Goal: Task Accomplishment & Management: Complete application form

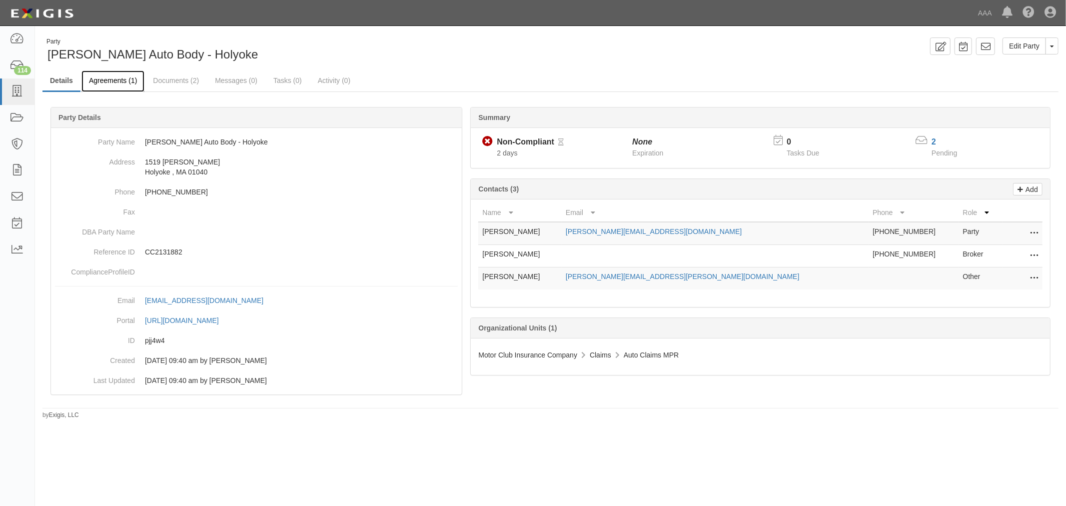
click at [95, 80] on link "Agreements (1)" at bounding box center [112, 80] width 63 height 21
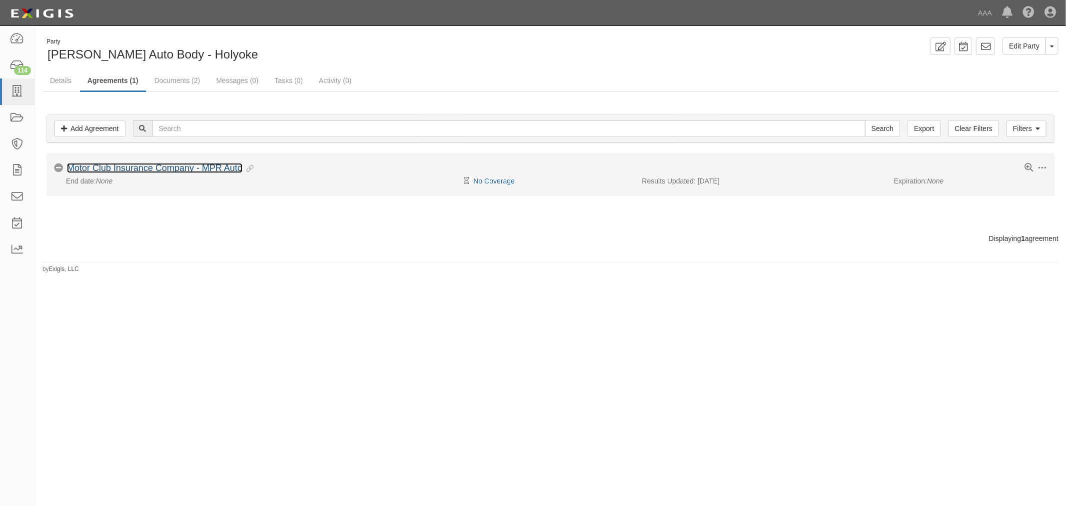
click at [95, 167] on link "Motor Club Insurance Company - MPR Auto" at bounding box center [154, 168] width 175 height 10
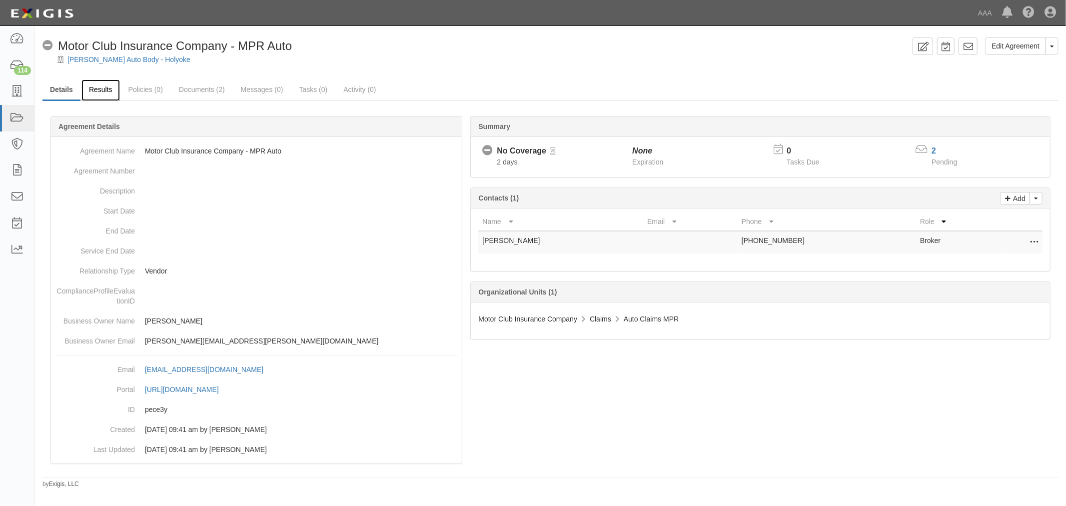
click at [101, 91] on link "Results" at bounding box center [100, 89] width 38 height 21
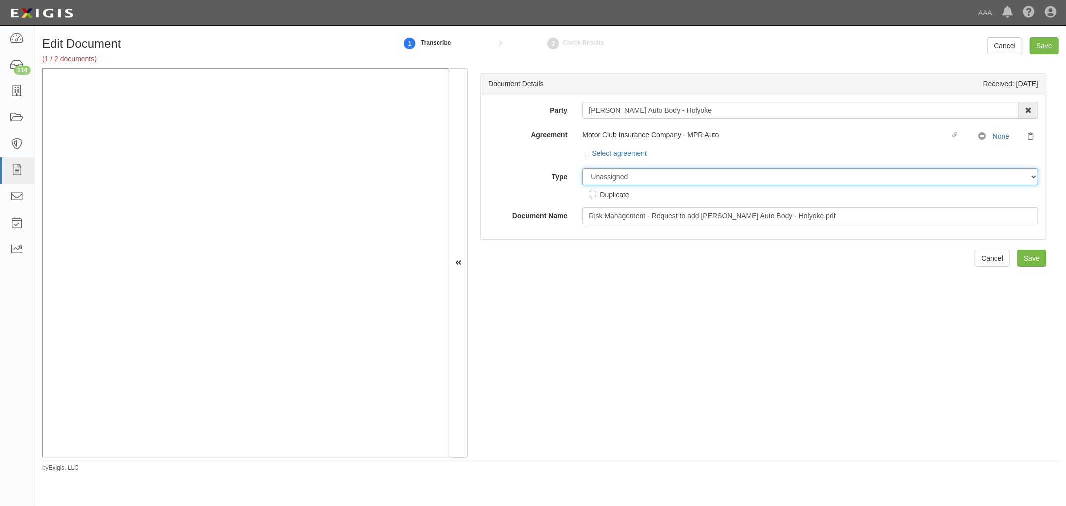
click at [592, 177] on select "Unassigned Binder Cancellation Notice Certificate Contract Endorsement Insuranc…" at bounding box center [810, 176] width 456 height 17
select select "OtherDetail"
click at [582, 169] on select "Unassigned Binder Cancellation Notice Certificate Contract Endorsement Insuranc…" at bounding box center [810, 176] width 456 height 17
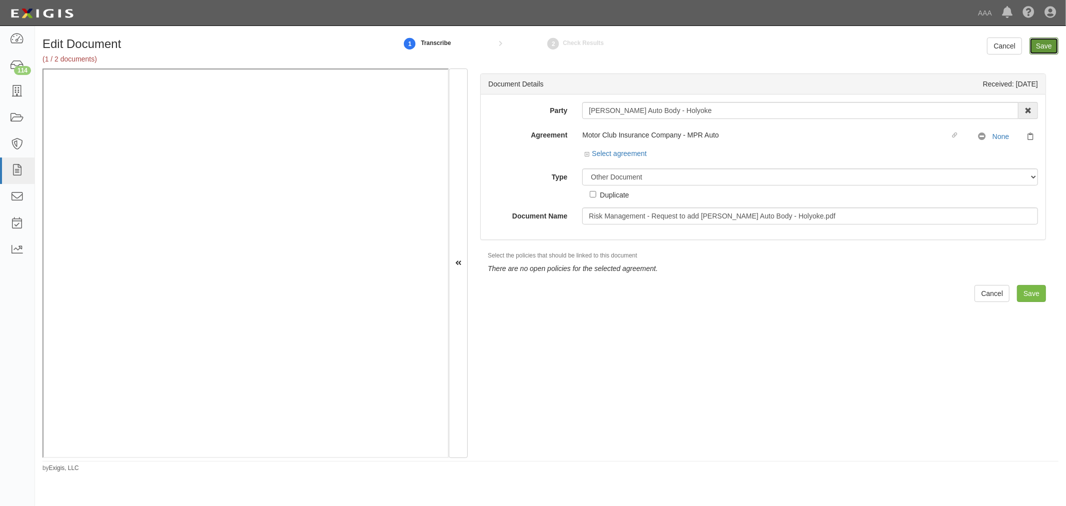
click at [1038, 44] on input "Save" at bounding box center [1043, 45] width 29 height 17
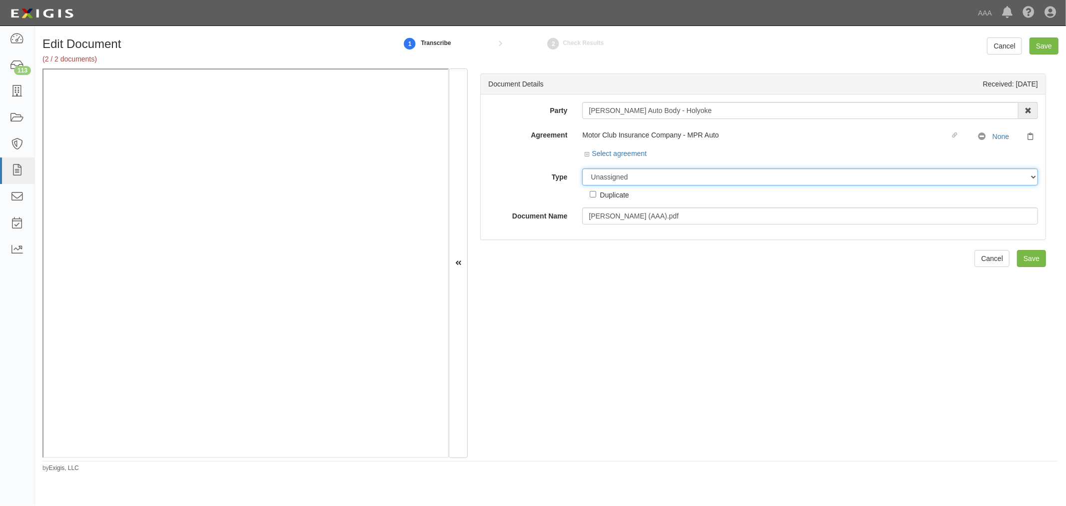
click at [617, 180] on select "Unassigned Binder Cancellation Notice Certificate Contract Endorsement Insuranc…" at bounding box center [810, 176] width 456 height 17
select select "CertificateDetail"
click at [582, 169] on select "Unassigned Binder Cancellation Notice Certificate Contract Endorsement Insuranc…" at bounding box center [810, 176] width 456 height 17
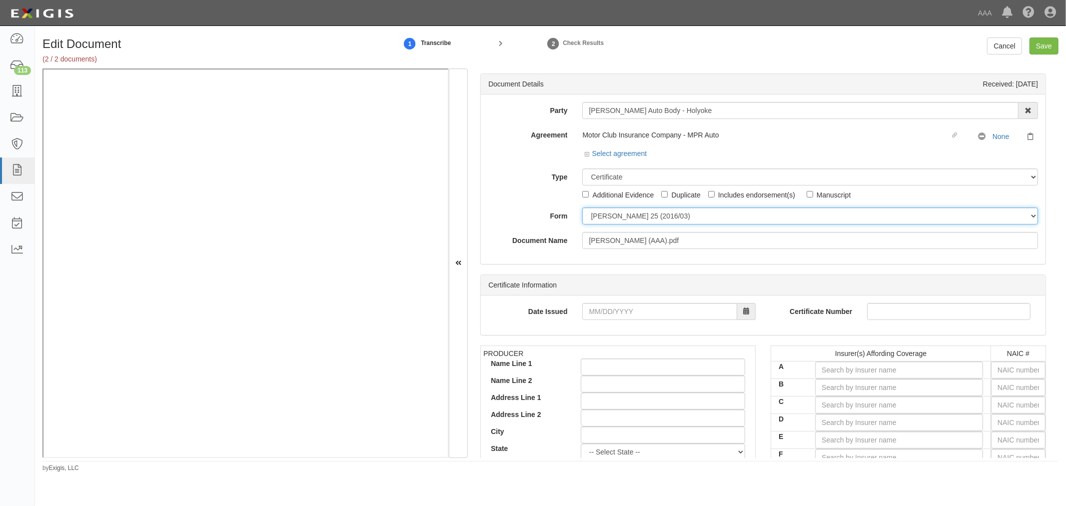
drag, startPoint x: 612, startPoint y: 221, endPoint x: 612, endPoint y: 227, distance: 6.5
click at [612, 227] on div "Party Oliver Auto Body - Holyoke 1-800-Packouts of Beverly Hills 1-800 Packouts…" at bounding box center [763, 175] width 550 height 147
select select "GeneralFormDetail"
click at [582, 208] on select "ACORD 25 (2016/03) ACORD 101 ACORD 855 NY (2014/05) General" at bounding box center [810, 215] width 456 height 17
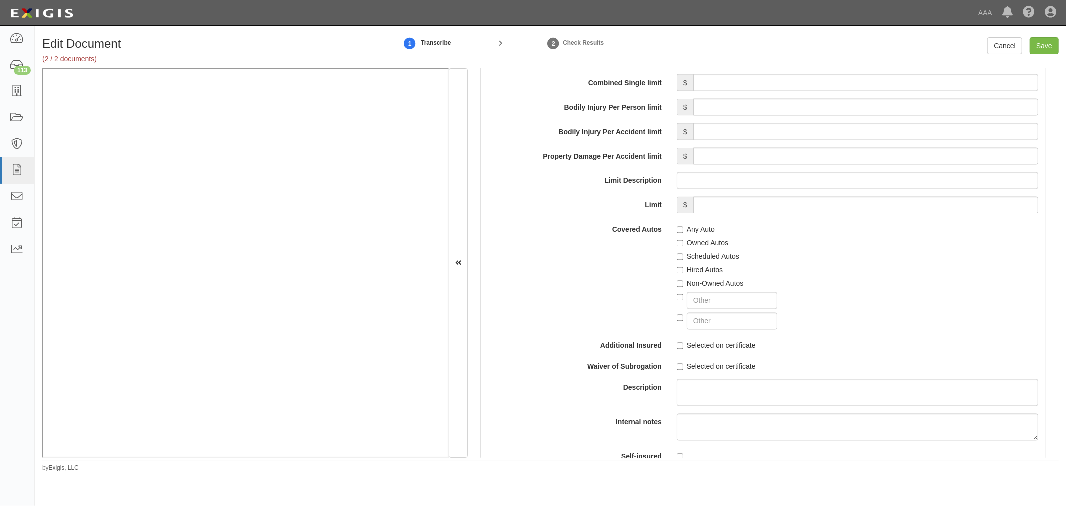
scroll to position [1941, 0]
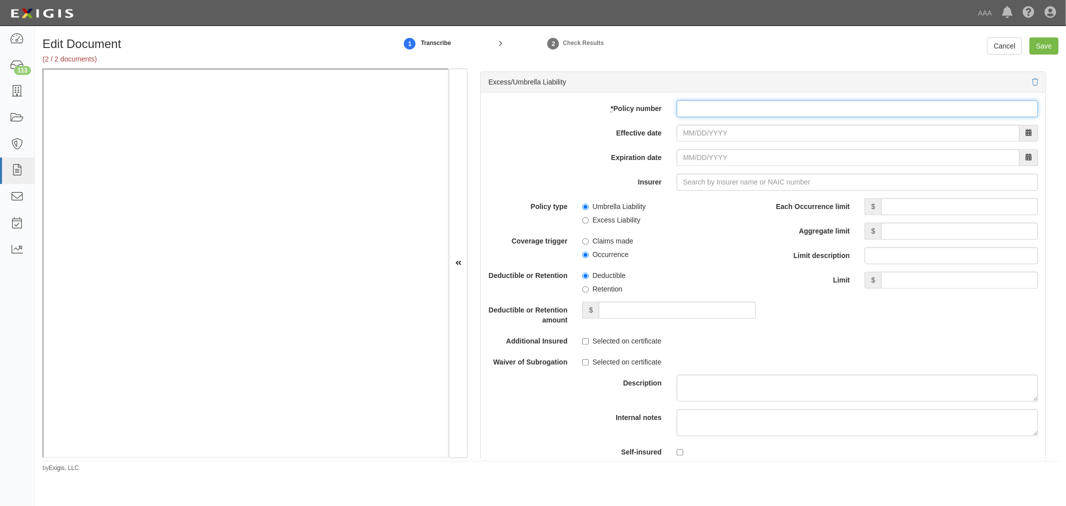
click at [717, 107] on input "* Policy number" at bounding box center [857, 108] width 361 height 17
paste input "CUP-3X002324-24-NF"
type input "CUP-3X002324-24-NF"
click at [694, 139] on input "Effective date" at bounding box center [848, 132] width 343 height 17
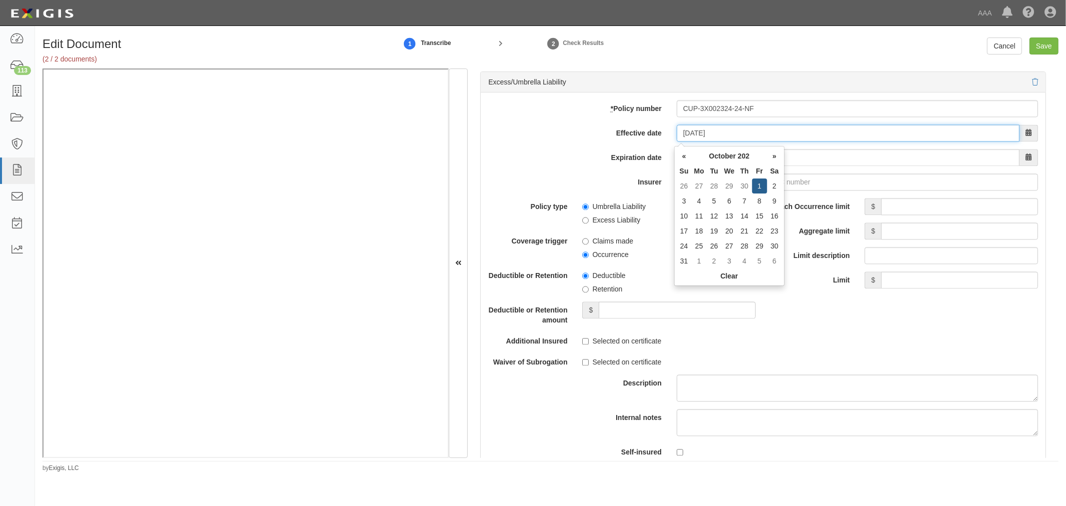
type input "10/01/2024"
type input "10/01/2025"
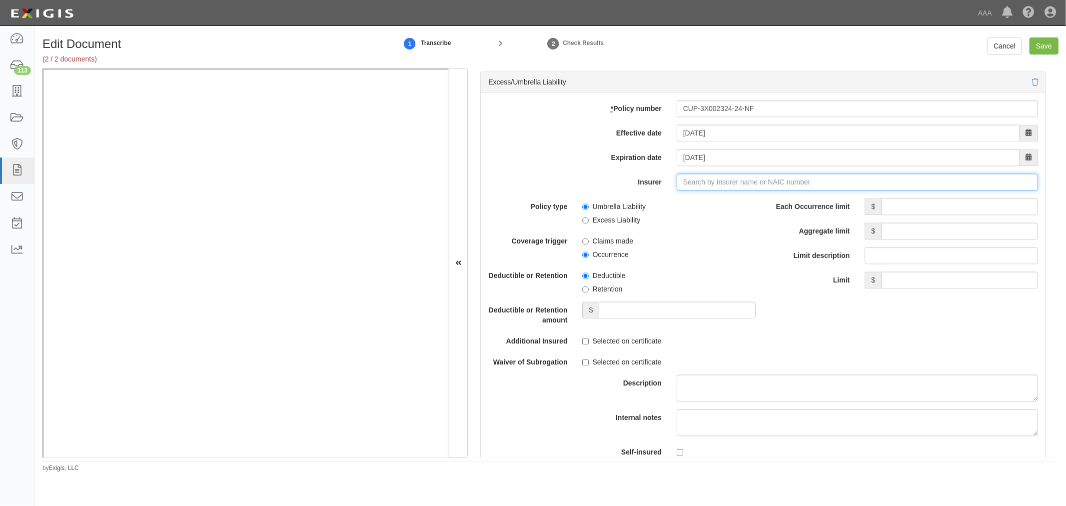
type input "21st Century Advantage Insurance Company (25232) NR Rating"
type input "2"
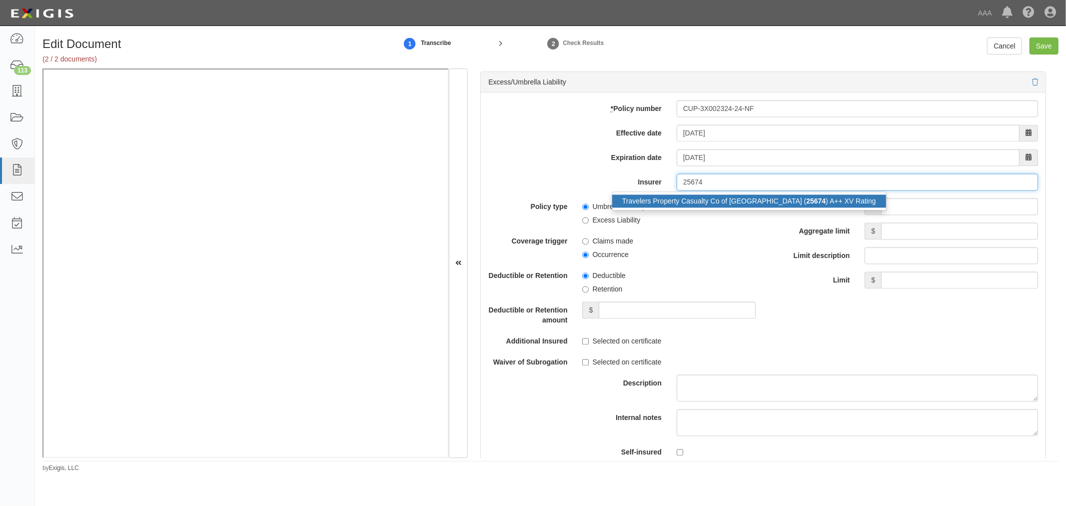
click at [739, 201] on div "Travelers Property Casualty Co of Amer ( 25674 ) A++ XV Rating" at bounding box center [749, 200] width 274 height 13
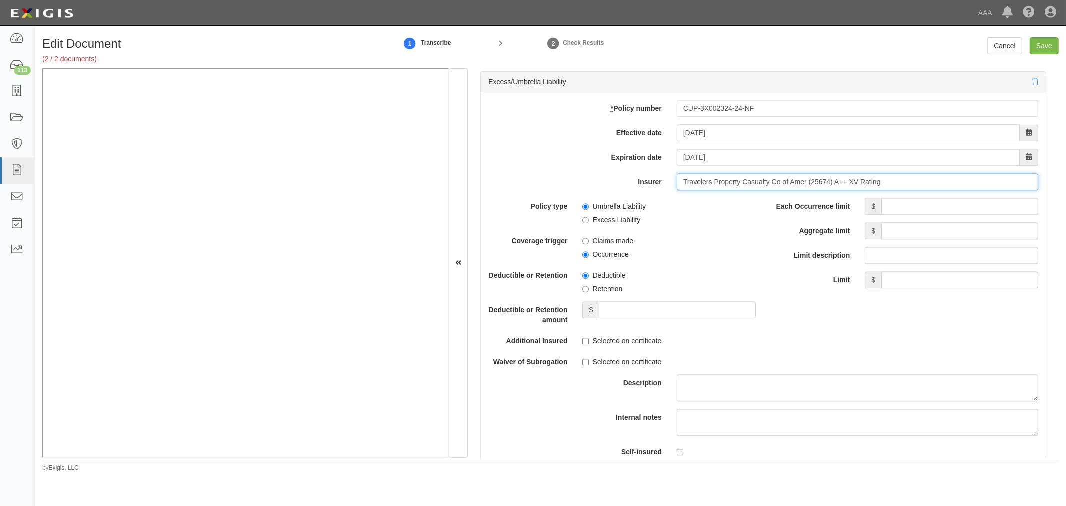
type input "Travelers Property Casualty Co of Amer (25674) A++ XV Rating"
click at [965, 205] on input "Each Occurrence limit" at bounding box center [959, 206] width 157 height 17
type input "10,000,000"
drag, startPoint x: 979, startPoint y: 227, endPoint x: 983, endPoint y: 216, distance: 11.5
click at [979, 227] on input "Aggregate limit" at bounding box center [959, 230] width 157 height 17
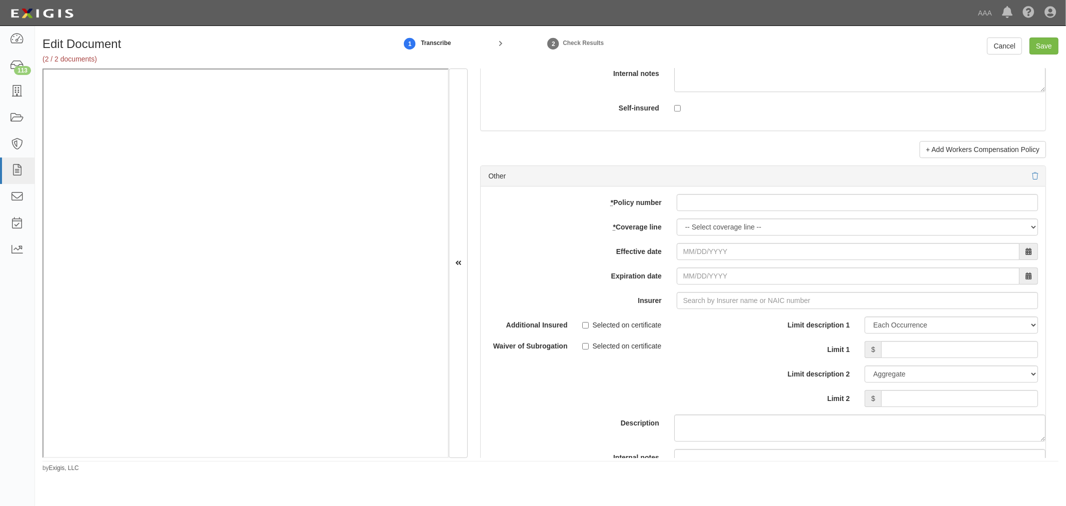
scroll to position [2774, 0]
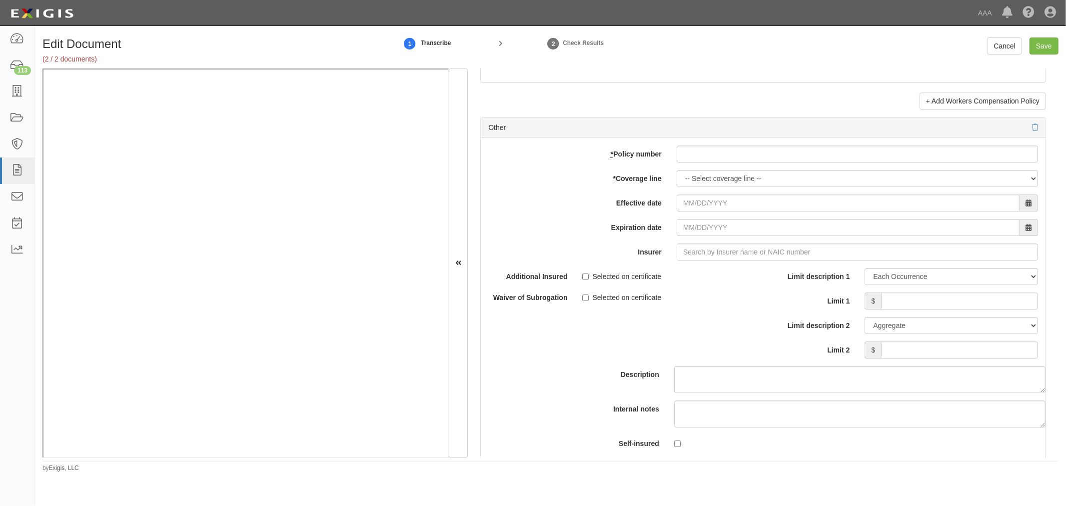
type input "10,000,000"
drag, startPoint x: 787, startPoint y: 170, endPoint x: 765, endPoint y: 167, distance: 22.2
click at [771, 168] on div "add update renew This new policy will be added This new policy will update exis…" at bounding box center [763, 302] width 565 height 328
paste input "Y-630-6Y015320-COF-24"
click at [727, 158] on input "Y-630-6Y015320-COF-24" at bounding box center [857, 153] width 361 height 17
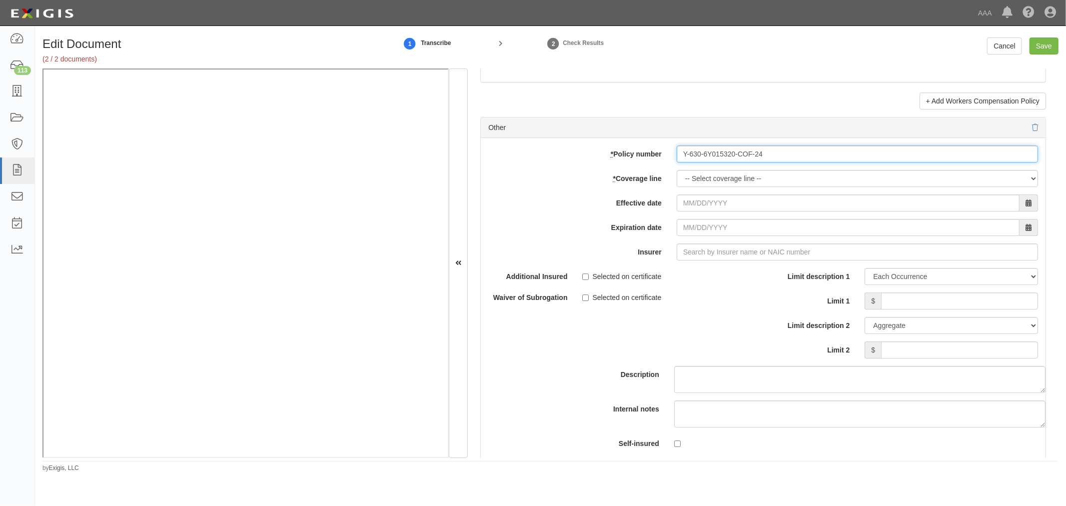
type input "Y-630-6Y015320-COF-24"
click at [710, 181] on select "-- Select coverage line -- Asbestos Abatement Auto Physical Damage Boiler & Mac…" at bounding box center [857, 178] width 361 height 17
select select "70"
click at [677, 175] on select "-- Select coverage line -- Asbestos Abatement Auto Physical Damage Boiler & Mac…" at bounding box center [857, 178] width 361 height 17
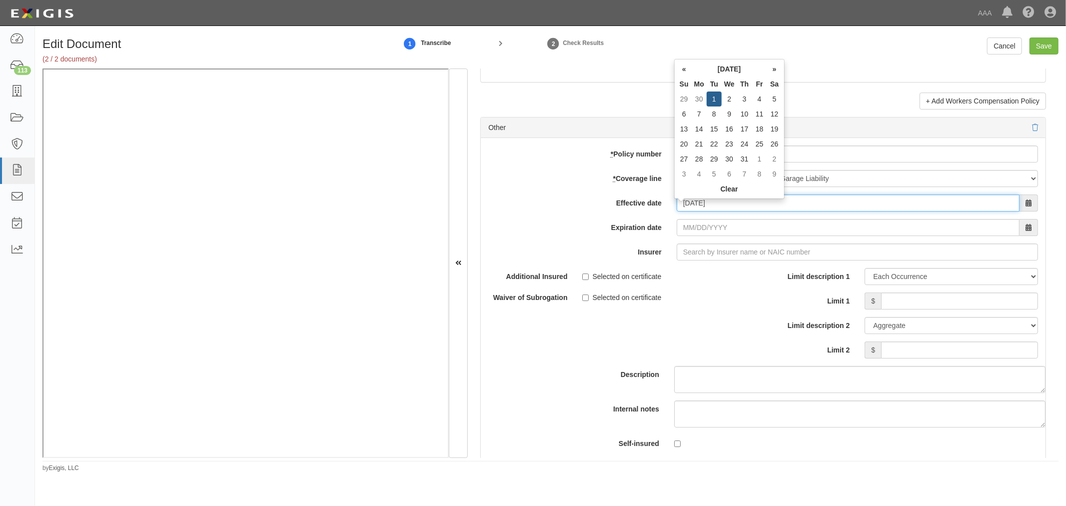
type input "10/01/2024"
type input "10/01/2025"
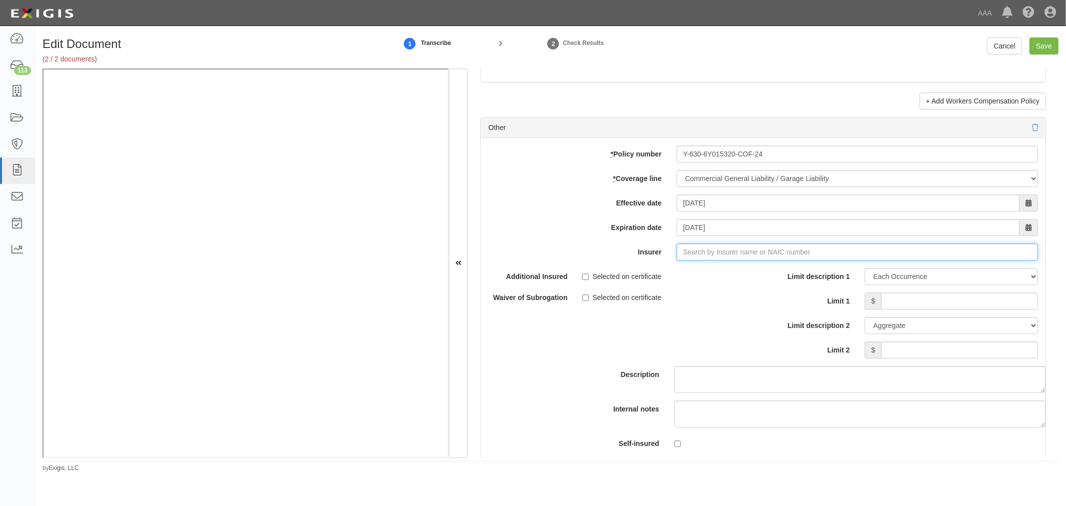
type input "21st Century Advantage Insurance Company (25232) NR Rating"
type input "2"
click at [752, 275] on strong "25615" at bounding box center [752, 271] width 19 height 8
type input "Charter Oak Fire Insurance Company (25615) A++ XV Rating"
click at [952, 297] on input "Limit 1" at bounding box center [959, 300] width 157 height 17
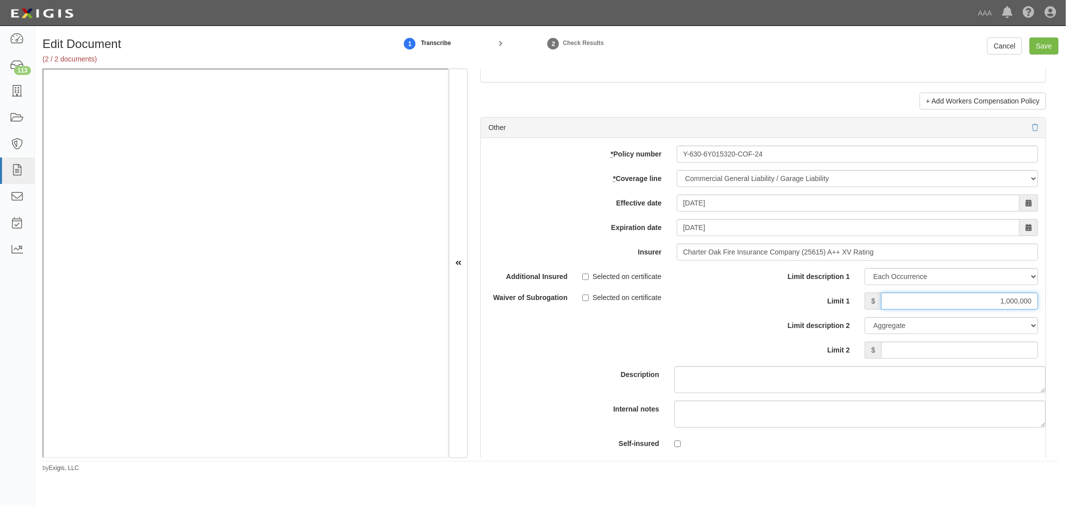
type input "1,000,000"
click at [978, 377] on textarea "Description" at bounding box center [859, 379] width 371 height 27
click at [987, 350] on input "Limit 2" at bounding box center [959, 349] width 157 height 17
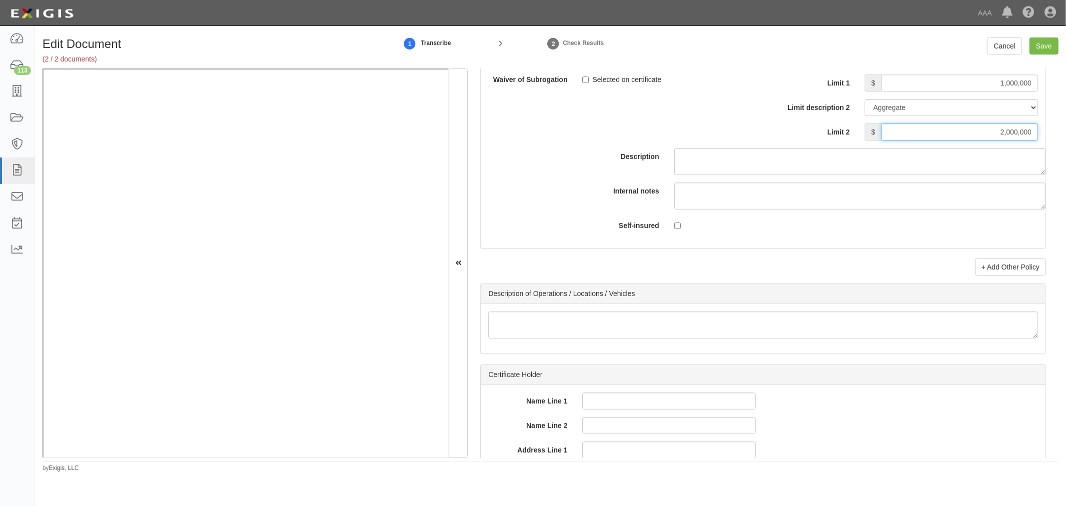
scroll to position [3051, 0]
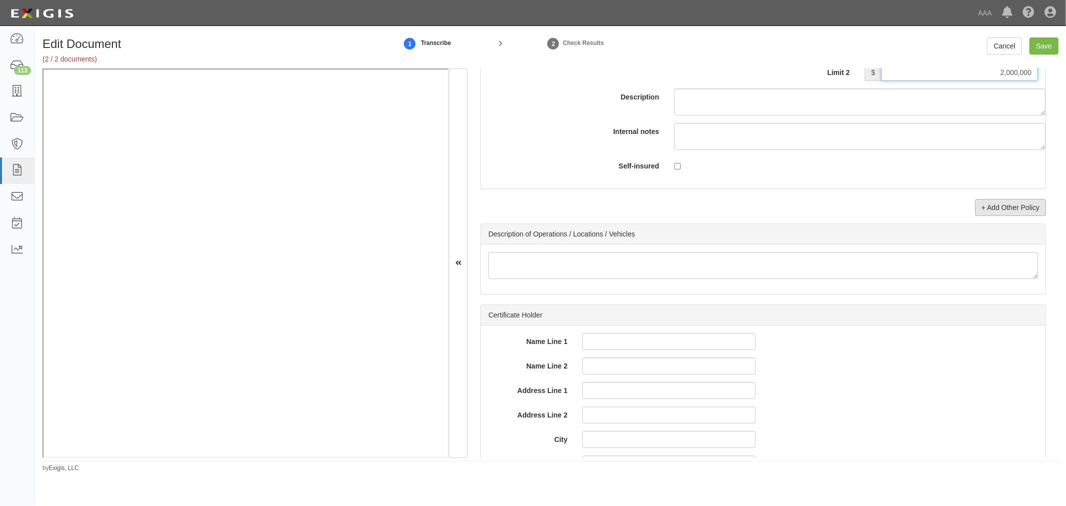
type input "2,000,000"
click at [1025, 216] on link "+ Add Other Policy" at bounding box center [1010, 207] width 71 height 17
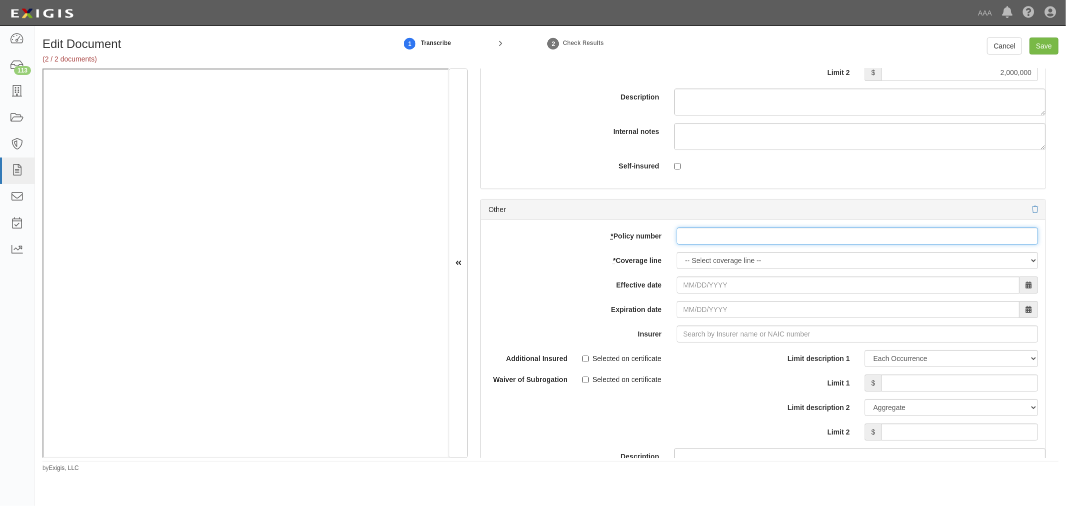
drag, startPoint x: 705, startPoint y: 241, endPoint x: 698, endPoint y: 260, distance: 20.1
click at [703, 242] on input "* Policy number" at bounding box center [857, 235] width 361 height 17
paste input "810-6Y015805-24-14-G"
type input "810-6Y015805-24-14-G"
click at [695, 266] on select "-- Select coverage line -- Asbestos Abatement Auto Physical Damage Boiler & Mac…" at bounding box center [857, 260] width 361 height 17
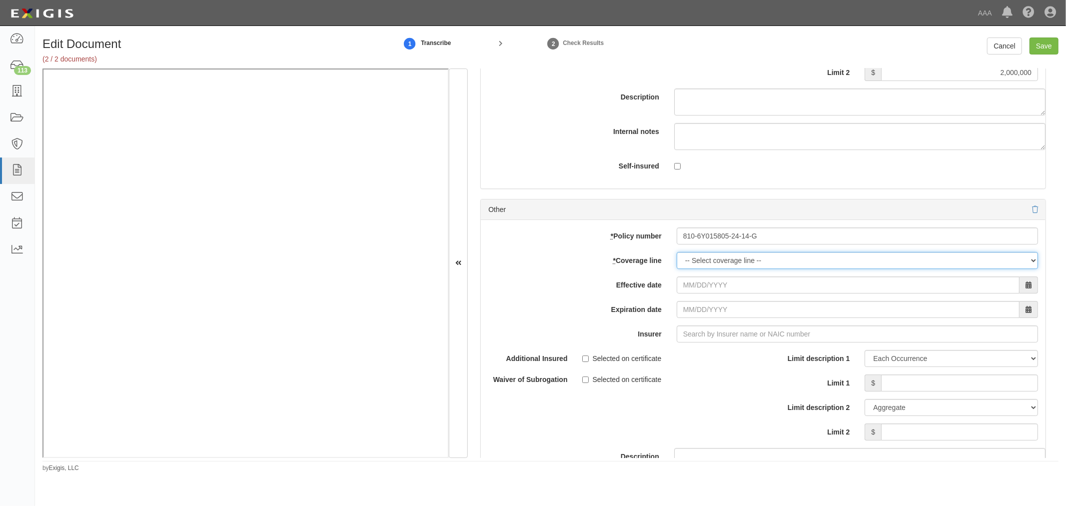
select select "56"
click at [677, 258] on select "-- Select coverage line -- Asbestos Abatement Auto Physical Damage Boiler & Mac…" at bounding box center [857, 260] width 361 height 17
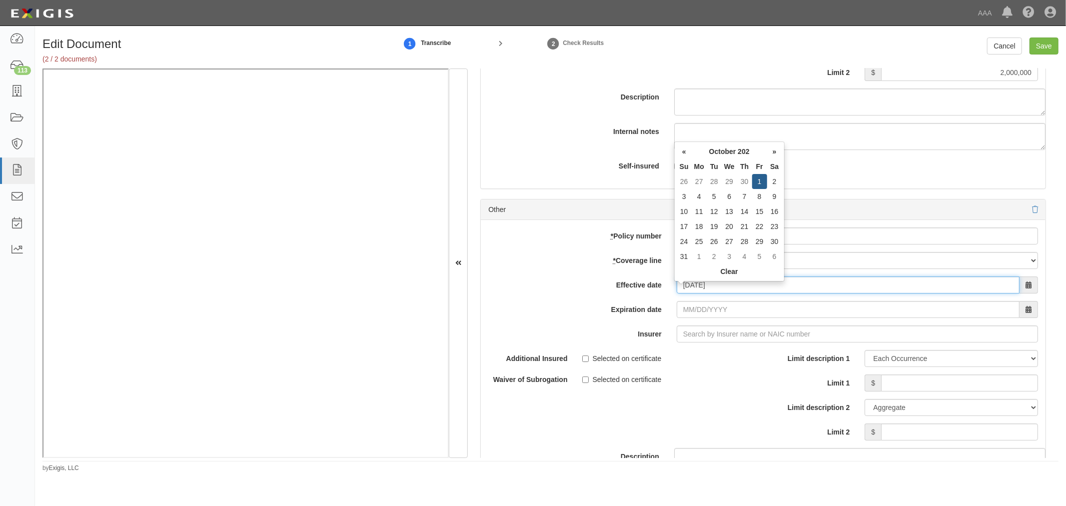
type input "10/01/2024"
type input "10/01/2025"
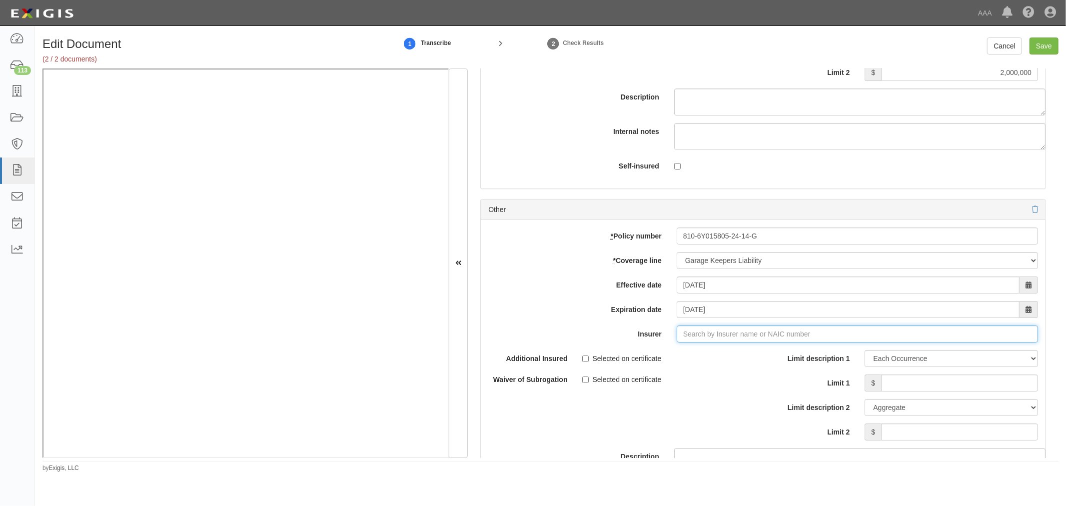
type input "21st Century Advantage Insurance Company (25232) NR Rating"
type input "2"
click at [767, 359] on div "Travelers Indemnity Company ( 25658 ) A++ XV Rating" at bounding box center [705, 352] width 187 height 13
type input "Travelers Indemnity Company (25658) A++ XV Rating"
click at [917, 391] on input "Limit 1" at bounding box center [959, 382] width 157 height 17
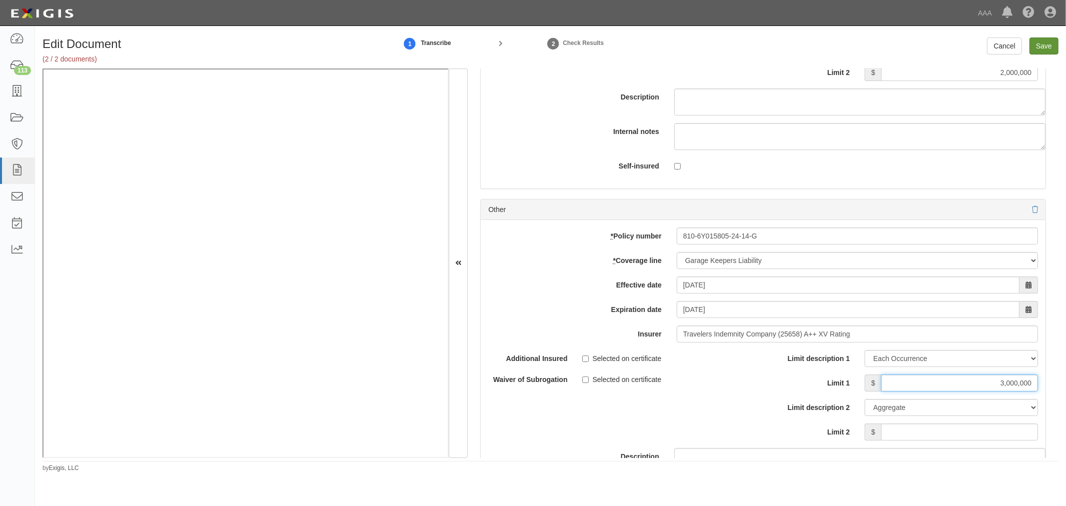
type input "3,000,000"
click at [1055, 46] on input "Save" at bounding box center [1043, 45] width 29 height 17
type input "10000000"
type input "1000000"
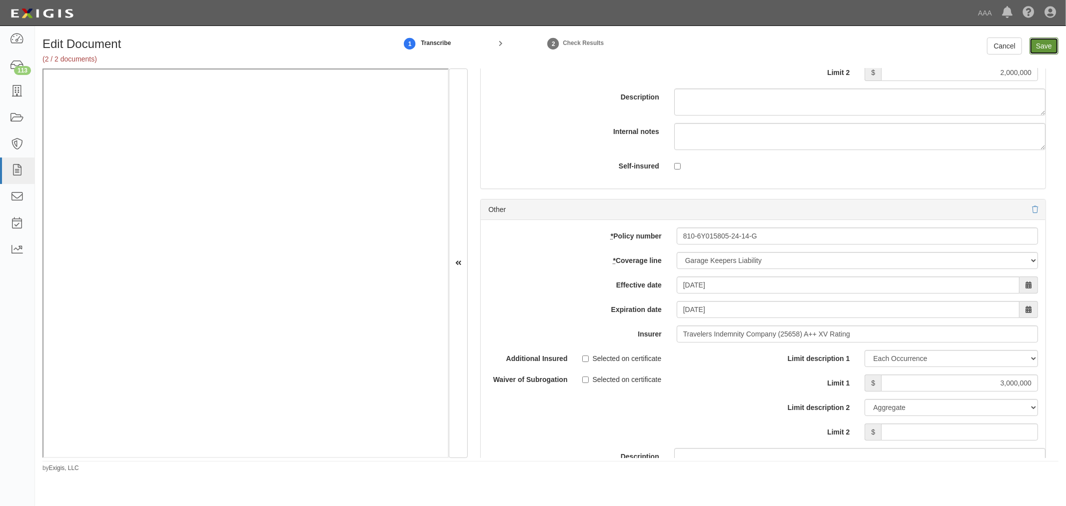
type input "2000000"
type input "3000000"
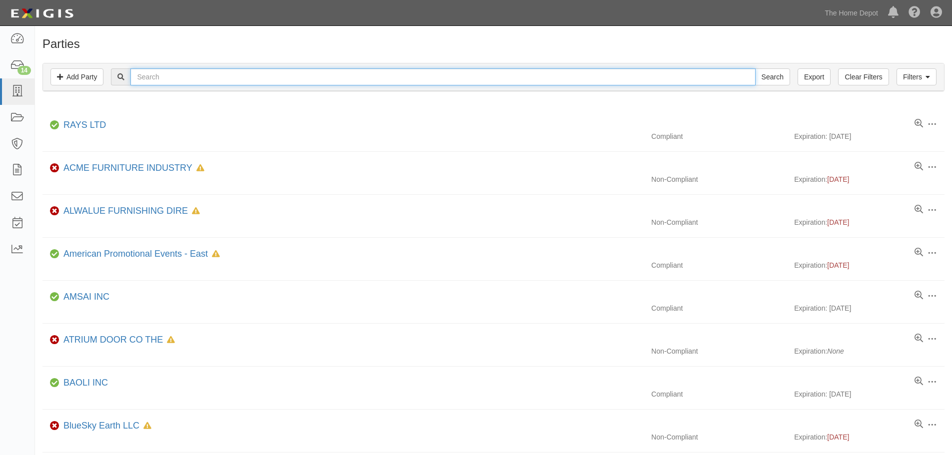
click at [223, 72] on input "text" at bounding box center [442, 76] width 625 height 17
type input "brug"
click at [755, 68] on input "Search" at bounding box center [772, 76] width 35 height 17
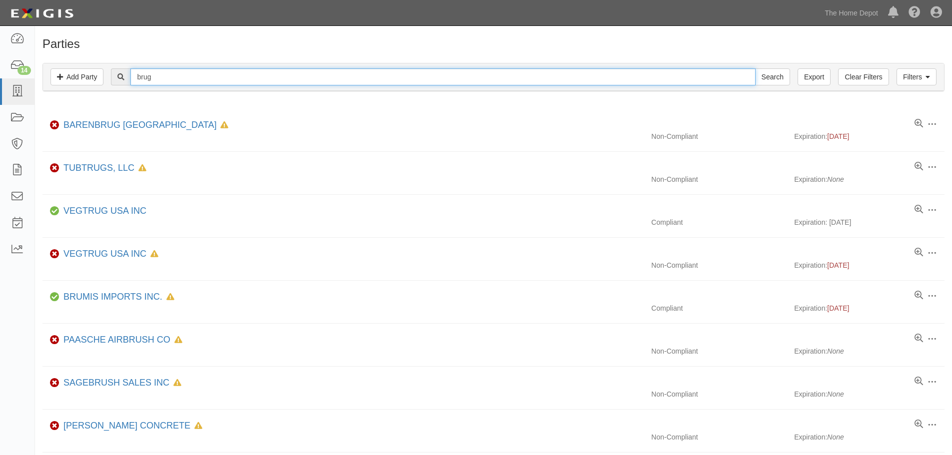
drag, startPoint x: 191, startPoint y: 69, endPoint x: 137, endPoint y: 87, distance: 57.5
click at [137, 87] on div "Filters Add Party Clear Filters Export brug Search Filters" at bounding box center [493, 76] width 901 height 27
type input "ap[appliances"
click at [755, 68] on input "Search" at bounding box center [772, 76] width 35 height 17
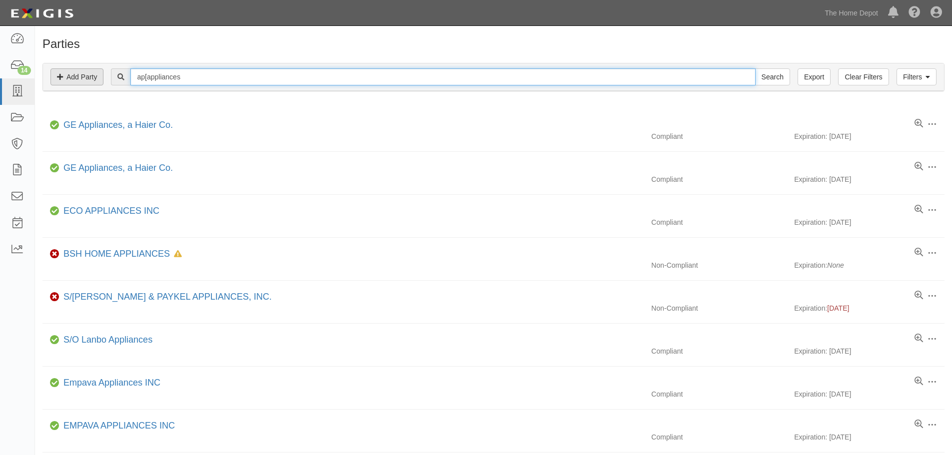
drag, startPoint x: 147, startPoint y: 78, endPoint x: 92, endPoint y: 85, distance: 55.4
click at [100, 83] on div "Filters Add Party Clear Filters Export ap[appliances Search Filters" at bounding box center [493, 76] width 901 height 27
type input "appliances"
click at [755, 68] on input "Search" at bounding box center [772, 76] width 35 height 17
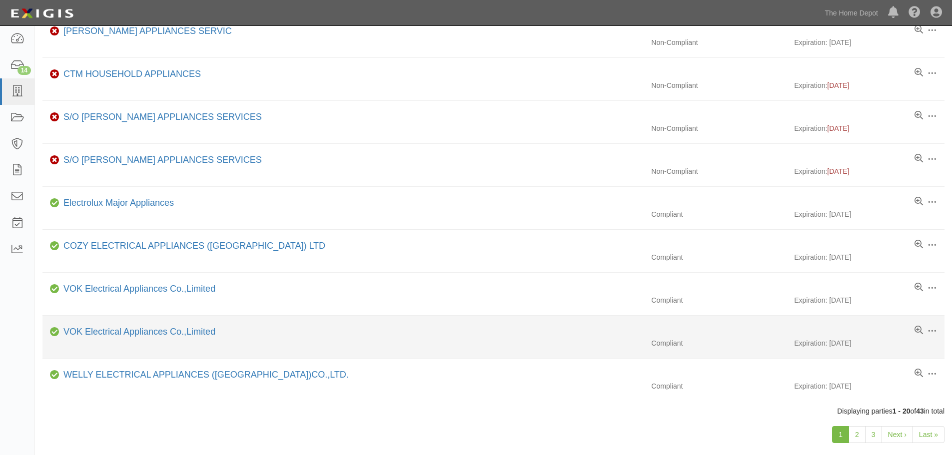
scroll to position [416, 0]
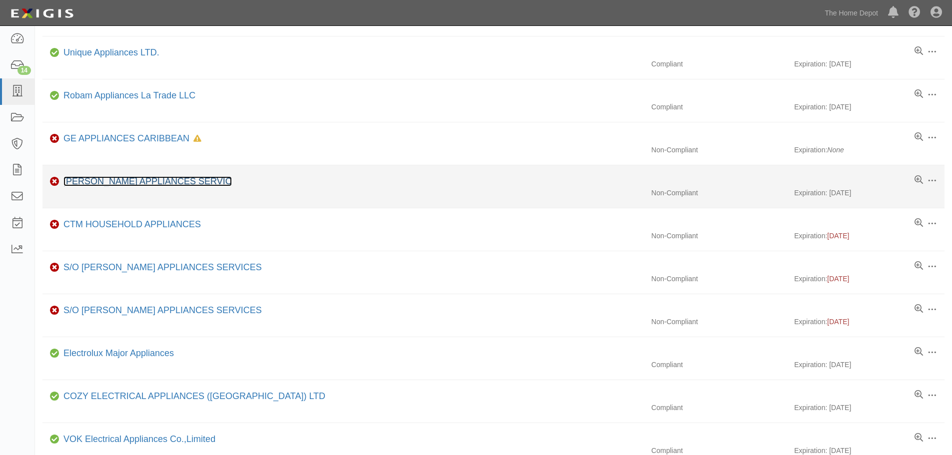
click at [118, 185] on link "[PERSON_NAME] APPLIANCES SERVIC" at bounding box center [147, 181] width 168 height 10
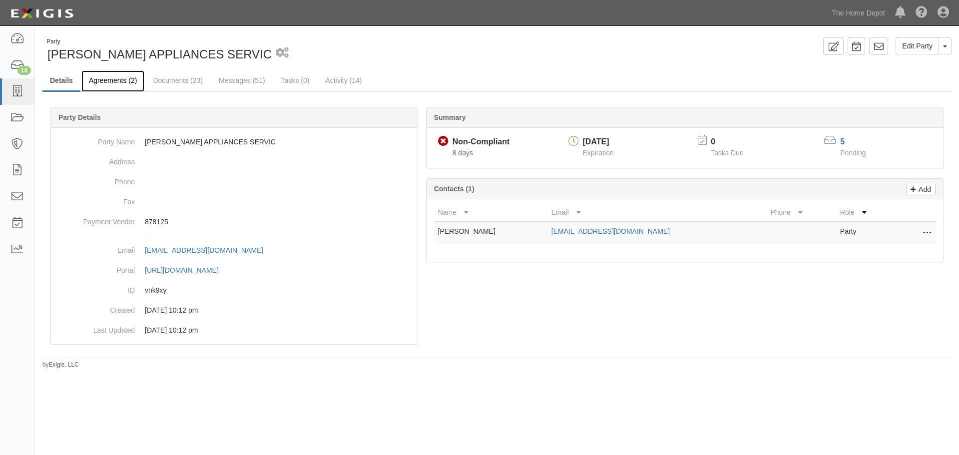
click at [106, 83] on link "Agreements (2)" at bounding box center [112, 80] width 63 height 21
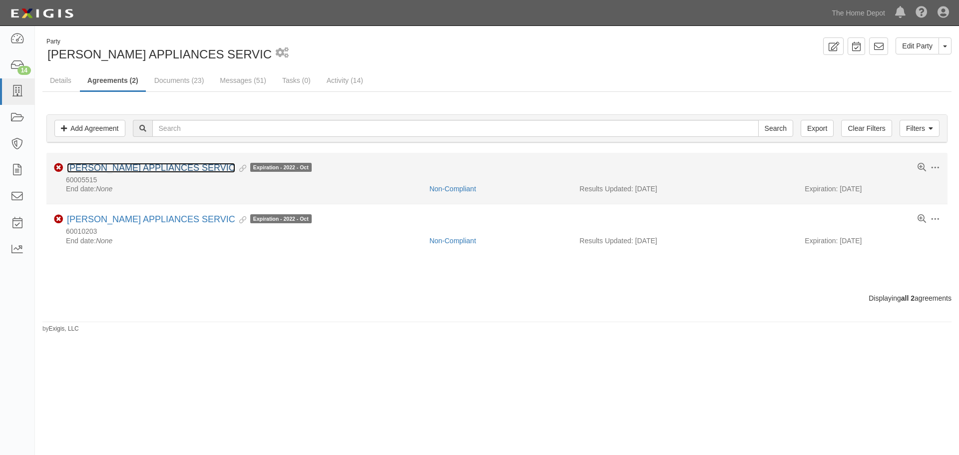
click at [124, 170] on link "[PERSON_NAME] APPLIANCES SERVIC" at bounding box center [151, 168] width 168 height 10
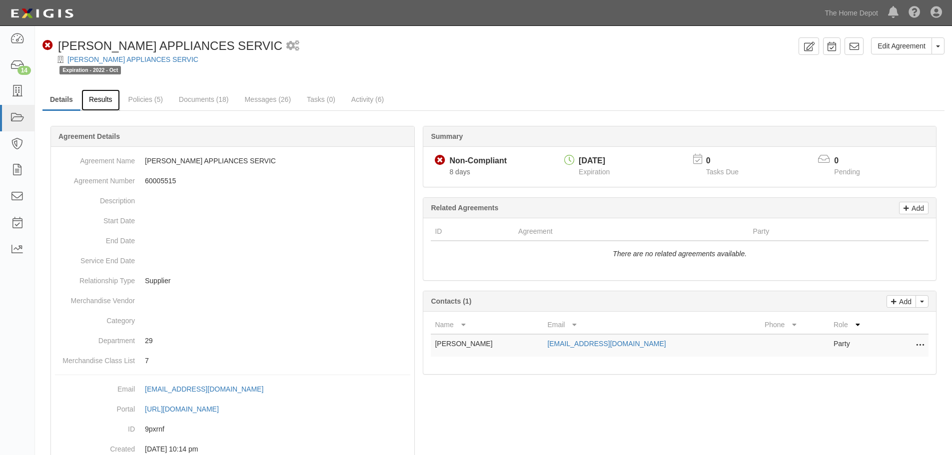
click at [98, 95] on link "Results" at bounding box center [100, 99] width 38 height 21
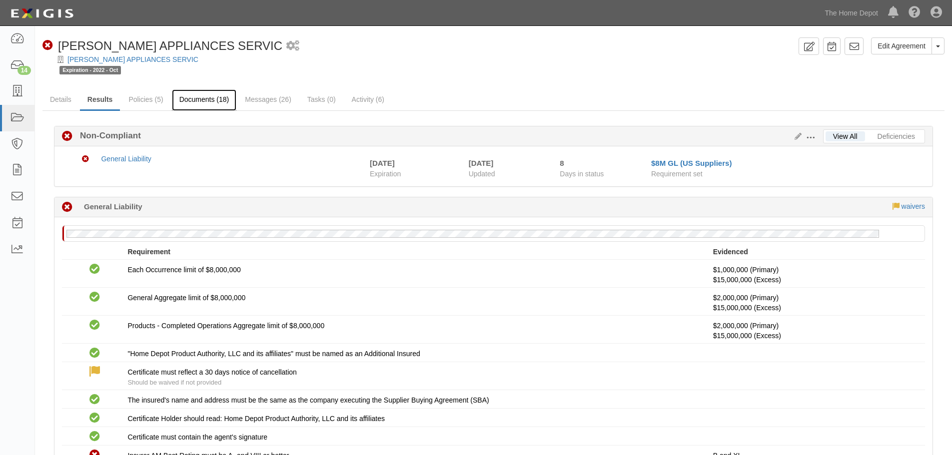
drag, startPoint x: 199, startPoint y: 82, endPoint x: 178, endPoint y: 102, distance: 29.0
click at [797, 140] on icon at bounding box center [796, 136] width 11 height 7
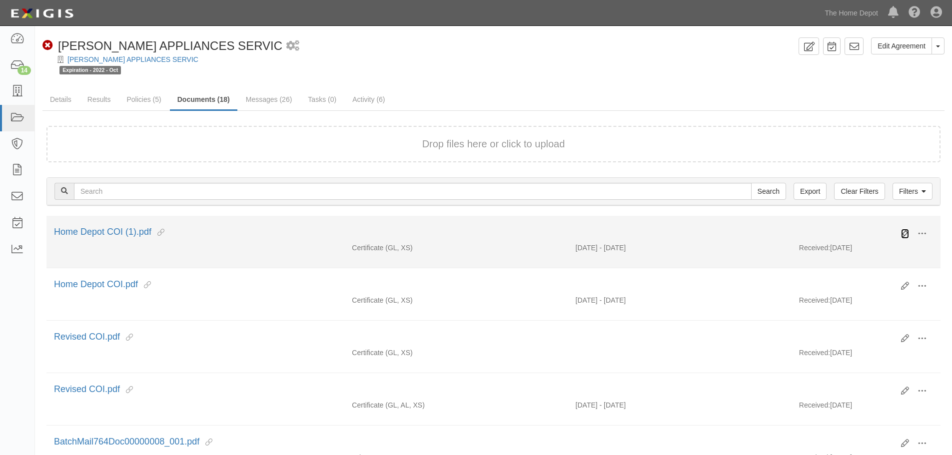
click at [904, 230] on icon at bounding box center [905, 234] width 8 height 8
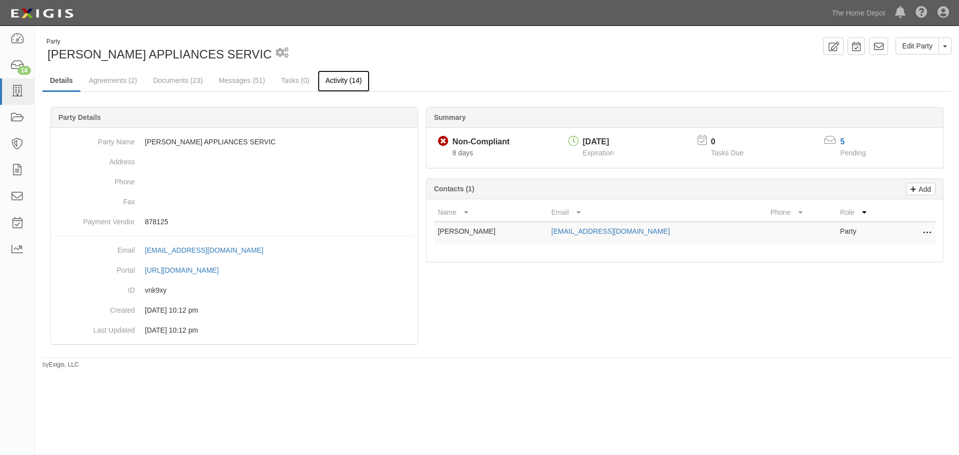
click at [353, 84] on link "Activity (14)" at bounding box center [343, 80] width 51 height 21
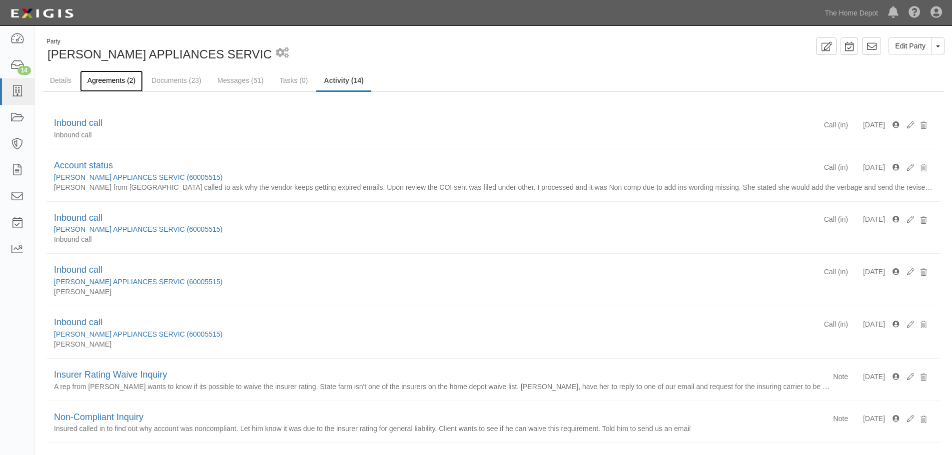
click at [86, 78] on link "Agreements (2)" at bounding box center [111, 80] width 63 height 21
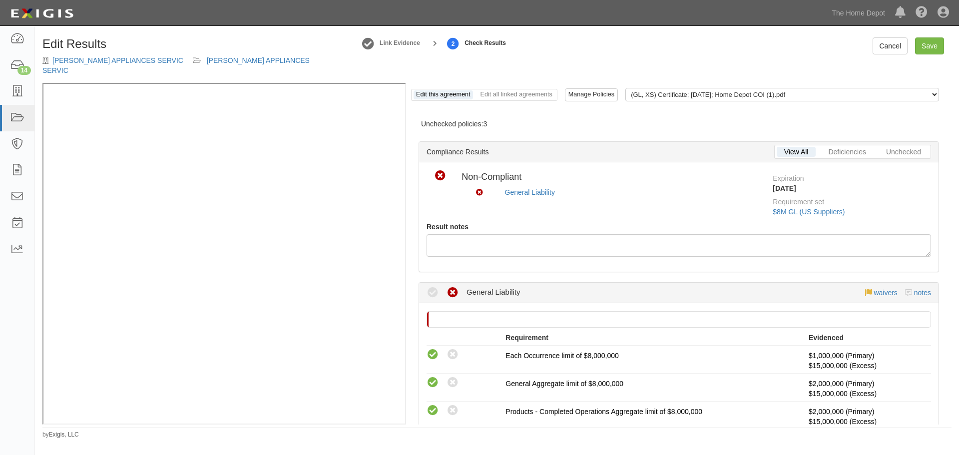
scroll to position [301, 0]
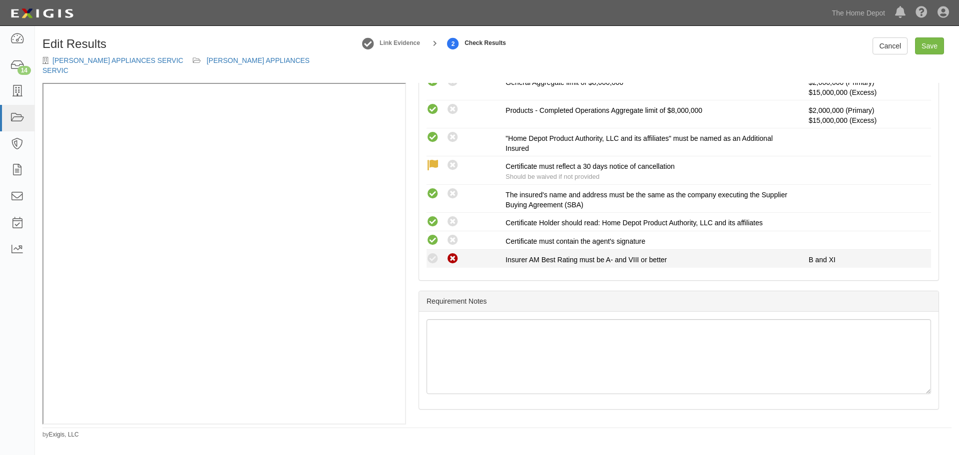
click at [435, 253] on icon at bounding box center [433, 259] width 12 height 12
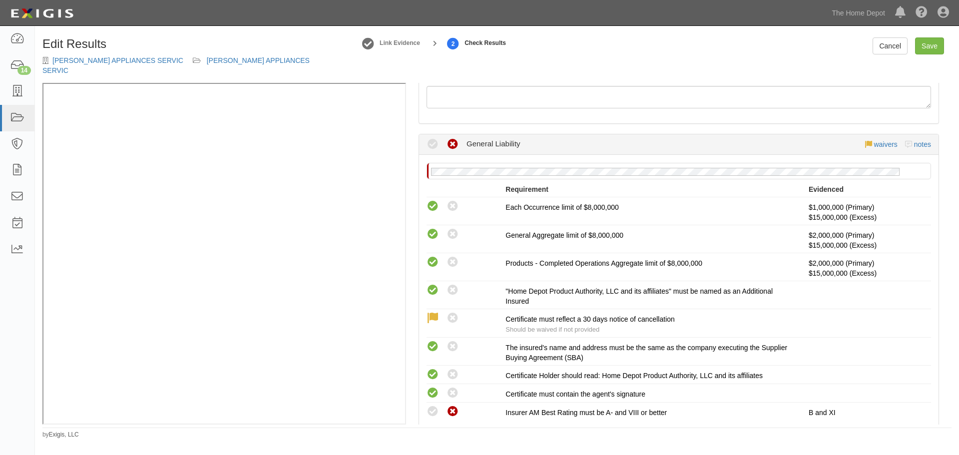
scroll to position [51, 0]
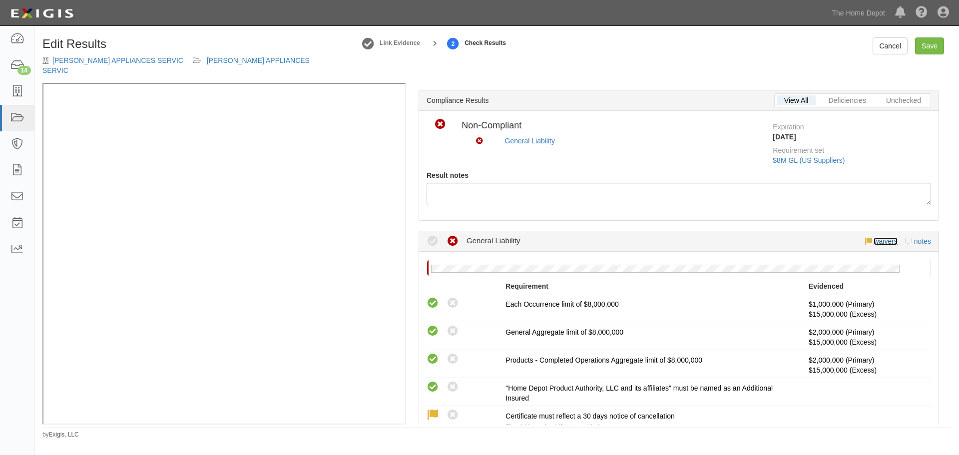
click at [878, 237] on link "waivers" at bounding box center [885, 241] width 23 height 8
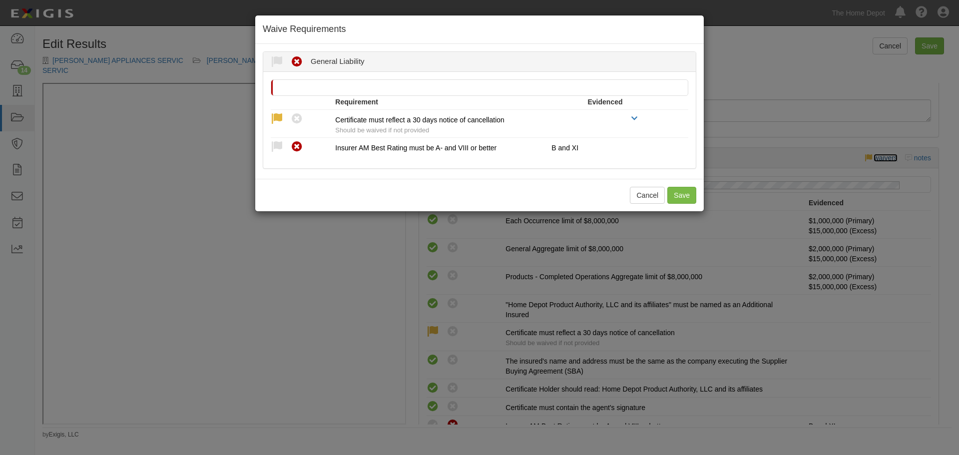
scroll to position [301, 0]
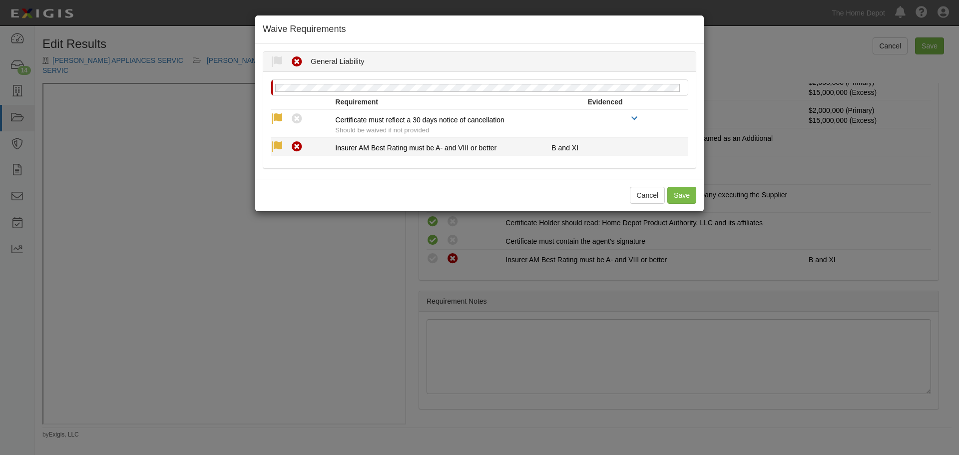
click at [277, 146] on icon at bounding box center [277, 147] width 12 height 12
radio input "true"
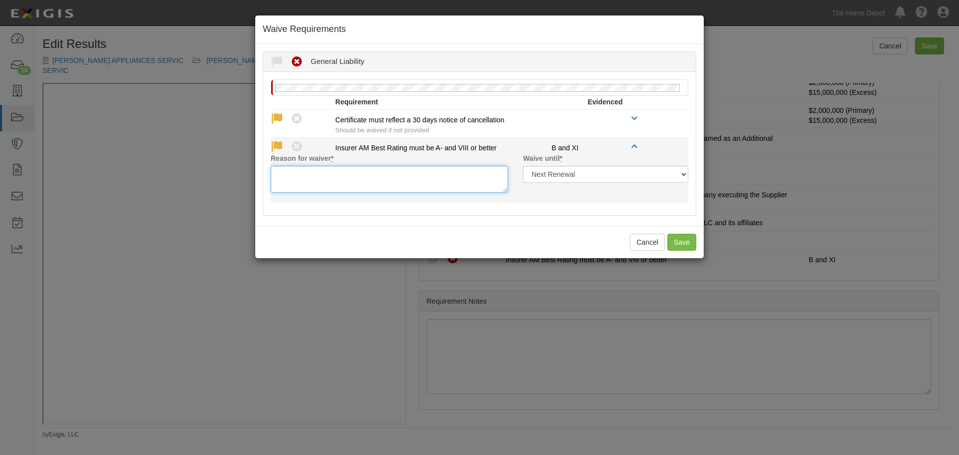
click at [366, 177] on textarea "Reason for waiver *" at bounding box center [389, 179] width 237 height 27
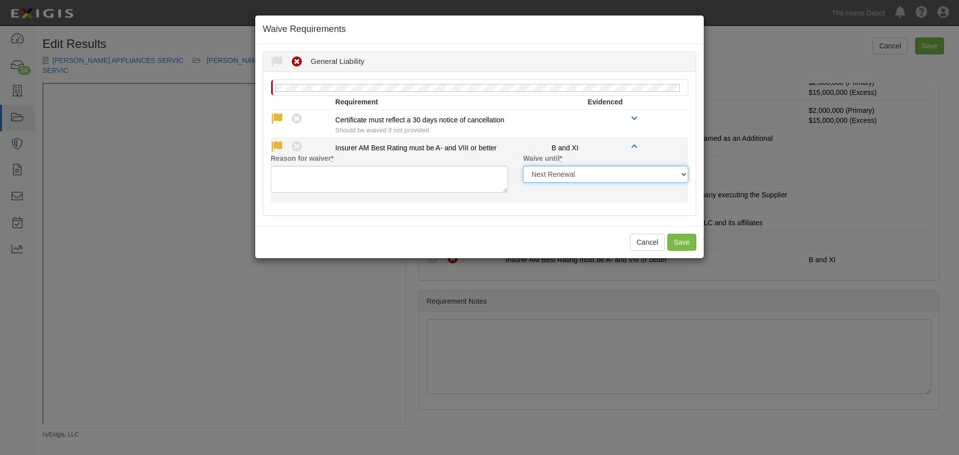
click at [591, 173] on select "Next Renewal Indefinitely" at bounding box center [605, 174] width 165 height 17
select select "indefinitely"
click at [523, 166] on select "Next Renewal Indefinitely" at bounding box center [605, 174] width 165 height 17
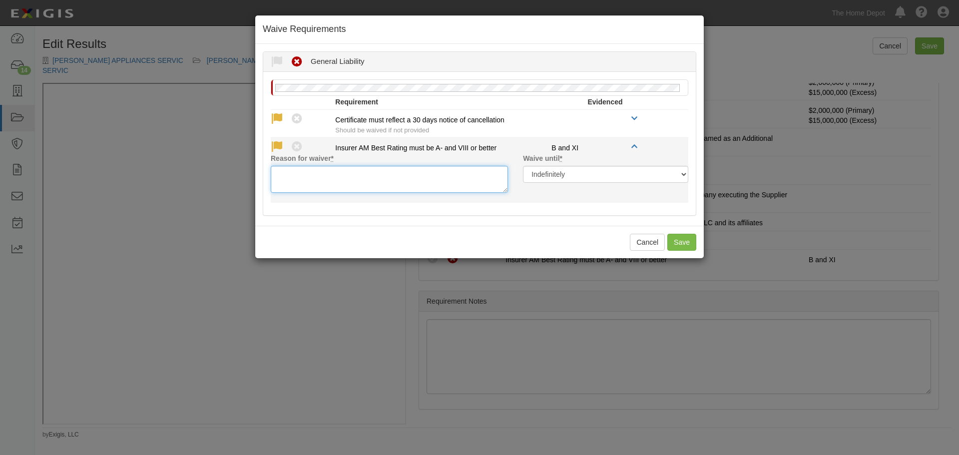
click at [403, 182] on textarea "Reason for waiver *" at bounding box center [389, 179] width 237 height 27
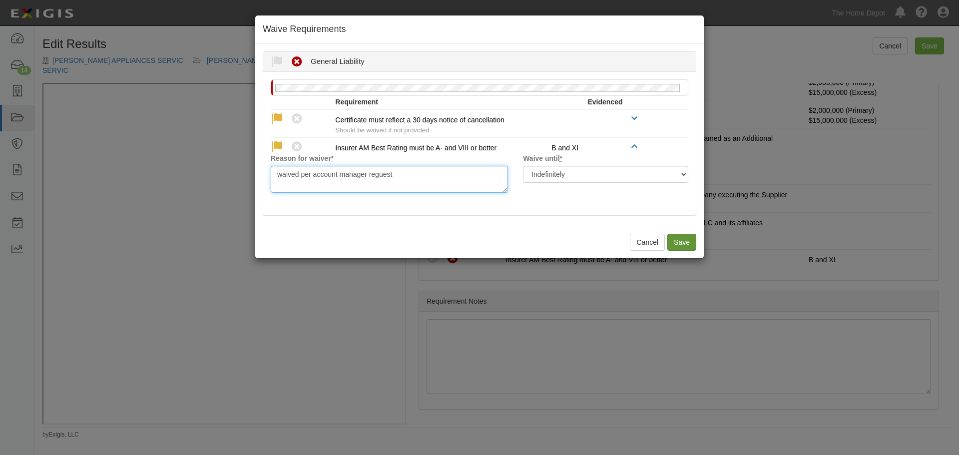
type textarea "waived per account manager reguest"
click at [678, 244] on button "Save" at bounding box center [682, 242] width 29 height 17
radio input "true"
radio input "false"
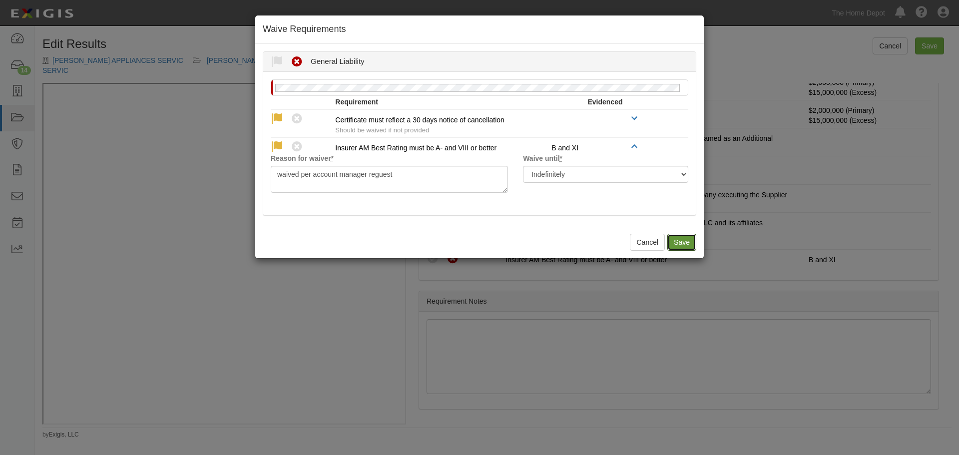
radio input "true"
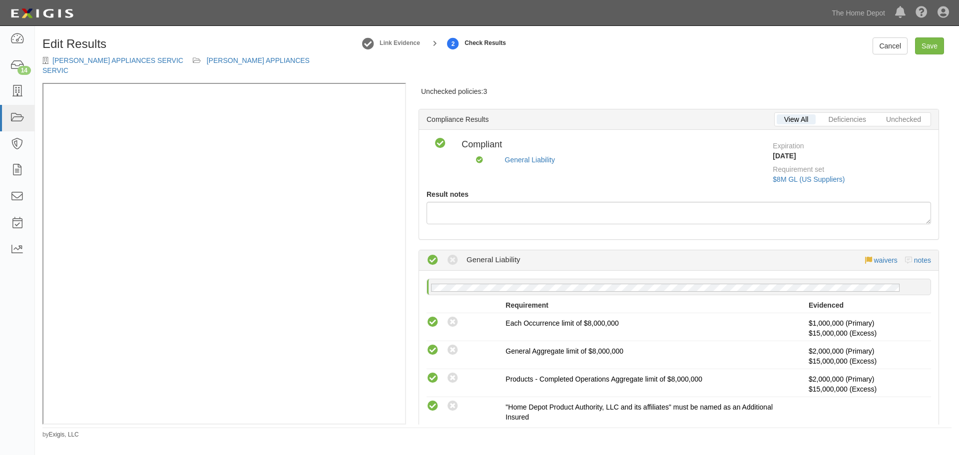
scroll to position [0, 0]
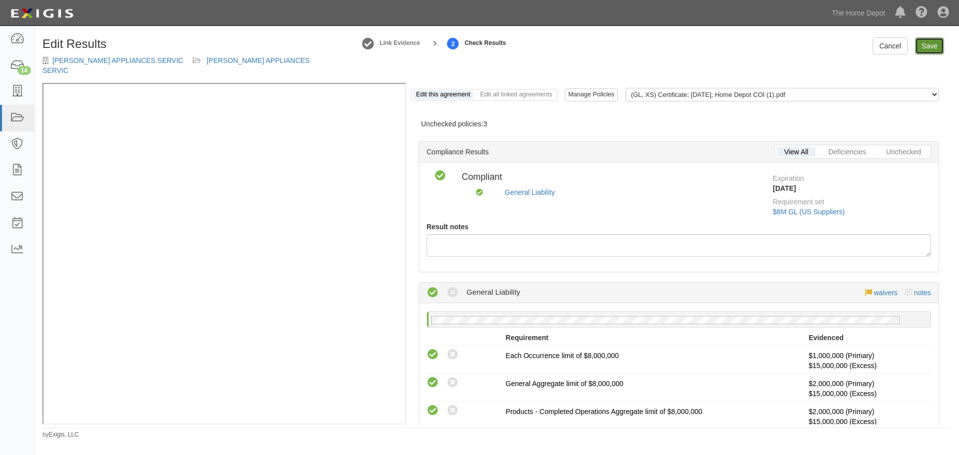
click at [930, 47] on link "Save" at bounding box center [929, 45] width 29 height 17
radio input "true"
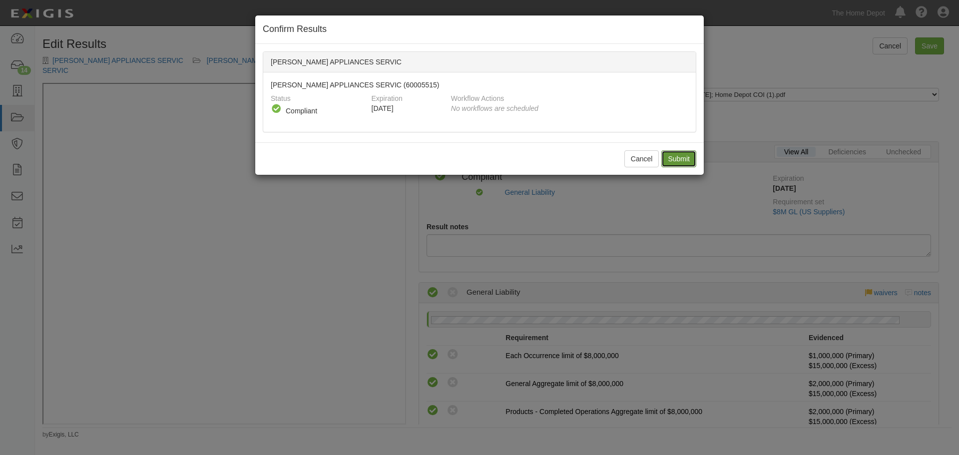
click at [672, 157] on input "Submit" at bounding box center [679, 158] width 35 height 17
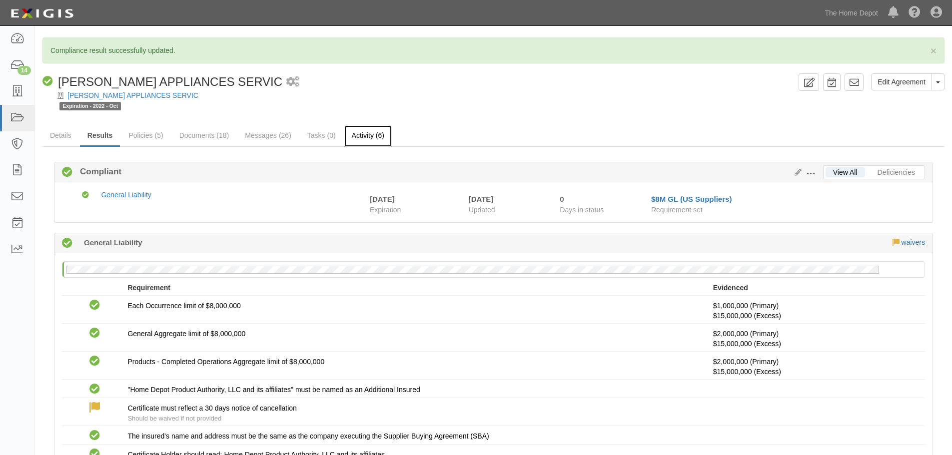
click at [356, 136] on link "Activity (6)" at bounding box center [367, 135] width 47 height 21
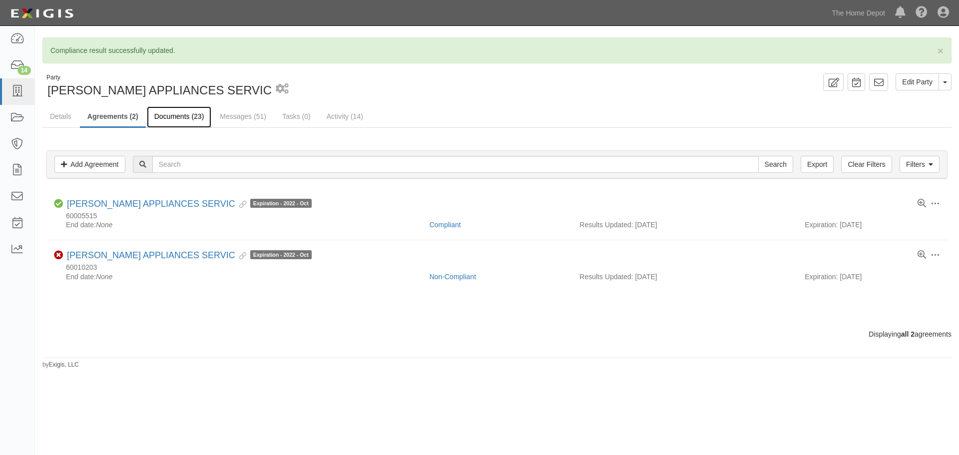
click at [176, 117] on link "Documents (23)" at bounding box center [179, 116] width 65 height 21
click at [245, 123] on link "Messages (51)" at bounding box center [242, 116] width 61 height 21
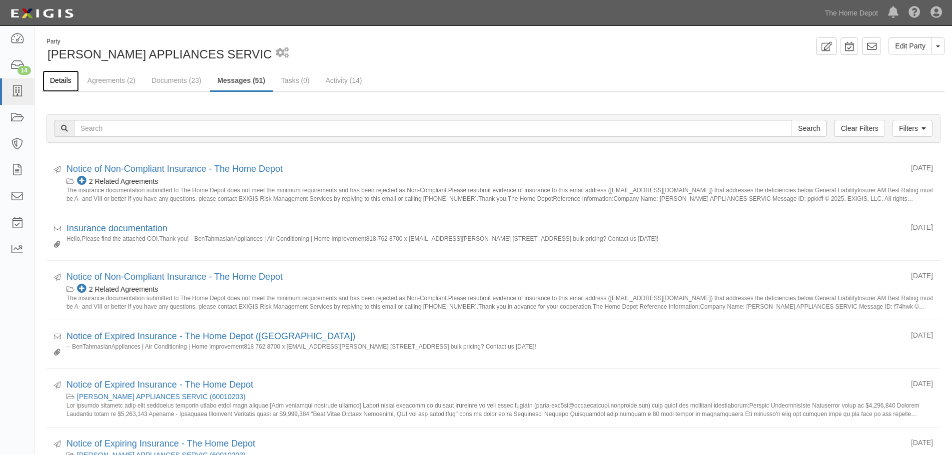
click at [68, 84] on link "Details" at bounding box center [60, 80] width 36 height 21
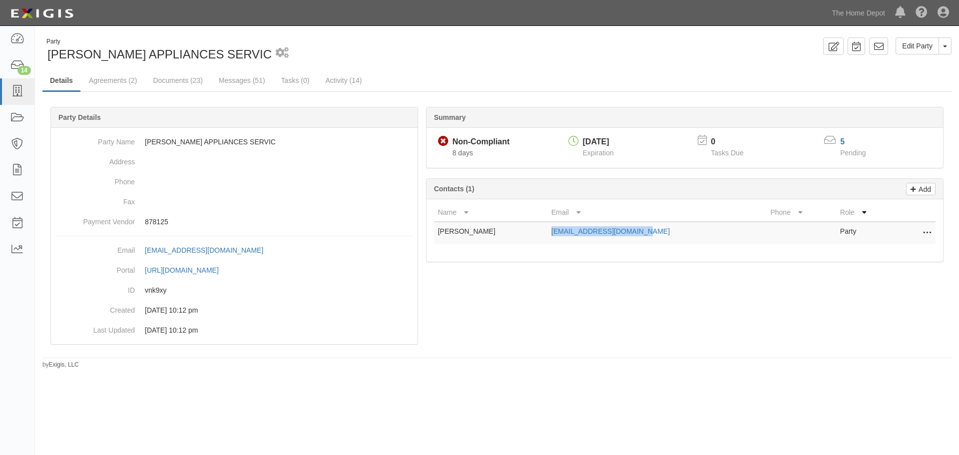
drag, startPoint x: 698, startPoint y: 232, endPoint x: 564, endPoint y: 232, distance: 133.9
click at [564, 232] on td "Ben@varoujappliances.com" at bounding box center [657, 233] width 219 height 22
click at [746, 255] on div "Name Email Phone Role BEN TAHMASIAN Ben@varoujappliances.com Party Edit Delete" at bounding box center [685, 230] width 517 height 62
click at [108, 71] on link "Agreements (2)" at bounding box center [112, 80] width 63 height 21
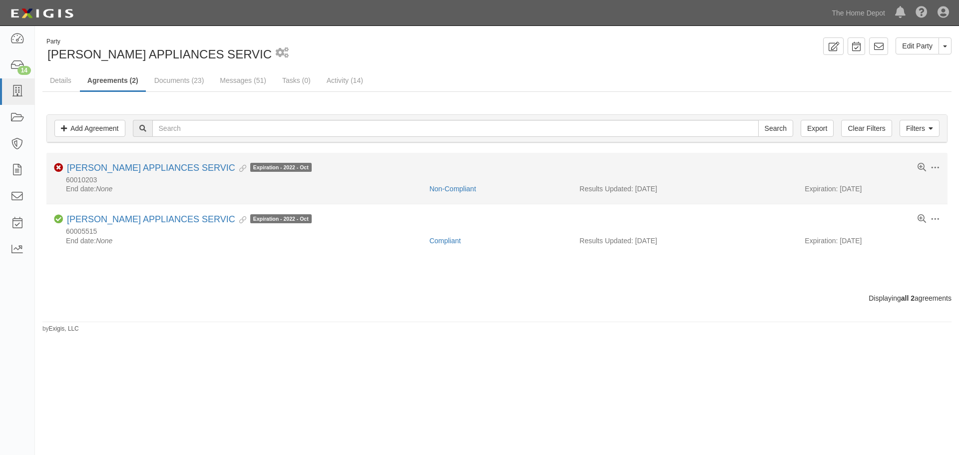
click at [115, 162] on li "Toggle Agreement Dropdown Edit Log activity Add task Send message Archive Non-C…" at bounding box center [496, 178] width 901 height 51
click at [115, 167] on link "[PERSON_NAME] APPLIANCES SERVIC" at bounding box center [151, 168] width 168 height 10
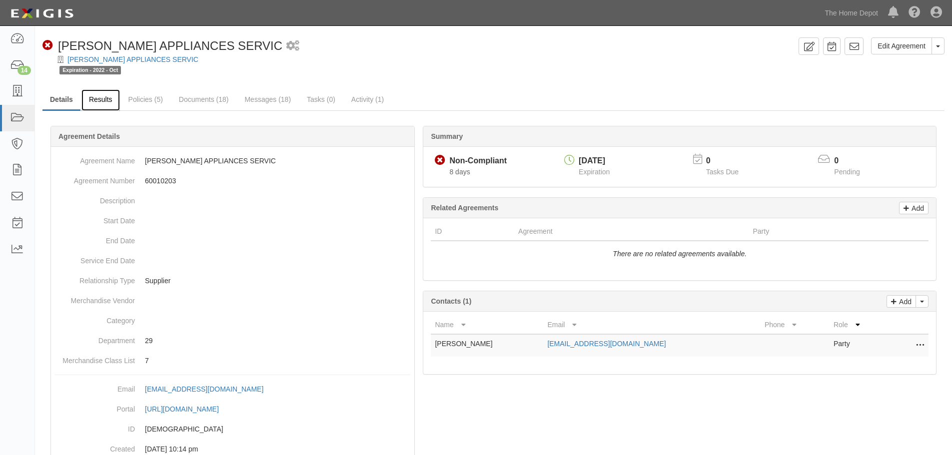
click at [101, 104] on link "Results" at bounding box center [100, 99] width 38 height 21
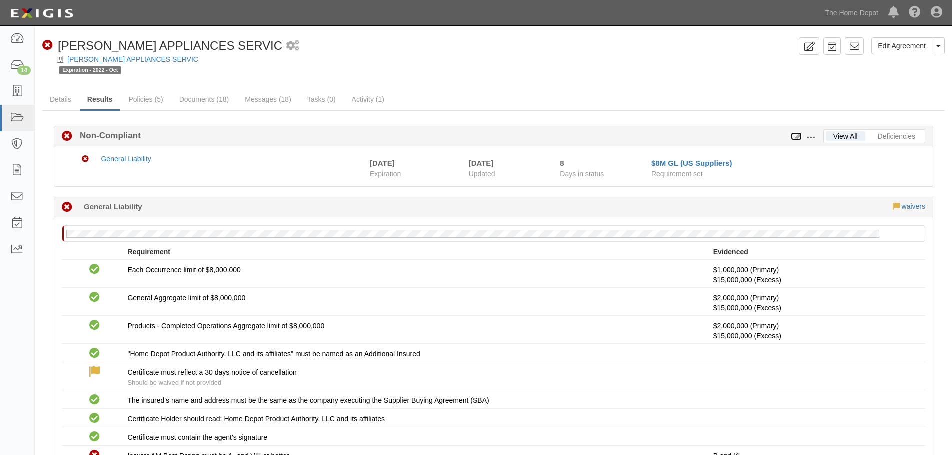
click at [797, 136] on icon at bounding box center [796, 136] width 11 height 7
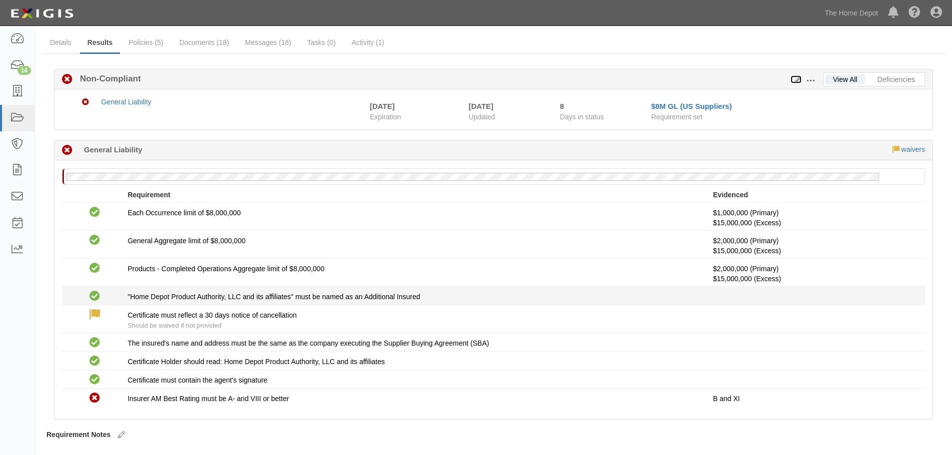
scroll to position [81, 0]
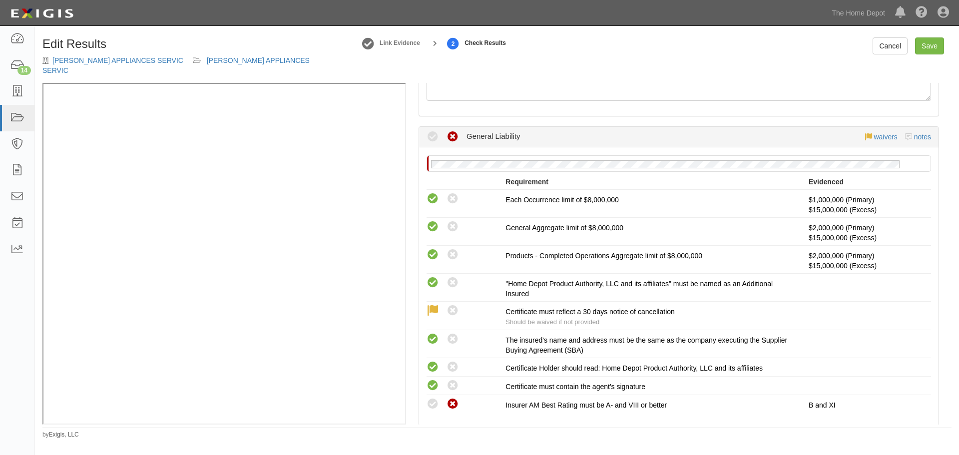
scroll to position [51, 0]
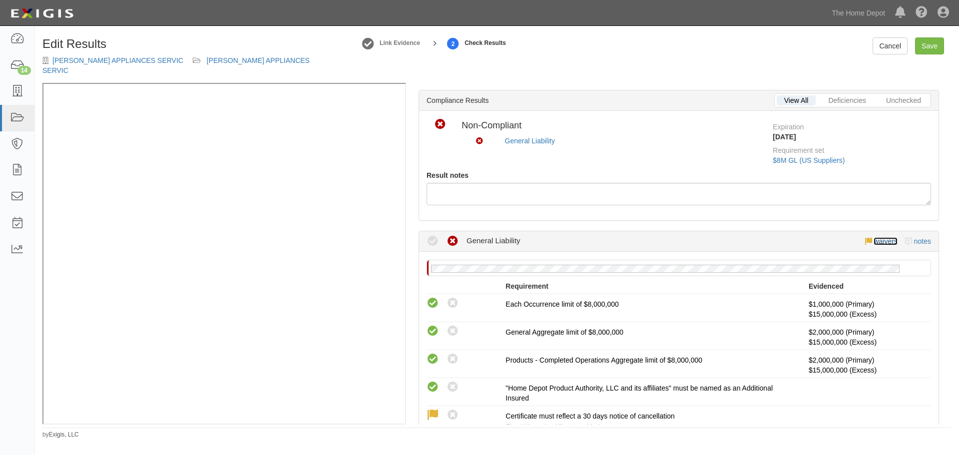
click at [874, 237] on link "waivers" at bounding box center [885, 241] width 23 height 8
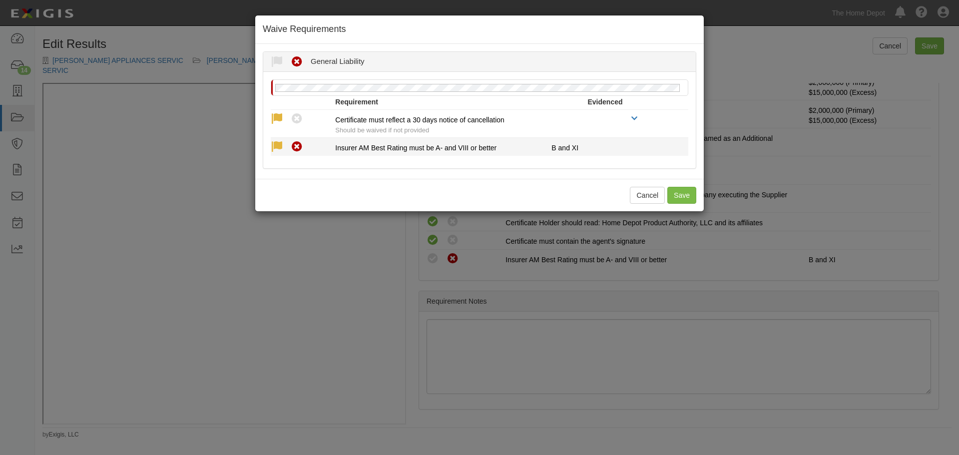
click at [277, 146] on icon at bounding box center [277, 147] width 12 height 12
radio input "true"
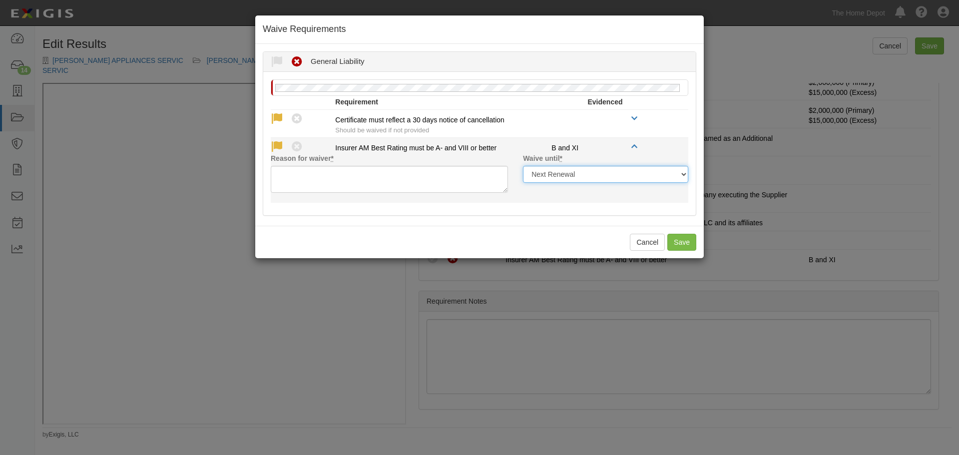
click at [644, 171] on select "Next Renewal Indefinitely" at bounding box center [605, 174] width 165 height 17
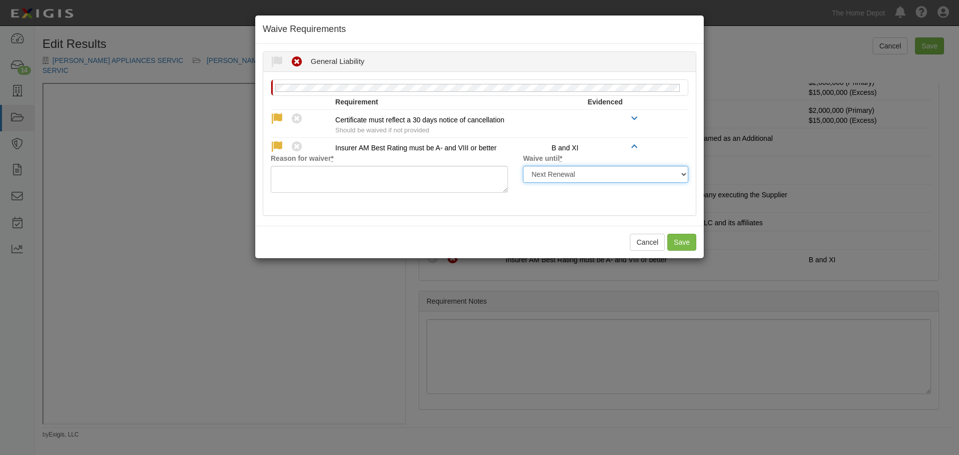
select select "indefinitely"
click at [523, 166] on select "Next Renewal Indefinitely" at bounding box center [605, 174] width 165 height 17
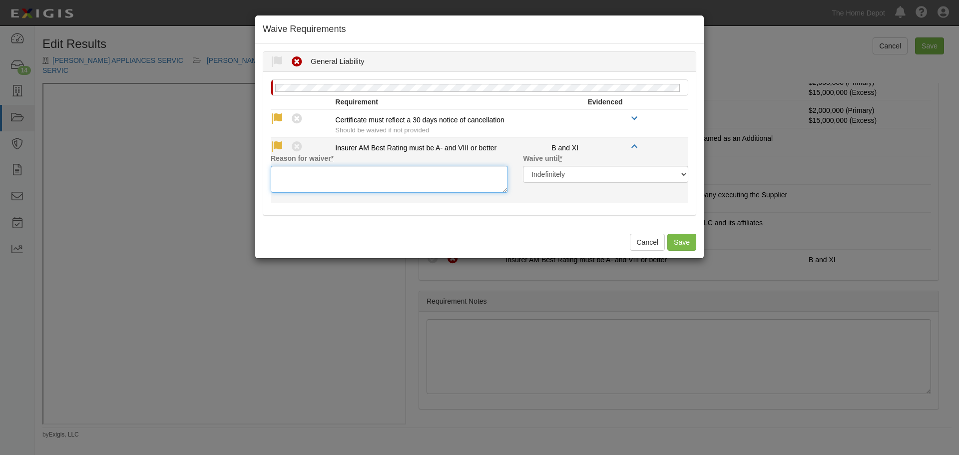
click at [346, 186] on textarea "Reason for waiver *" at bounding box center [389, 179] width 237 height 27
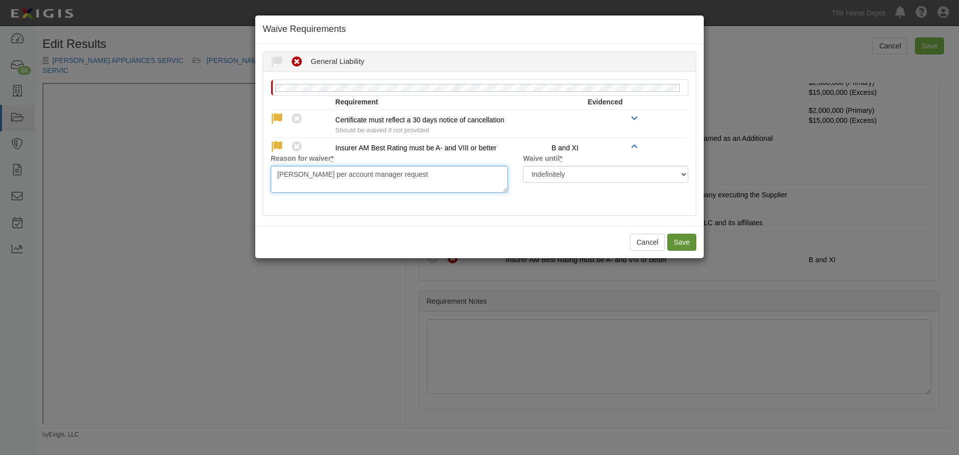
type textarea "wavied per account manager request"
click at [685, 244] on button "Save" at bounding box center [682, 242] width 29 height 17
radio input "true"
radio input "false"
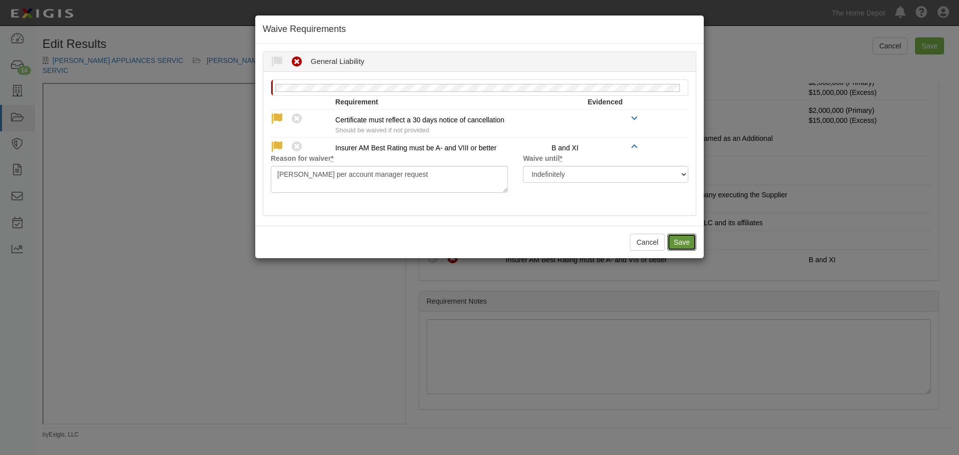
radio input "true"
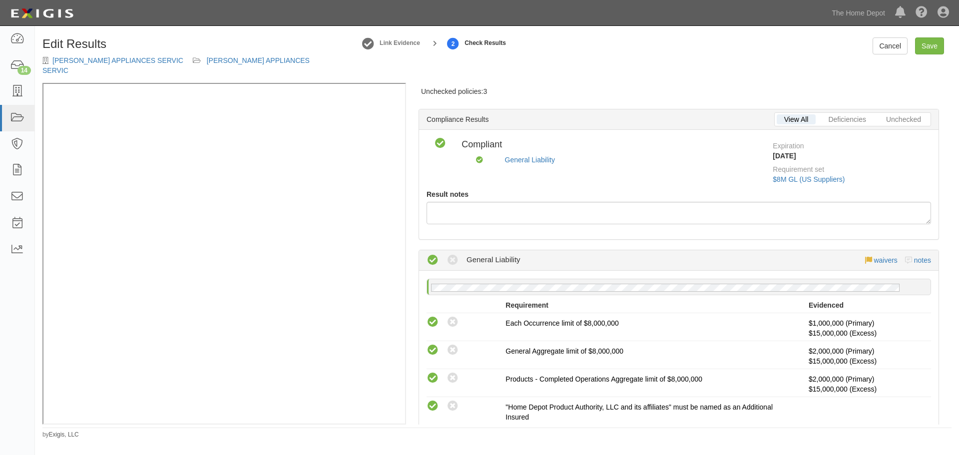
scroll to position [0, 0]
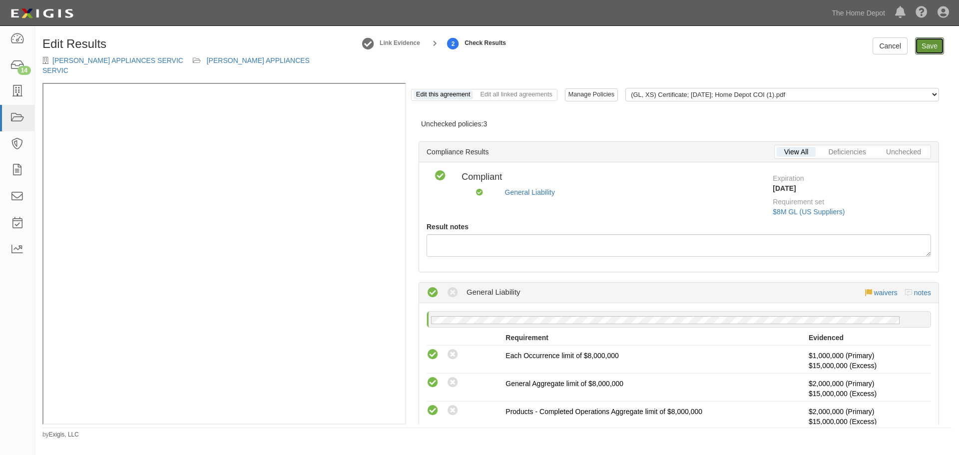
click at [932, 43] on link "Save" at bounding box center [929, 45] width 29 height 17
radio input "true"
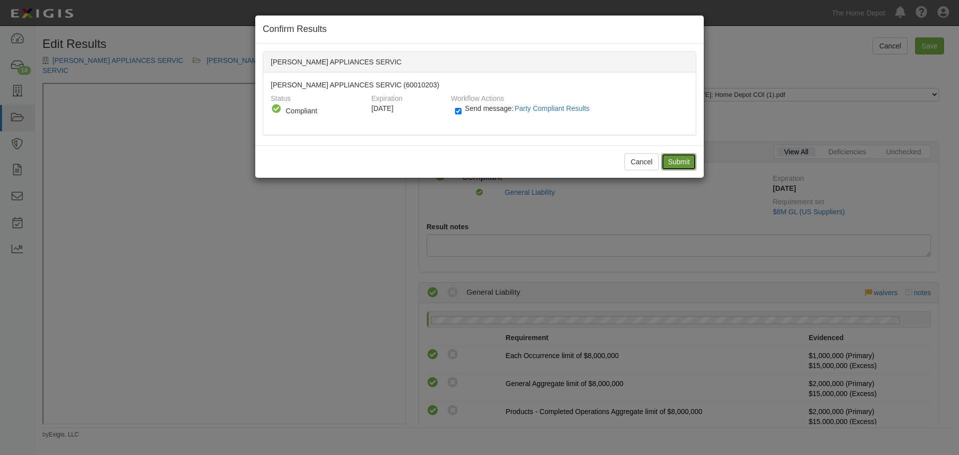
click at [676, 161] on input "Submit" at bounding box center [679, 161] width 35 height 17
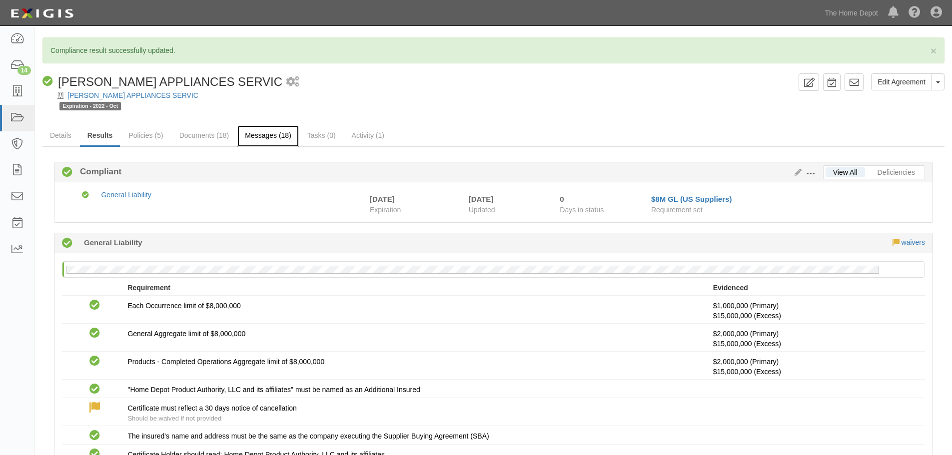
click at [254, 135] on link "Messages (18)" at bounding box center [267, 135] width 61 height 21
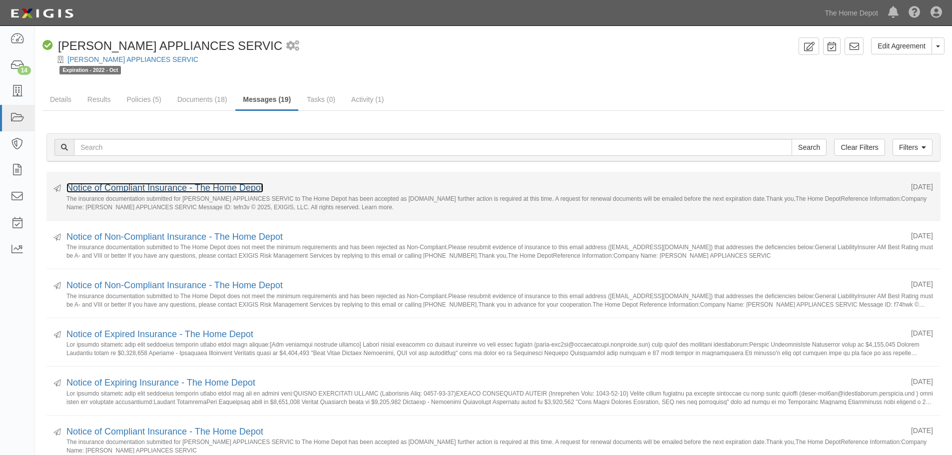
click at [109, 189] on link "Notice of Compliant Insurance - The Home Depot" at bounding box center [164, 188] width 197 height 10
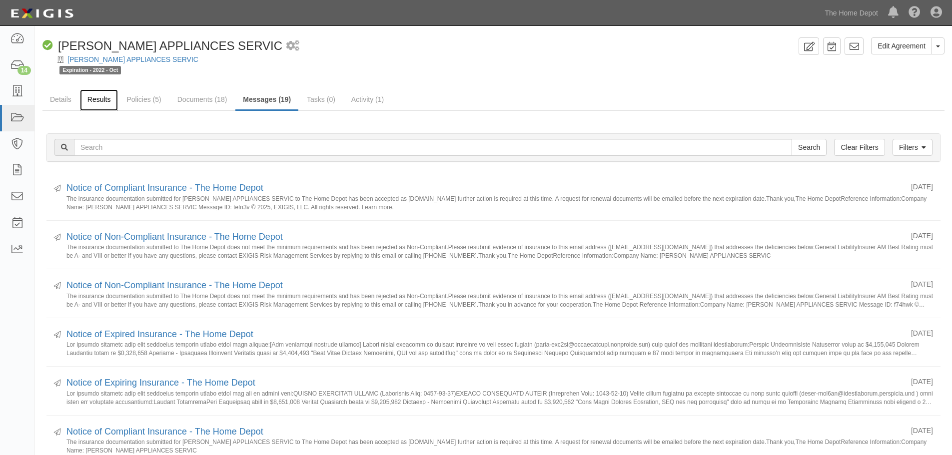
click at [95, 103] on link "Results" at bounding box center [99, 99] width 38 height 21
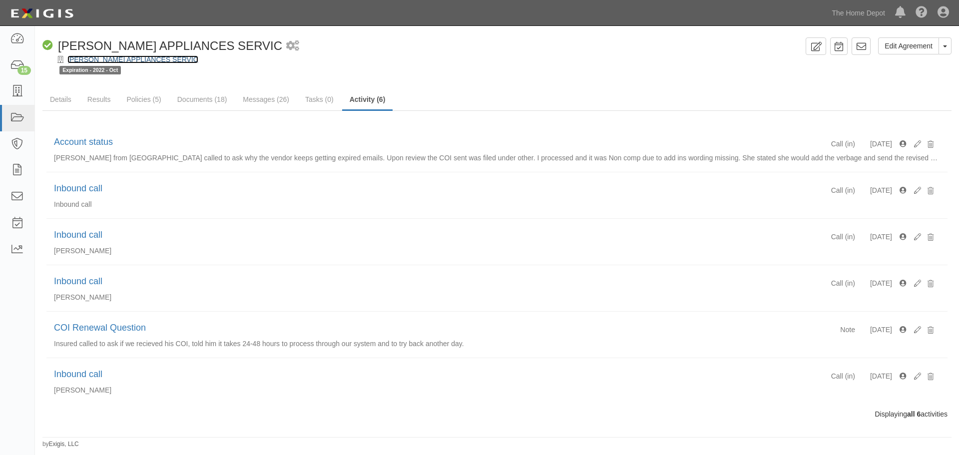
click at [123, 59] on link "[PERSON_NAME] APPLIANCES SERVIC" at bounding box center [132, 59] width 131 height 8
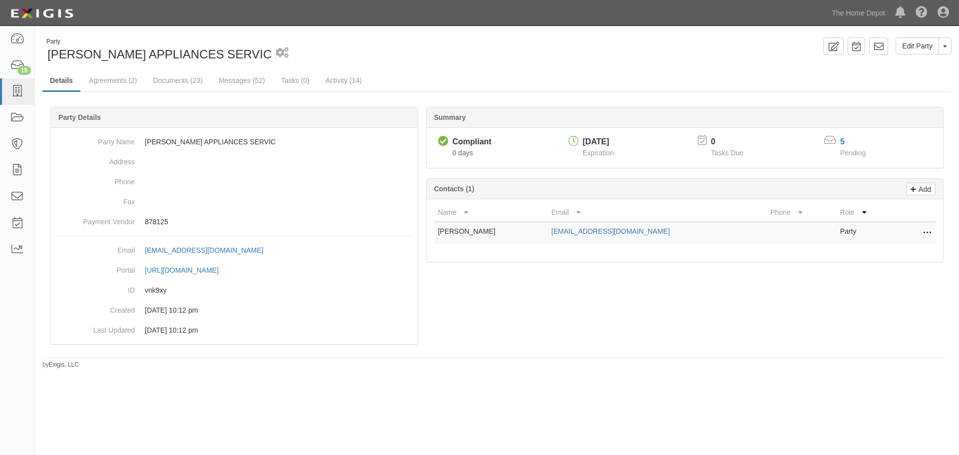
drag, startPoint x: 501, startPoint y: 226, endPoint x: 437, endPoint y: 228, distance: 64.0
click at [437, 228] on td "[PERSON_NAME]" at bounding box center [490, 233] width 113 height 22
copy td "[PERSON_NAME]"
click at [831, 40] on link at bounding box center [833, 45] width 20 height 17
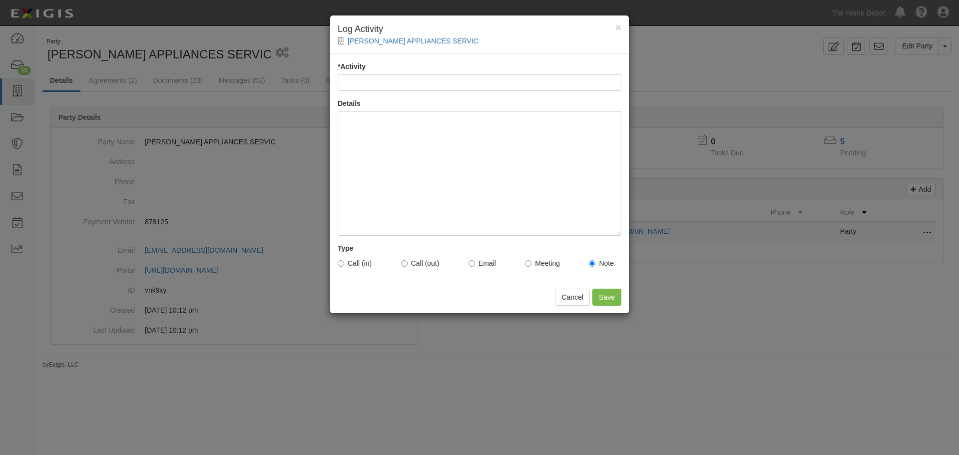
click at [349, 74] on div "* Activity" at bounding box center [480, 75] width 284 height 29
click at [351, 81] on input "* Activity" at bounding box center [480, 82] width 284 height 17
type input "Inbound call"
click at [377, 130] on div at bounding box center [480, 173] width 284 height 125
paste div
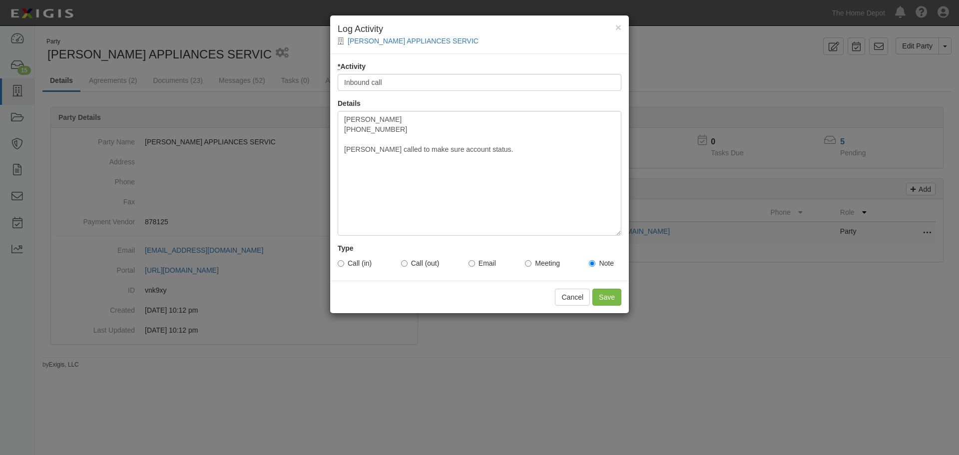
click at [366, 265] on label "Call (in)" at bounding box center [355, 263] width 34 height 10
click at [344, 265] on input "Call (in)" at bounding box center [341, 263] width 6 height 6
radio input "true"
click at [603, 291] on input "Save" at bounding box center [607, 297] width 29 height 17
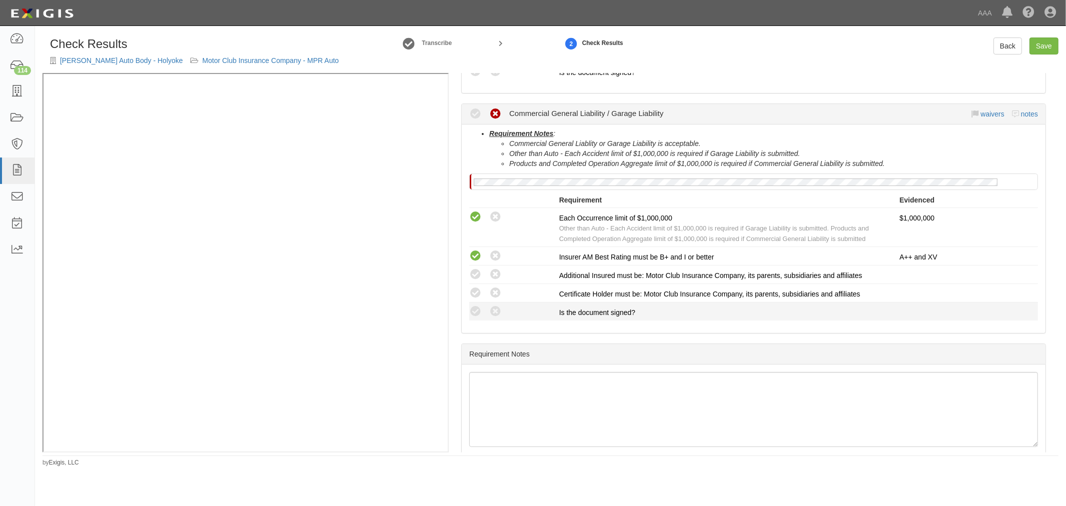
scroll to position [341, 0]
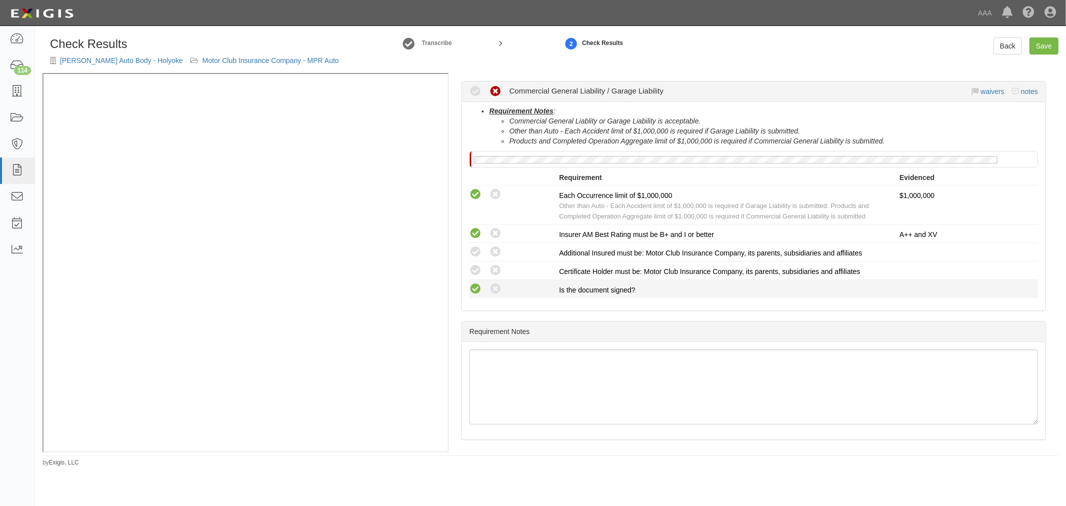
click at [477, 284] on icon at bounding box center [475, 289] width 12 height 12
radio input "true"
click at [469, 266] on icon at bounding box center [475, 270] width 12 height 12
radio input "true"
click at [475, 252] on icon at bounding box center [475, 252] width 12 height 12
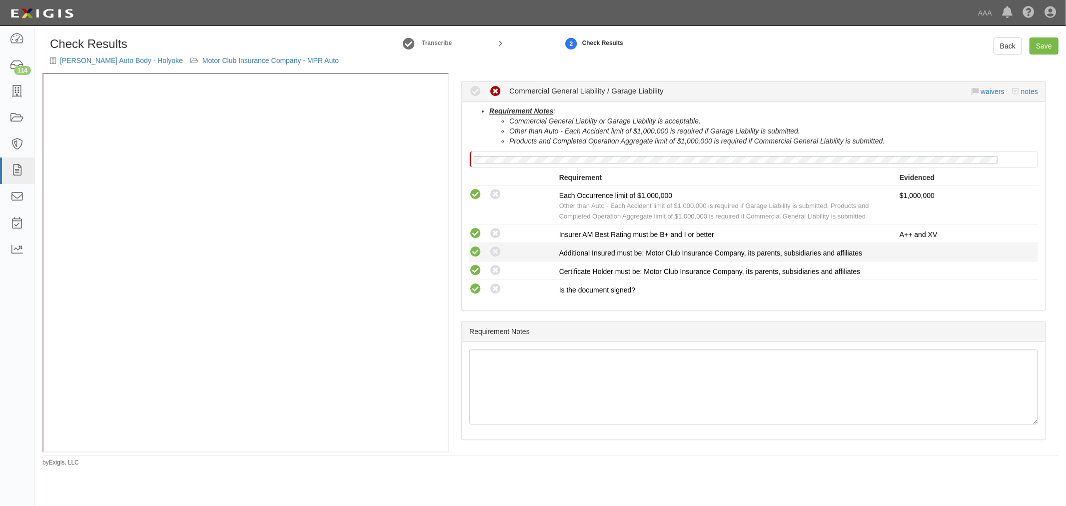
radio input "true"
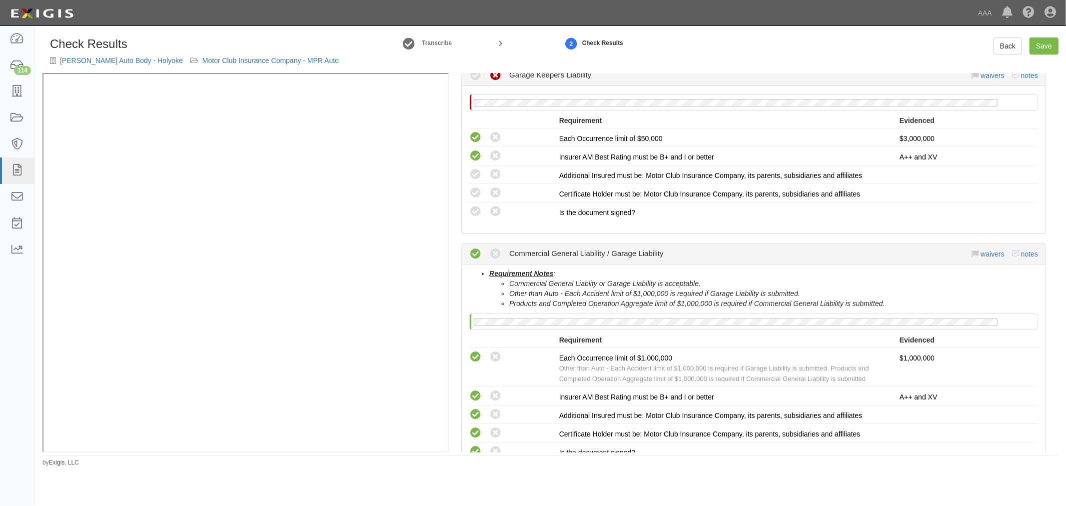
scroll to position [63, 0]
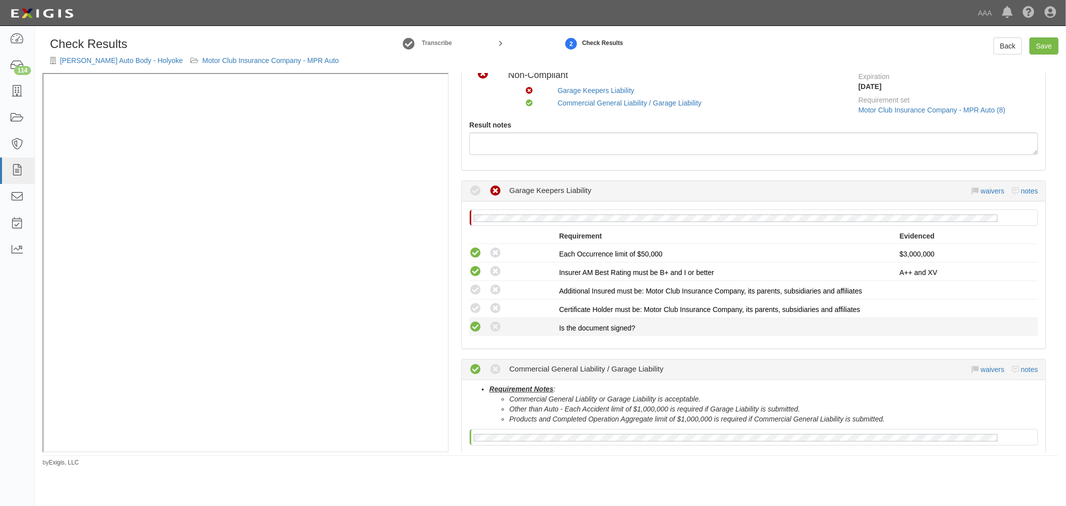
drag, startPoint x: 475, startPoint y: 327, endPoint x: 475, endPoint y: 312, distance: 15.0
click at [475, 326] on icon at bounding box center [475, 327] width 12 height 12
radio input "true"
click at [475, 312] on icon at bounding box center [475, 308] width 12 height 12
radio input "true"
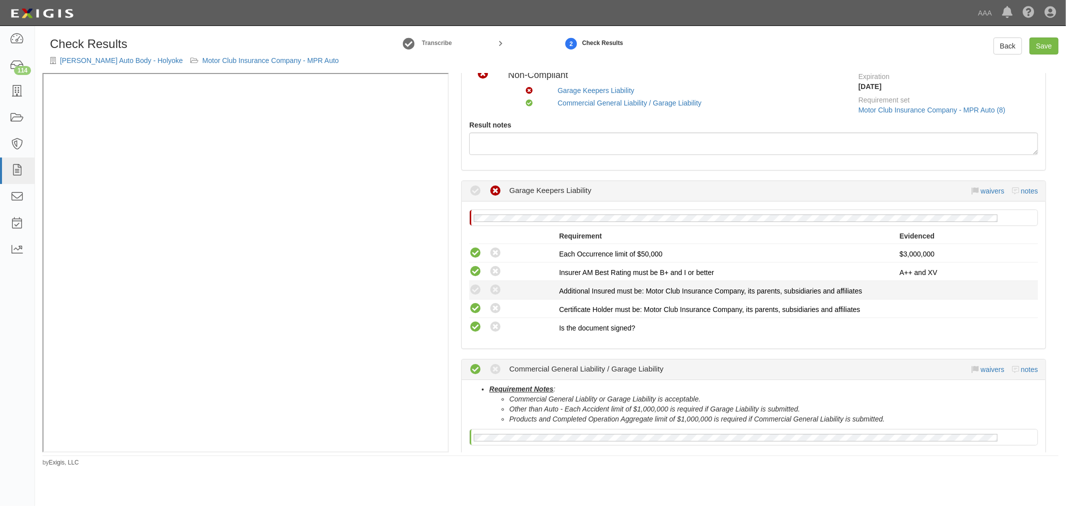
click at [478, 296] on li "Compliant Waived: Non-Compliant Additional Insured must be: Motor Club Insuranc…" at bounding box center [753, 290] width 569 height 18
click at [475, 290] on icon at bounding box center [475, 290] width 12 height 12
radio input "true"
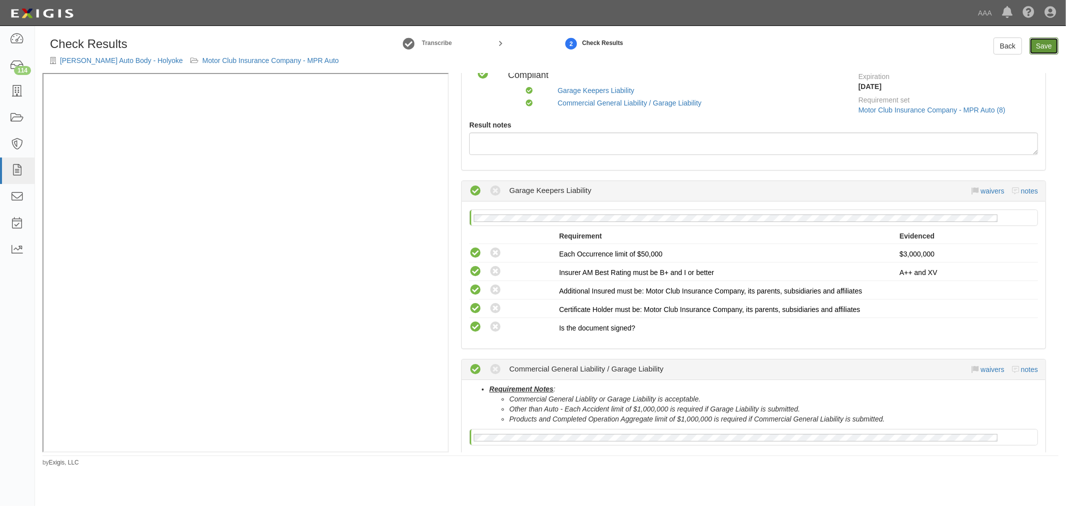
click at [1049, 49] on link "Save" at bounding box center [1043, 45] width 29 height 17
radio input "true"
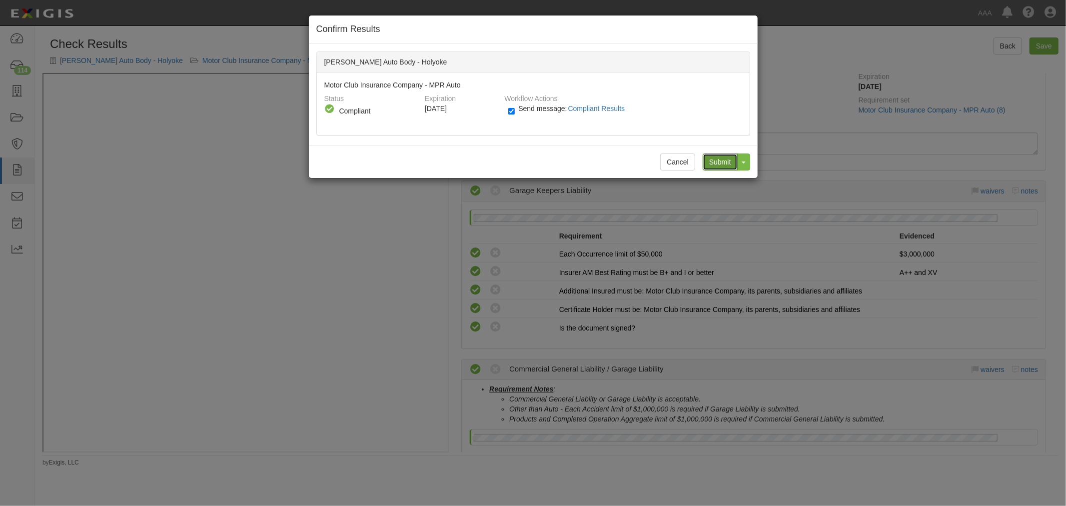
click at [705, 158] on input "Submit" at bounding box center [720, 161] width 35 height 17
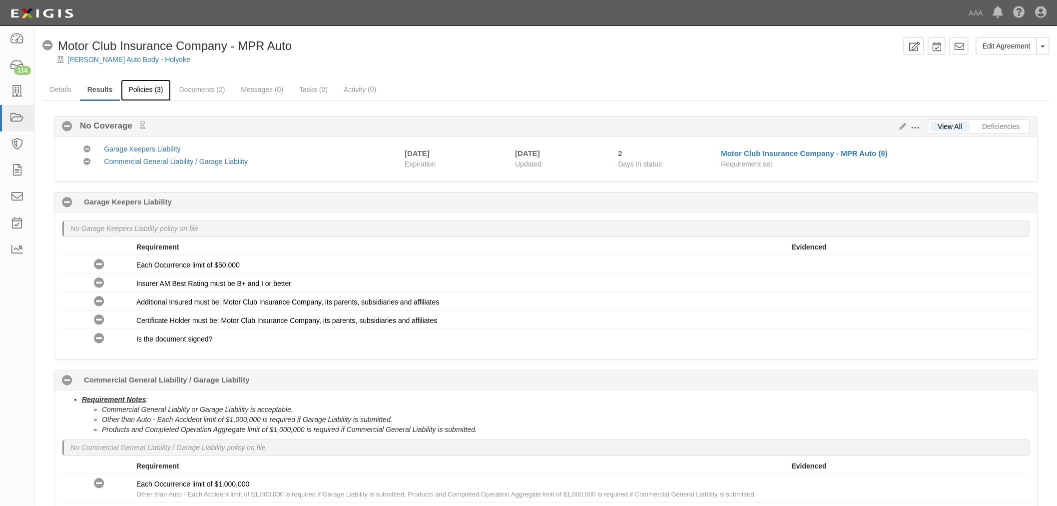
click at [144, 93] on link "Policies (3)" at bounding box center [145, 89] width 49 height 21
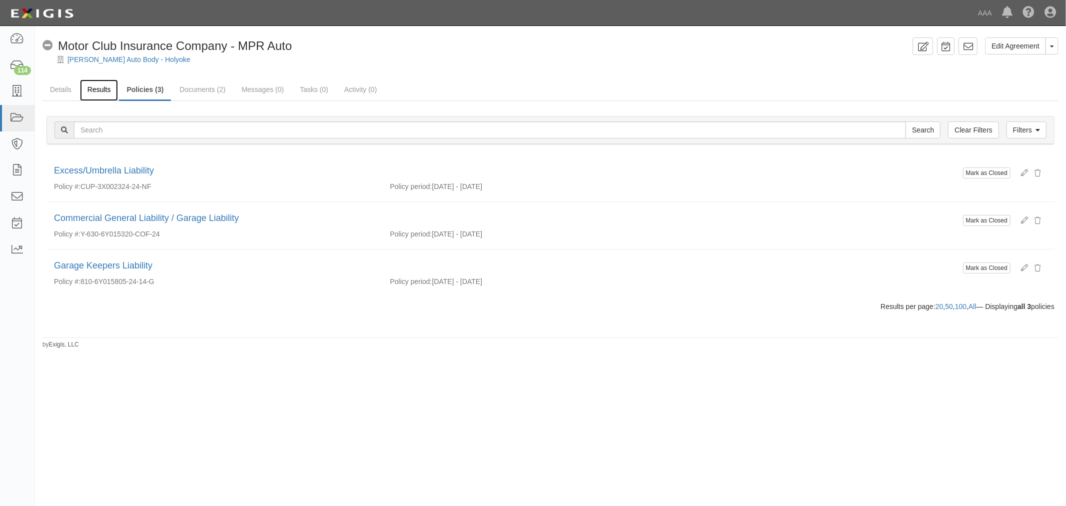
click at [103, 97] on link "Results" at bounding box center [99, 89] width 38 height 21
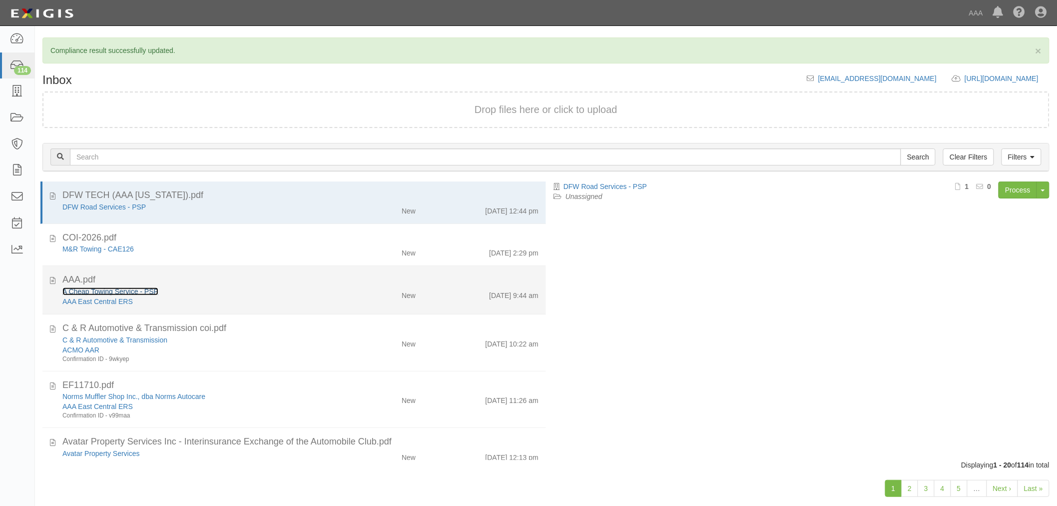
click at [86, 292] on link "A Cheap Towing Service - PSP" at bounding box center [110, 291] width 96 height 8
click at [293, 285] on div "AAA.pdf" at bounding box center [300, 279] width 476 height 13
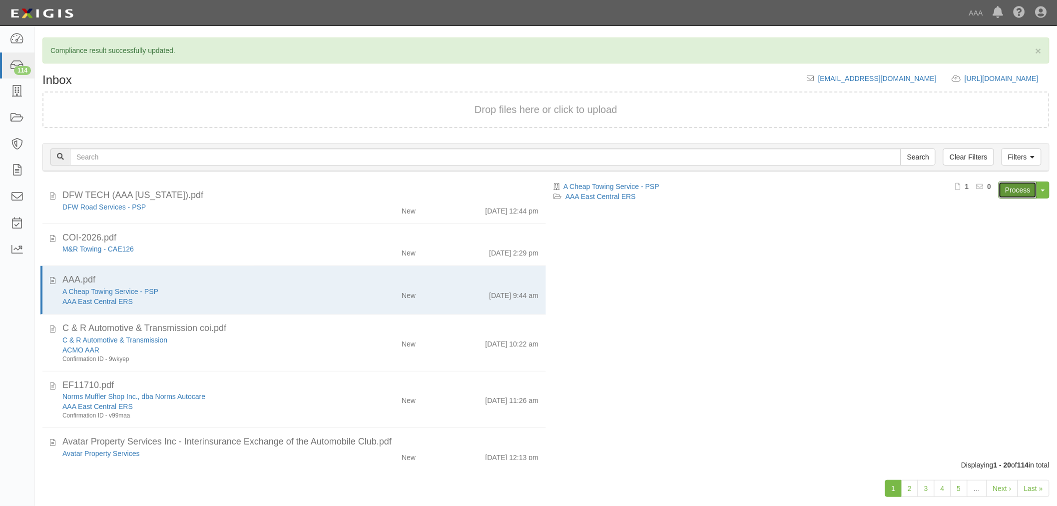
click at [1005, 186] on link "Process" at bounding box center [1018, 189] width 38 height 17
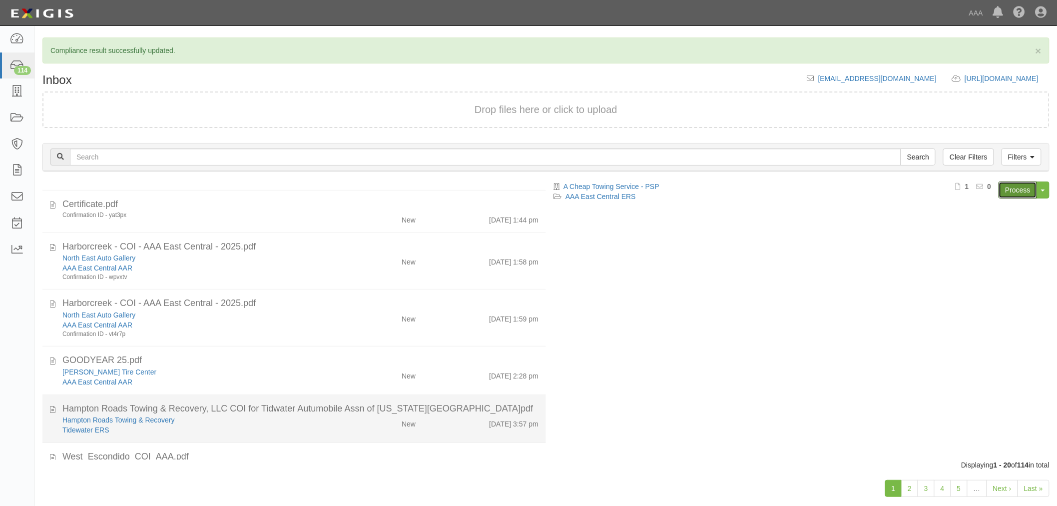
scroll to position [777, 0]
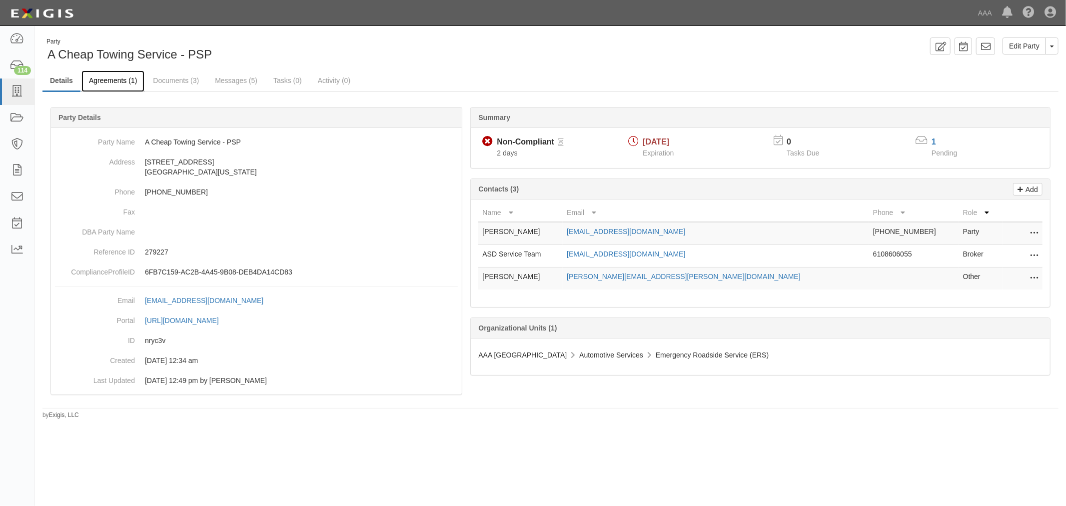
click at [118, 90] on link "Agreements (1)" at bounding box center [112, 80] width 63 height 21
click at [126, 80] on link "Agreements (1)" at bounding box center [112, 80] width 63 height 21
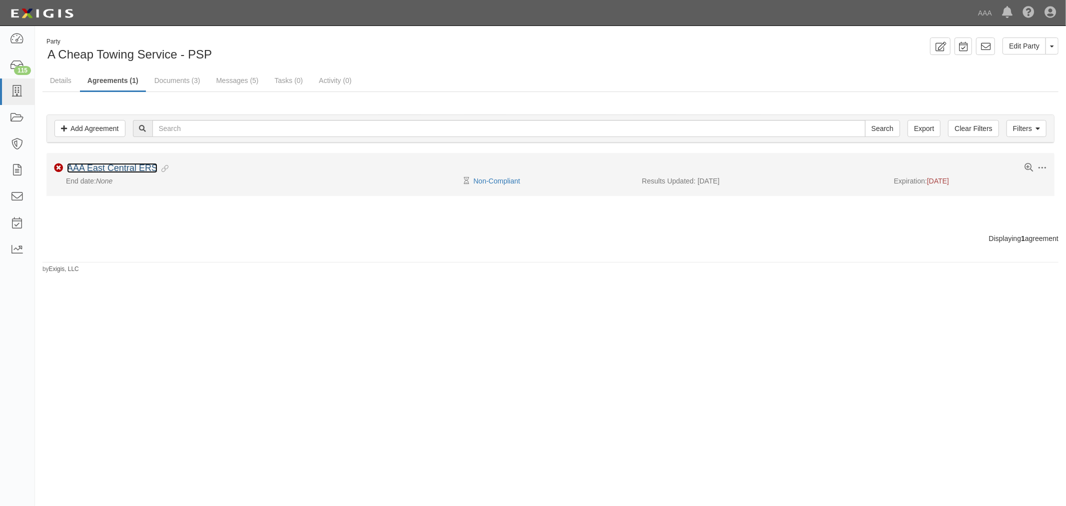
click at [107, 166] on link "AAA East Central ERS" at bounding box center [112, 168] width 90 height 10
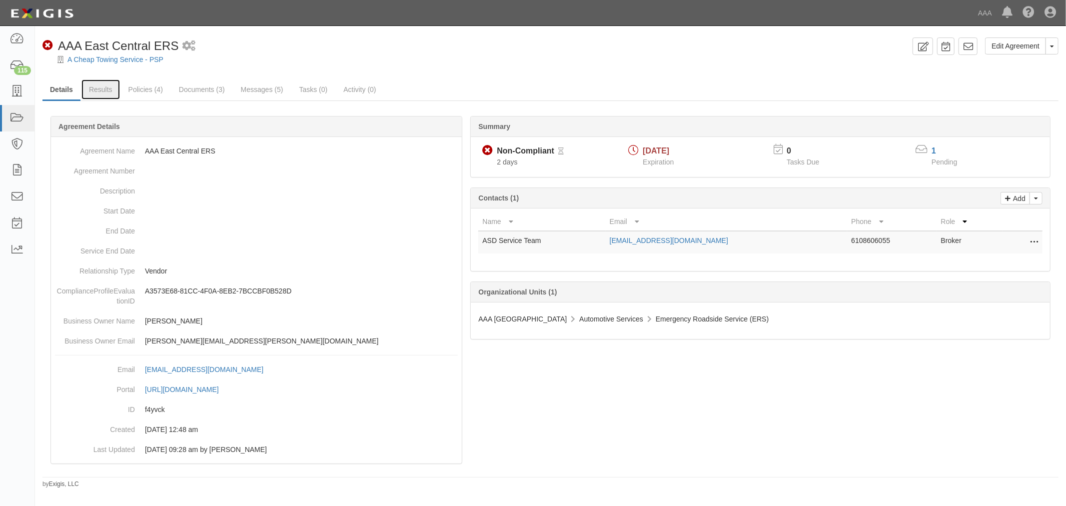
click at [100, 95] on link "Results" at bounding box center [100, 89] width 38 height 20
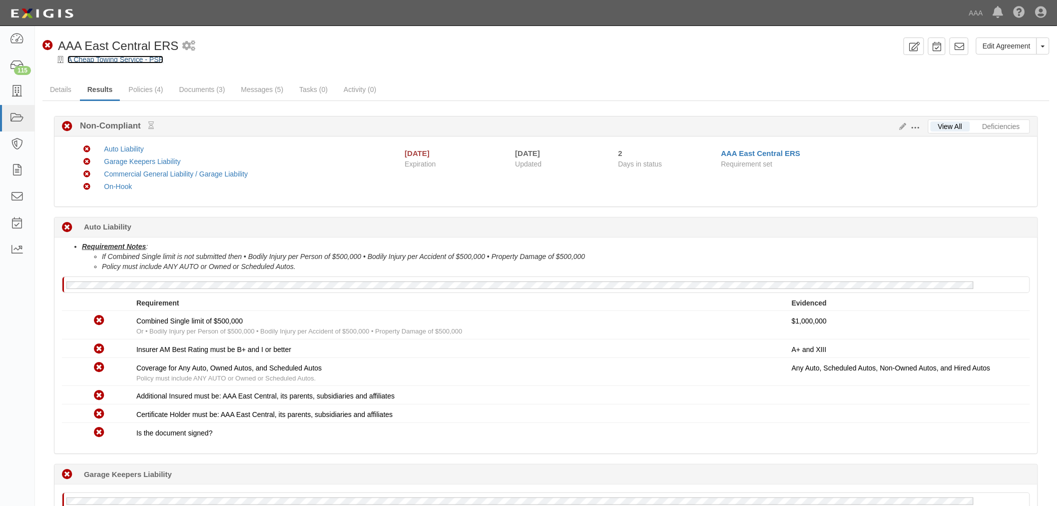
drag, startPoint x: 84, startPoint y: 63, endPoint x: 86, endPoint y: 58, distance: 5.4
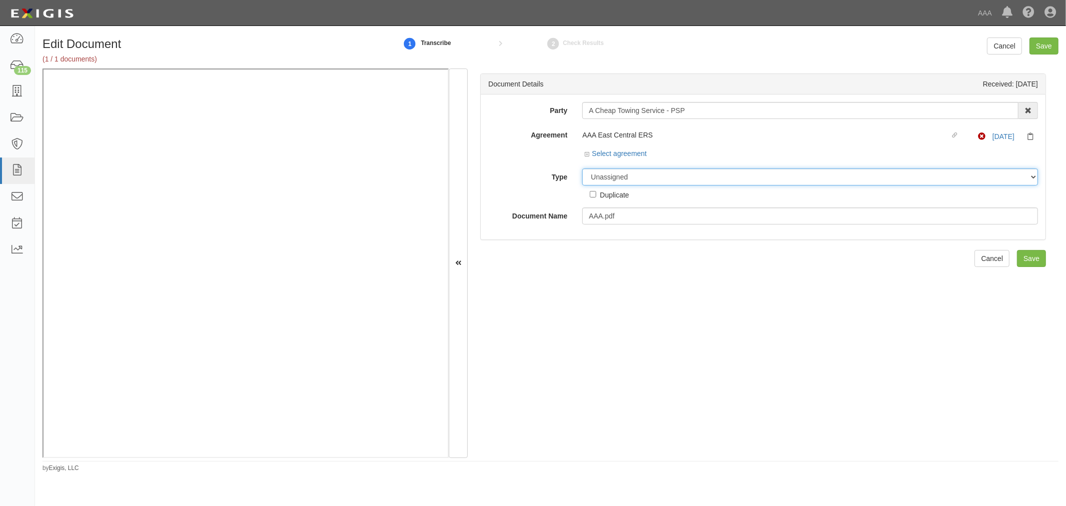
click at [596, 174] on select "Unassigned Binder Cancellation Notice Certificate Contract Endorsement Insuranc…" at bounding box center [810, 176] width 456 height 17
select select "CertificateDetail"
click at [582, 169] on select "Unassigned Binder Cancellation Notice Certificate Contract Endorsement Insuranc…" at bounding box center [810, 176] width 456 height 17
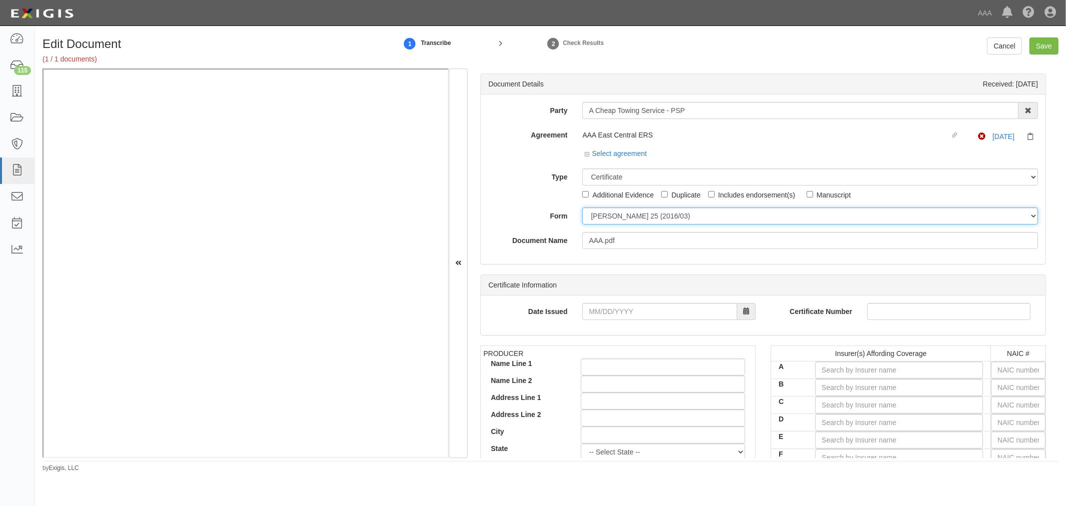
click at [608, 207] on select "ACORD 25 (2016/03) ACORD 101 ACORD 855 NY (2014/05) General" at bounding box center [810, 215] width 456 height 17
select select "GeneralFormDetail"
click at [582, 208] on select "ACORD 25 (2016/03) ACORD 101 ACORD 855 NY (2014/05) General" at bounding box center [810, 215] width 456 height 17
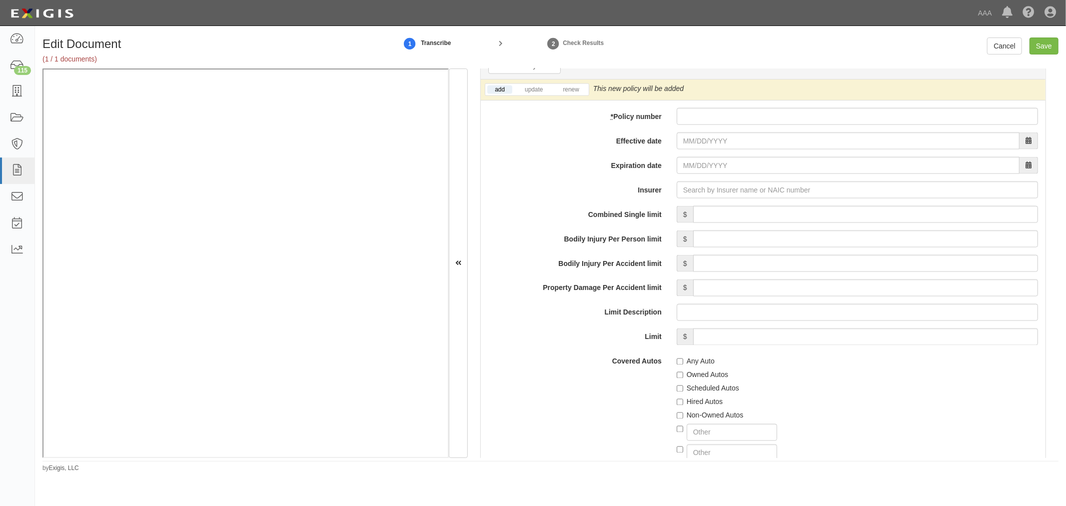
scroll to position [1295, 0]
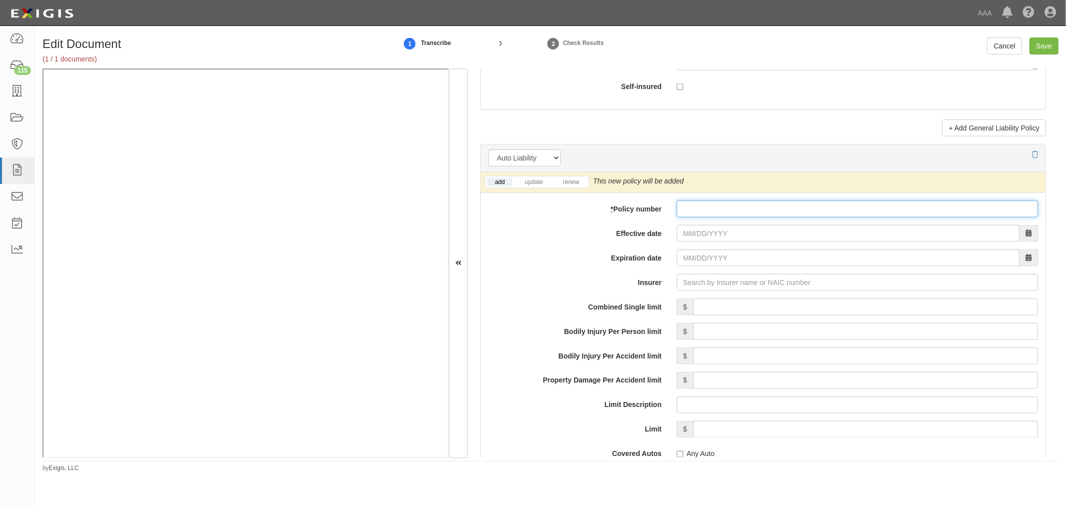
drag, startPoint x: 725, startPoint y: 223, endPoint x: 670, endPoint y: 234, distance: 55.5
click at [721, 225] on div "add update renew This new policy will be added This new policy will update exis…" at bounding box center [763, 437] width 565 height 531
paste input "K2GP634367"
type input "K2GP634367"
click at [568, 185] on link "renew" at bounding box center [570, 182] width 31 height 8
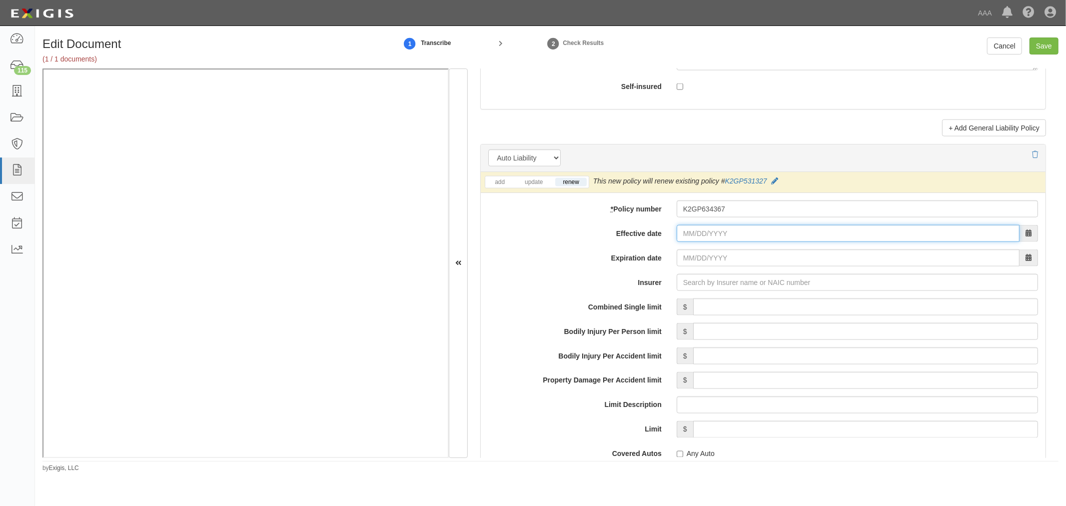
click at [680, 240] on input "Effective date" at bounding box center [848, 233] width 343 height 17
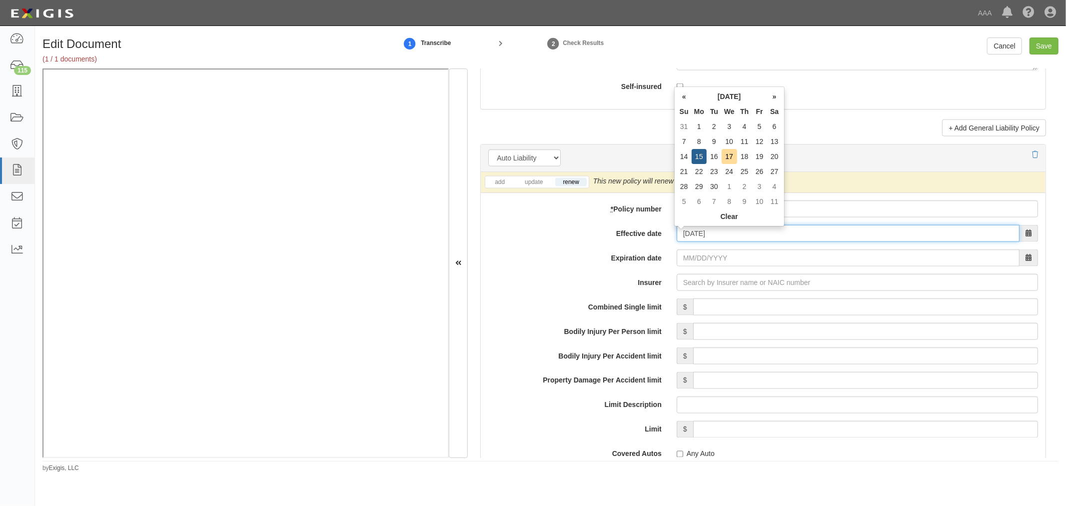
type input "09/15/2025"
type input "09/15/2026"
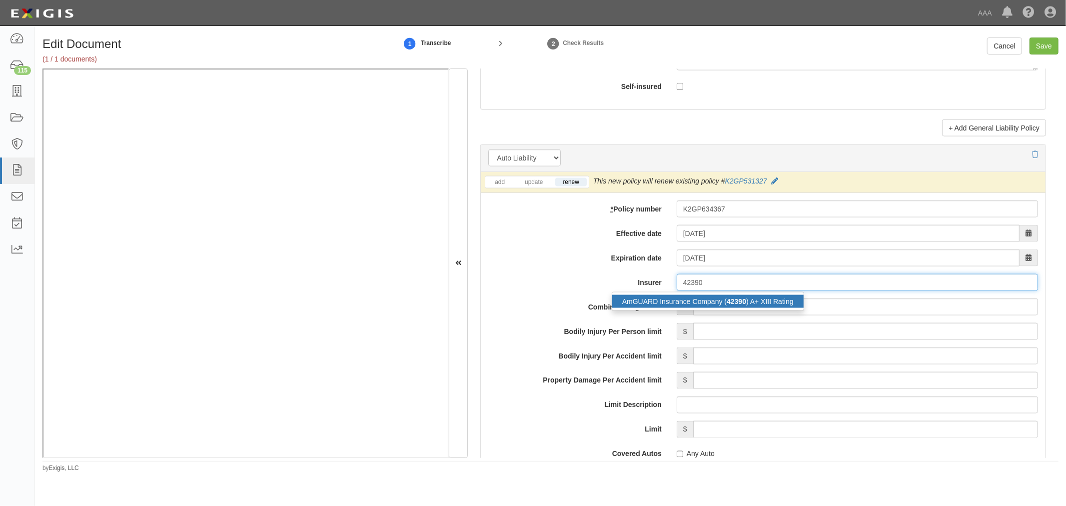
click at [720, 302] on div "AmGUARD Insurance Company ( 42390 ) A+ XIII Rating" at bounding box center [707, 301] width 191 height 13
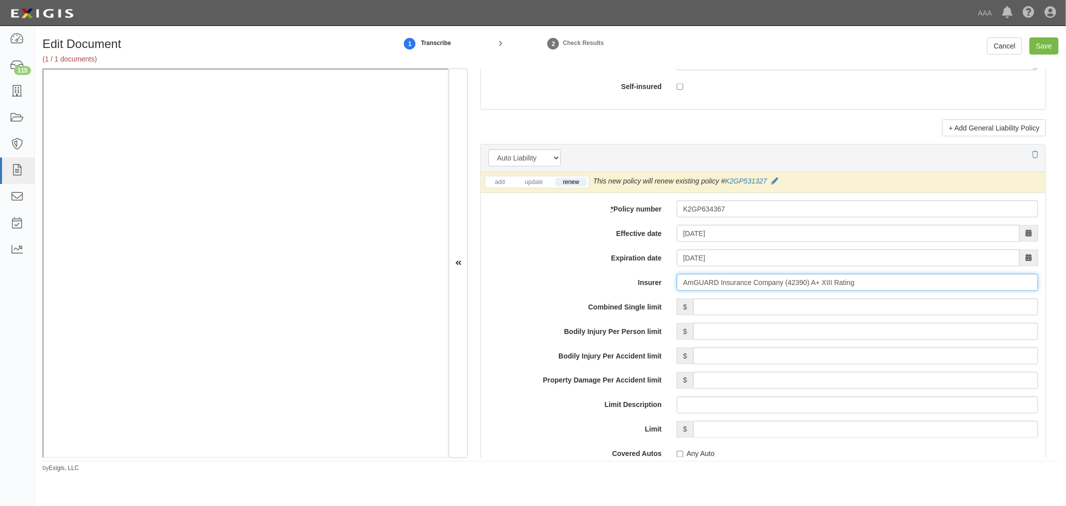
type input "AmGUARD Insurance Company (42390) A+ XIII Rating"
click at [727, 308] on input "Combined Single limit" at bounding box center [865, 306] width 345 height 17
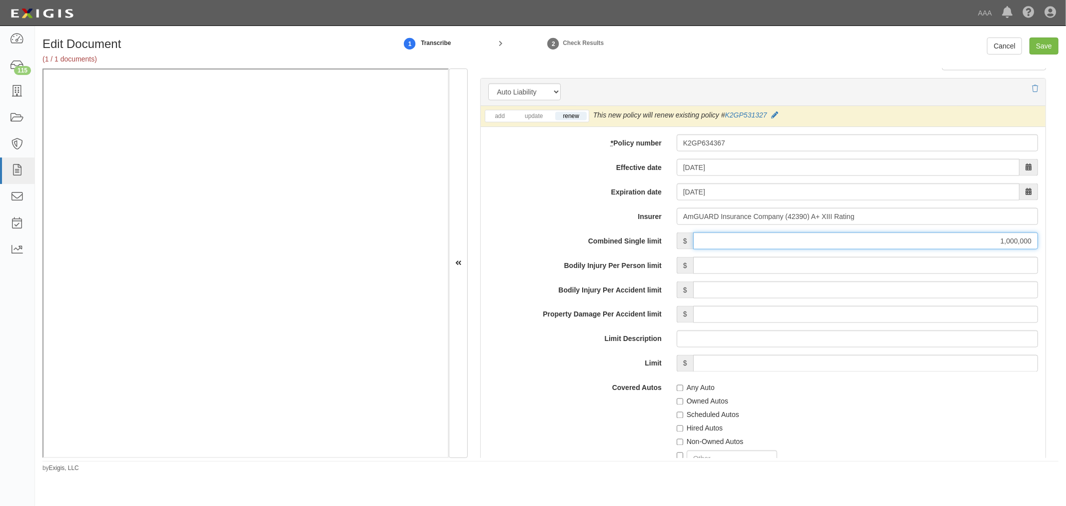
scroll to position [1388, 0]
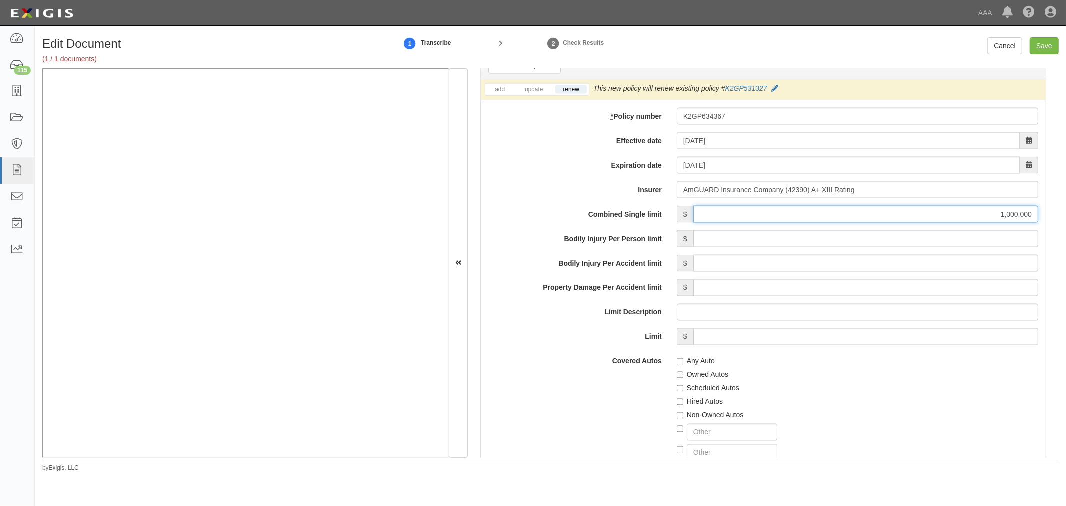
type input "1,000,000"
click at [708, 366] on label "Any Auto" at bounding box center [696, 361] width 38 height 10
click at [683, 365] on input "Any Auto" at bounding box center [680, 361] width 6 height 6
checkbox input "true"
click at [699, 384] on div "Scheduled Autos" at bounding box center [857, 386] width 361 height 13
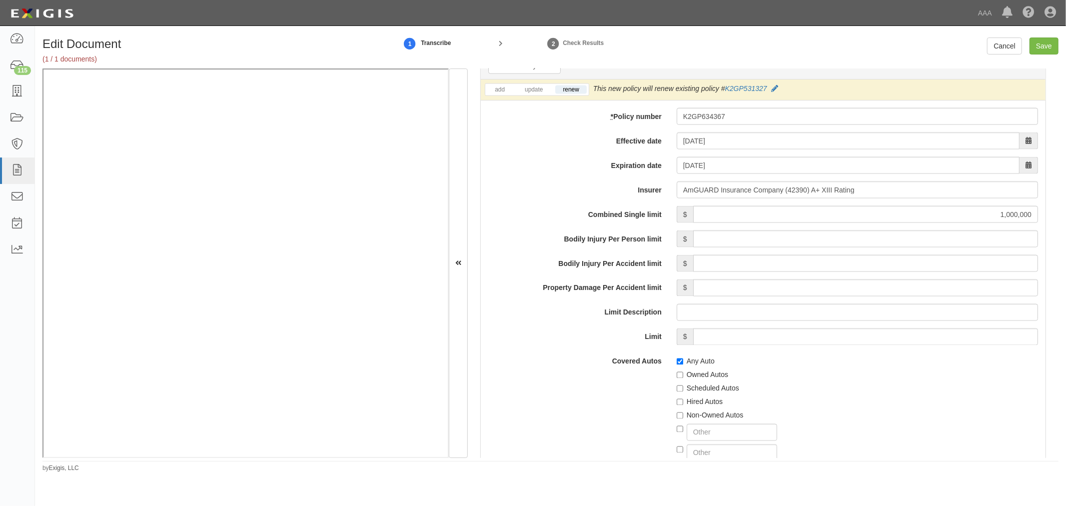
click at [700, 388] on label "Scheduled Autos" at bounding box center [708, 388] width 62 height 10
click at [683, 388] on input "Scheduled Autos" at bounding box center [680, 388] width 6 height 6
checkbox input "true"
click at [698, 401] on label "Hired Autos" at bounding box center [700, 402] width 46 height 10
click at [683, 401] on input "Hired Autos" at bounding box center [680, 402] width 6 height 6
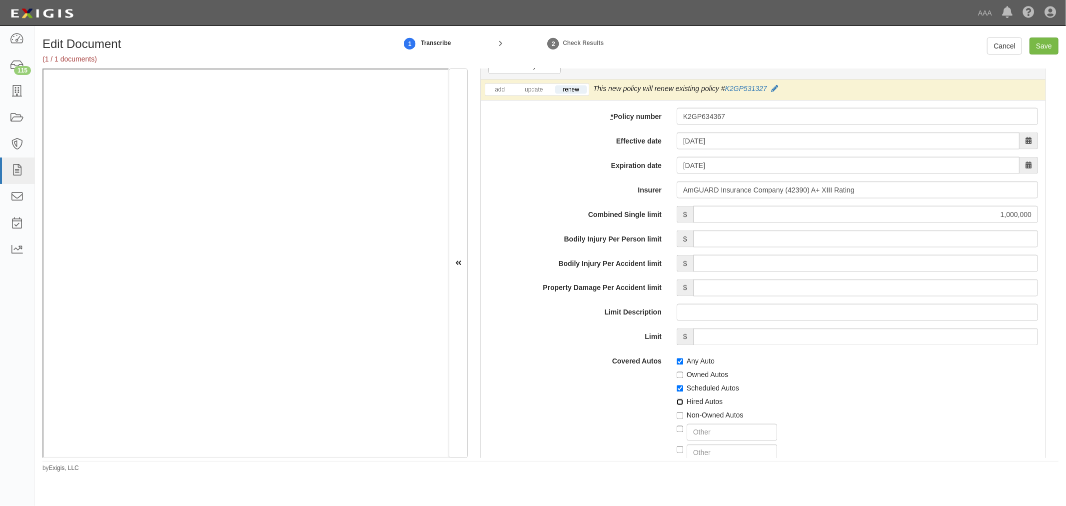
checkbox input "true"
click at [692, 418] on label "Non-Owned Autos" at bounding box center [710, 415] width 67 height 10
click at [683, 418] on input "Non-Owned Autos" at bounding box center [680, 415] width 6 height 6
checkbox input "true"
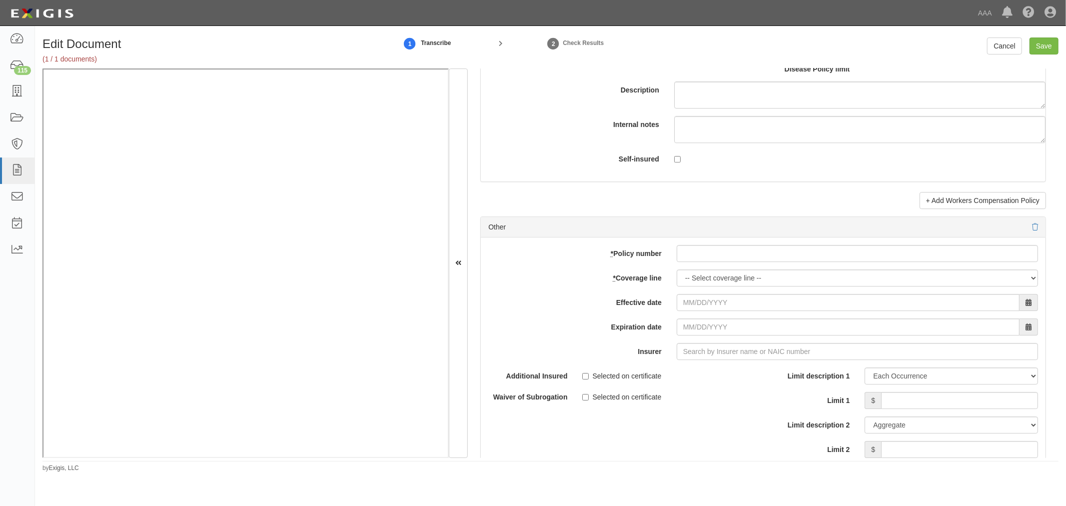
scroll to position [2869, 0]
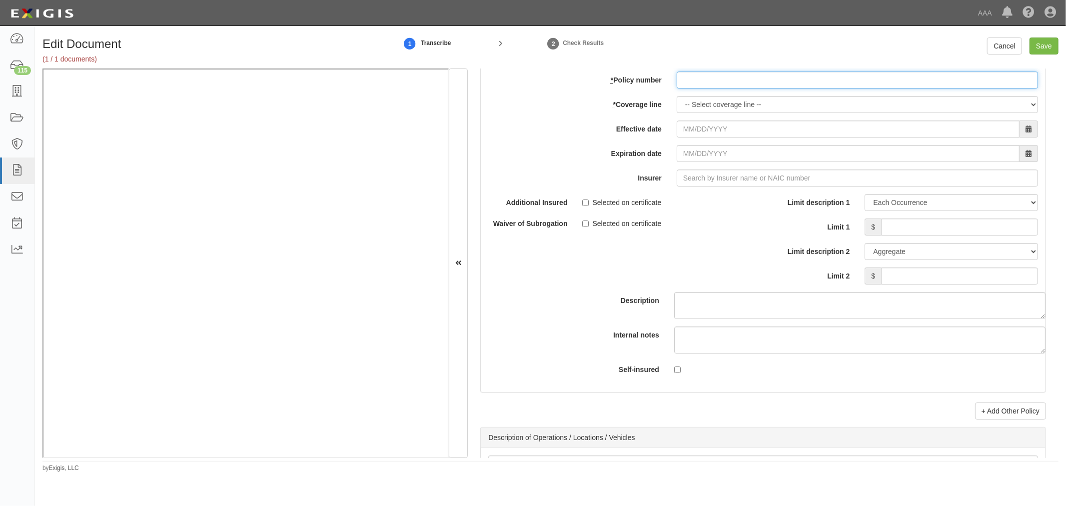
click at [686, 88] on input "* Policy number" at bounding box center [857, 79] width 361 height 17
paste input "K2GP634367"
type input "K2GP634367"
click at [684, 107] on select "-- Select coverage line -- Asbestos Abatement Auto Physical Damage Boiler & Mac…" at bounding box center [857, 104] width 361 height 17
select select "70"
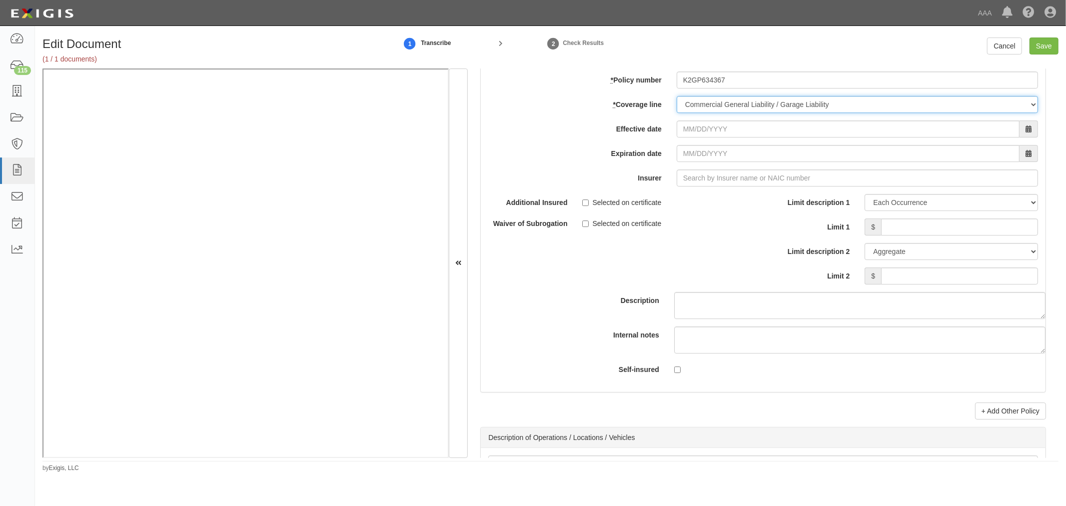
click at [677, 113] on select "-- Select coverage line -- Asbestos Abatement Auto Physical Damage Boiler & Mac…" at bounding box center [857, 104] width 361 height 17
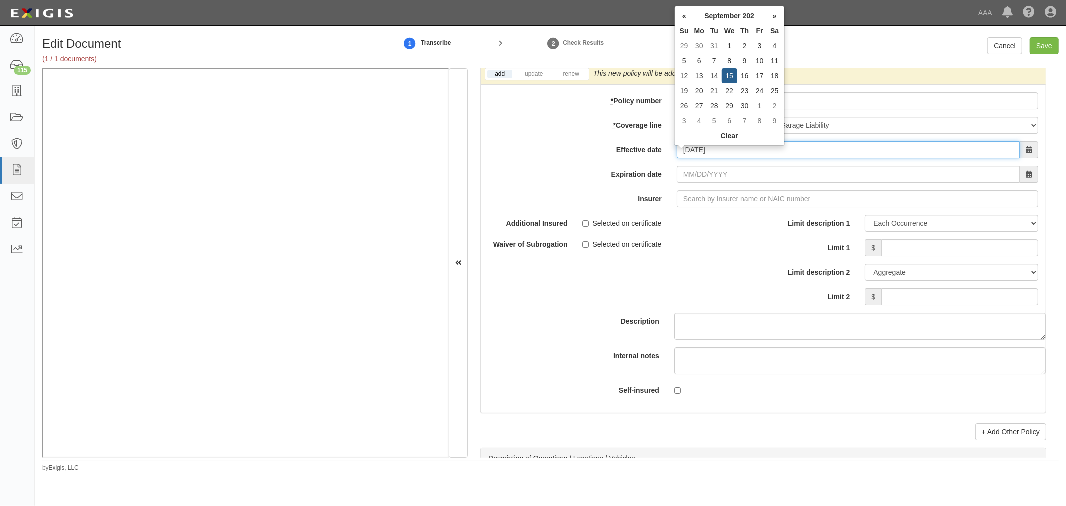
type input "09/15/2025"
type input "09/15/2026"
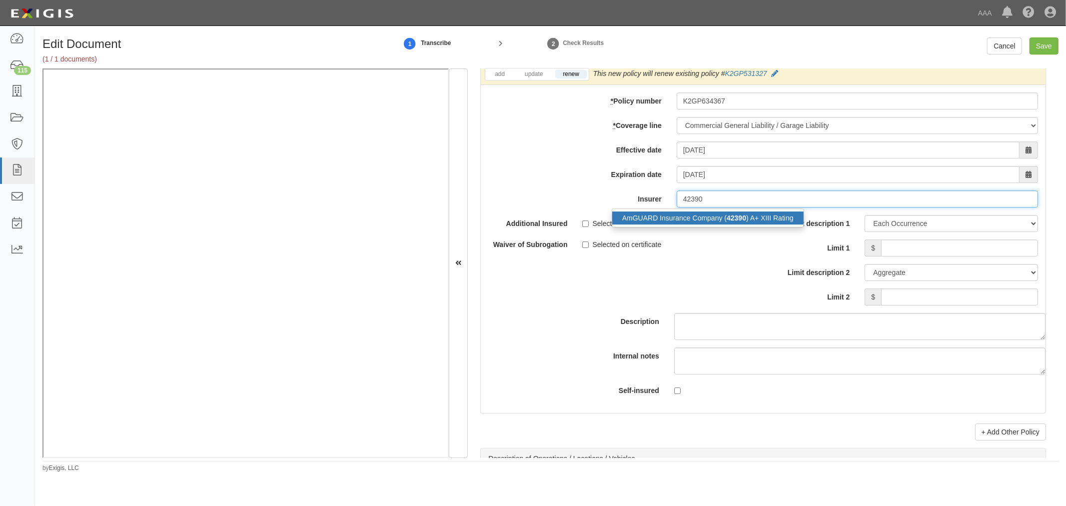
click at [653, 222] on div "AmGUARD Insurance Company ( 42390 ) A+ XIII Rating" at bounding box center [707, 217] width 191 height 13
type input "AmGUARD Insurance Company (42390) A+ XIII Rating"
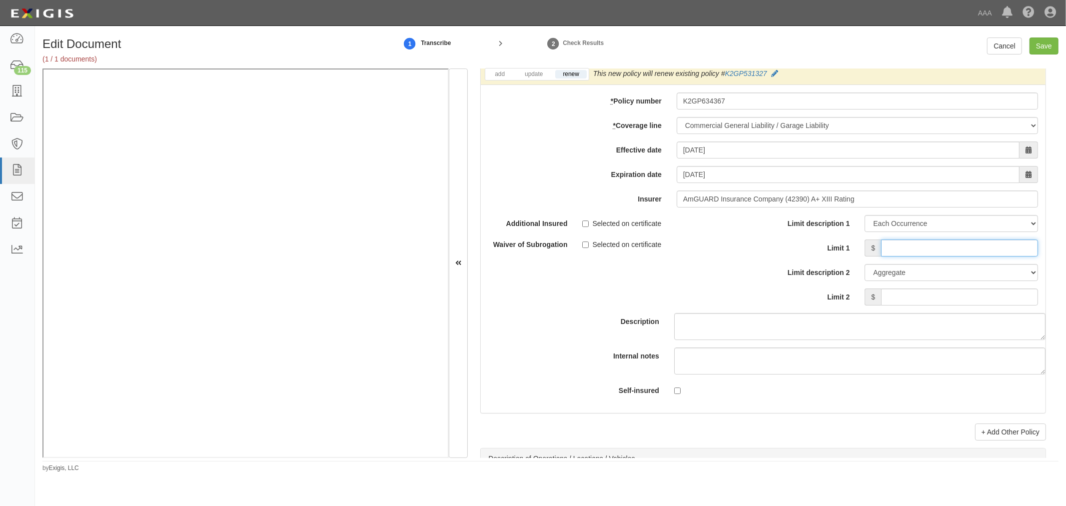
click at [905, 251] on input "Limit 1" at bounding box center [959, 247] width 157 height 17
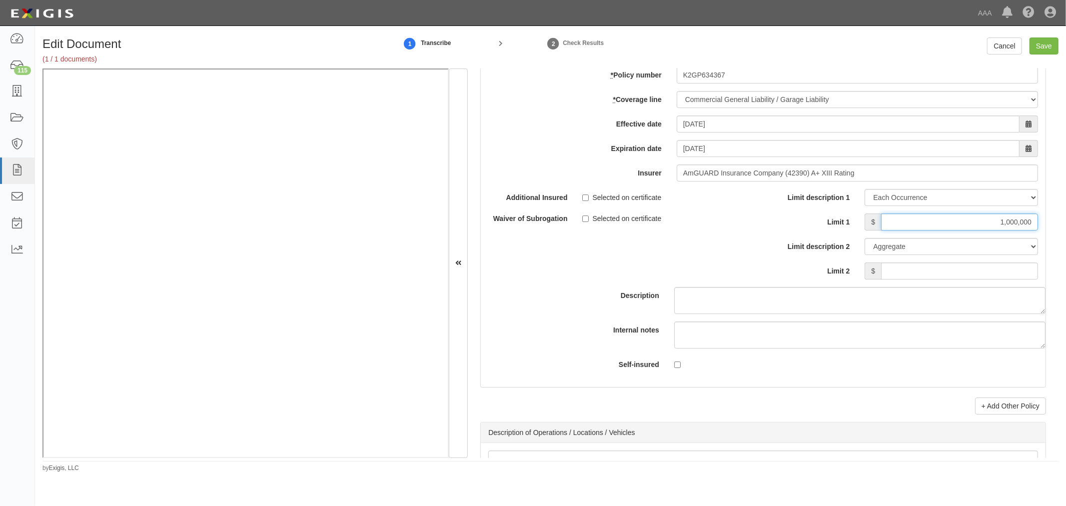
scroll to position [2961, 0]
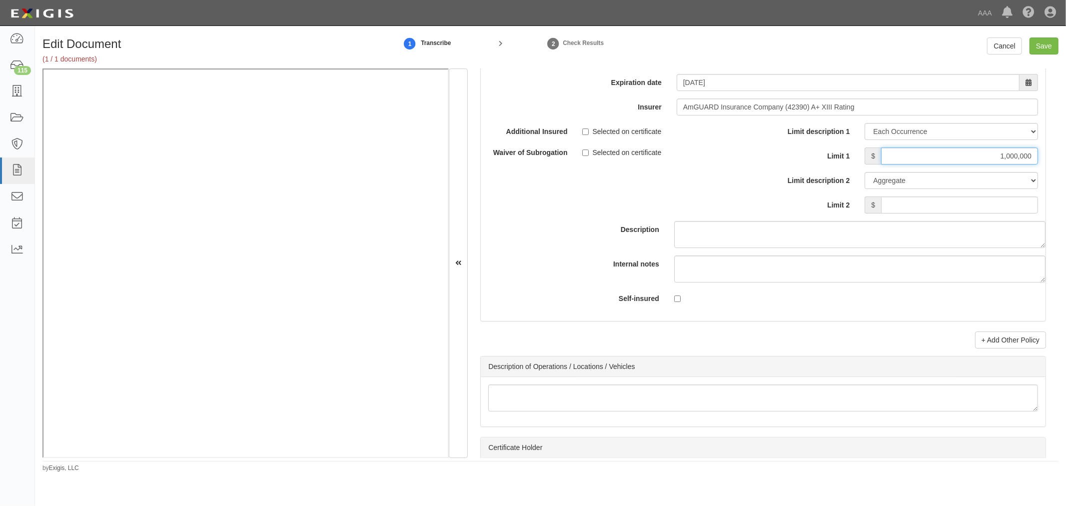
type input "1,000,000"
drag, startPoint x: 990, startPoint y: 197, endPoint x: 995, endPoint y: 202, distance: 7.1
click at [991, 199] on div "Limit description 1 Limit Each Occurrence Each Claim Aggregate Deductible Self-…" at bounding box center [904, 168] width 267 height 90
click at [997, 213] on input "Limit 2" at bounding box center [959, 204] width 157 height 17
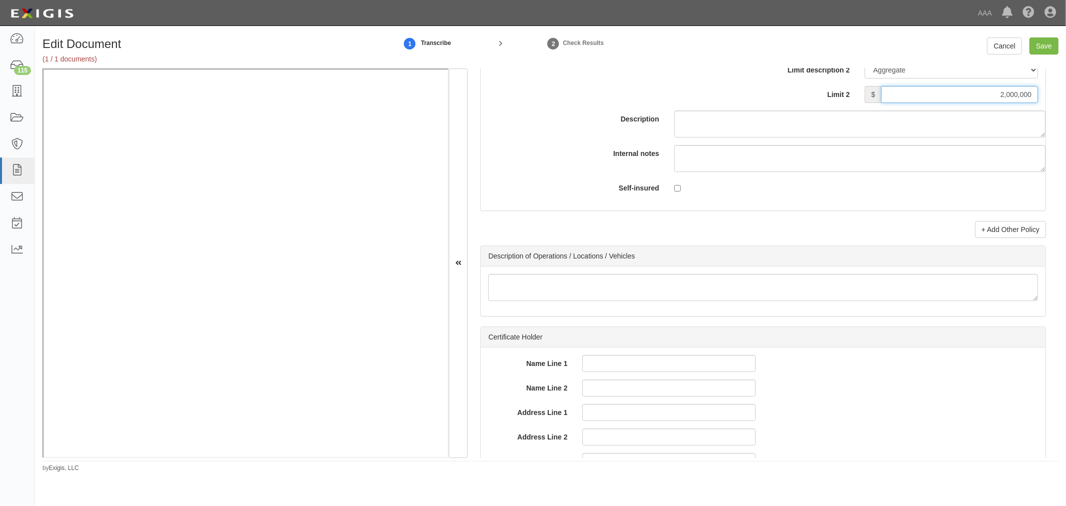
scroll to position [3186, 0]
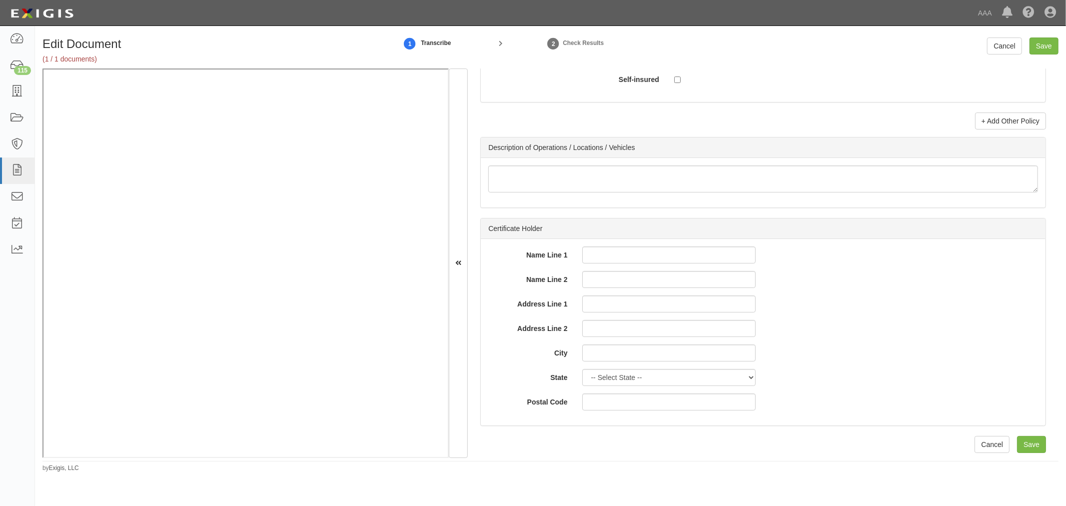
type input "2,000,000"
click at [1008, 116] on link "+ Add Other Policy" at bounding box center [1010, 120] width 71 height 17
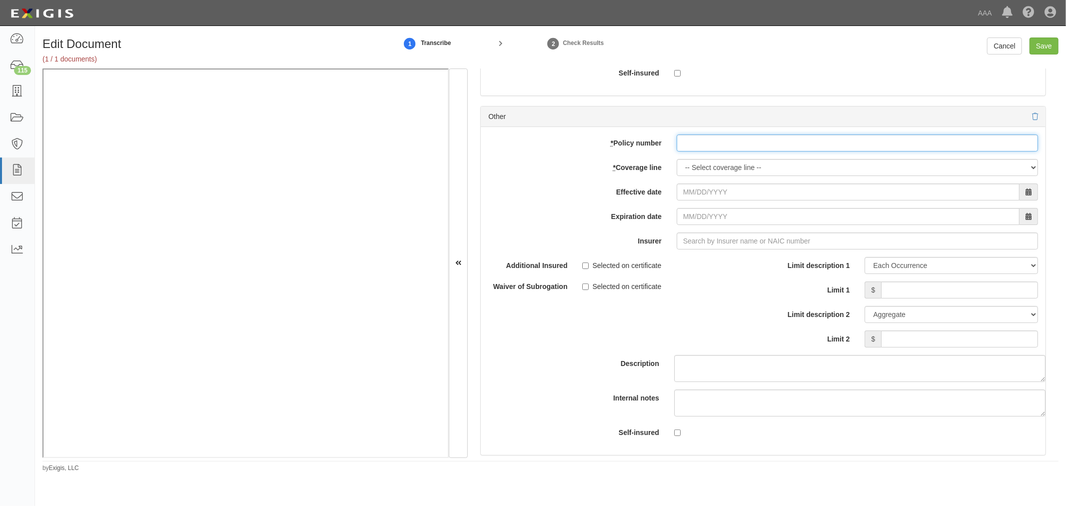
paste input "K2GP634367"
click at [685, 151] on input "K2GP634367" at bounding box center [857, 142] width 361 height 17
type input "K2GP634367"
click at [683, 176] on select "-- Select coverage line -- Asbestos Abatement Auto Physical Damage Boiler & Mac…" at bounding box center [857, 167] width 361 height 17
select select "56"
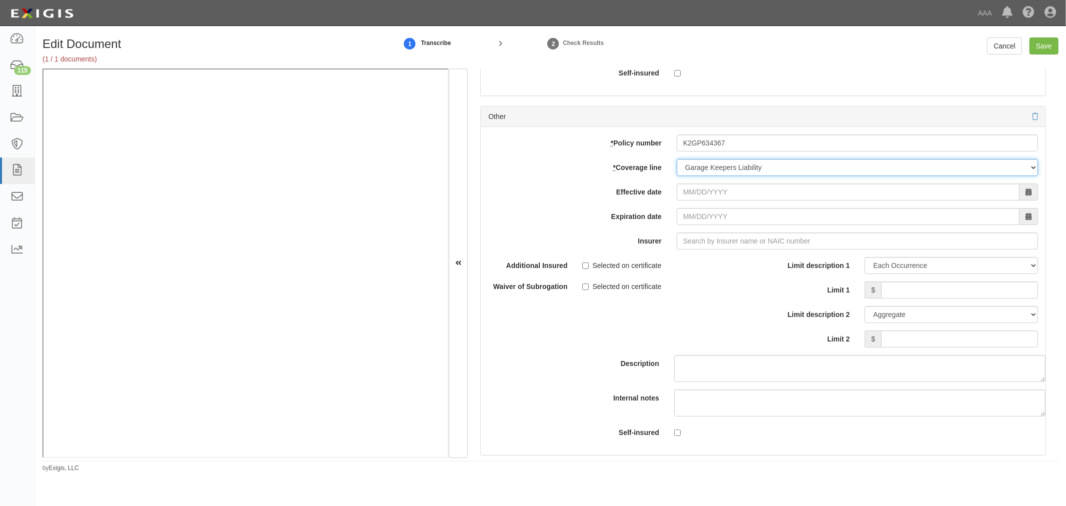
click at [677, 176] on select "-- Select coverage line -- Asbestos Abatement Auto Physical Damage Boiler & Mac…" at bounding box center [857, 167] width 361 height 17
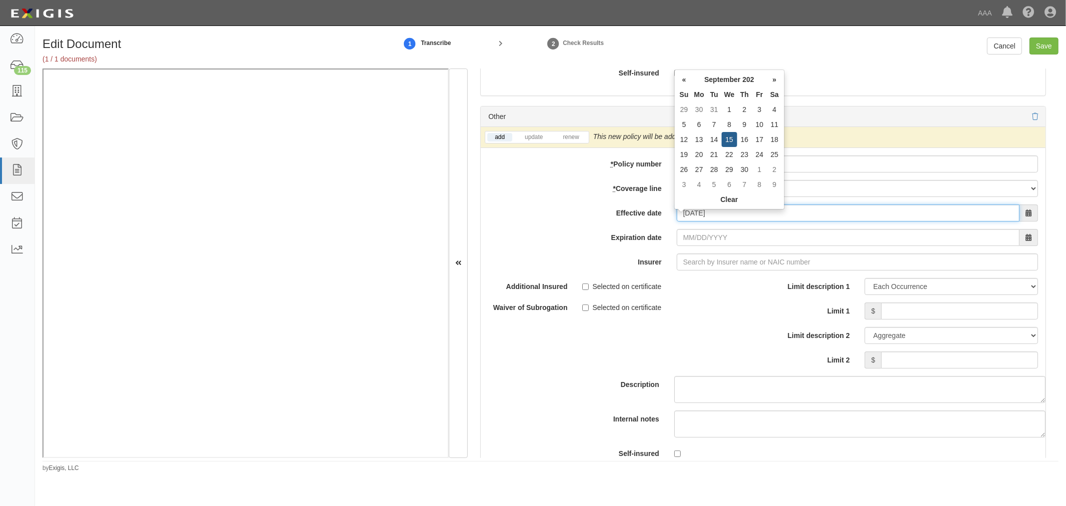
type input "09/15/2025"
type input "09/15/2026"
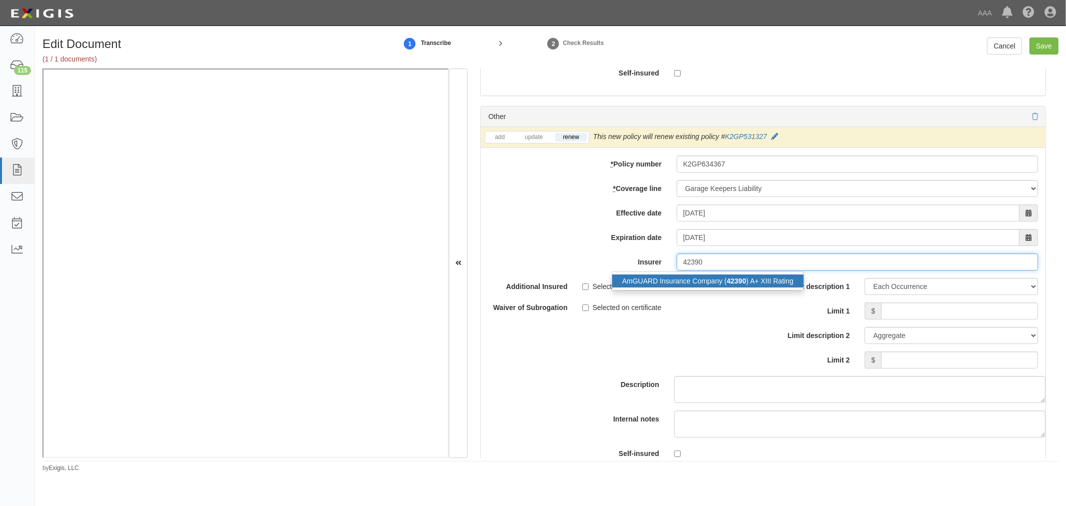
click at [636, 287] on div "AmGUARD Insurance Company ( 42390 ) A+ XIII Rating" at bounding box center [707, 280] width 191 height 13
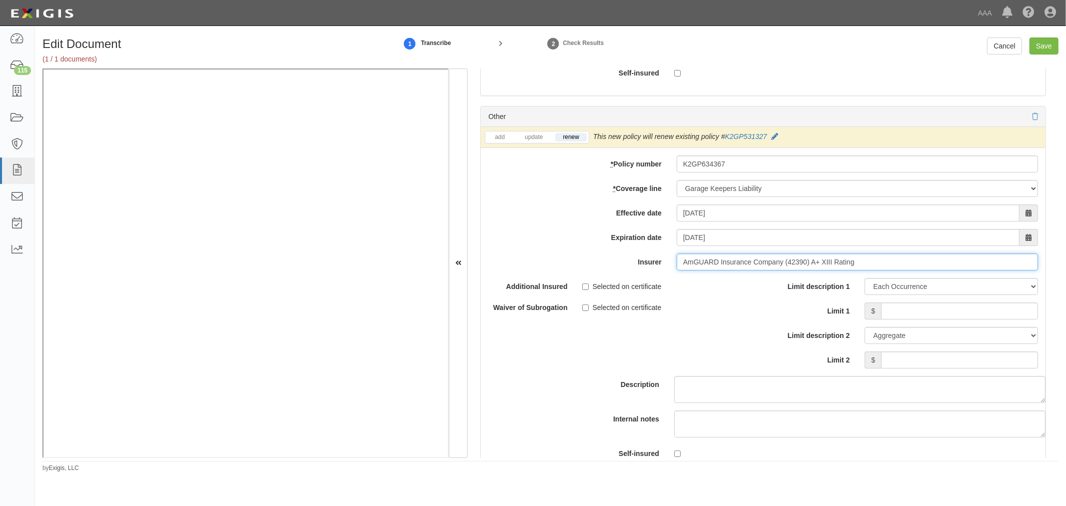
type input "AmGUARD Insurance Company (42390) A+ XIII Rating"
click at [921, 318] on input "Limit 1" at bounding box center [959, 310] width 157 height 17
type input "150,000"
click at [901, 368] on input "Limit 2" at bounding box center [959, 359] width 157 height 17
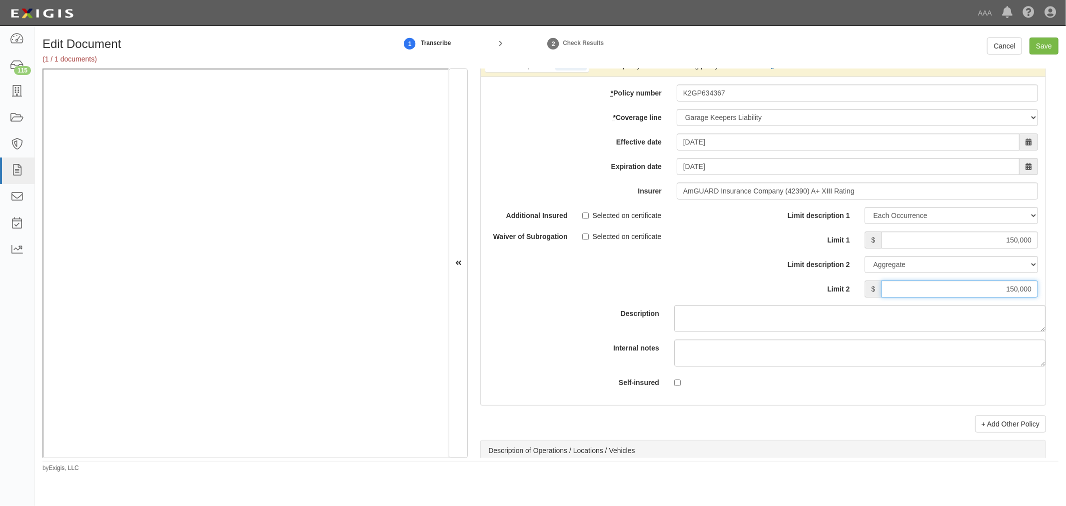
scroll to position [3371, 0]
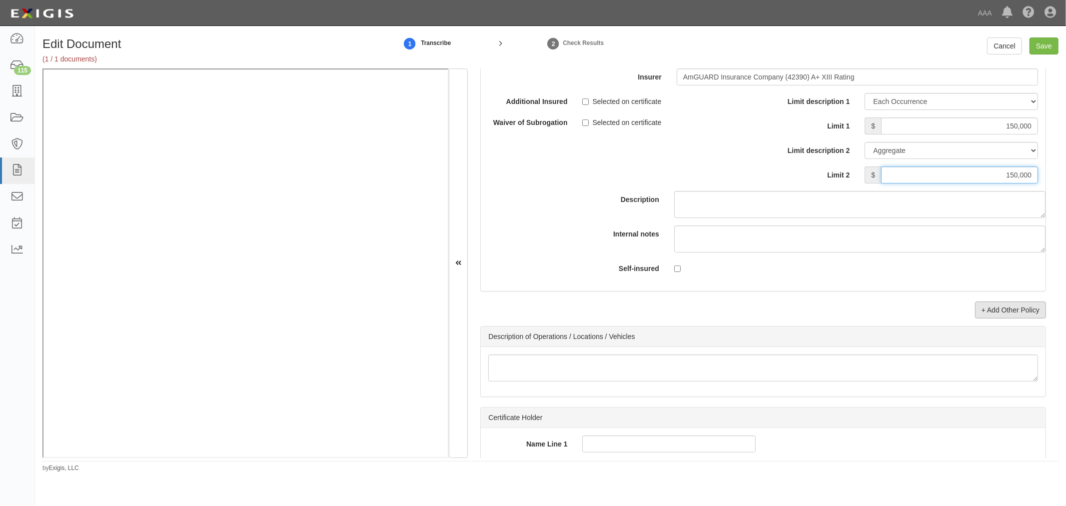
type input "150,000"
click at [1006, 312] on link "+ Add Other Policy" at bounding box center [1010, 309] width 71 height 17
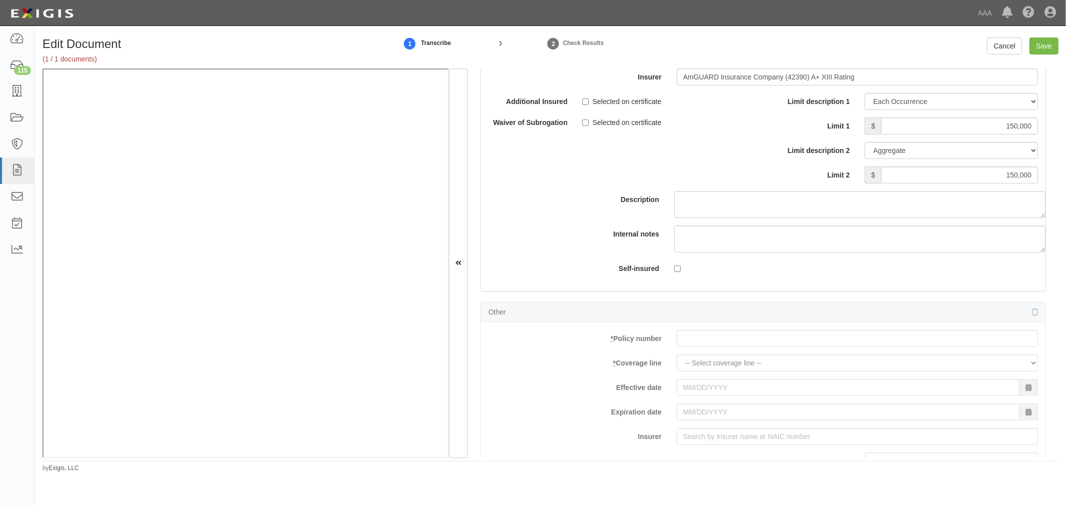
click at [766, 356] on div "add update renew This new policy will be added This new policy will update exis…" at bounding box center [763, 486] width 565 height 328
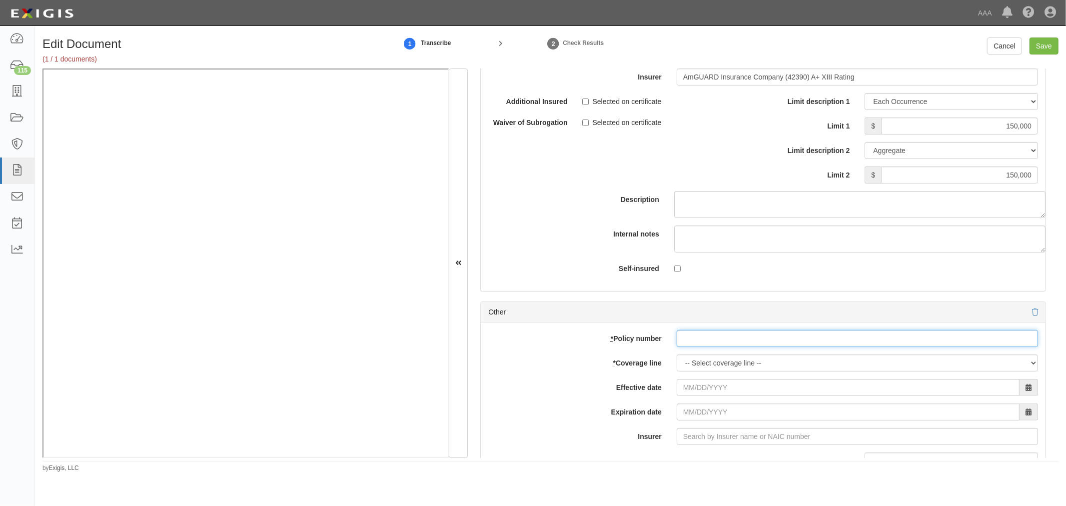
click at [750, 347] on input "* Policy number" at bounding box center [857, 338] width 361 height 17
paste input "K2GP634367"
type input "K2GP634367"
click at [724, 364] on select "-- Select coverage line -- Asbestos Abatement Auto Physical Damage Boiler & Mac…" at bounding box center [857, 362] width 361 height 17
select select "71"
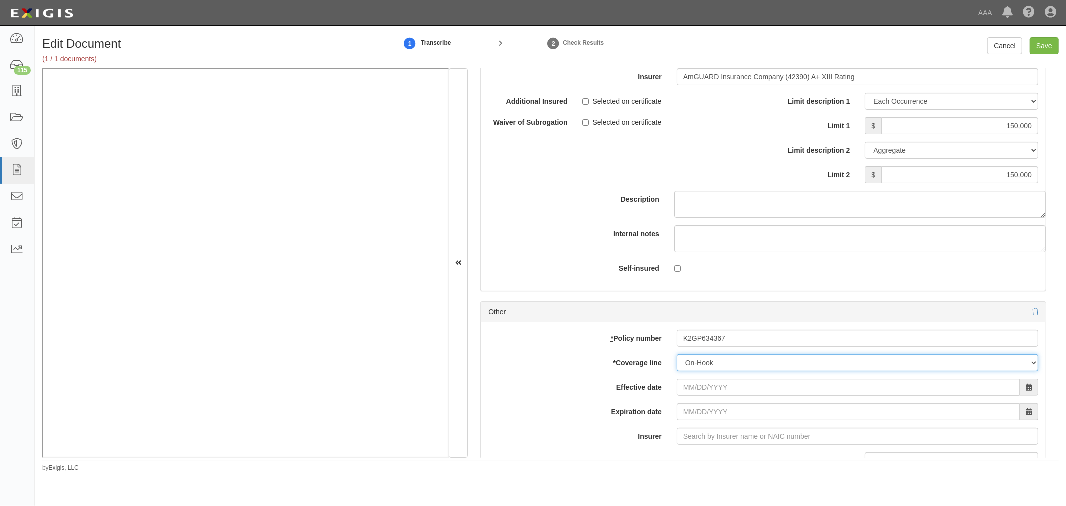
click at [677, 371] on select "-- Select coverage line -- Asbestos Abatement Auto Physical Damage Boiler & Mac…" at bounding box center [857, 362] width 361 height 17
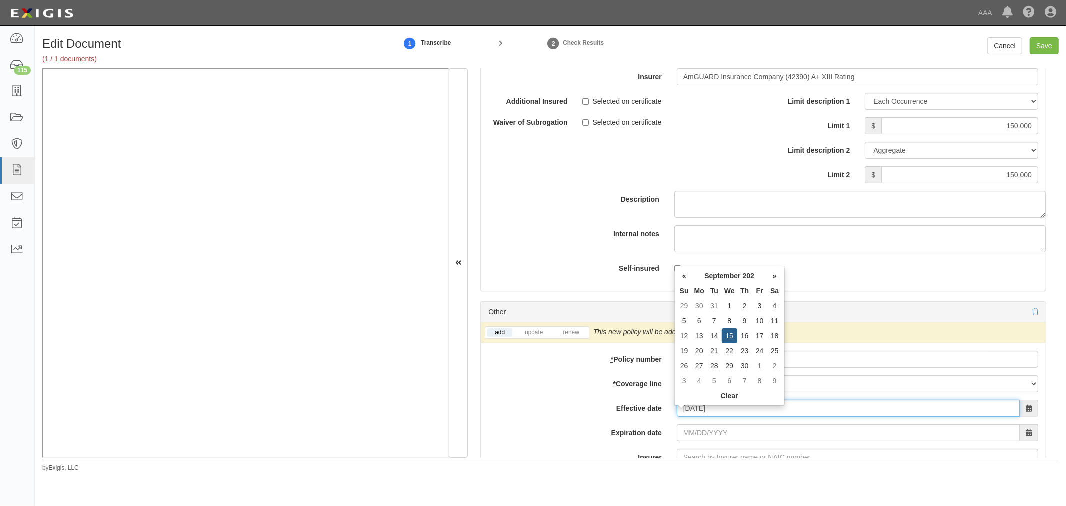
type input "09/15/2025"
type input "09/15/2026"
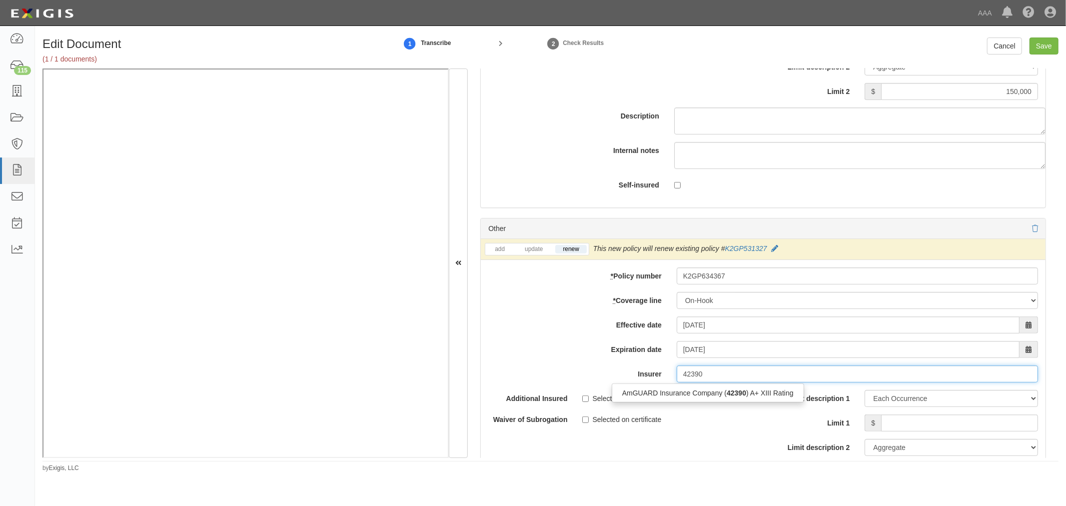
scroll to position [3479, 0]
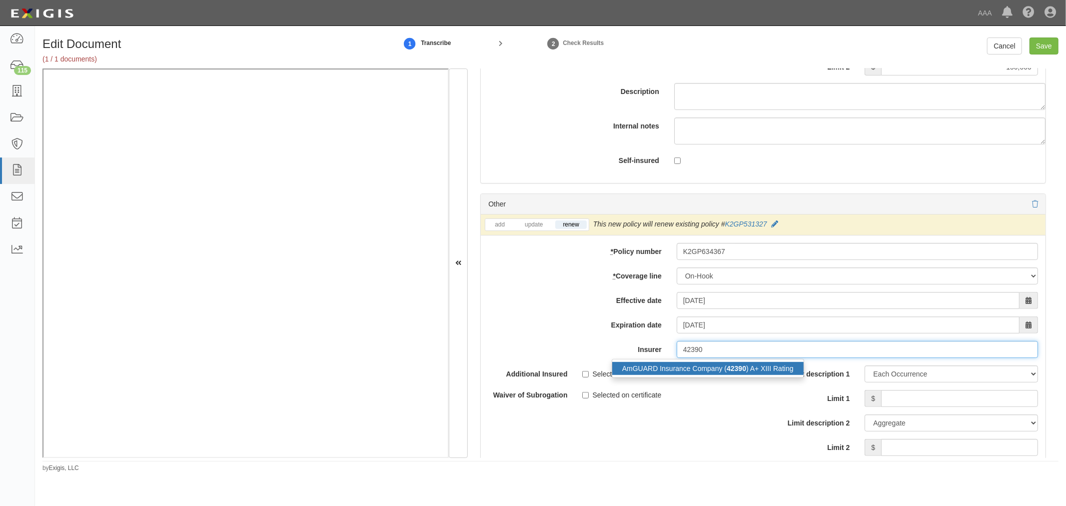
click at [675, 372] on div "AmGUARD Insurance Company ( 42390 ) A+ XIII Rating" at bounding box center [707, 368] width 191 height 13
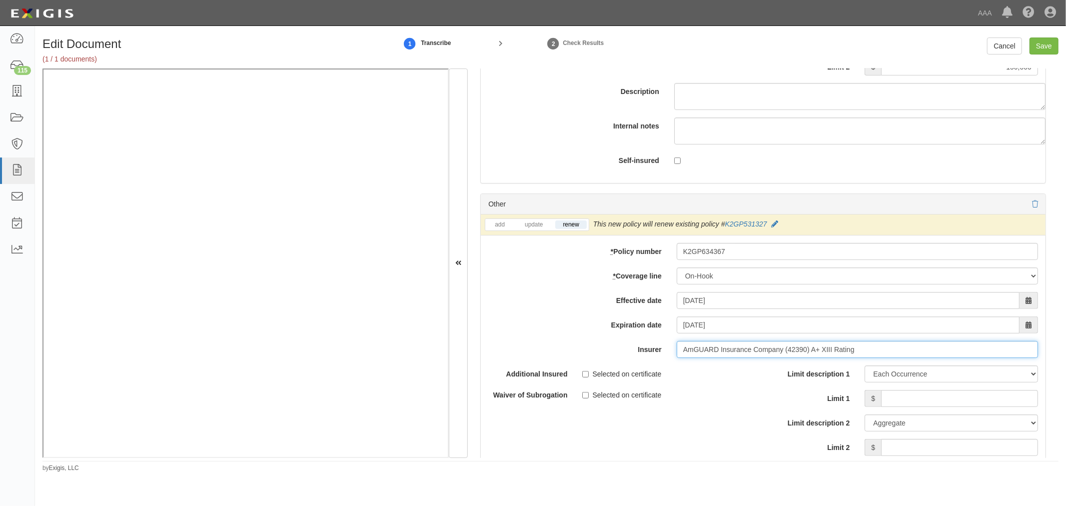
type input "AmGUARD Insurance Company (42390) A+ XIII Rating"
click at [913, 415] on div "Limit description 1 Limit Each Occurrence Each Claim Aggregate Deductible Self-…" at bounding box center [904, 410] width 267 height 90
drag, startPoint x: 918, startPoint y: 408, endPoint x: 909, endPoint y: 392, distance: 18.5
click at [917, 407] on input "Limit 1" at bounding box center [959, 398] width 157 height 17
type input "250,000"
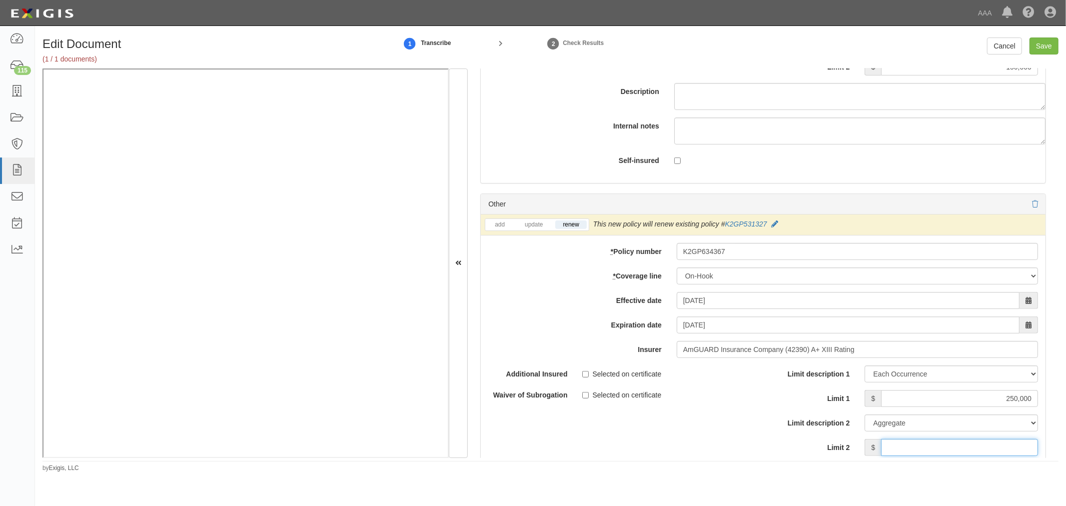
click at [896, 449] on input "Limit 2" at bounding box center [959, 447] width 157 height 17
type input "250,000"
click at [1041, 37] on input "Save" at bounding box center [1043, 45] width 29 height 17
type input "1000000"
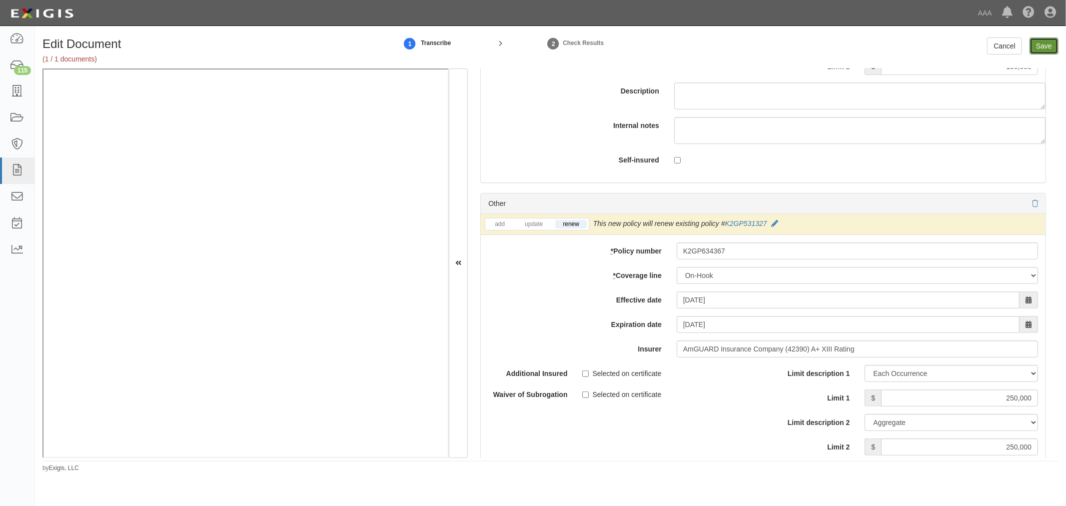
type input "1000000"
type input "2000000"
type input "150000"
type input "250000"
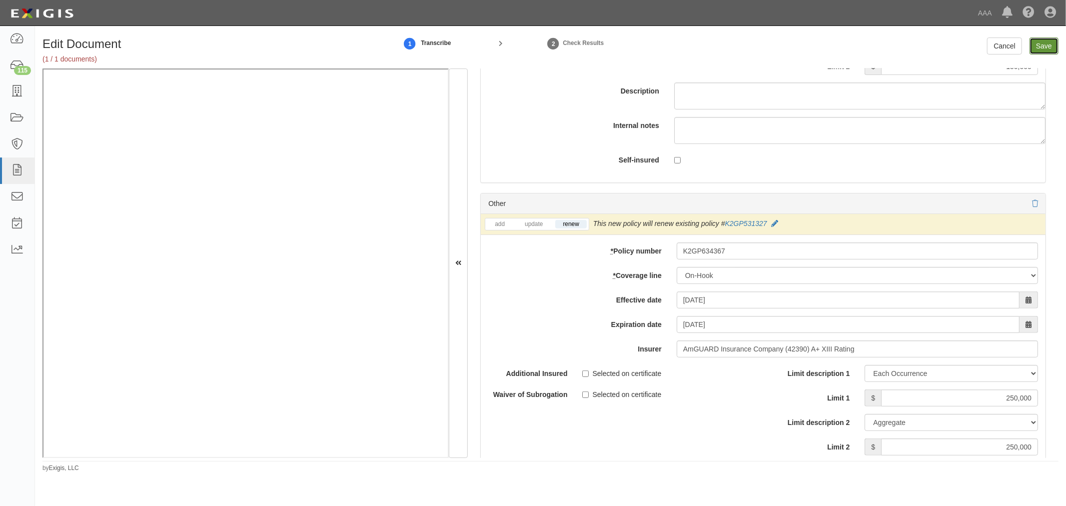
type input "250000"
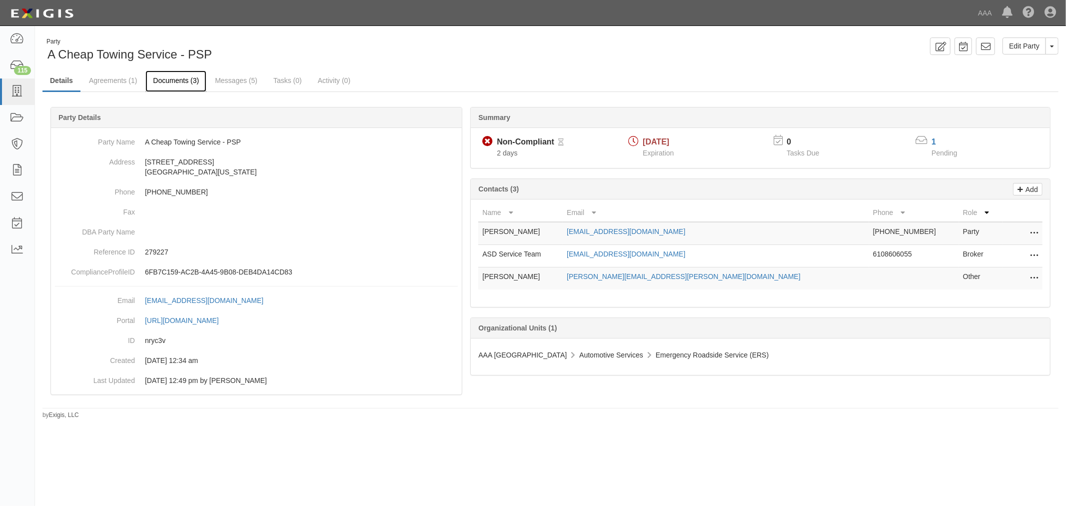
click at [197, 75] on link "Documents (3)" at bounding box center [175, 80] width 61 height 21
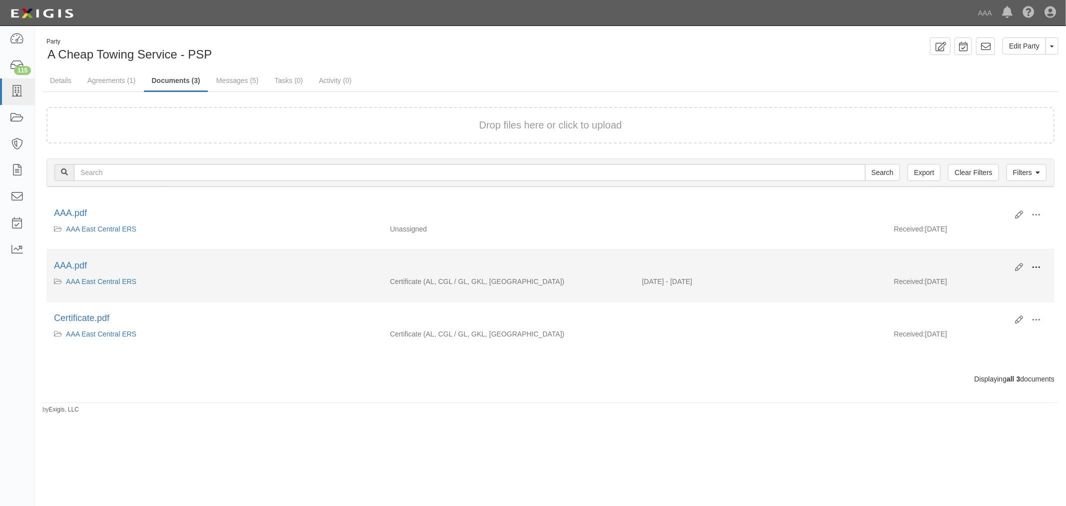
click at [1037, 263] on span at bounding box center [1035, 267] width 9 height 9
click at [1003, 283] on link "View" at bounding box center [987, 282] width 79 height 18
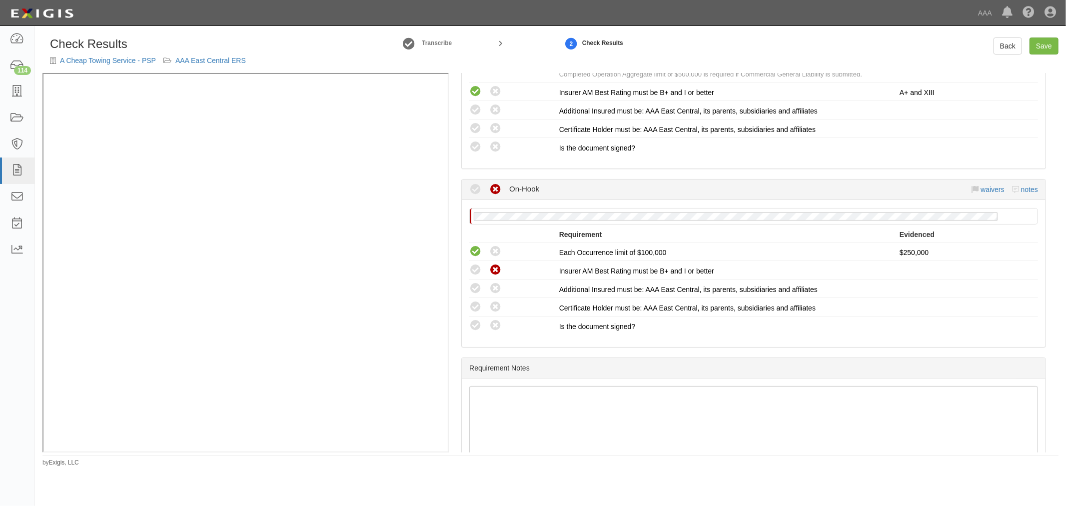
scroll to position [795, 0]
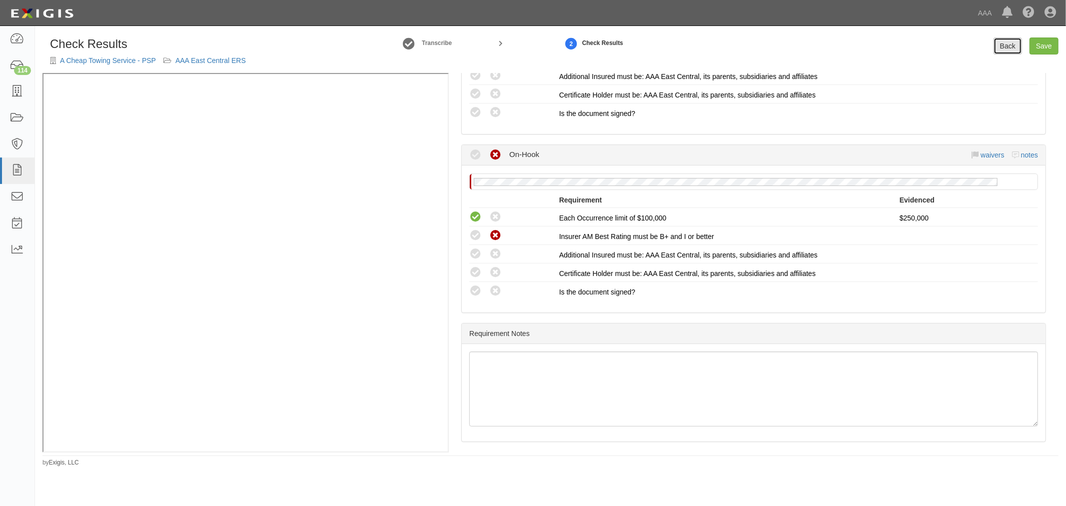
click at [997, 54] on link "Back" at bounding box center [1007, 45] width 28 height 17
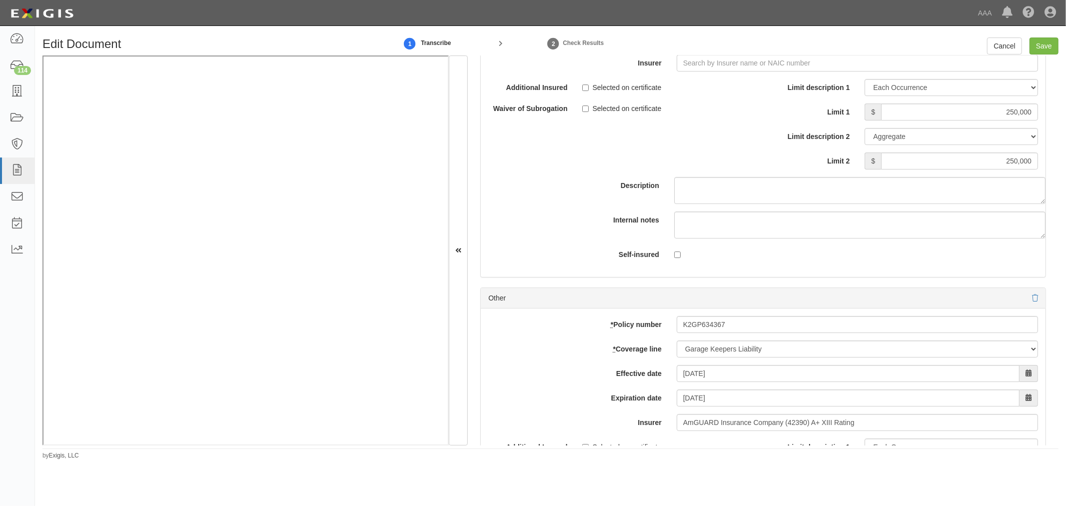
scroll to position [2776, 0]
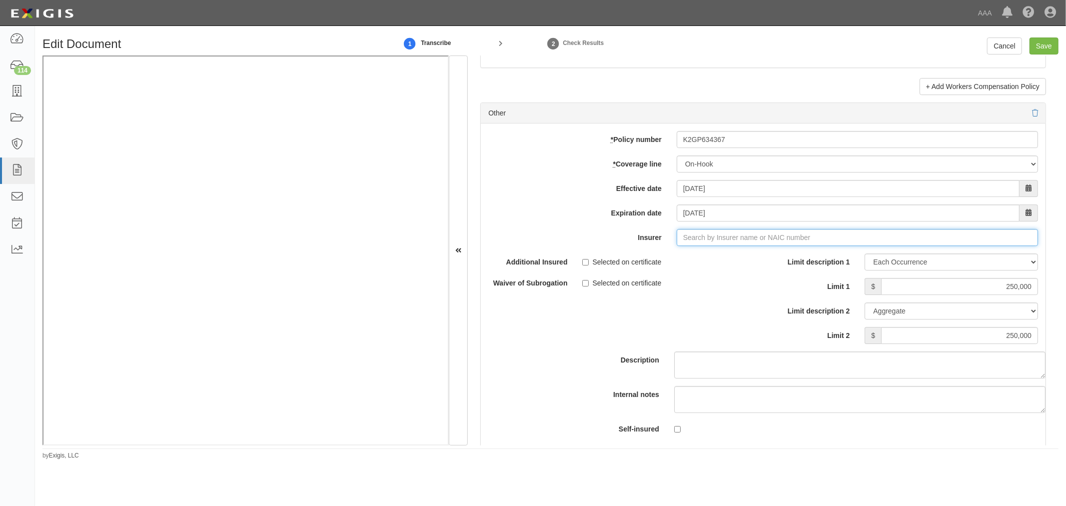
click at [700, 244] on input "Insurer" at bounding box center [857, 237] width 361 height 17
click at [702, 257] on div "AmGUARD Insurance Company ( 42390 ) A+ XIII Rating" at bounding box center [707, 256] width 191 height 13
type input "AmGUARD Insurance Company (42390) A+ XIII Rating"
click at [1049, 47] on input "Save" at bounding box center [1043, 45] width 29 height 17
type input "1000000"
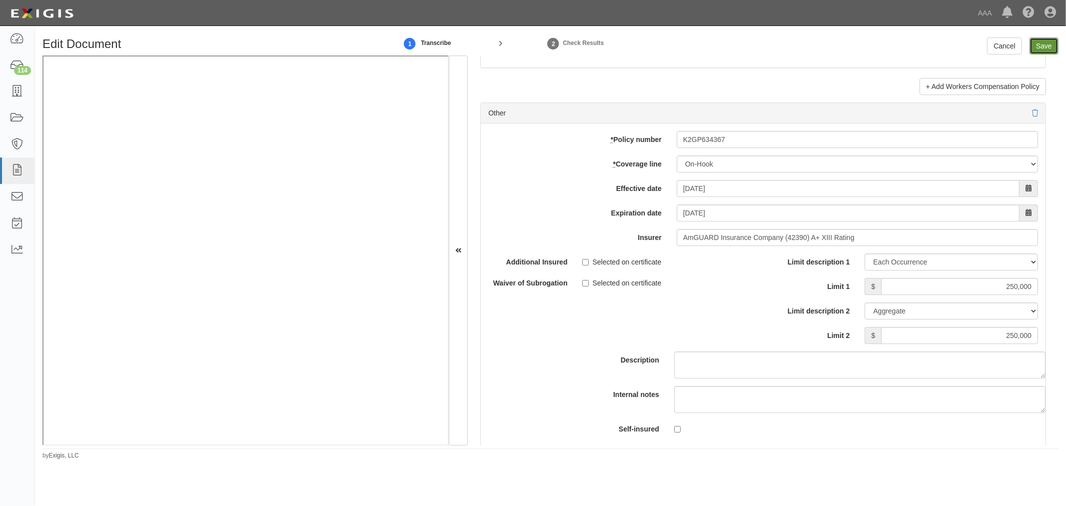
type input "250000"
type input "150000"
type input "1000000"
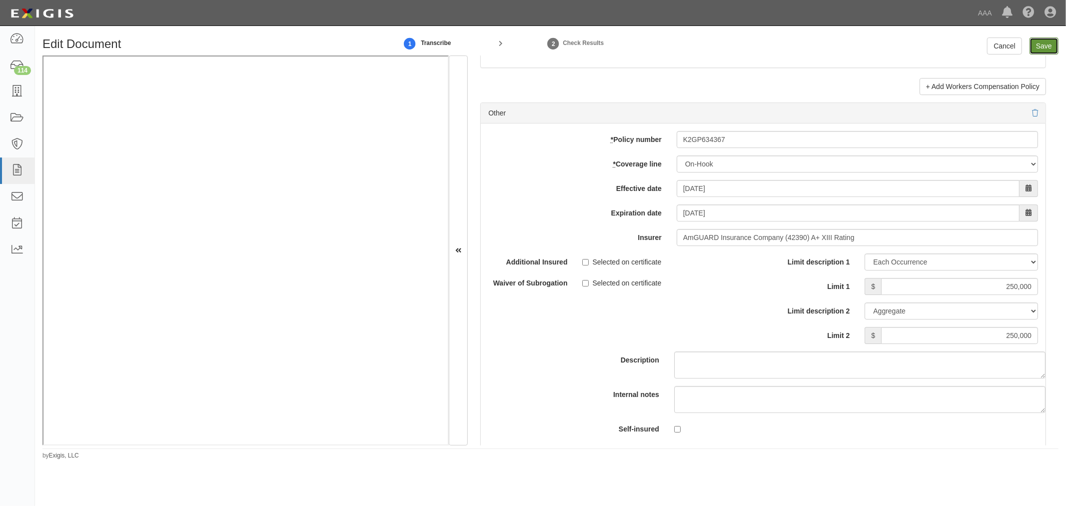
type input "2000000"
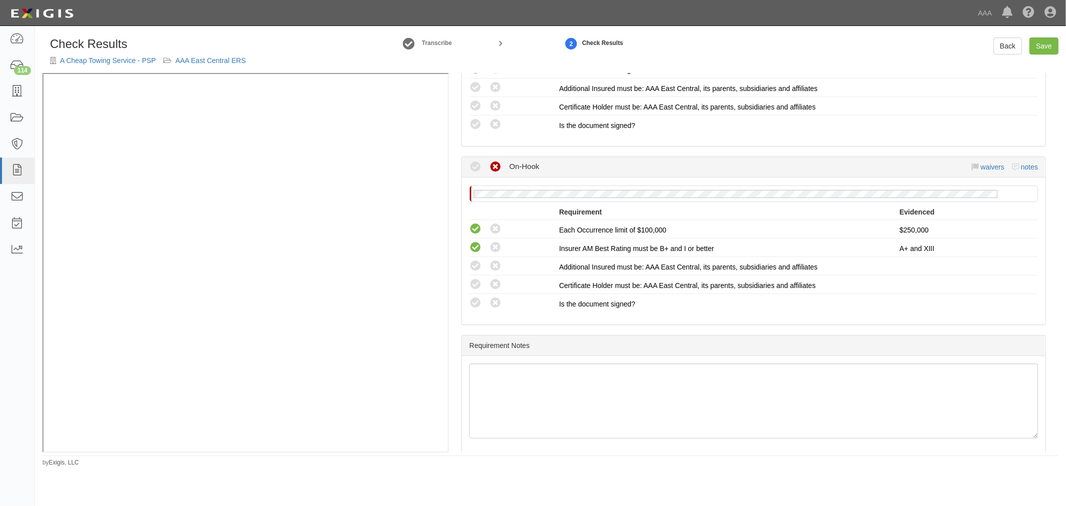
scroll to position [795, 0]
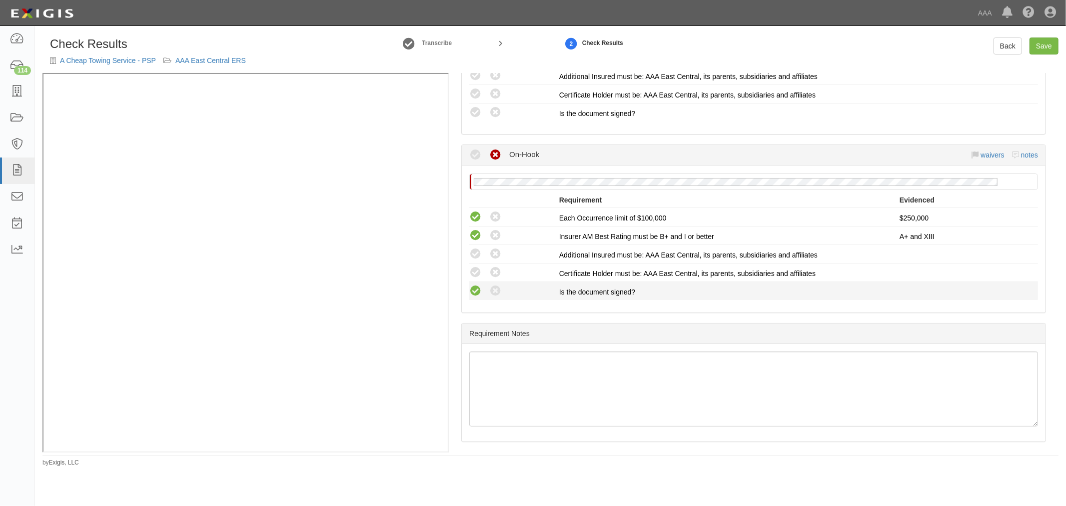
click at [471, 285] on icon at bounding box center [475, 291] width 12 height 12
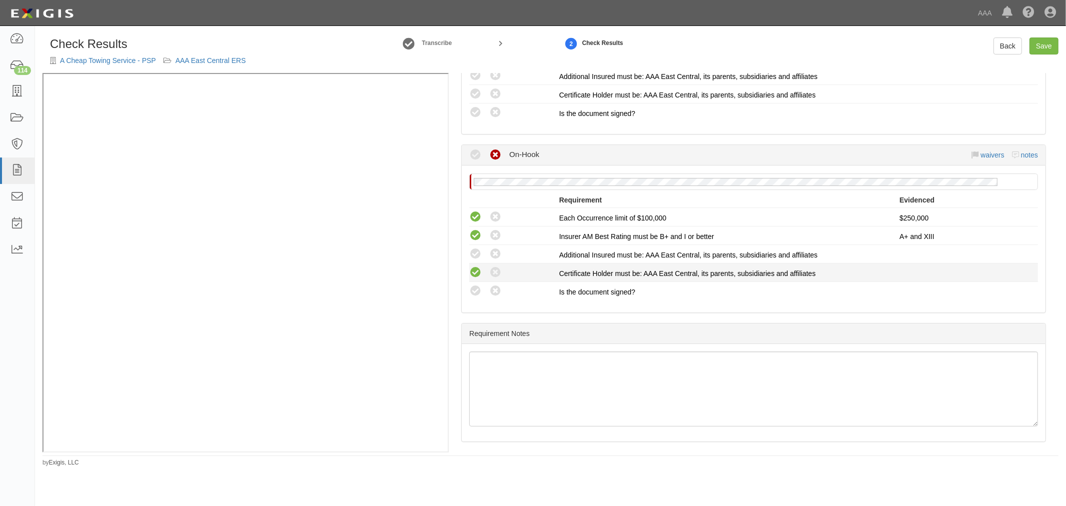
radio input "true"
drag, startPoint x: 473, startPoint y: 269, endPoint x: 475, endPoint y: 263, distance: 5.8
click at [474, 268] on icon at bounding box center [475, 272] width 12 height 12
radio input "true"
drag, startPoint x: 479, startPoint y: 244, endPoint x: 445, endPoint y: 270, distance: 42.8
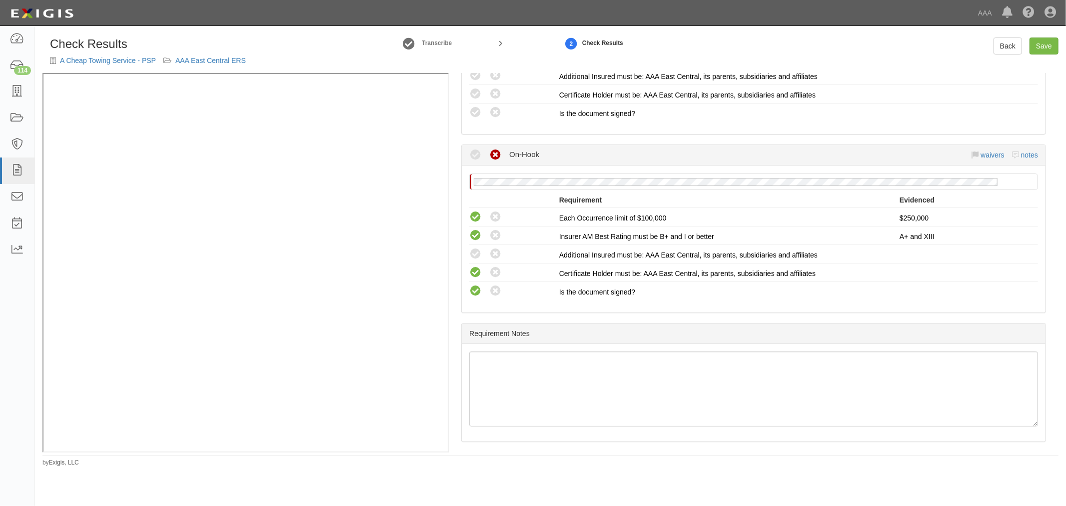
click at [476, 248] on icon at bounding box center [475, 254] width 12 height 12
radio input "true"
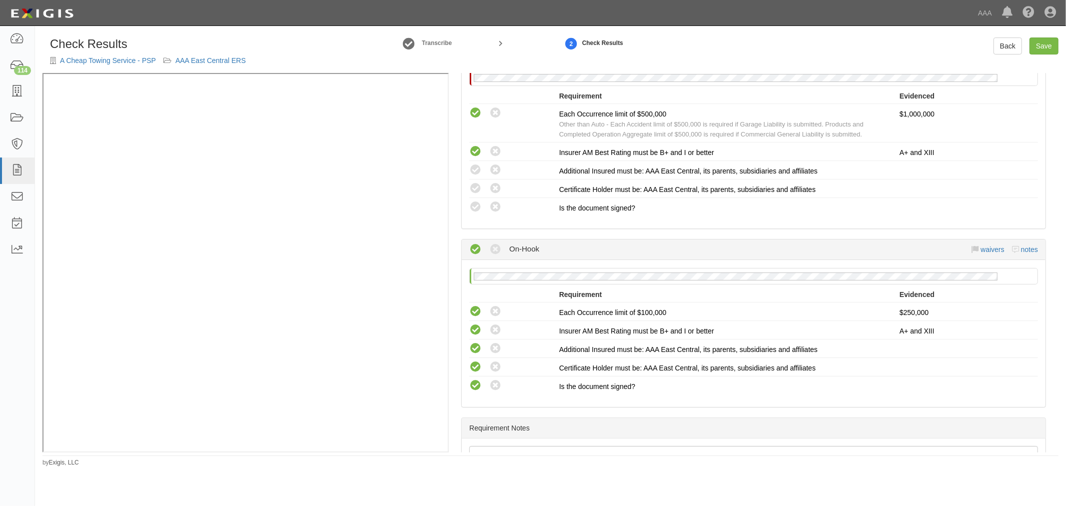
scroll to position [610, 0]
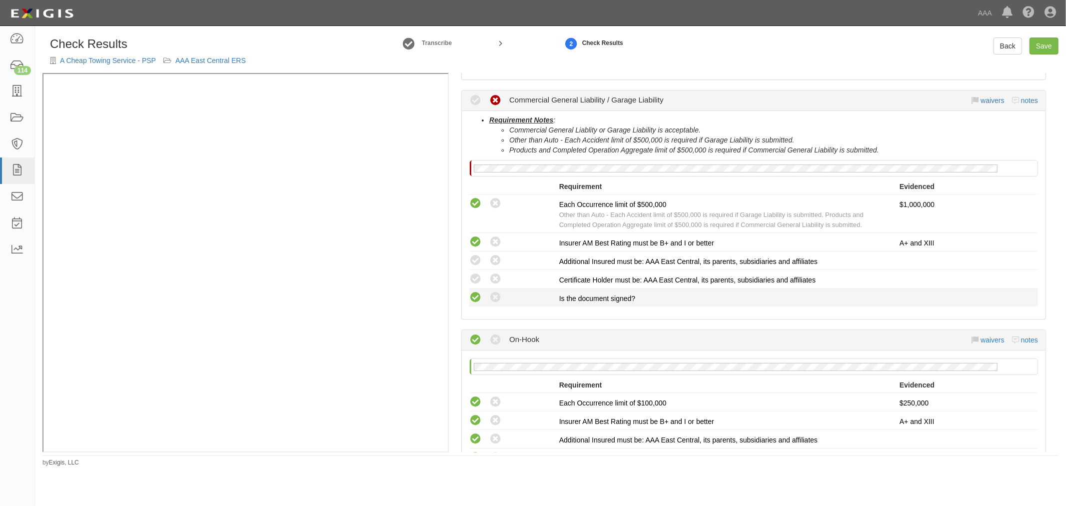
click at [478, 297] on icon at bounding box center [475, 297] width 12 height 12
radio input "true"
click at [481, 276] on div "Compliant Waived: Non-Compliant" at bounding box center [514, 278] width 90 height 13
click at [476, 277] on icon at bounding box center [475, 279] width 12 height 12
radio input "true"
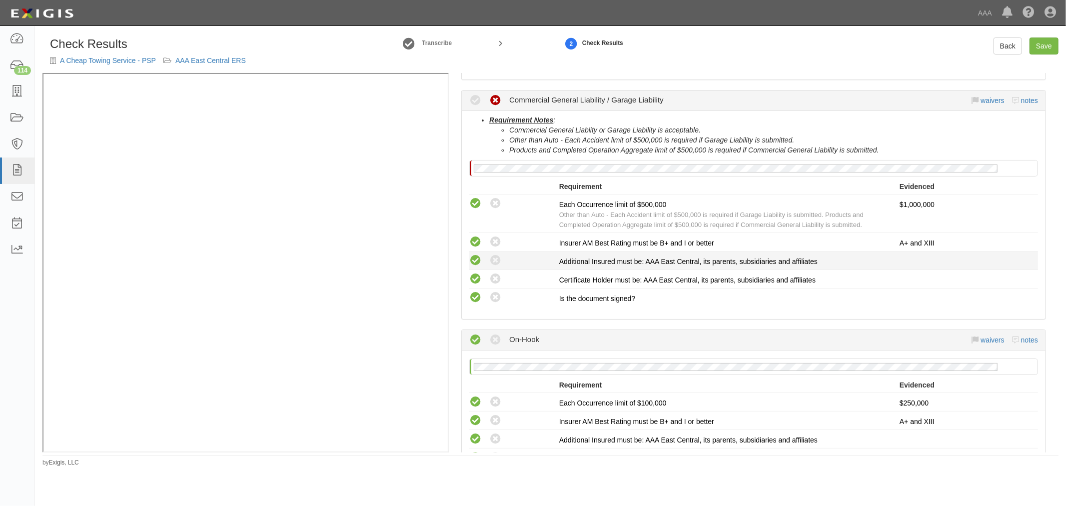
click at [481, 258] on div "Compliant Waived: Non-Compliant" at bounding box center [514, 260] width 90 height 13
click at [473, 254] on icon at bounding box center [475, 260] width 12 height 12
radio input "true"
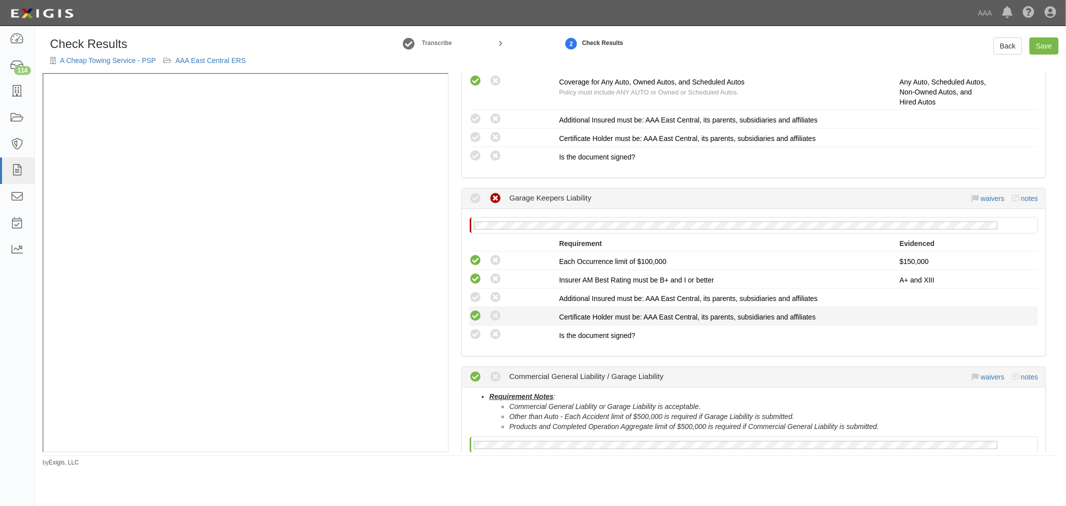
scroll to position [332, 0]
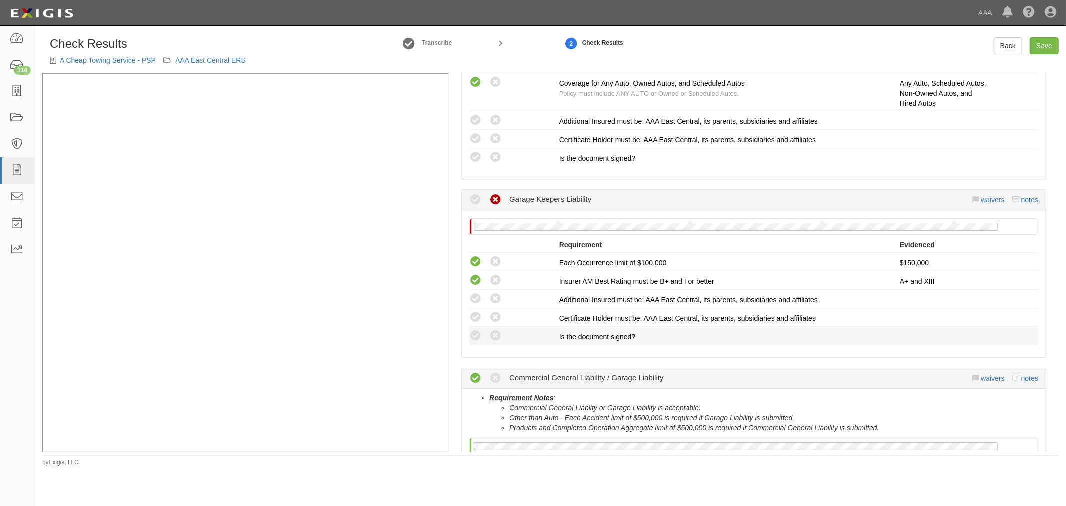
drag, startPoint x: 473, startPoint y: 333, endPoint x: 475, endPoint y: 326, distance: 7.3
click at [475, 333] on icon at bounding box center [475, 336] width 12 height 12
radio input "true"
click at [476, 316] on icon at bounding box center [475, 317] width 12 height 12
radio input "true"
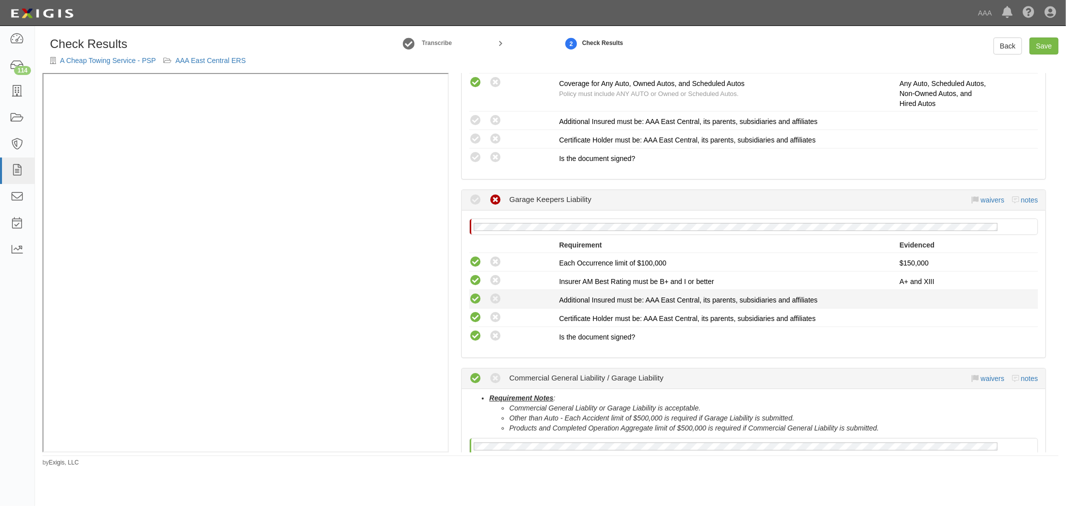
drag, startPoint x: 480, startPoint y: 289, endPoint x: 477, endPoint y: 294, distance: 5.8
click at [478, 292] on li "Compliant Waived: Non-Compliant Additional Insured must be: AAA East Central, i…" at bounding box center [753, 299] width 569 height 18
click at [473, 300] on icon at bounding box center [475, 299] width 12 height 12
radio input "true"
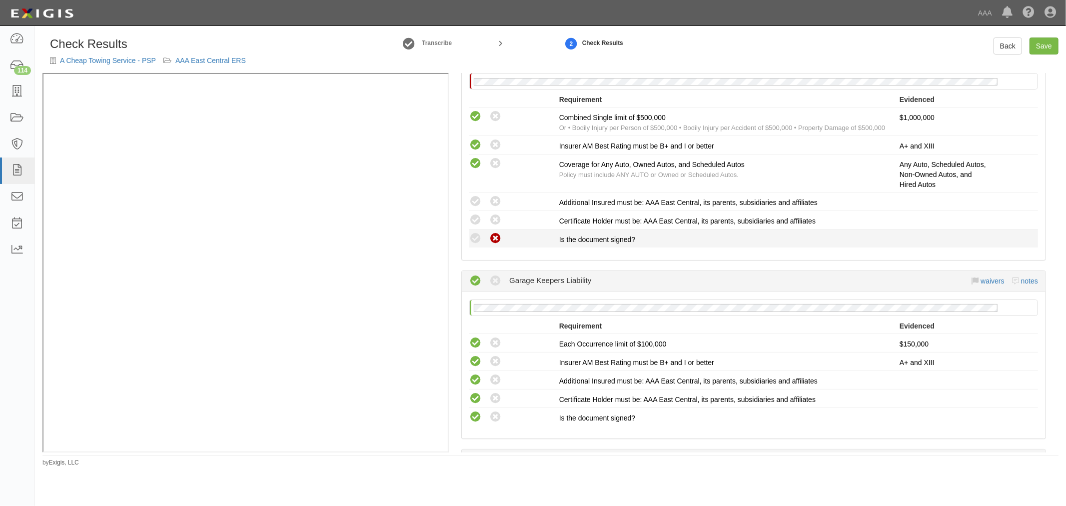
scroll to position [146, 0]
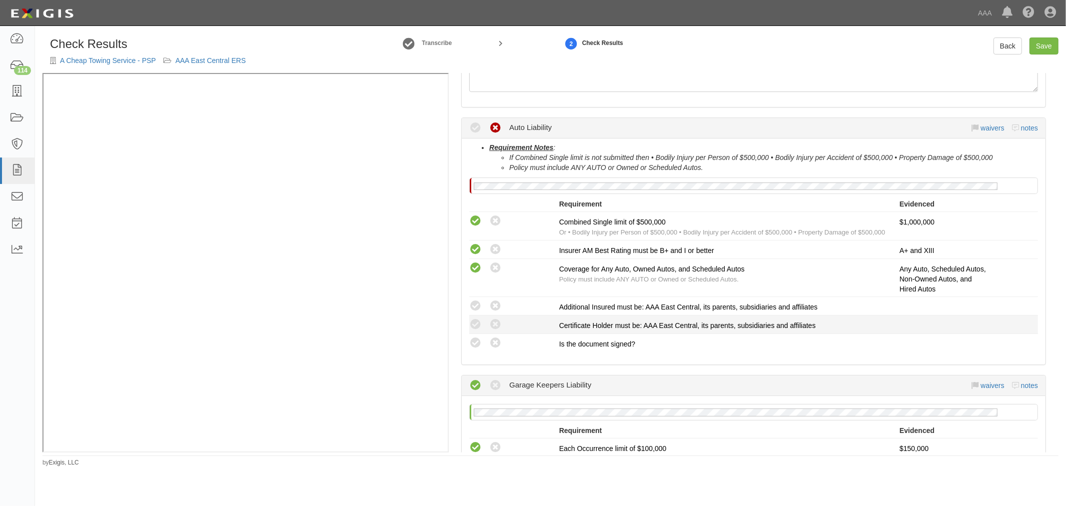
drag, startPoint x: 471, startPoint y: 340, endPoint x: 473, endPoint y: 330, distance: 9.7
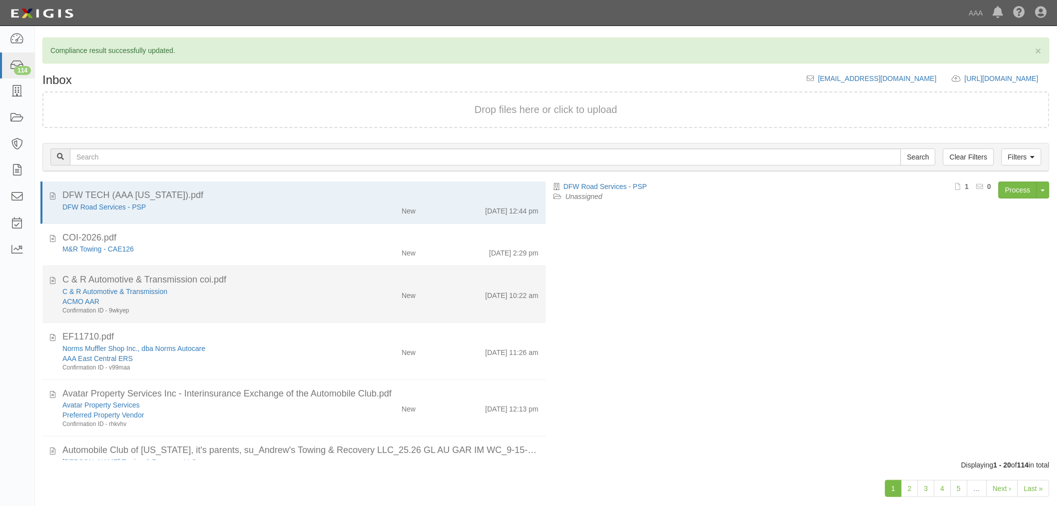
drag, startPoint x: 277, startPoint y: 282, endPoint x: 126, endPoint y: 306, distance: 153.3
click at [270, 284] on div "C & R Automotive & Transmission coi.pdf" at bounding box center [300, 279] width 476 height 13
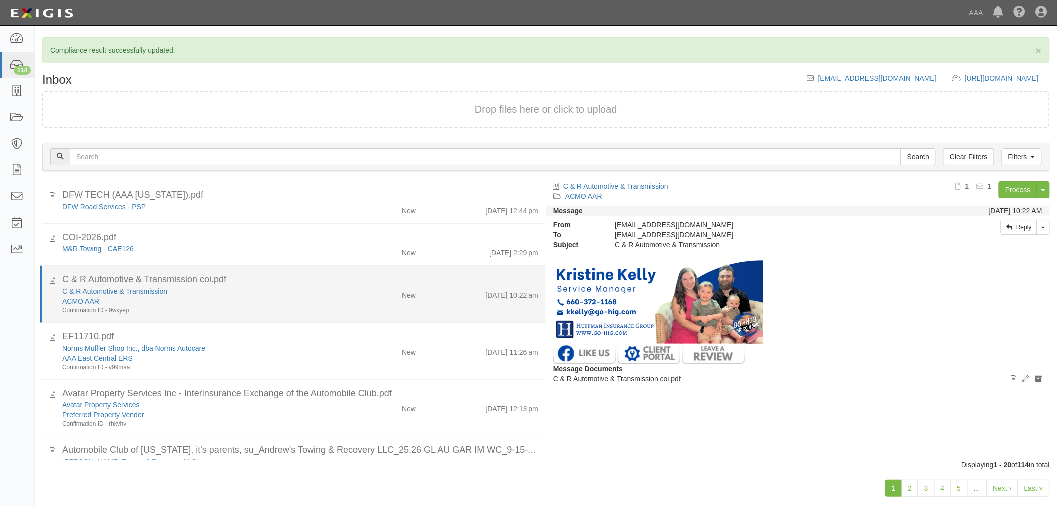
click at [86, 295] on div "C & R Automotive & Transmission" at bounding box center [197, 291] width 271 height 10
click at [88, 288] on link "C & R Automotive & Transmission" at bounding box center [114, 291] width 105 height 8
click at [233, 281] on div "C & R Automotive & Transmission coi.pdf" at bounding box center [300, 279] width 476 height 13
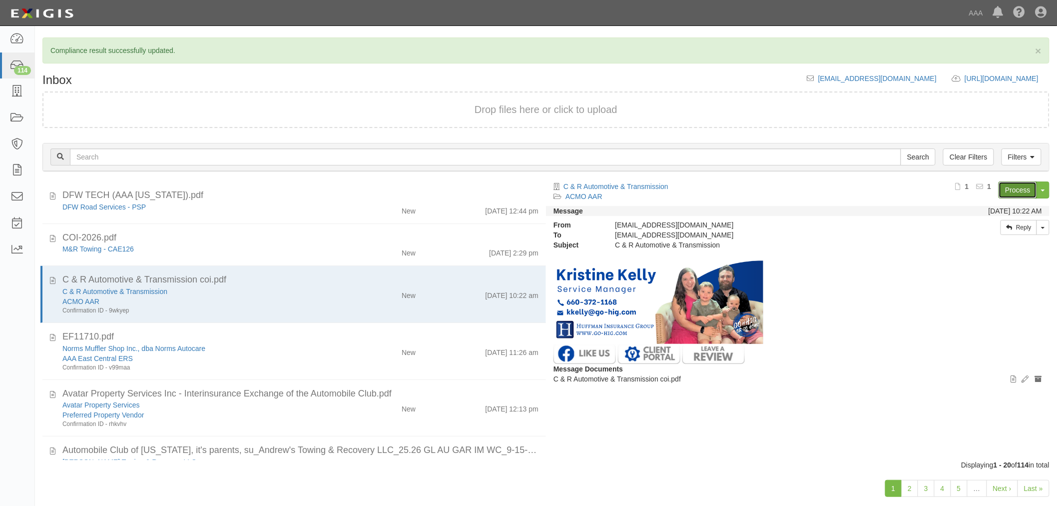
click at [1027, 186] on link "Process" at bounding box center [1018, 189] width 38 height 17
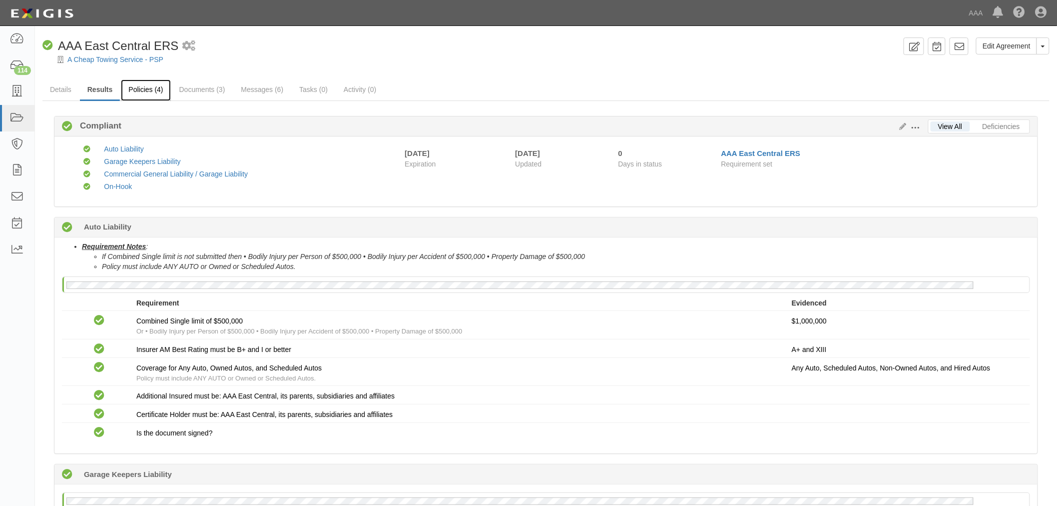
click at [136, 83] on link "Policies (4)" at bounding box center [145, 89] width 49 height 21
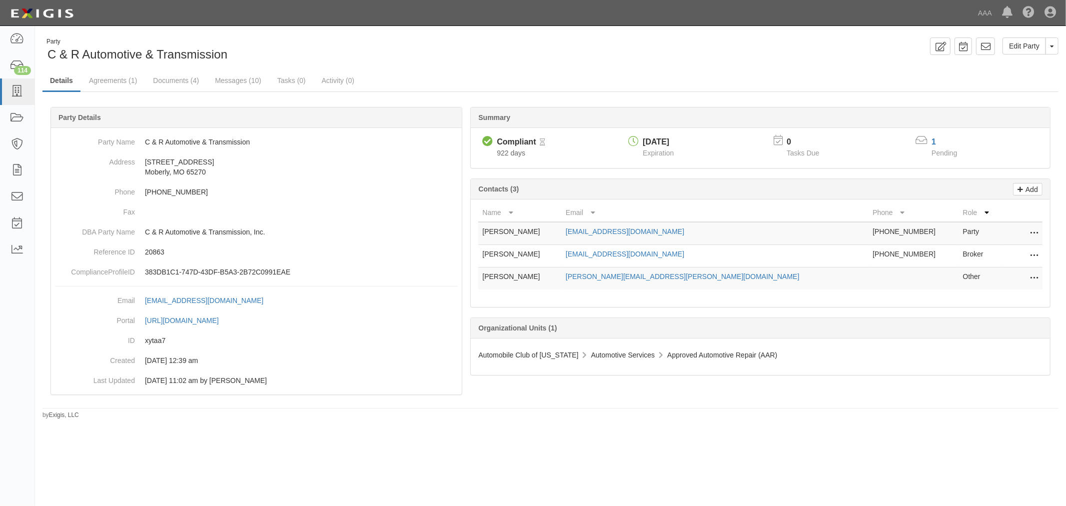
click at [101, 97] on div "Summary Compliant Compliant Pending Review 922 days [DATE] Expiration 0 Tasks D…" at bounding box center [550, 107] width 1016 height 30
click at [103, 85] on link "Agreements (1)" at bounding box center [112, 80] width 63 height 21
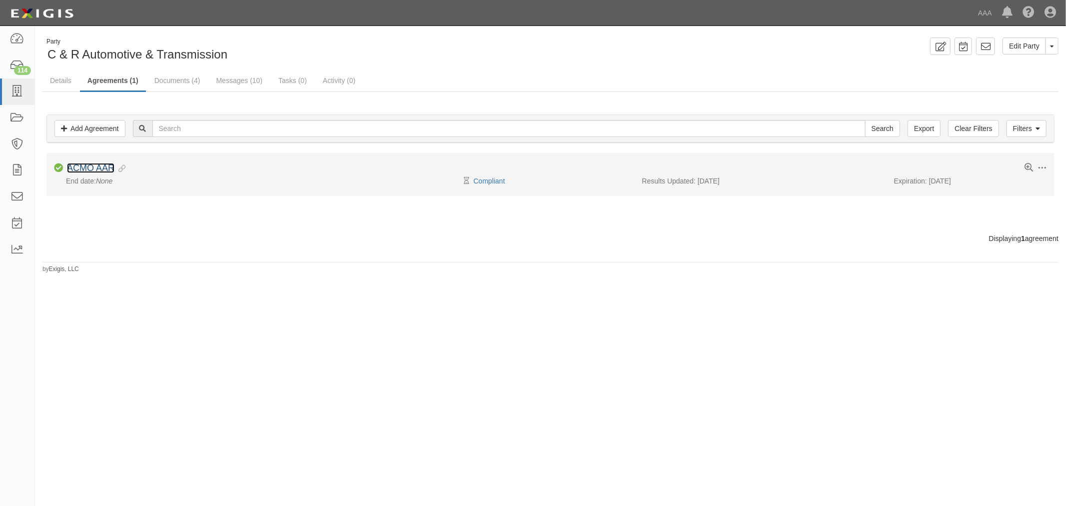
click at [105, 166] on link "ACMO AAR" at bounding box center [90, 168] width 47 height 10
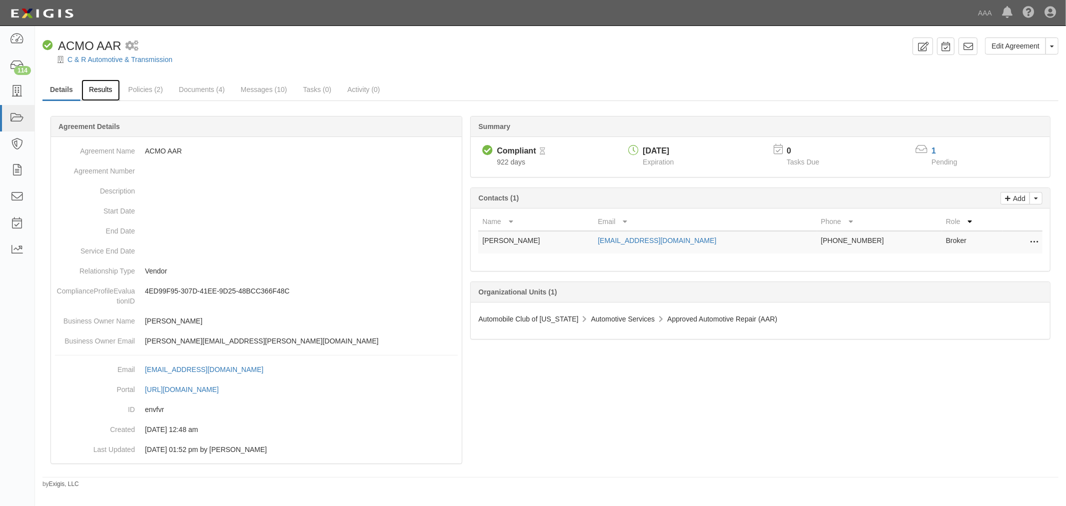
click at [100, 87] on link "Results" at bounding box center [100, 89] width 38 height 21
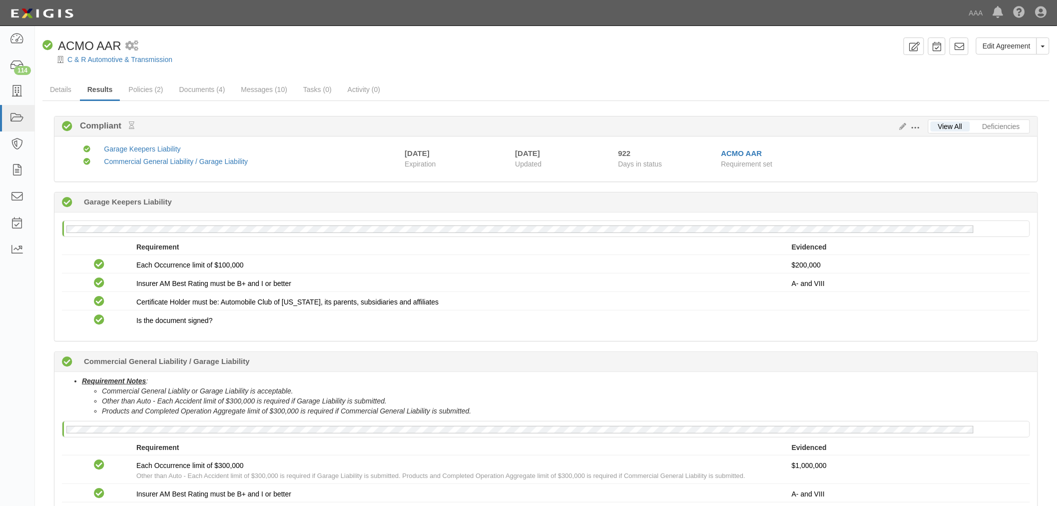
drag, startPoint x: 0, startPoint y: 0, endPoint x: 487, endPoint y: 197, distance: 525.7
click at [487, 197] on div "Compliant 922 days (since [DATE]) Garage Keepers Liability" at bounding box center [545, 202] width 983 height 20
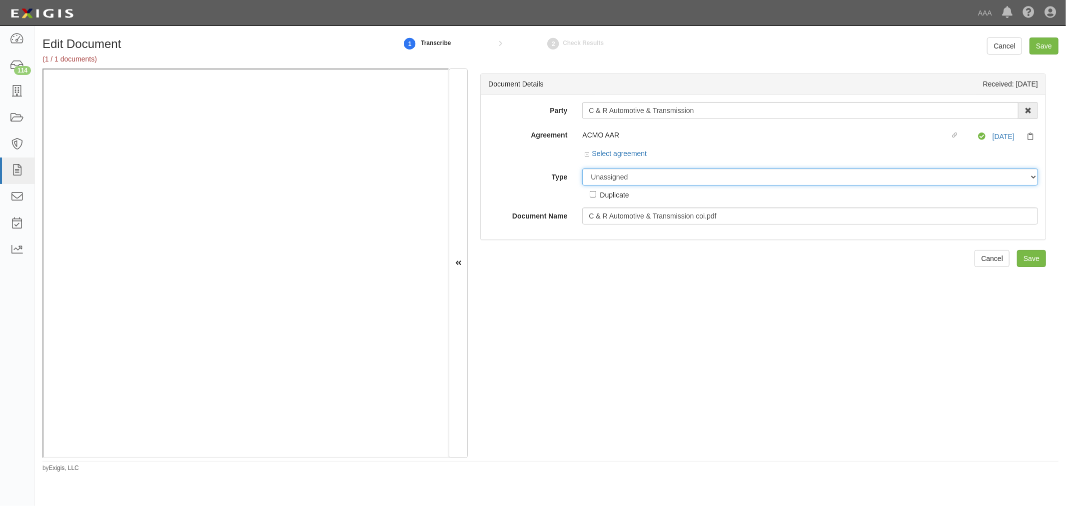
drag, startPoint x: 602, startPoint y: 175, endPoint x: 606, endPoint y: 185, distance: 10.3
click at [603, 177] on select "Unassigned Binder Cancellation Notice Certificate Contract Endorsement Insuranc…" at bounding box center [810, 176] width 456 height 17
select select "CertificateDetail"
click at [582, 169] on select "Unassigned Binder Cancellation Notice Certificate Contract Endorsement Insuranc…" at bounding box center [810, 176] width 456 height 17
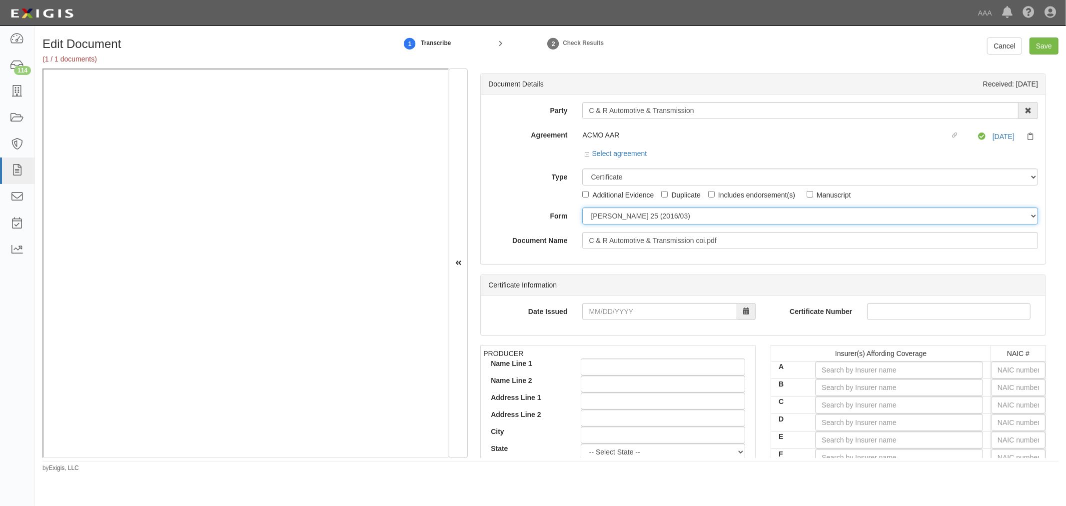
click at [621, 216] on select "[PERSON_NAME] 25 (2016/03) [PERSON_NAME] 101 [PERSON_NAME] 855 NY (2014/05) Gen…" at bounding box center [810, 215] width 456 height 17
select select "GeneralFormDetail"
click at [582, 208] on select "[PERSON_NAME] 25 (2016/03) [PERSON_NAME] 101 [PERSON_NAME] 855 NY (2014/05) Gen…" at bounding box center [810, 215] width 456 height 17
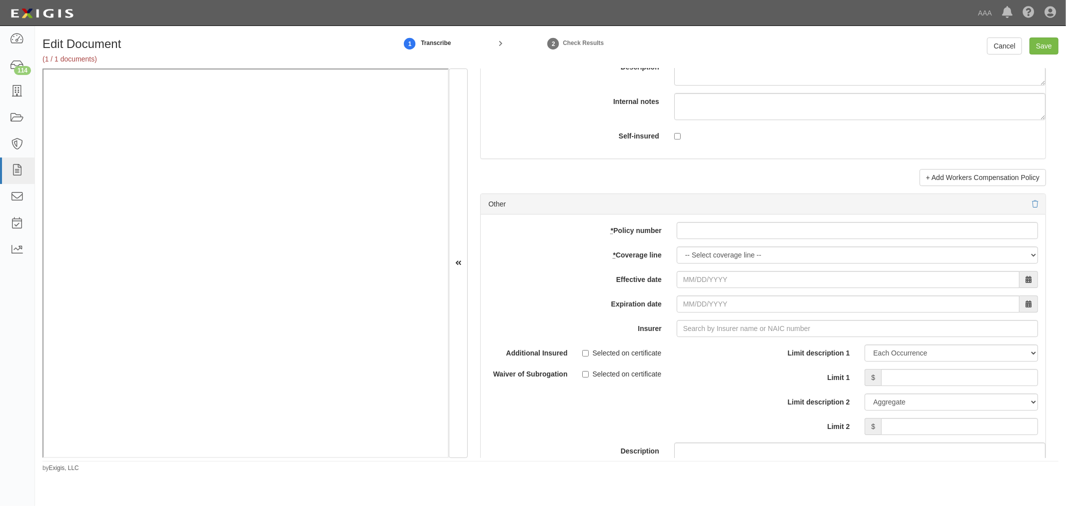
scroll to position [2683, 0]
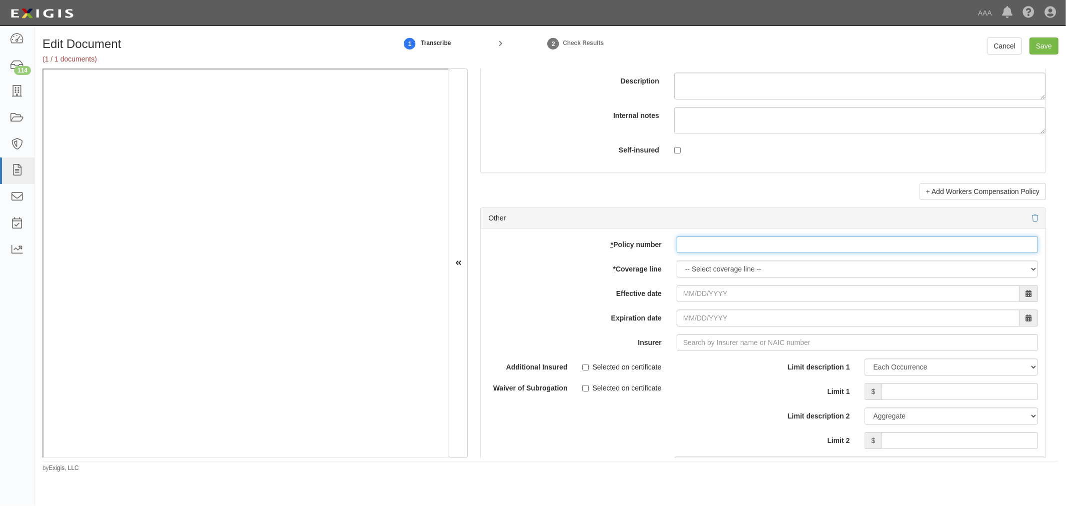
drag, startPoint x: 721, startPoint y: 254, endPoint x: 712, endPoint y: 253, distance: 9.5
click at [721, 253] on input "* Policy number" at bounding box center [857, 244] width 361 height 17
type input "P"
drag, startPoint x: 770, startPoint y: 245, endPoint x: 642, endPoint y: 253, distance: 128.2
click at [642, 253] on div "* Policy number BPPMO2000006982" at bounding box center [763, 244] width 565 height 17
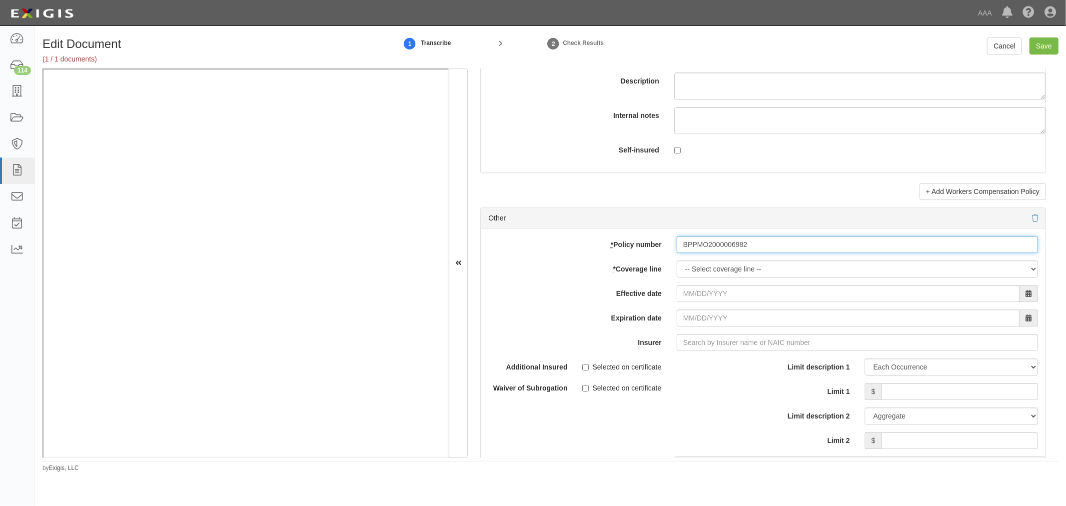
type input "BPPMO2000006982"
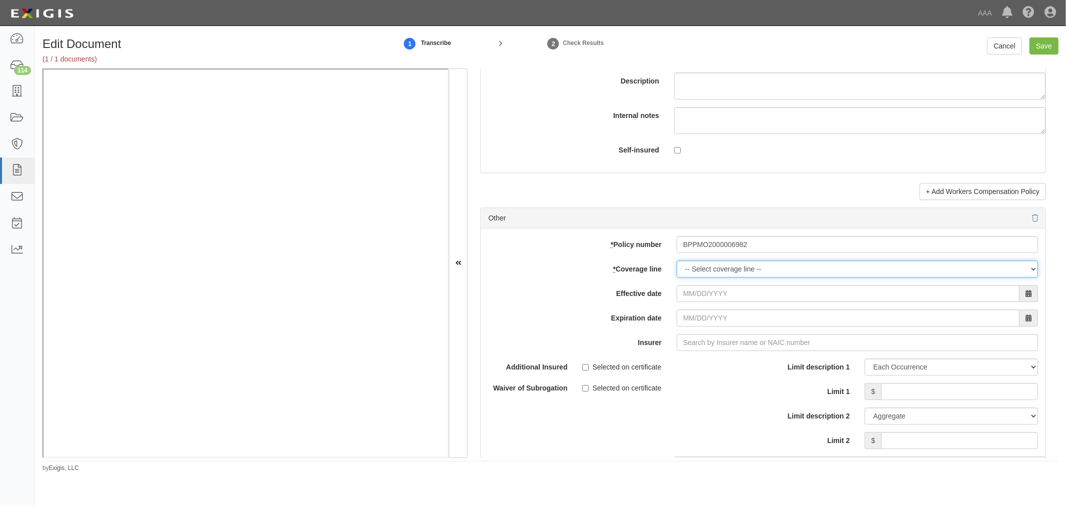
click at [709, 271] on select "-- Select coverage line -- Asbestos Abatement Auto Physical Damage Boiler & Mac…" at bounding box center [857, 268] width 361 height 17
select select "70"
click at [677, 277] on select "-- Select coverage line -- Asbestos Abatement Auto Physical Damage Boiler & Mac…" at bounding box center [857, 268] width 361 height 17
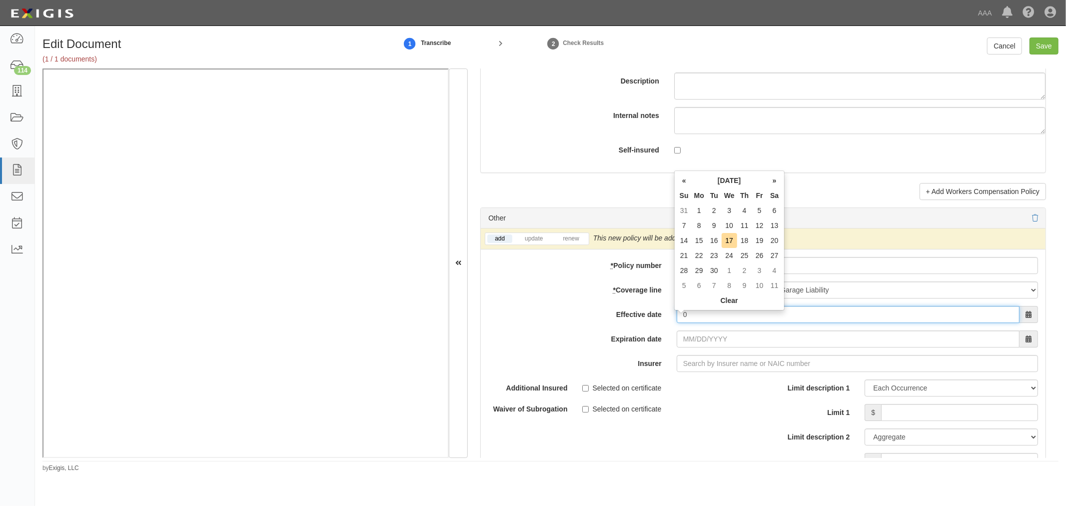
type input "0"
type input "10/09/2024"
type input "10/09/2025"
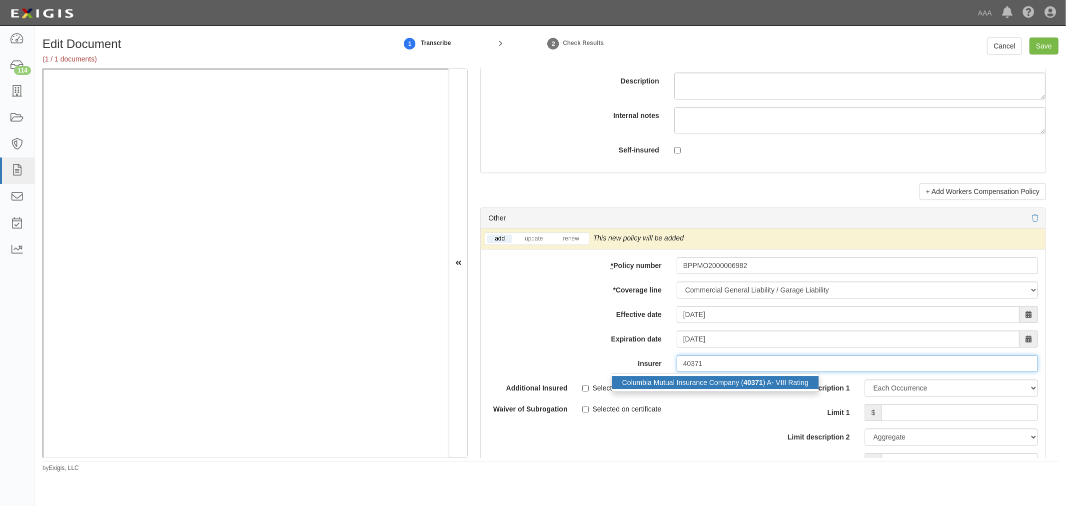
click at [740, 389] on div "Columbia Mutual Insurance Company ( 40371 ) A- VIII Rating" at bounding box center [715, 382] width 206 height 13
type input "Columbia Mutual Insurance Company (40371) A- VIII Rating"
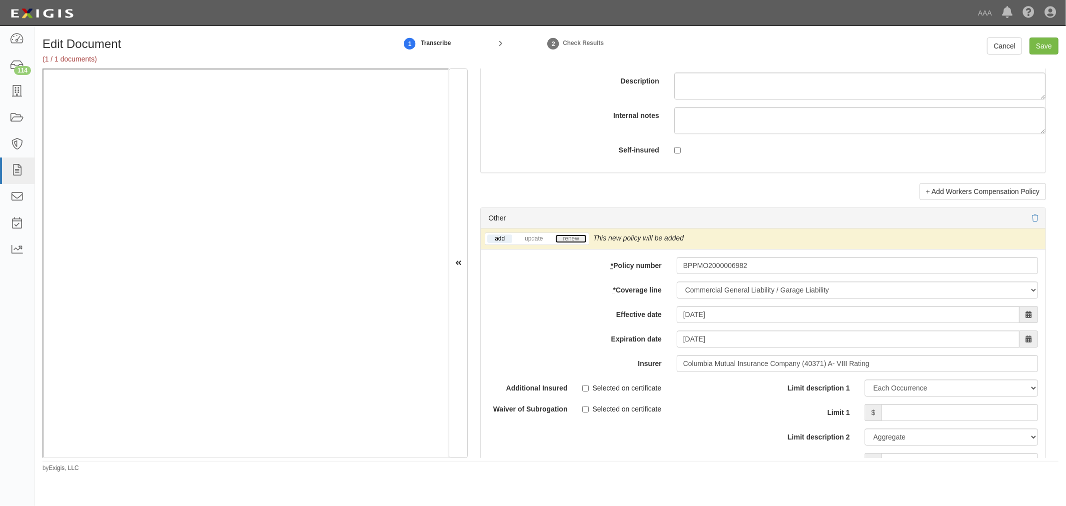
click at [568, 242] on link "renew" at bounding box center [570, 238] width 31 height 8
drag, startPoint x: 983, startPoint y: 400, endPoint x: 982, endPoint y: 408, distance: 8.0
click at [983, 404] on div "Limit description 1 Limit Each Occurrence Each Claim Aggregate Deductible Self-…" at bounding box center [904, 424] width 267 height 90
click at [982, 412] on input "Limit 1" at bounding box center [959, 412] width 157 height 17
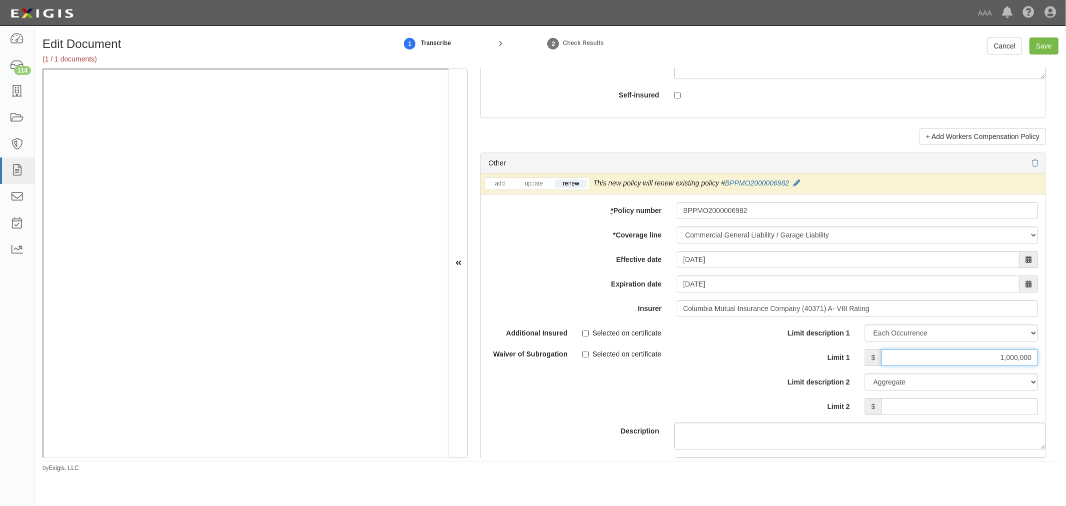
scroll to position [2869, 0]
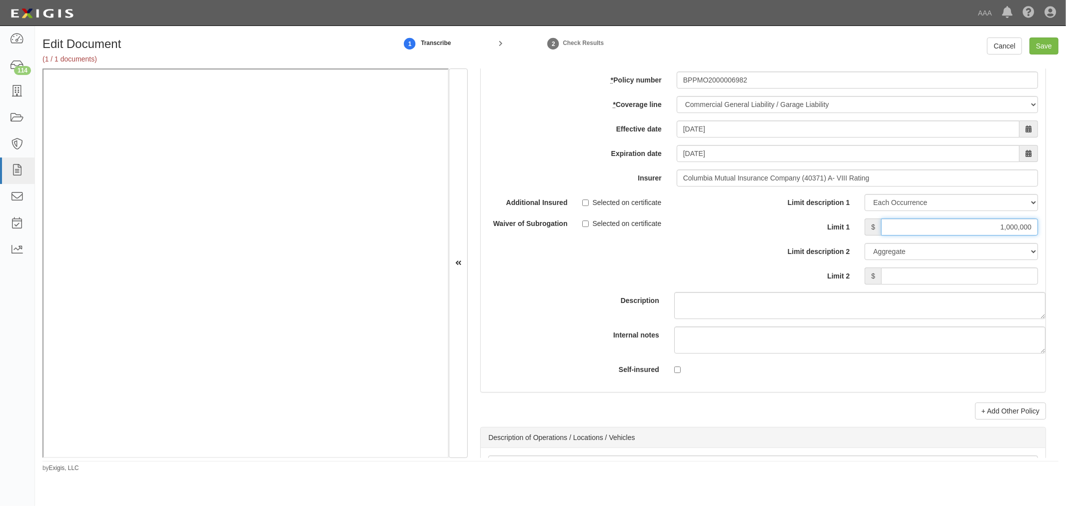
type input "1,000,000"
click at [939, 284] on input "Limit 2" at bounding box center [959, 275] width 157 height 17
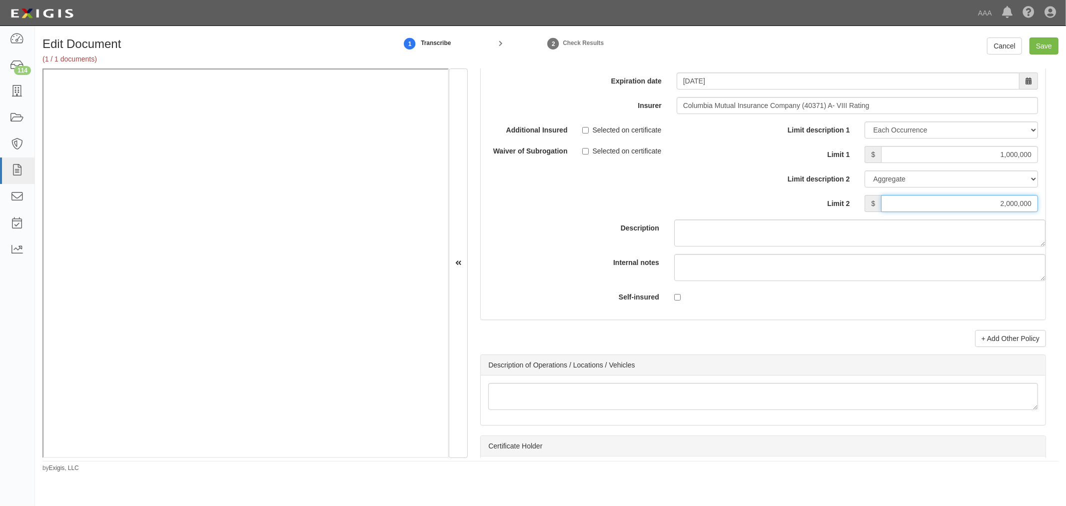
scroll to position [3054, 0]
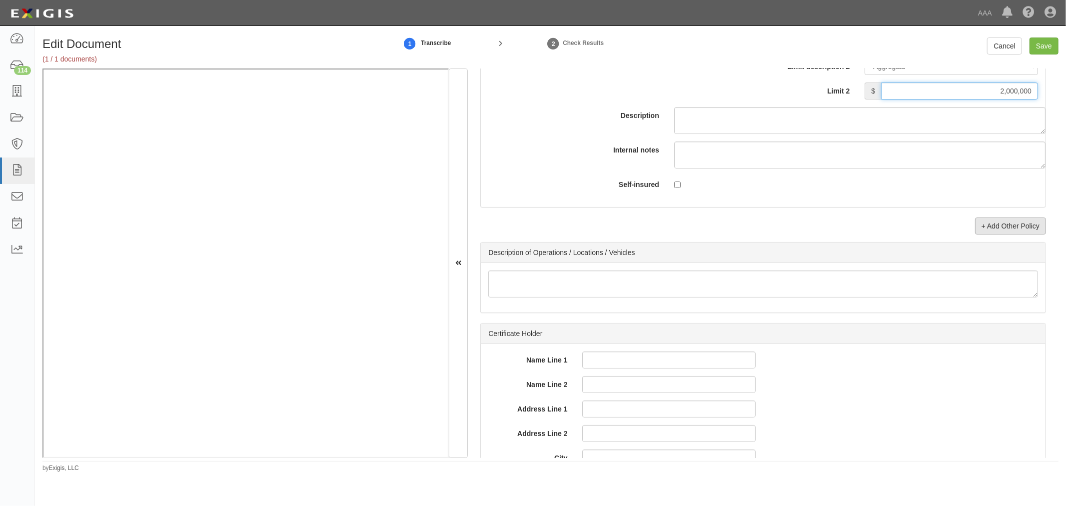
type input "2,000,000"
click at [980, 227] on link "+ Add Other Policy" at bounding box center [1010, 225] width 71 height 17
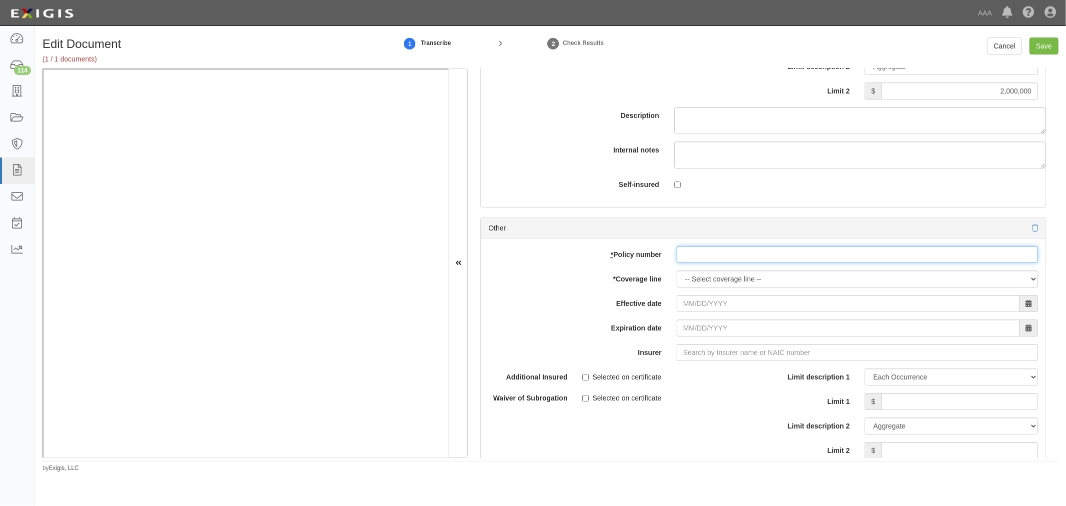
click at [701, 258] on input "* Policy number" at bounding box center [857, 254] width 361 height 17
paste input "BPPMO2000006982"
type input "BPPMO2000006982"
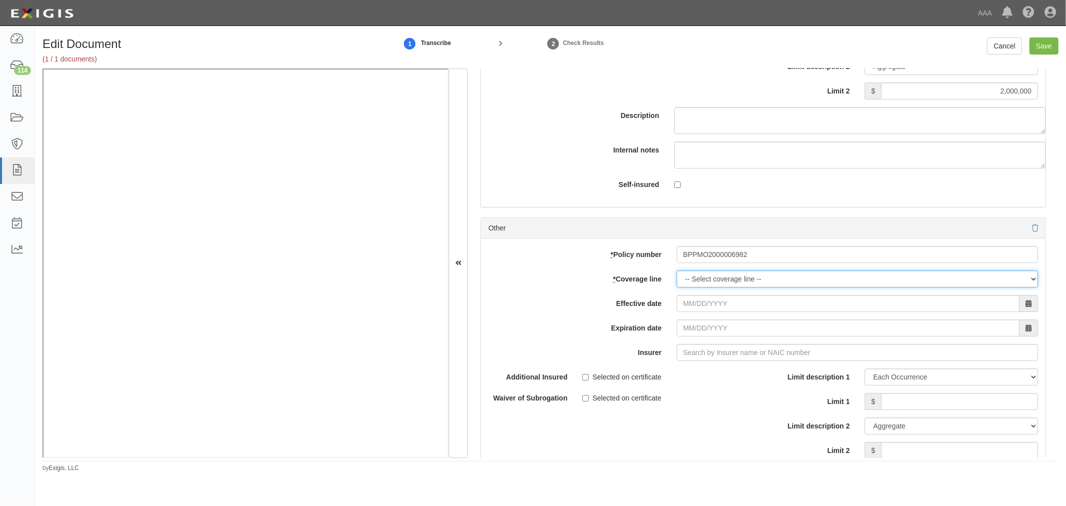
click at [701, 282] on select "-- Select coverage line -- Asbestos Abatement Auto Physical Damage Boiler & Mac…" at bounding box center [857, 278] width 361 height 17
select select "56"
click at [677, 287] on select "-- Select coverage line -- Asbestos Abatement Auto Physical Damage Boiler & Mac…" at bounding box center [857, 278] width 361 height 17
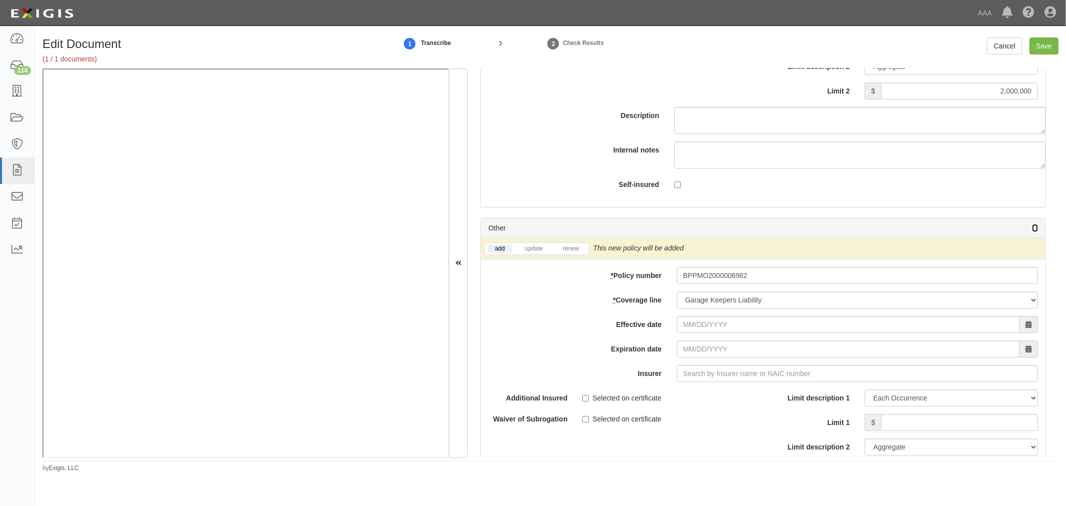
click at [1032, 230] on icon at bounding box center [1035, 228] width 6 height 7
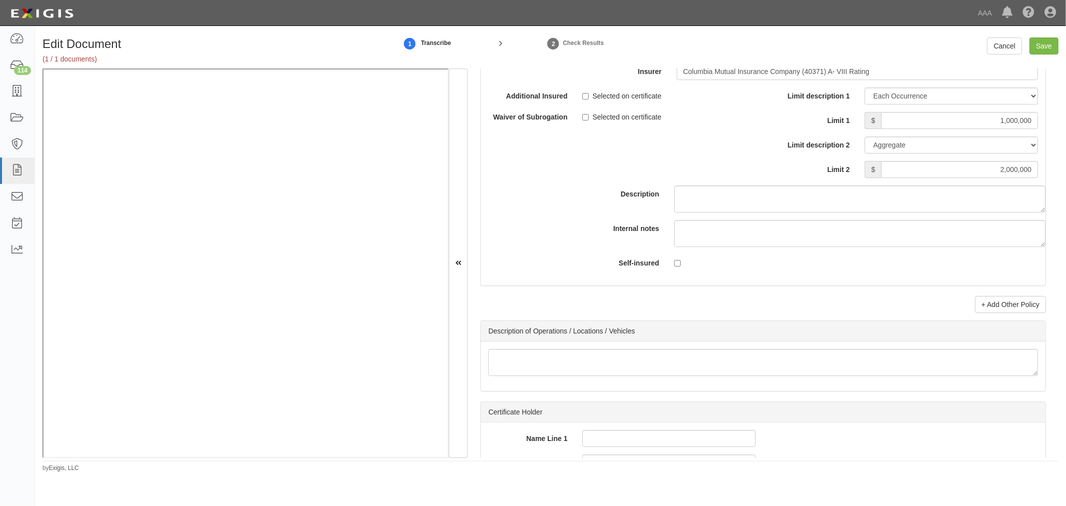
scroll to position [2869, 0]
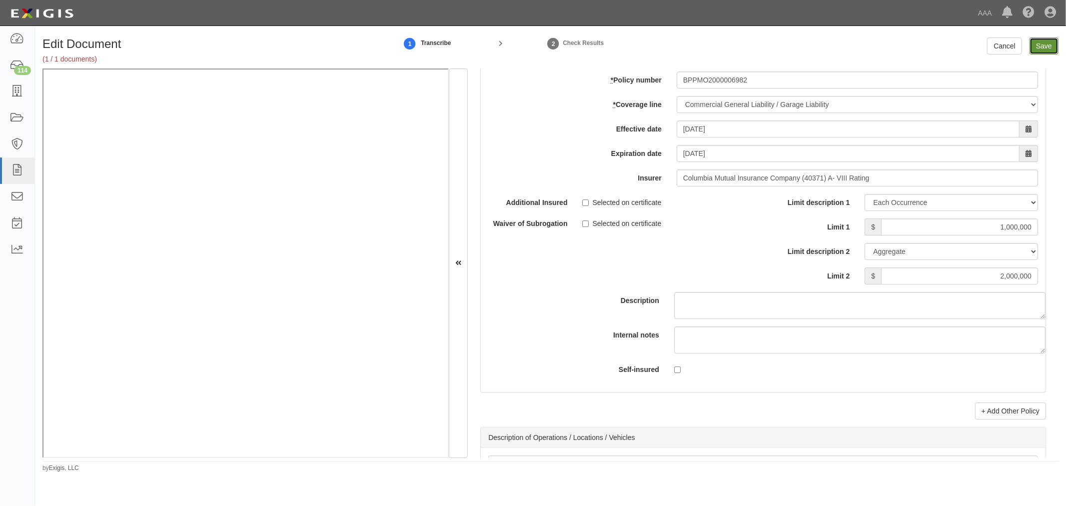
click at [1051, 43] on input "Save" at bounding box center [1043, 45] width 29 height 17
type input "1000000"
type input "2000000"
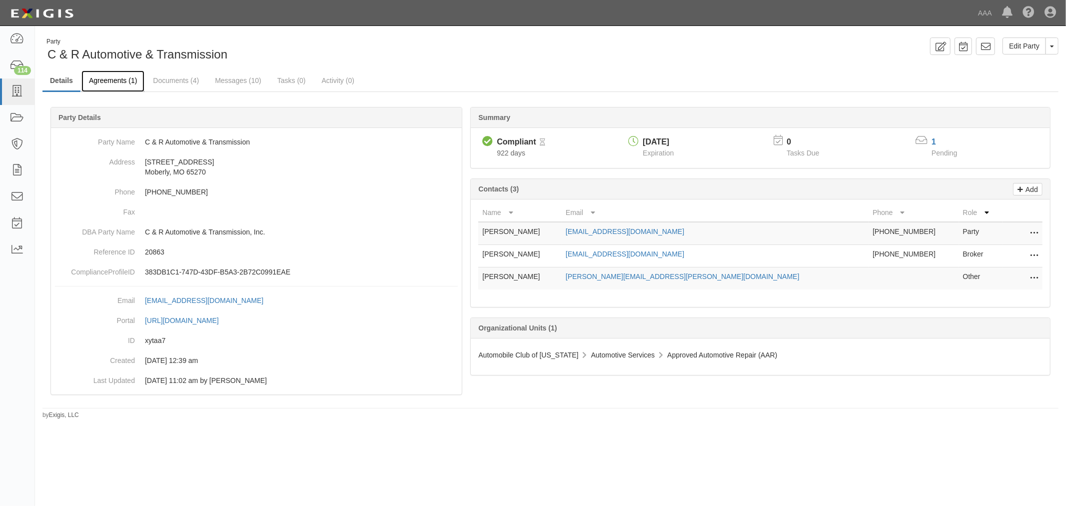
click at [122, 84] on link "Agreements (1)" at bounding box center [112, 80] width 63 height 21
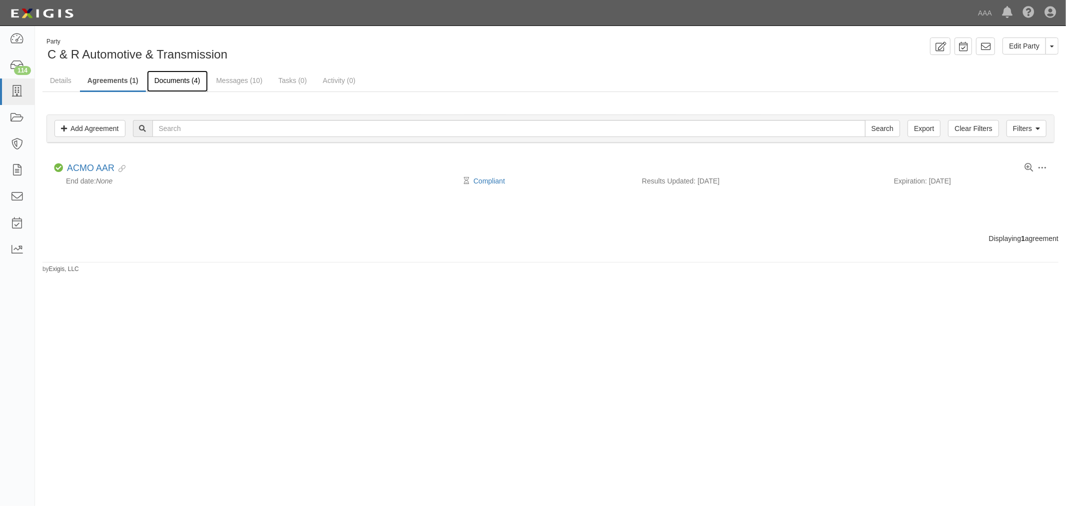
click at [183, 88] on link "Documents (4)" at bounding box center [177, 80] width 61 height 21
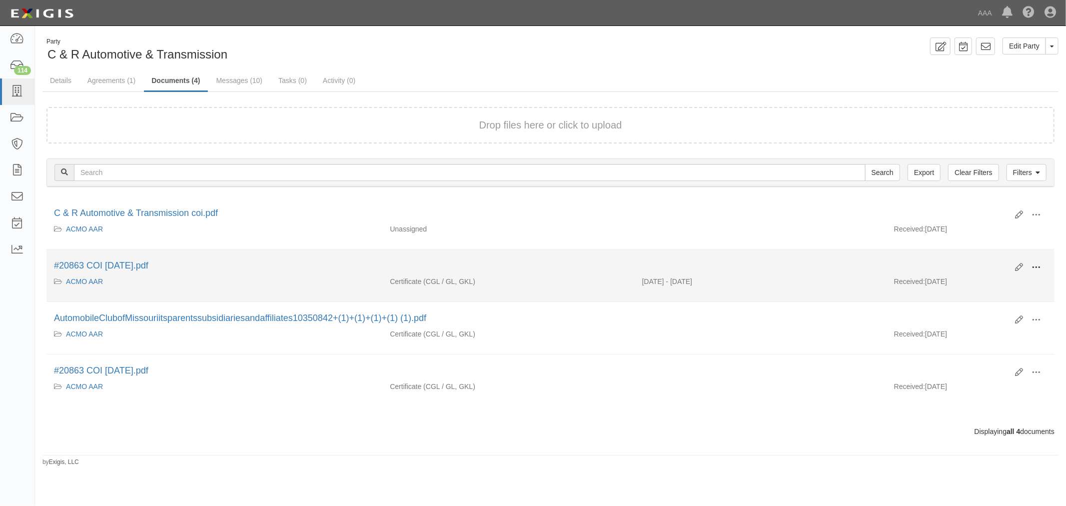
click at [1034, 269] on span at bounding box center [1035, 267] width 9 height 9
click at [1010, 285] on link "View" at bounding box center [987, 282] width 79 height 18
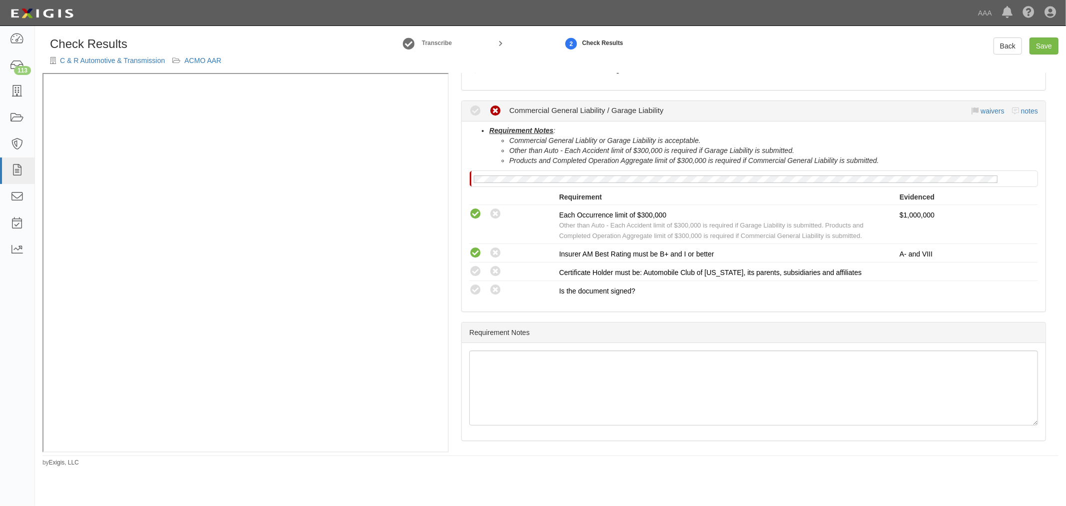
scroll to position [304, 0]
drag, startPoint x: 476, startPoint y: 287, endPoint x: 475, endPoint y: 282, distance: 5.0
click at [475, 284] on icon at bounding box center [475, 289] width 12 height 12
radio input "true"
click at [472, 268] on icon at bounding box center [475, 270] width 12 height 12
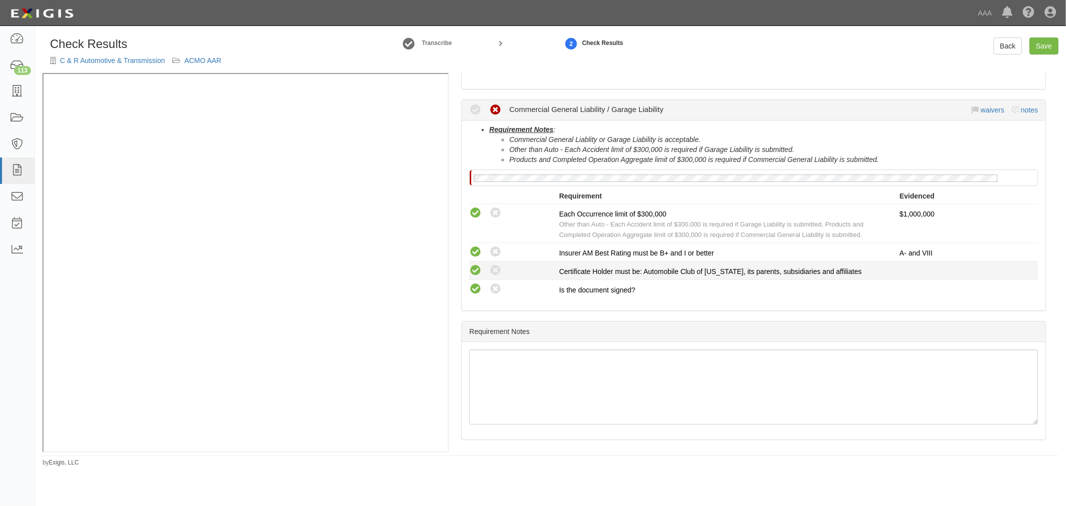
radio input "true"
click at [1047, 53] on link "Save" at bounding box center [1043, 45] width 29 height 17
radio input "true"
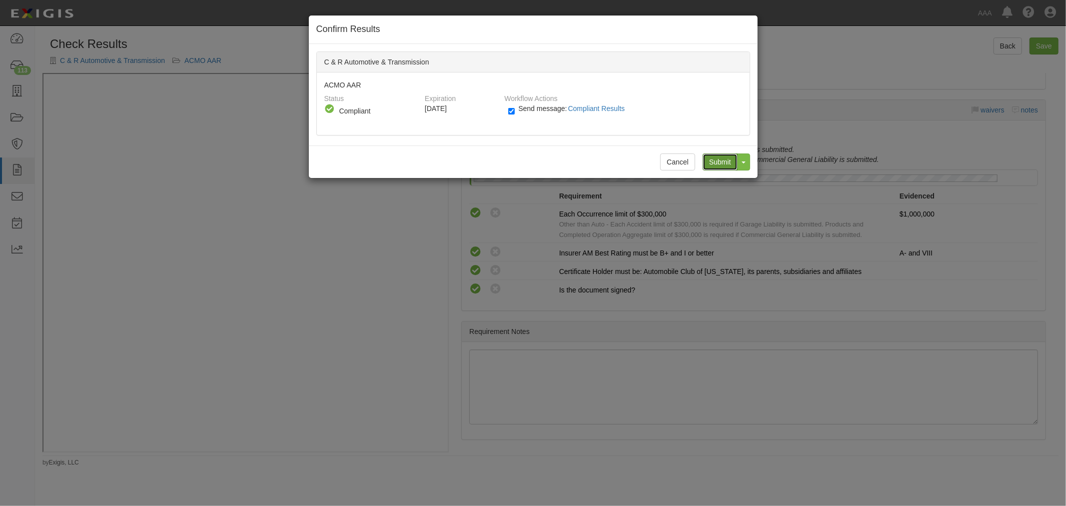
click at [710, 160] on input "Submit" at bounding box center [720, 161] width 35 height 17
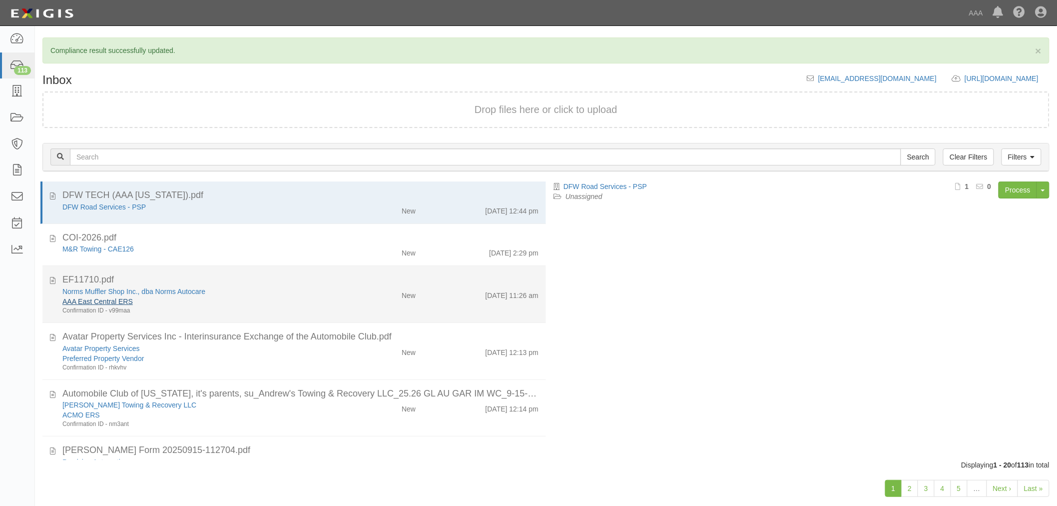
drag, startPoint x: 116, startPoint y: 283, endPoint x: 109, endPoint y: 296, distance: 14.3
click at [116, 284] on div "EF11710.pdf" at bounding box center [300, 279] width 476 height 13
click at [114, 292] on link "Norms Muffler Shop Inc., dba Norms Autocare" at bounding box center [133, 291] width 143 height 8
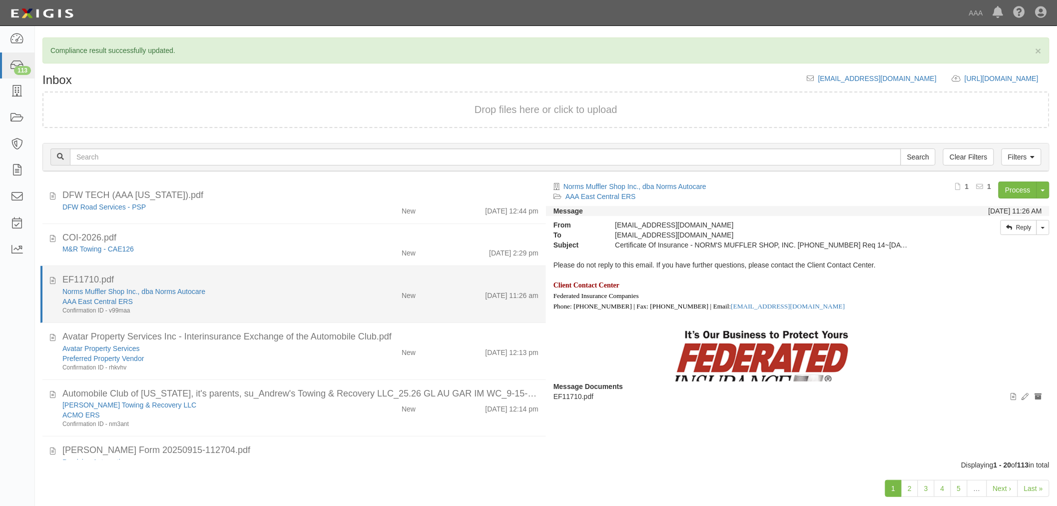
click at [500, 305] on div "Norms Muffler Shop Inc., dba Norms Autocare AAA East Central ERS Confirmation I…" at bounding box center [300, 300] width 491 height 28
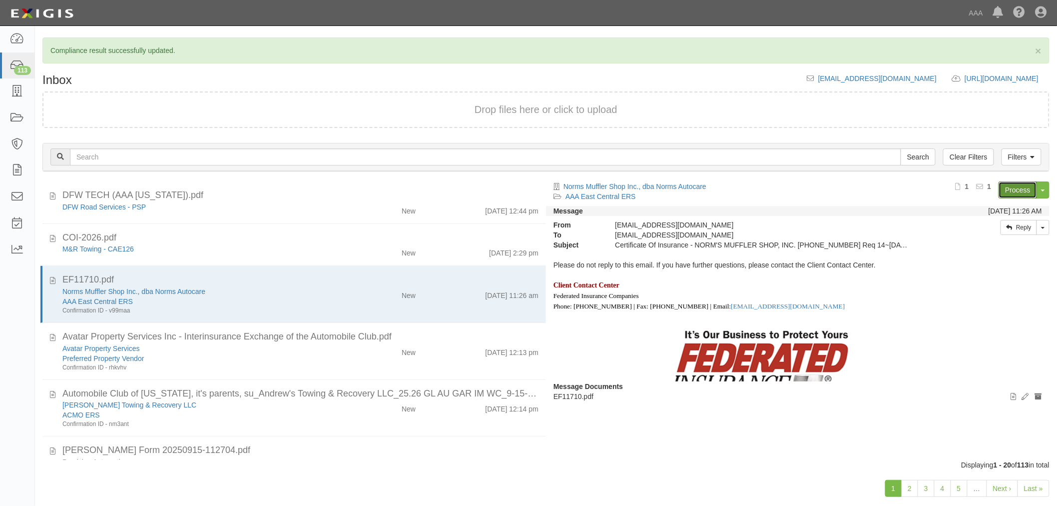
click at [1008, 188] on link "Process" at bounding box center [1018, 189] width 38 height 17
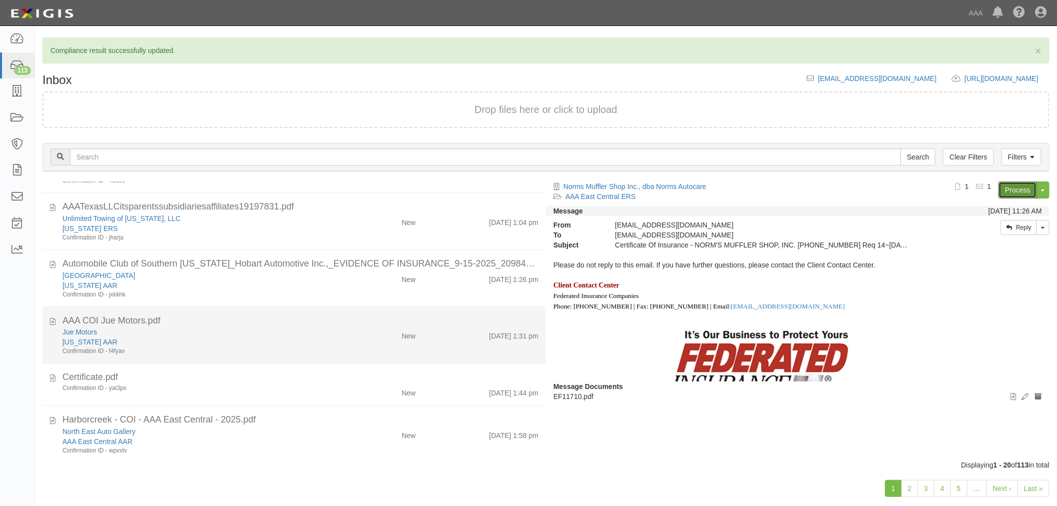
scroll to position [777, 0]
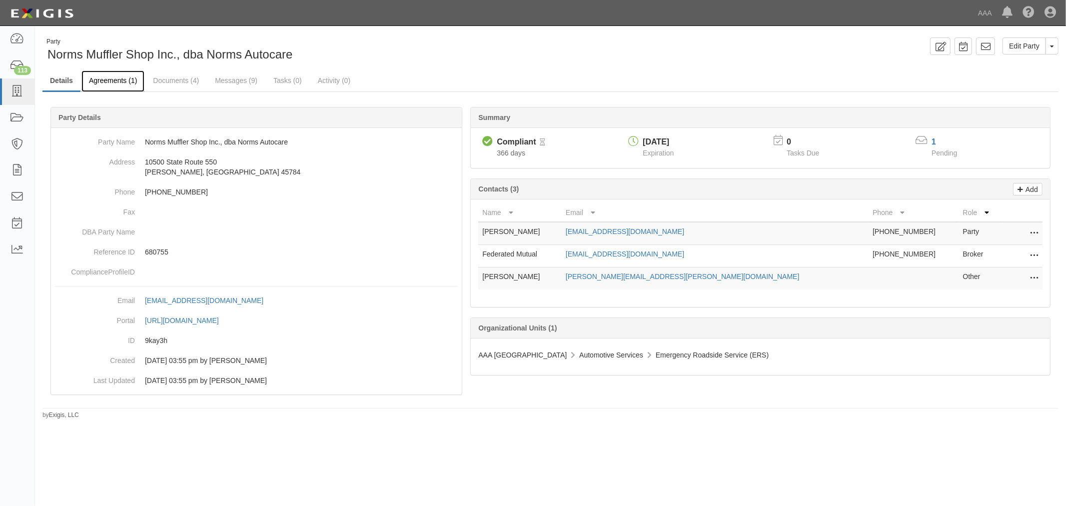
click at [136, 84] on link "Agreements (1)" at bounding box center [112, 80] width 63 height 21
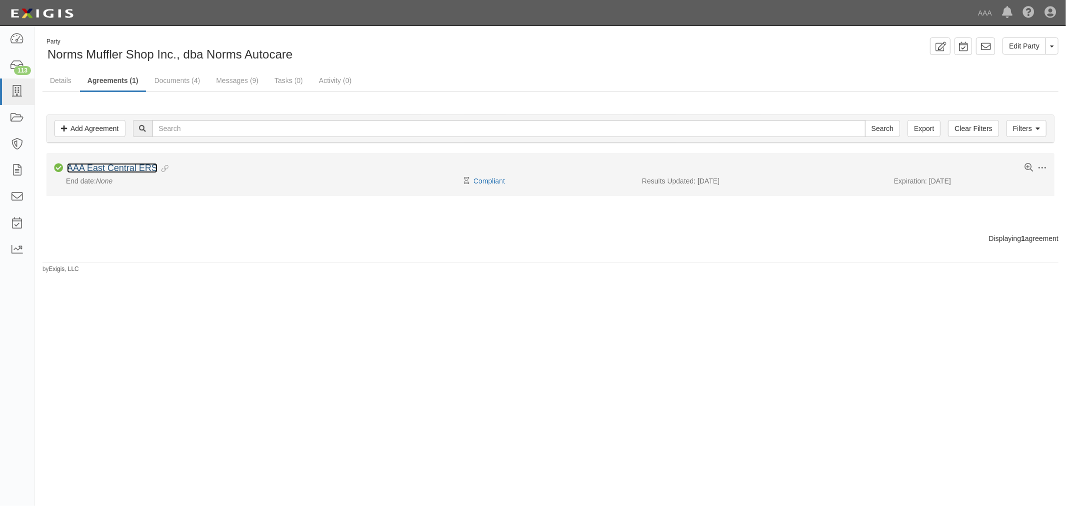
click at [106, 169] on link "AAA East Central ERS" at bounding box center [112, 168] width 90 height 10
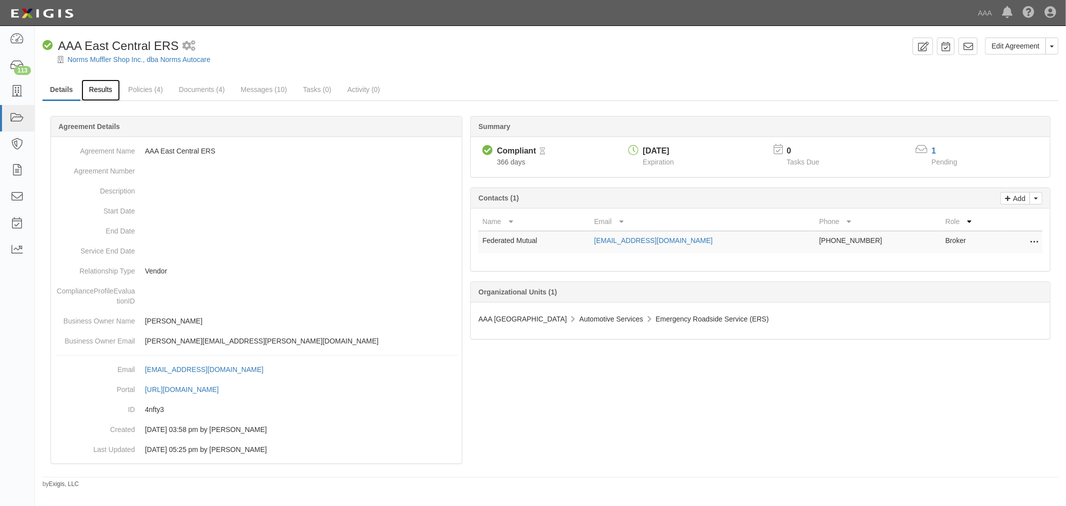
click at [106, 98] on link "Results" at bounding box center [100, 89] width 38 height 21
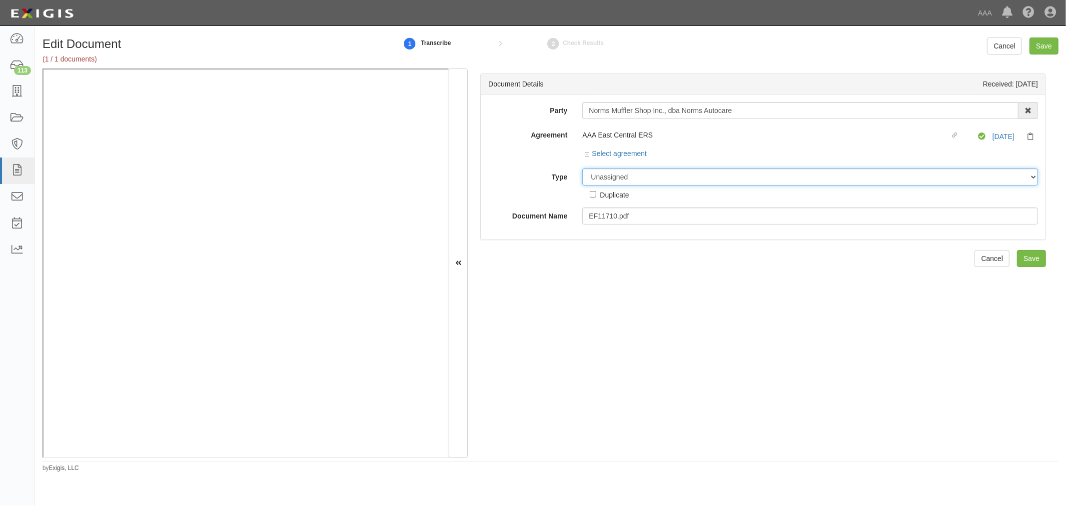
click at [612, 183] on select "Unassigned Binder Cancellation Notice Certificate Contract Endorsement Insuranc…" at bounding box center [810, 176] width 456 height 17
select select "CertificateDetail"
click at [582, 169] on select "Unassigned Binder Cancellation Notice Certificate Contract Endorsement Insuranc…" at bounding box center [810, 176] width 456 height 17
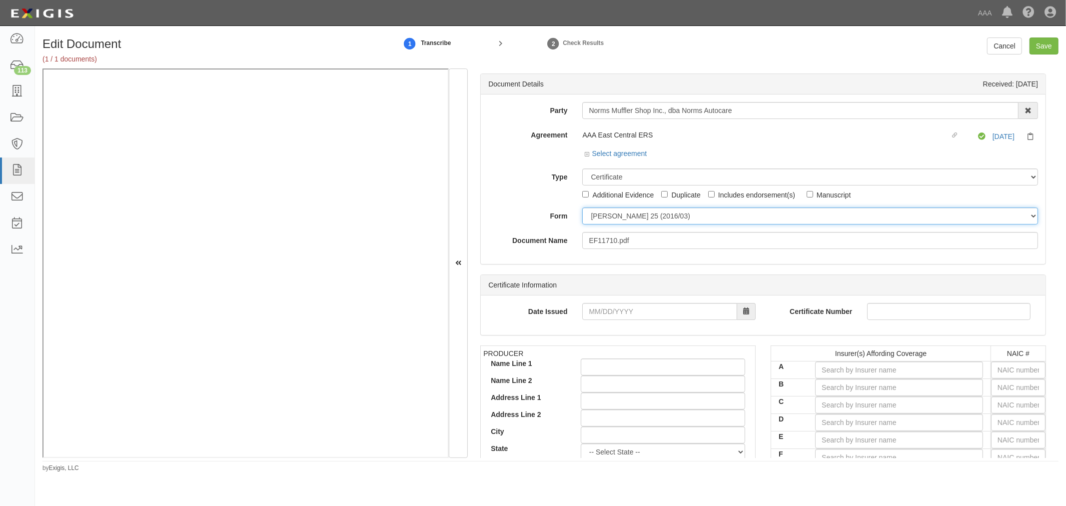
drag, startPoint x: 605, startPoint y: 215, endPoint x: 609, endPoint y: 223, distance: 9.2
click at [606, 215] on select "ACORD 25 (2016/03) ACORD 101 ACORD 855 NY (2014/05) General" at bounding box center [810, 215] width 456 height 17
select select "GeneralFormDetail"
click at [582, 208] on select "ACORD 25 (2016/03) ACORD 101 ACORD 855 NY (2014/05) General" at bounding box center [810, 215] width 456 height 17
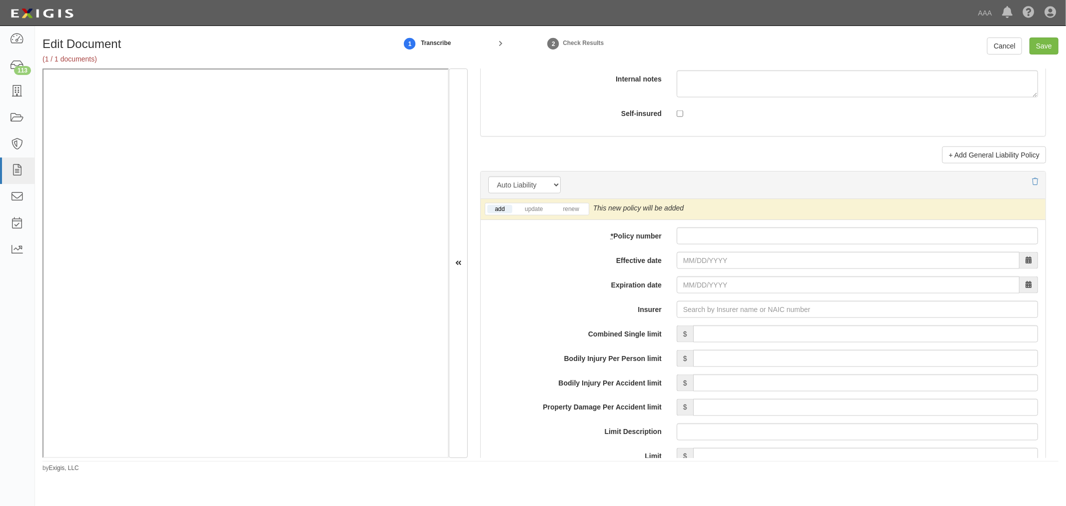
scroll to position [1295, 0]
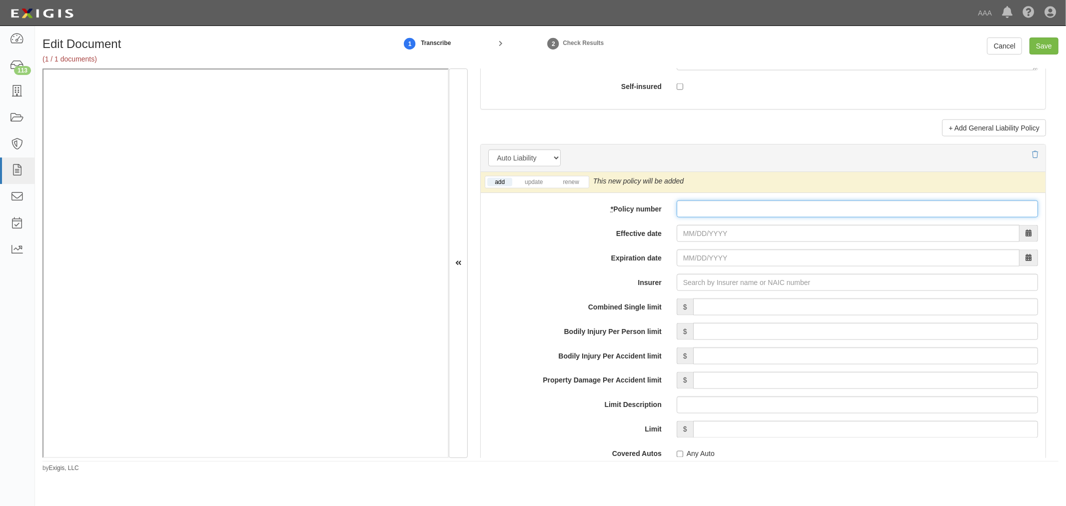
click at [768, 215] on input "* Policy number" at bounding box center [857, 208] width 361 height 17
type input "18431000"
click at [745, 238] on input "Effective date" at bounding box center [848, 233] width 343 height 17
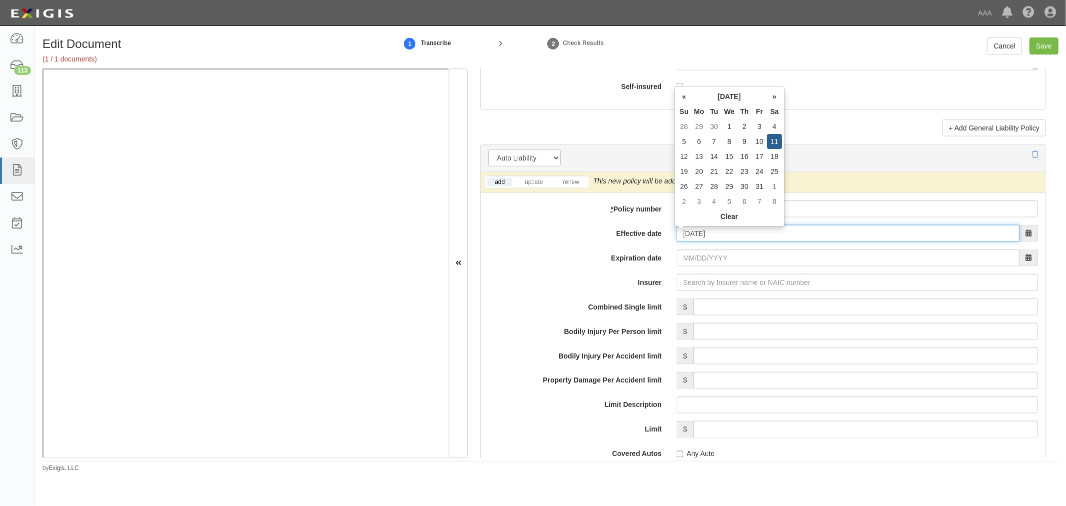
type input "10/11/2025"
type input "10/11/2026"
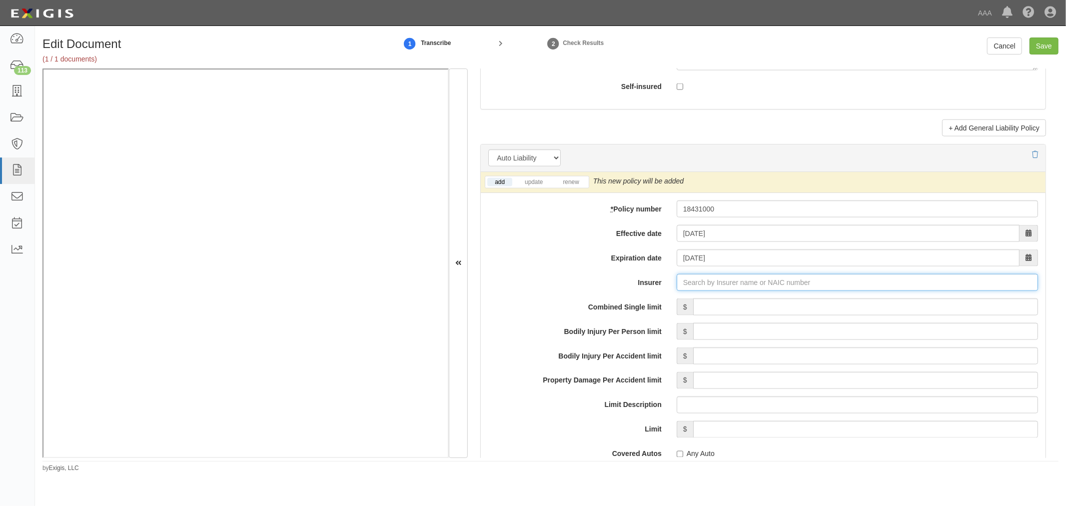
type input "180 Seguros S.A. (0) NR Rating"
type input "1"
drag, startPoint x: 740, startPoint y: 310, endPoint x: 697, endPoint y: 297, distance: 44.8
click at [740, 308] on div "Federated Mutual Insurance Company ( 13935 ) A+ XV Rating" at bounding box center [716, 301] width 209 height 13
type input "Federated Mutual Insurance Company (13935) A+ XV Rating"
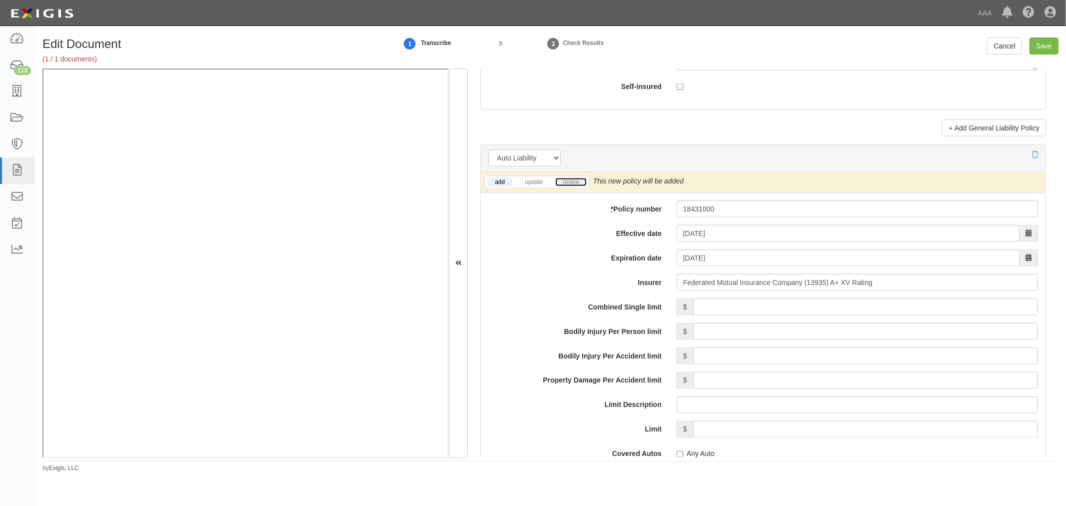
click at [575, 182] on link "renew" at bounding box center [570, 182] width 31 height 8
click at [716, 307] on input "Combined Single limit" at bounding box center [865, 306] width 345 height 17
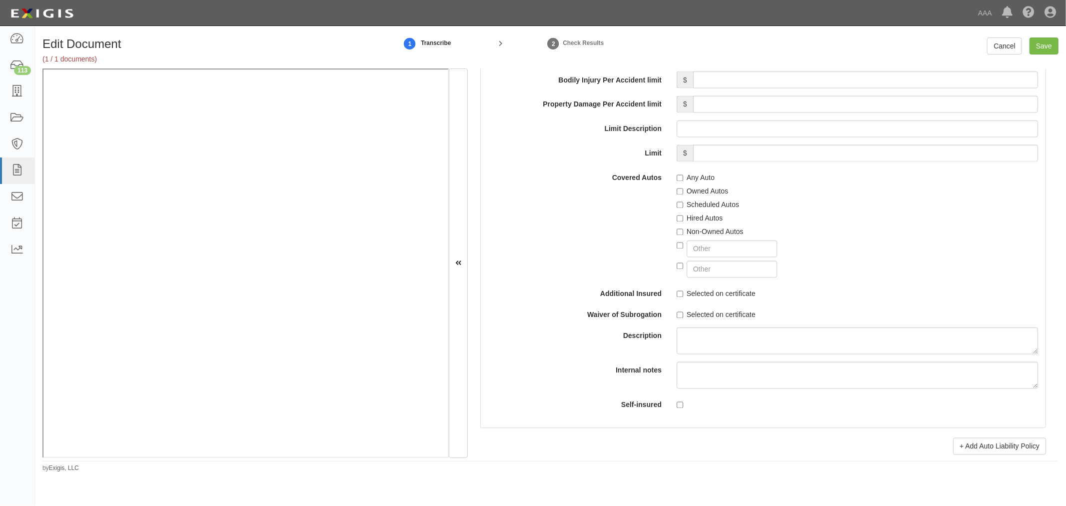
scroll to position [1573, 0]
type input "1,000,000"
click at [685, 179] on label "Any Auto" at bounding box center [696, 176] width 38 height 10
click at [683, 179] on input "Any Auto" at bounding box center [680, 176] width 6 height 6
checkbox input "true"
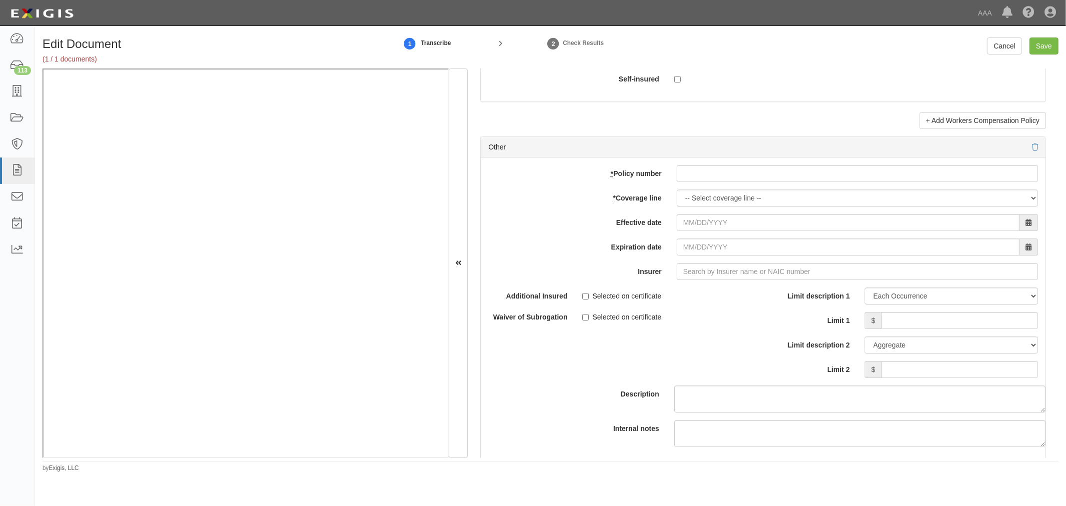
scroll to position [2869, 0]
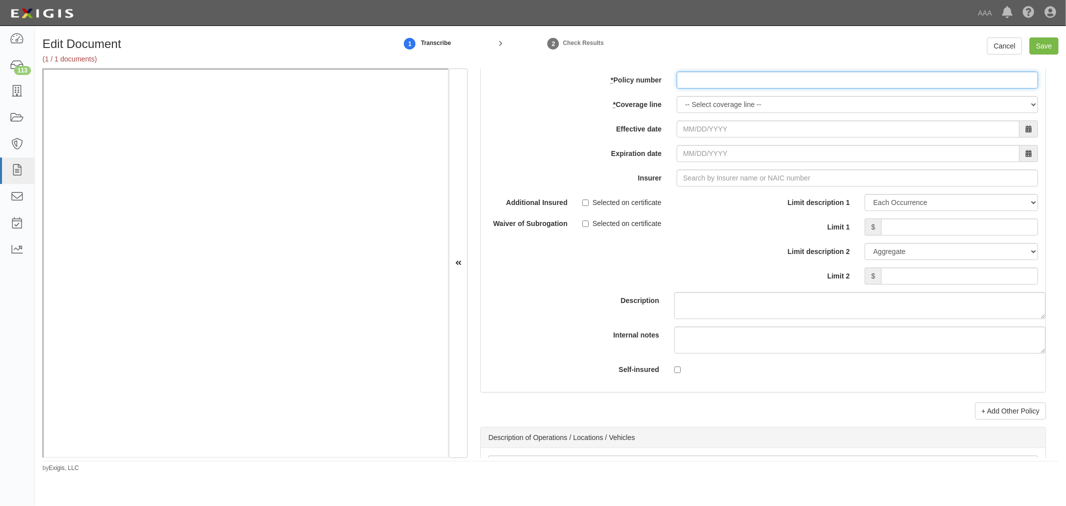
click at [761, 88] on input "* Policy number" at bounding box center [857, 79] width 361 height 17
type input "6172981"
click at [736, 106] on select "-- Select coverage line -- Asbestos Abatement Auto Physical Damage Boiler & Mac…" at bounding box center [857, 104] width 361 height 17
select select "70"
click at [677, 113] on select "-- Select coverage line -- Asbestos Abatement Auto Physical Damage Boiler & Mac…" at bounding box center [857, 104] width 361 height 17
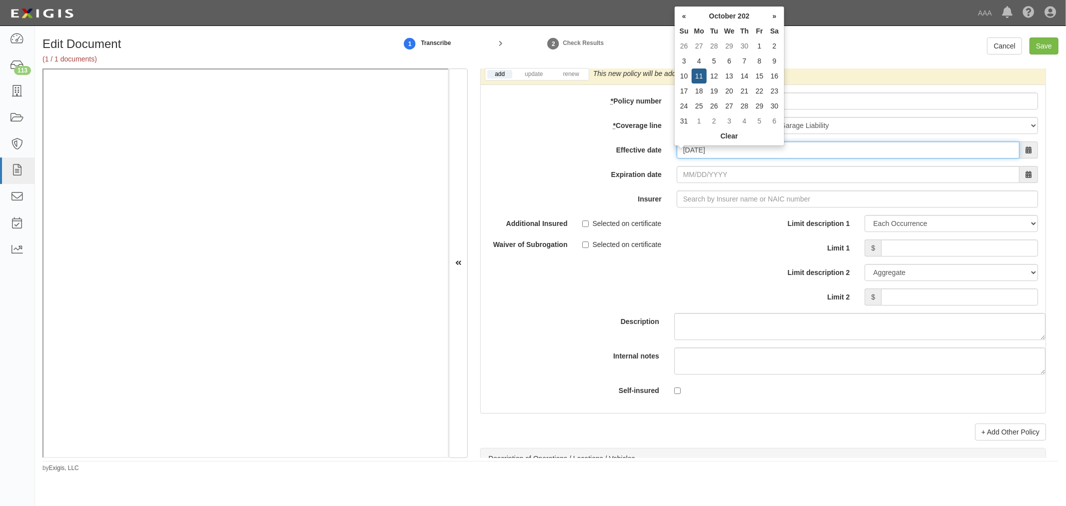
type input "10/11/2025"
type input "[DATE]"
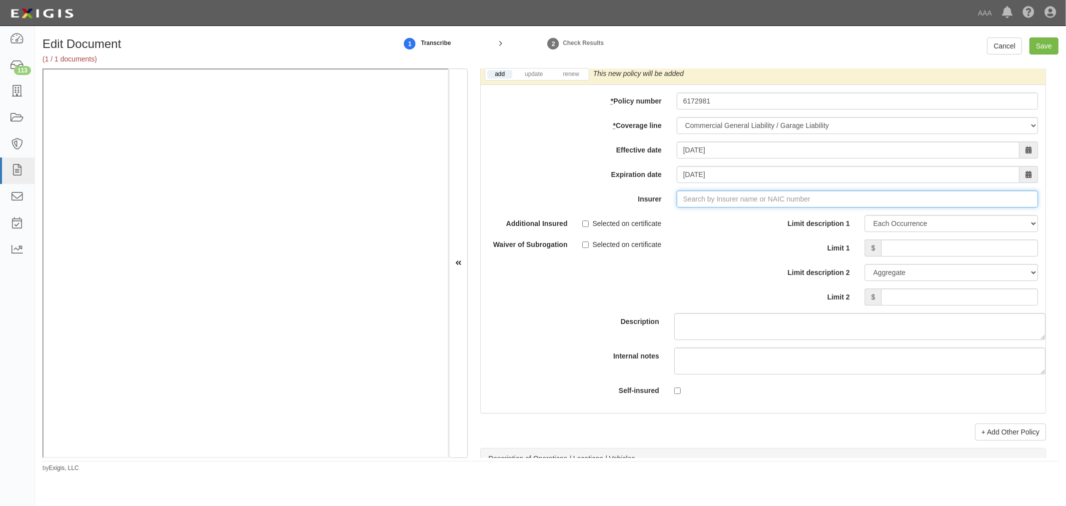
type input "180 Seguros S.A. (0) NR Rating"
type input "1"
click at [685, 224] on div "Federated Mutual Insurance Company ( 13935 ) A+ XV Rating" at bounding box center [716, 217] width 209 height 13
type input "Federated Mutual Insurance Company (13935) A+ XV Rating"
click at [564, 74] on li "renew" at bounding box center [570, 73] width 35 height 11
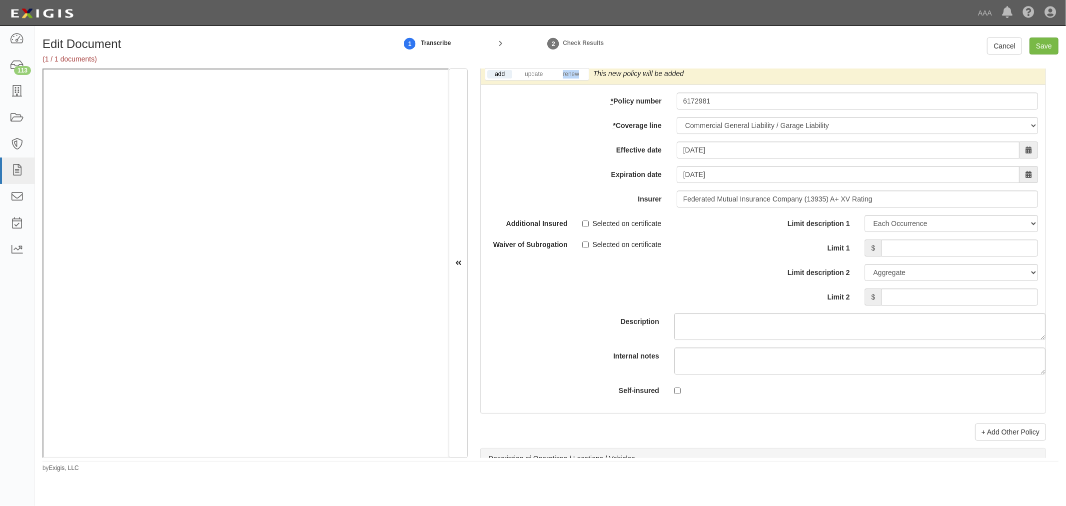
click at [564, 74] on li "renew" at bounding box center [570, 73] width 35 height 11
click at [565, 78] on link "renew" at bounding box center [570, 74] width 31 height 8
click at [911, 253] on input "Limit 1" at bounding box center [959, 247] width 157 height 17
type input "1,000,000"
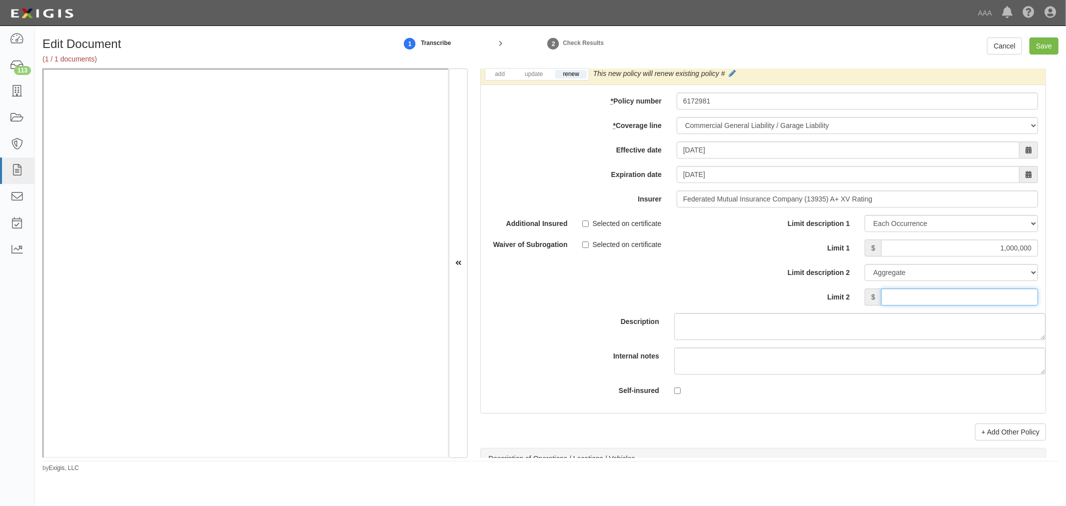
click at [933, 305] on input "Limit 2" at bounding box center [959, 296] width 157 height 17
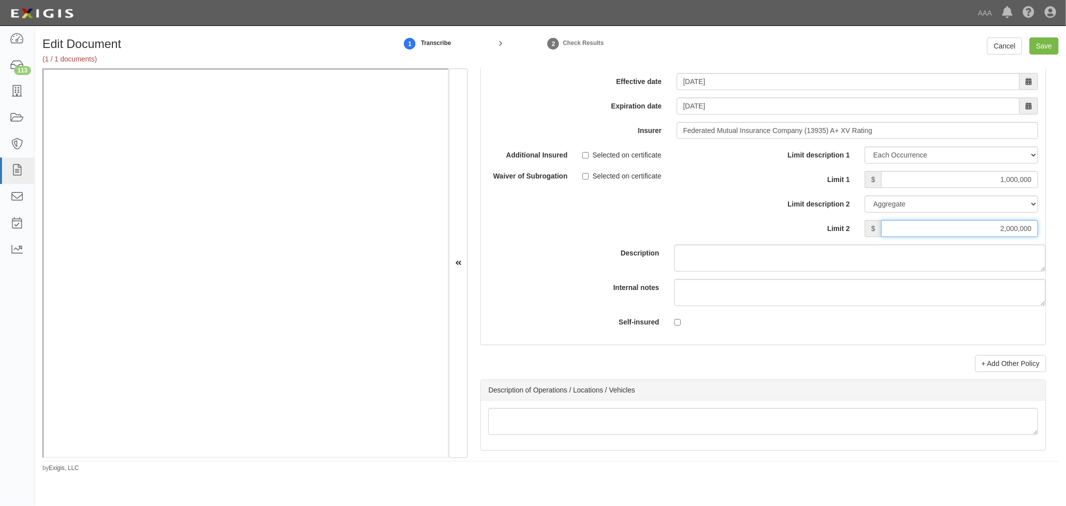
scroll to position [2961, 0]
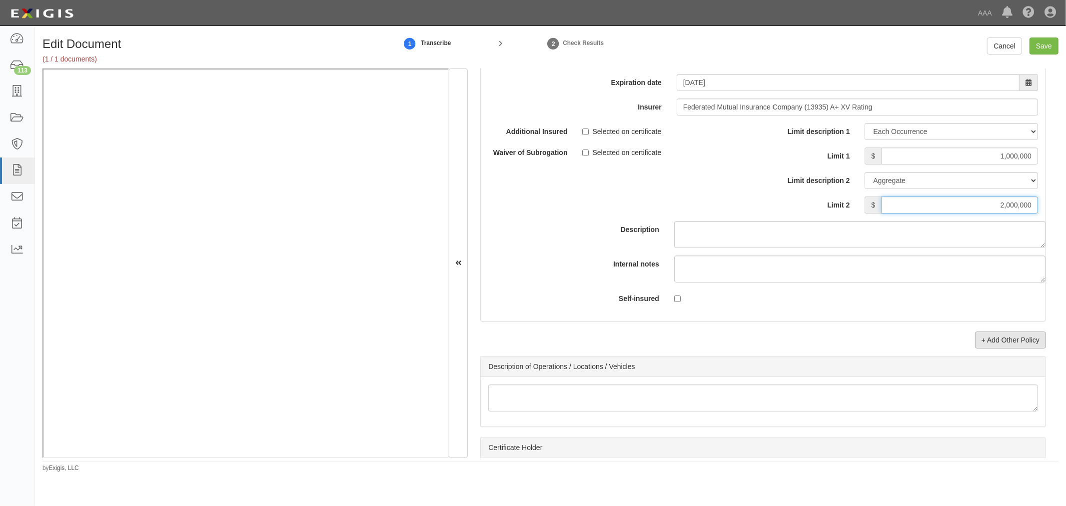
type input "2,000,000"
click at [995, 348] on link "+ Add Other Policy" at bounding box center [1010, 339] width 71 height 17
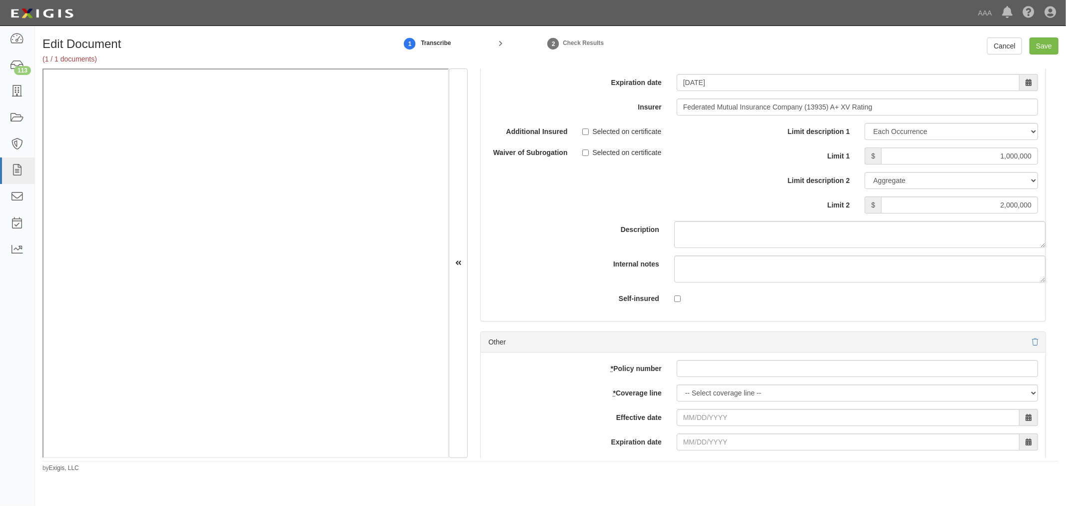
scroll to position [2776, 0]
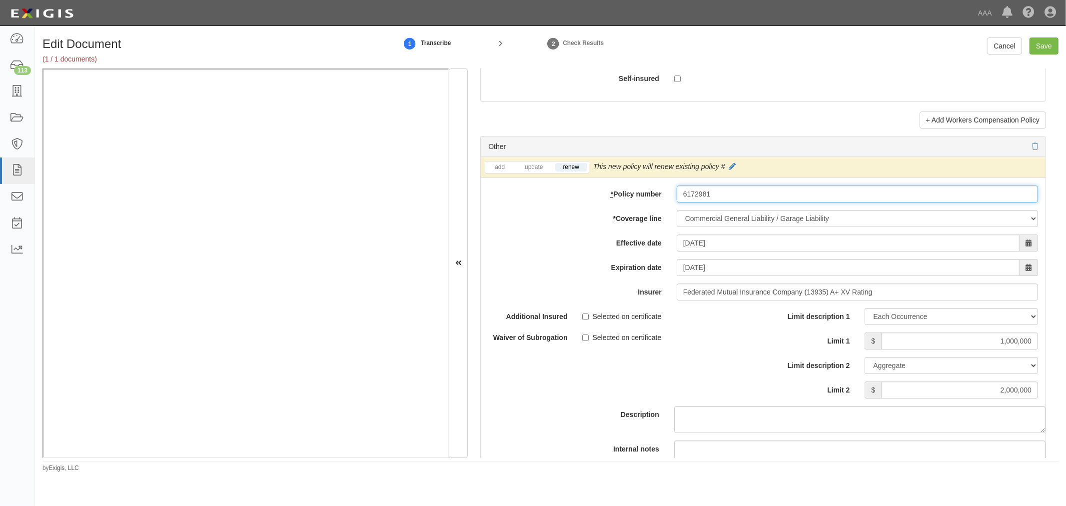
drag, startPoint x: 722, startPoint y: 198, endPoint x: 671, endPoint y: 207, distance: 51.8
click at [670, 208] on div "add update renew This new policy will be added This new policy will update exis…" at bounding box center [763, 331] width 565 height 349
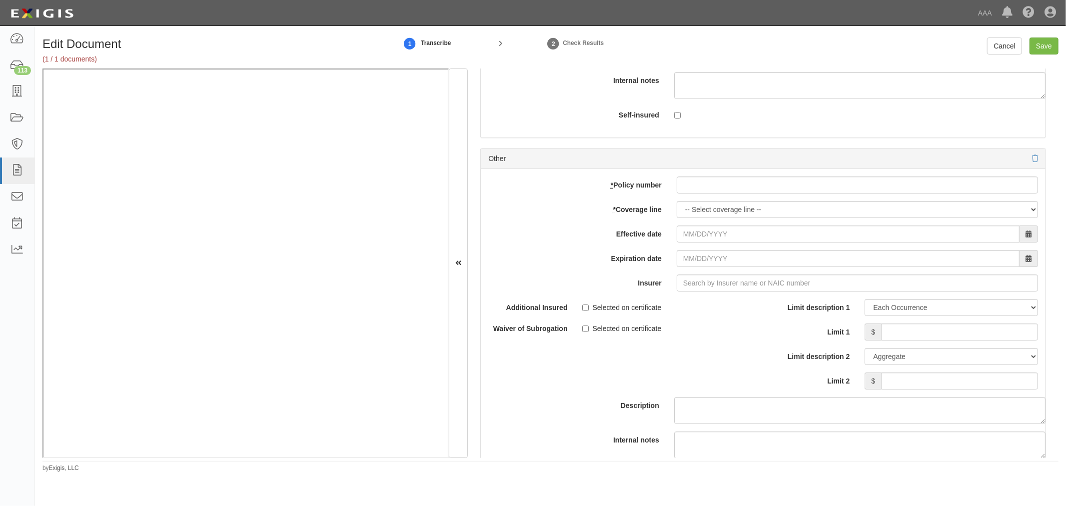
scroll to position [3146, 0]
click at [689, 191] on input "* Policy number" at bounding box center [857, 182] width 361 height 17
paste input "6172981"
type input "6172981"
click at [697, 216] on select "-- Select coverage line -- Asbestos Abatement Auto Physical Damage Boiler & Mac…" at bounding box center [857, 207] width 361 height 17
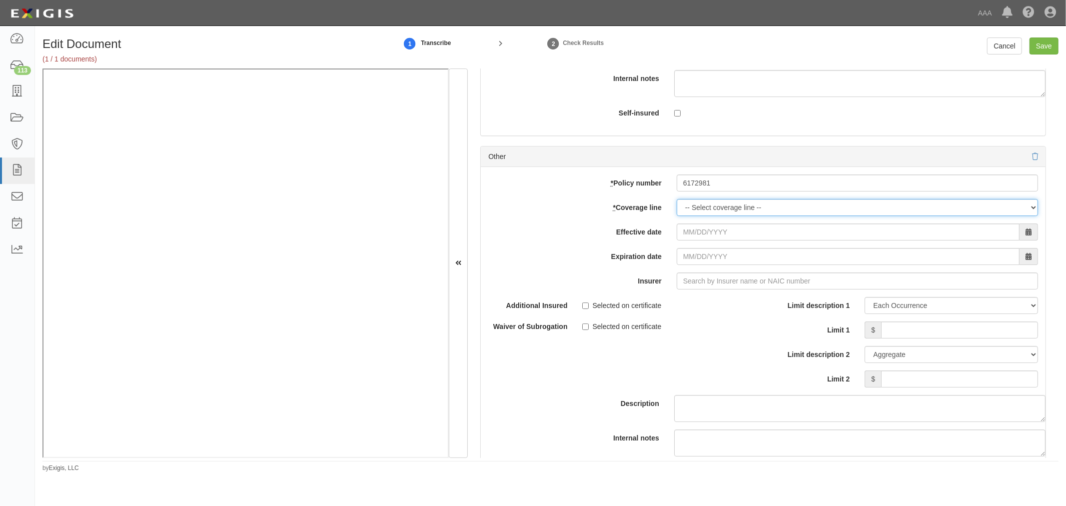
select select "56"
click at [677, 216] on select "-- Select coverage line -- Asbestos Abatement Auto Physical Damage Boiler & Mac…" at bounding box center [857, 207] width 361 height 17
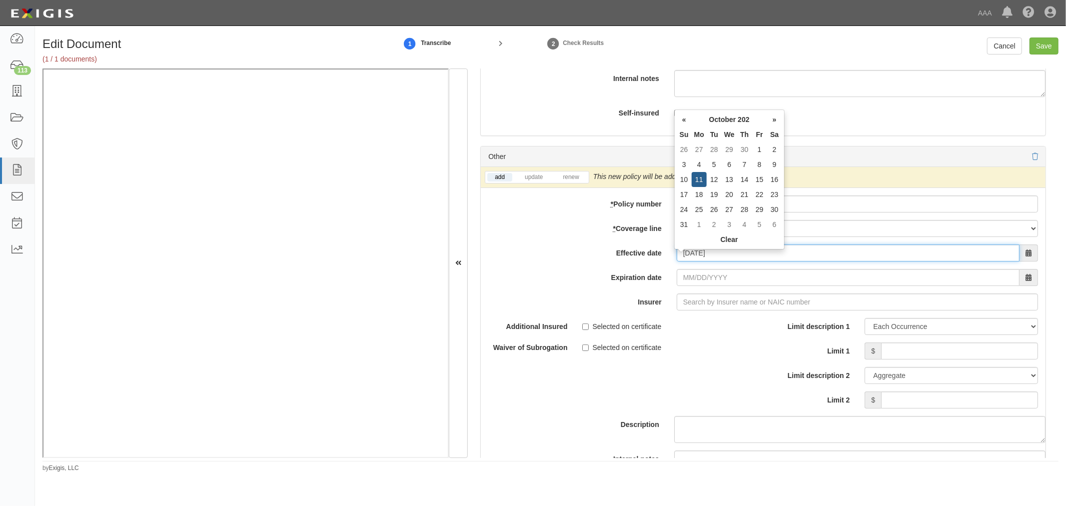
type input "[DATE]"
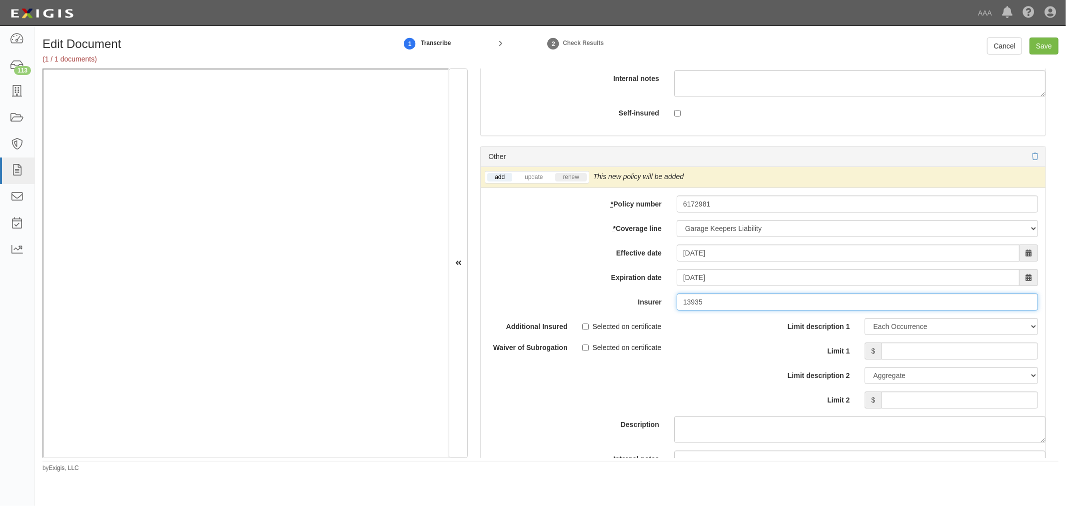
type input "13935"
click at [562, 181] on link "renew" at bounding box center [570, 177] width 31 height 8
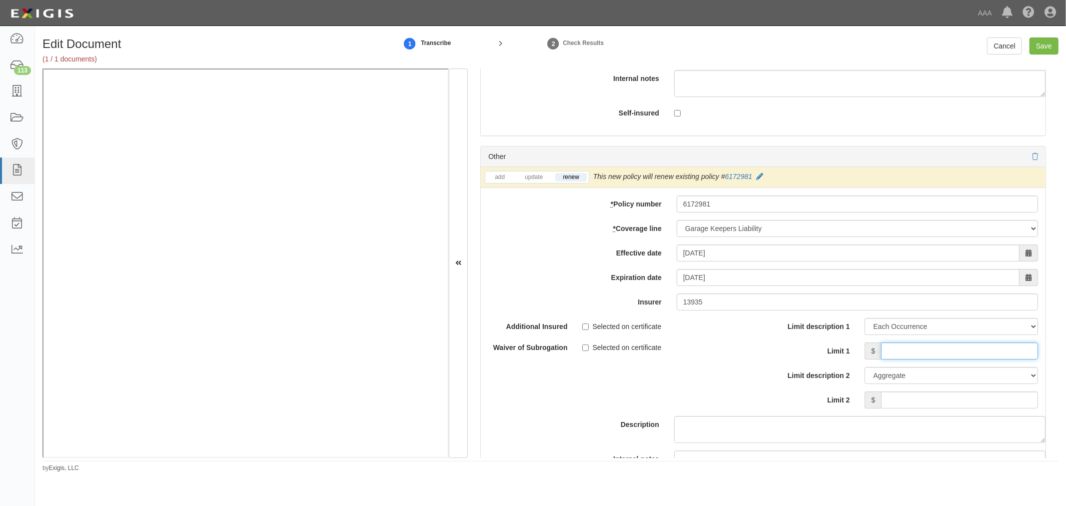
drag, startPoint x: 977, startPoint y: 358, endPoint x: 962, endPoint y: 344, distance: 20.8
click at [973, 359] on input "Limit 1" at bounding box center [959, 350] width 157 height 17
type input "250000"
click at [983, 407] on input "Limit 2" at bounding box center [959, 399] width 157 height 17
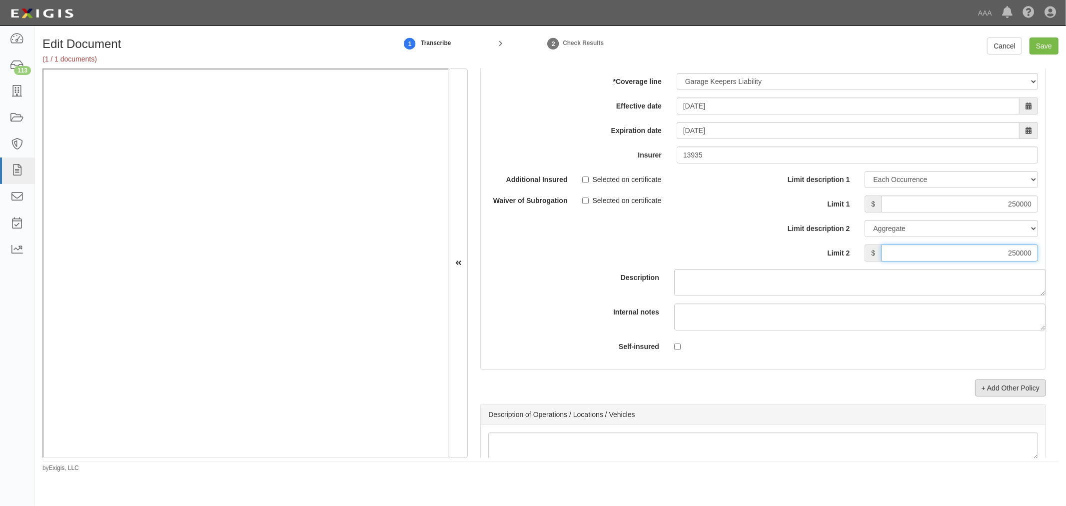
scroll to position [3424, 0]
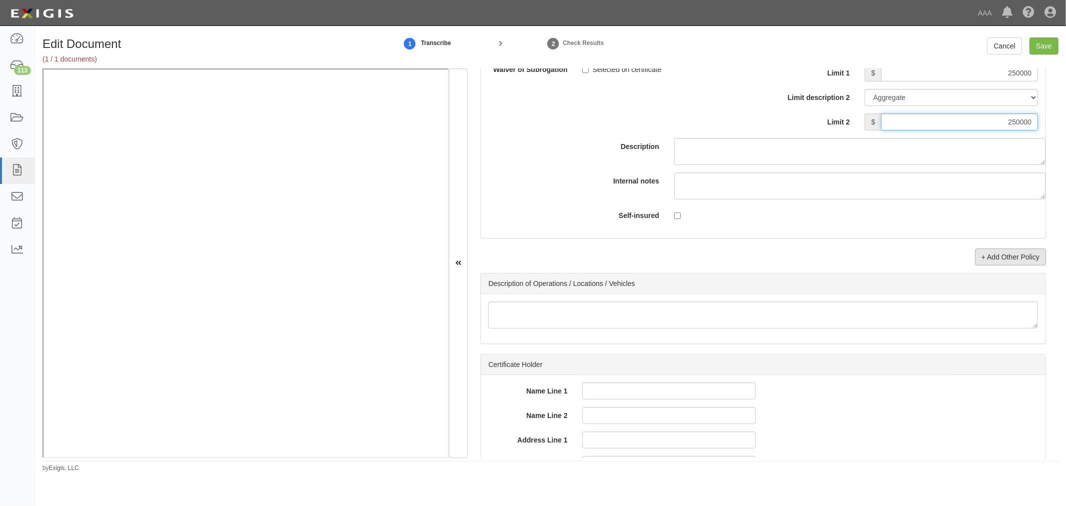
type input "250000"
click at [988, 261] on link "+ Add Other Policy" at bounding box center [1010, 256] width 71 height 17
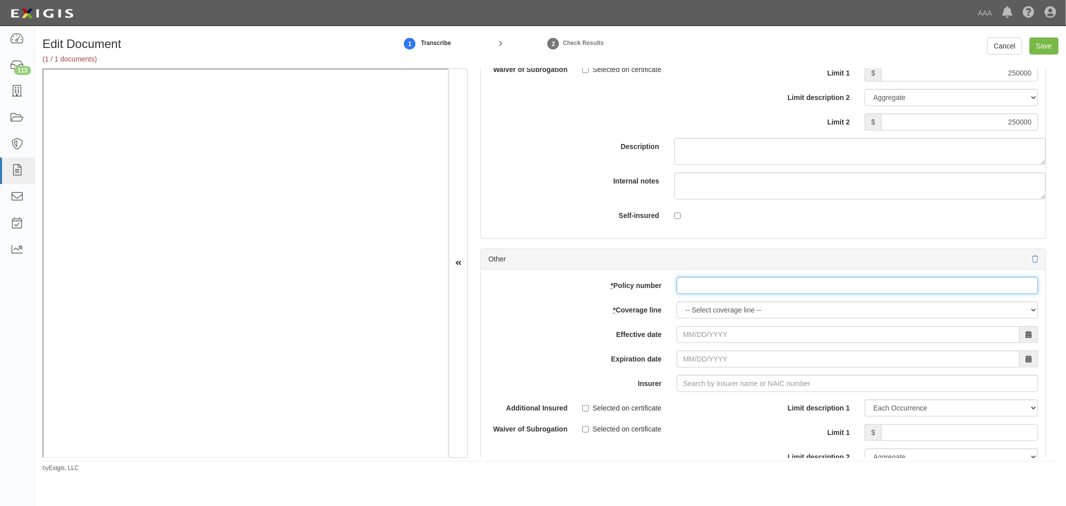
click at [764, 294] on input "* Policy number" at bounding box center [857, 285] width 361 height 17
paste input "6172981"
type input "6172981"
click at [754, 318] on select "-- Select coverage line -- Asbestos Abatement Auto Physical Damage Boiler & Mac…" at bounding box center [857, 309] width 361 height 17
select select "71"
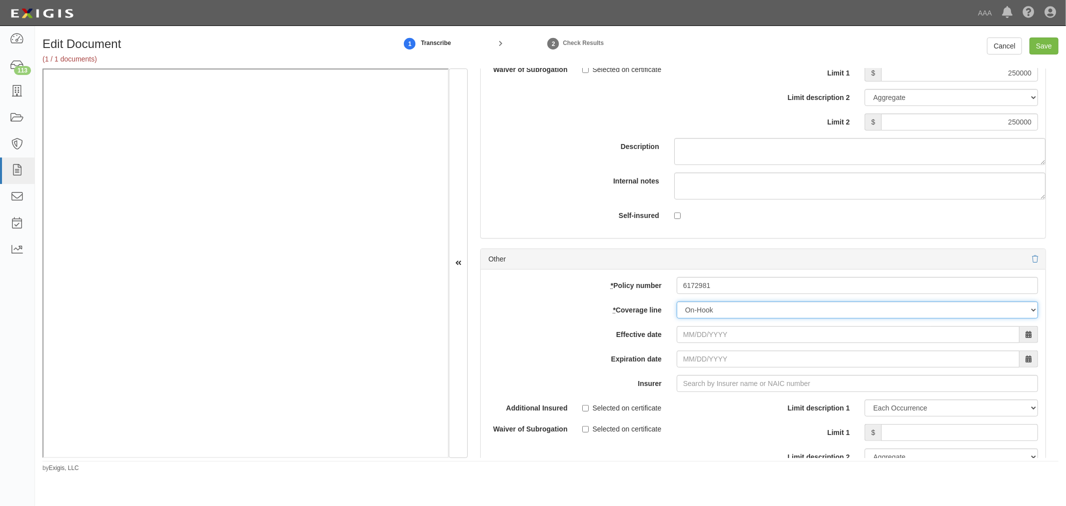
click at [677, 318] on select "-- Select coverage line -- Asbestos Abatement Auto Physical Damage Boiler & Mac…" at bounding box center [857, 309] width 361 height 17
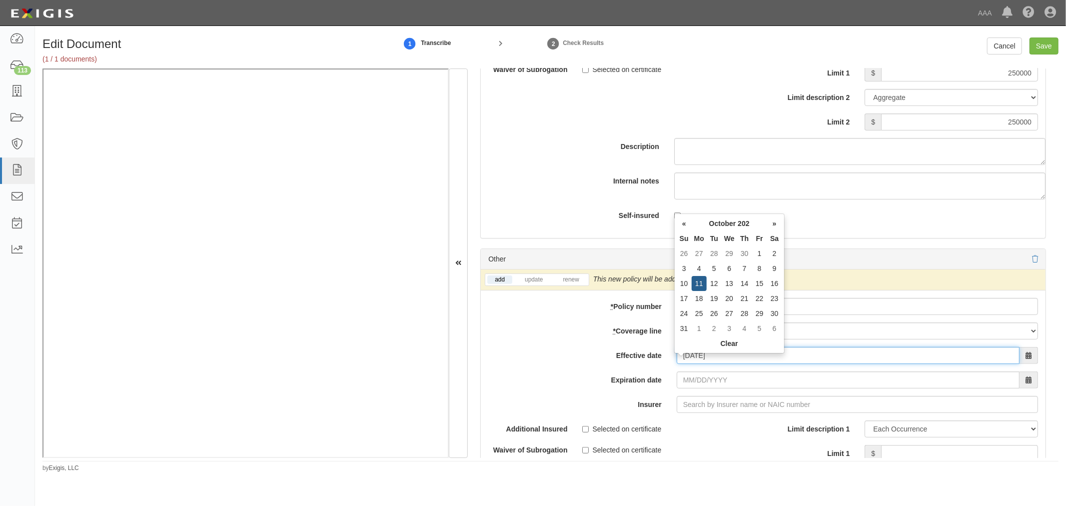
type input "[DATE]"
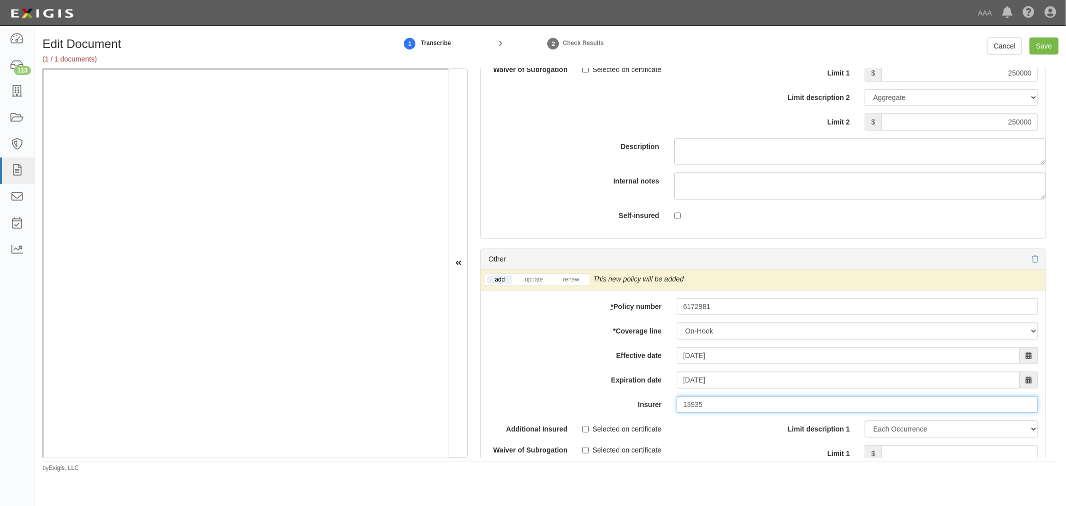
type input "13935"
click at [568, 278] on div "add update renew This new policy will be added This new policy will update exis…" at bounding box center [763, 279] width 565 height 21
click at [569, 284] on link "renew" at bounding box center [570, 279] width 31 height 8
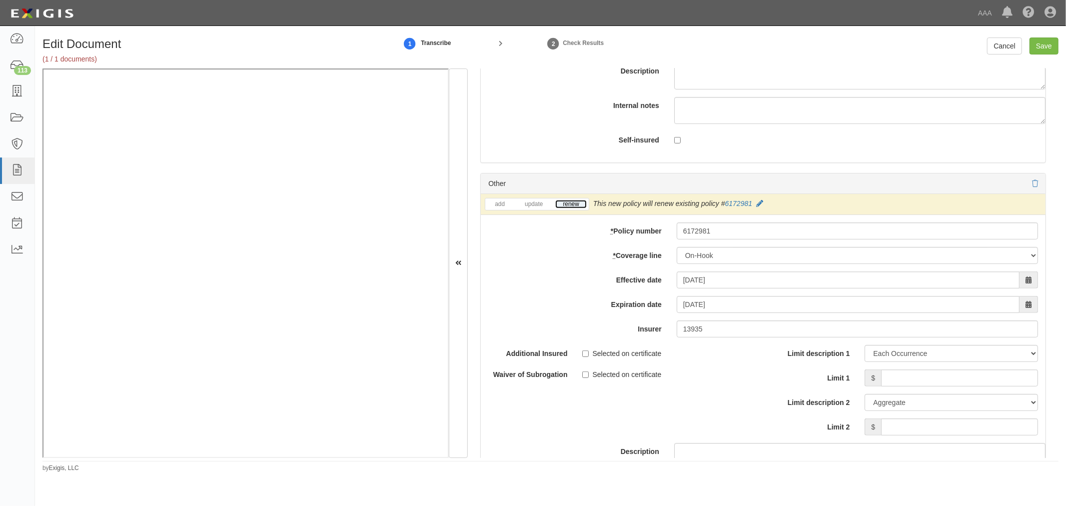
scroll to position [3701, 0]
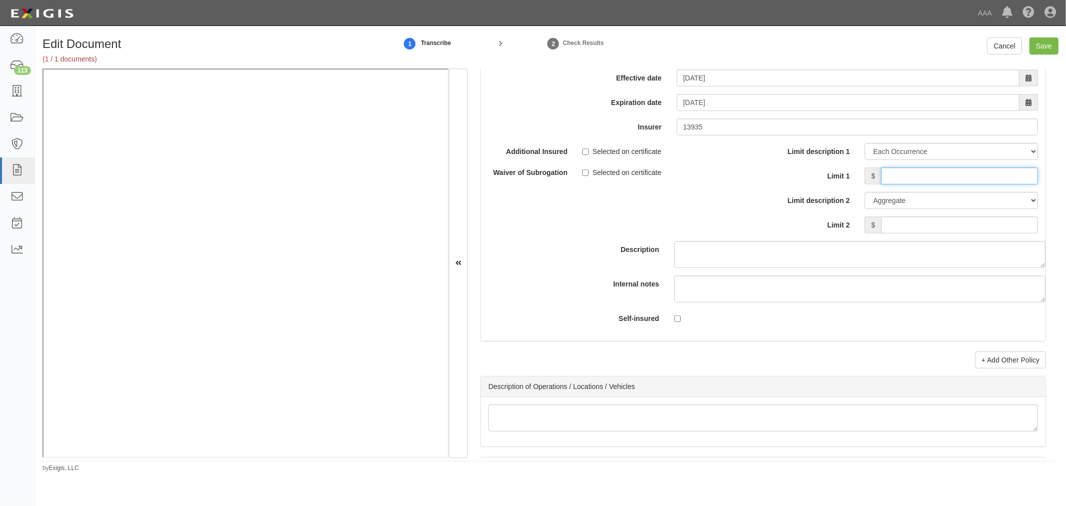
click at [907, 181] on input "Limit 1" at bounding box center [959, 175] width 157 height 17
type input "250000"
click at [935, 222] on div "Limit description 1 Limit Each Occurrence Each Claim Aggregate Deductible Self-…" at bounding box center [904, 188] width 267 height 90
type input "250000"
click at [1040, 38] on input "Save" at bounding box center [1043, 45] width 29 height 17
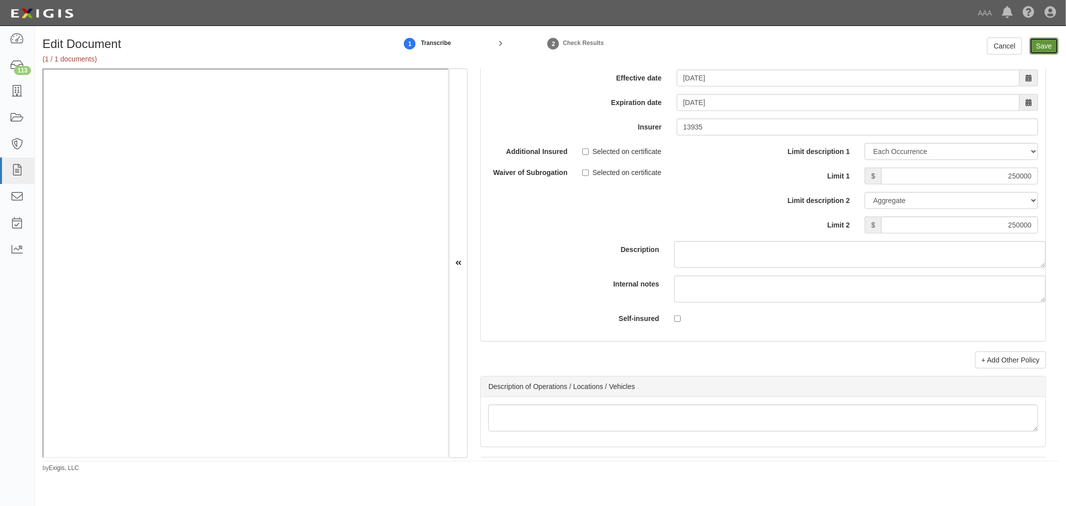
type input "1000000"
type input "2000000"
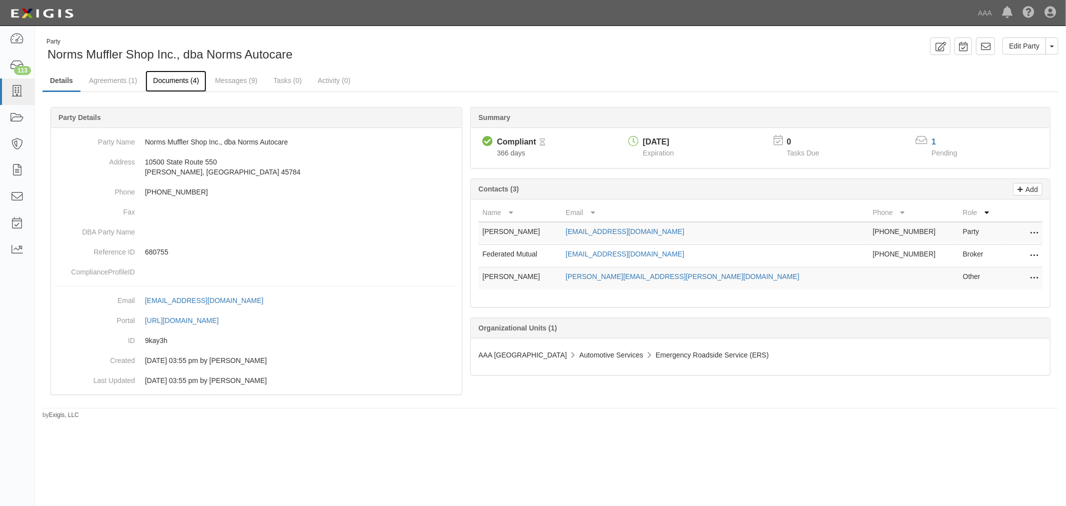
click at [176, 86] on link "Documents (4)" at bounding box center [175, 80] width 61 height 21
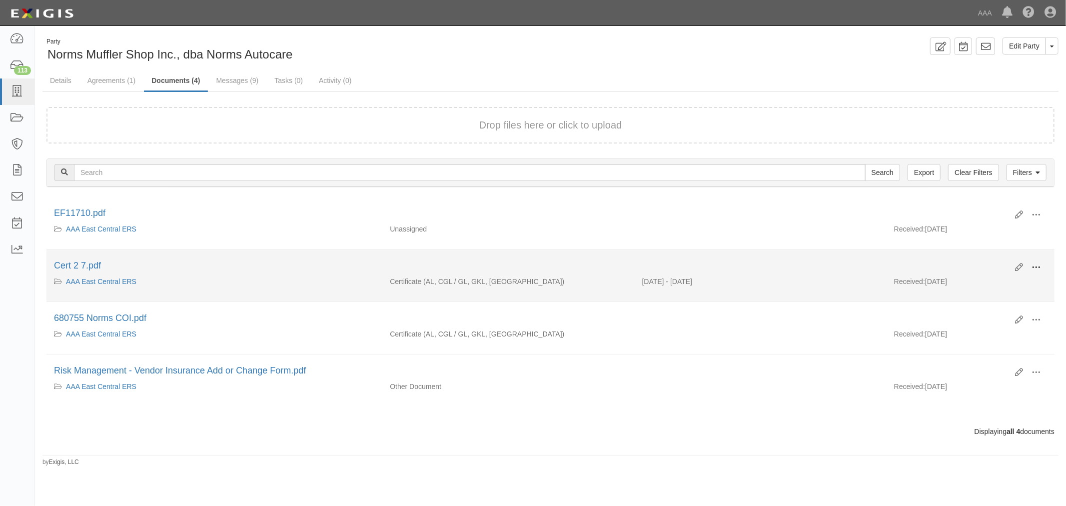
click at [1038, 263] on span at bounding box center [1035, 267] width 9 height 9
click at [1018, 280] on link "View" at bounding box center [987, 282] width 79 height 18
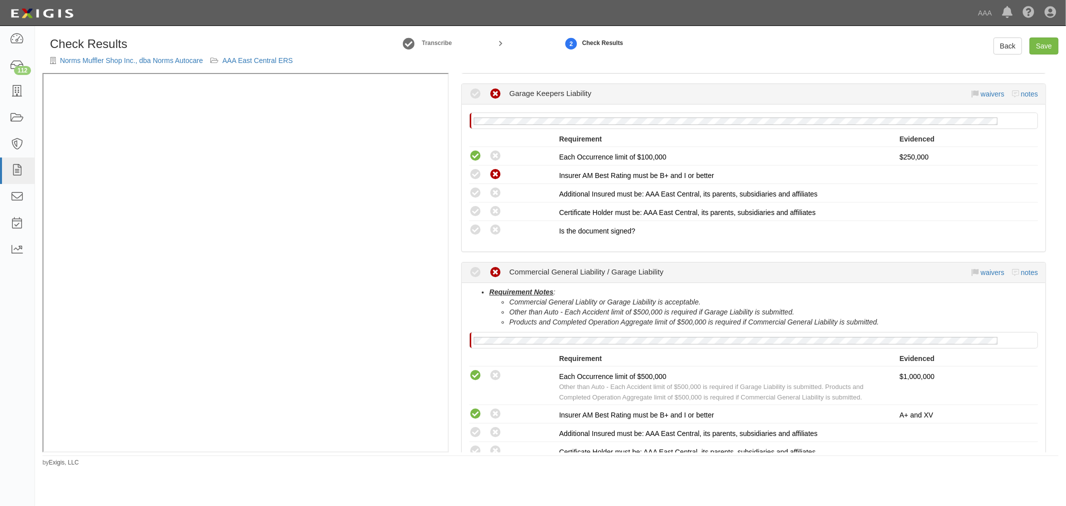
scroll to position [648, 0]
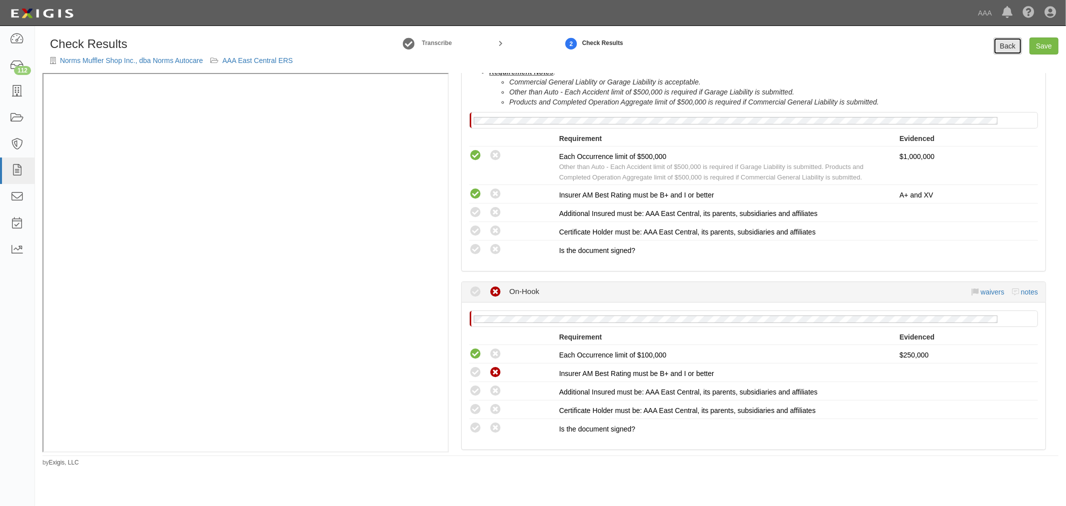
click at [1018, 48] on link "Back" at bounding box center [1007, 45] width 28 height 17
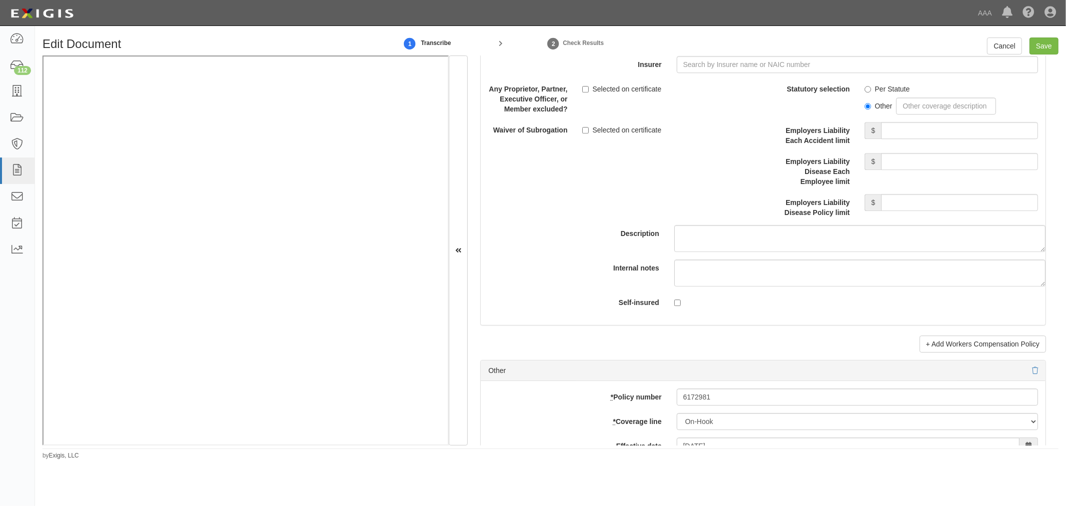
scroll to position [2869, 0]
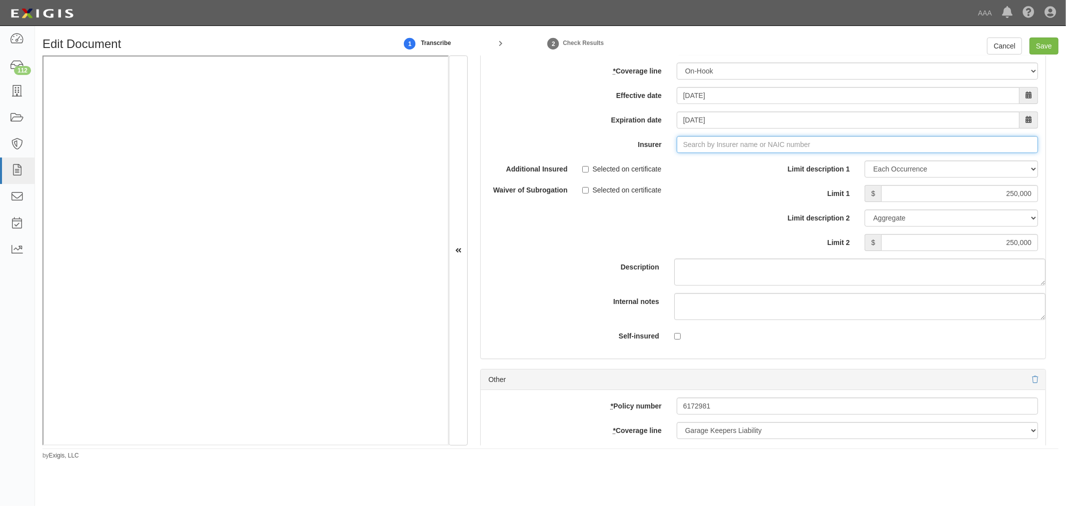
click at [682, 151] on input "Insurer" at bounding box center [857, 144] width 361 height 17
type input "180 Seguros S.A. (0) NR Rating"
type input "1"
click at [654, 160] on div "Federated Mutual Insurance Company ( 13935 ) A+ XV Rating" at bounding box center [717, 163] width 210 height 19
click at [653, 165] on div "Federated Mutual Insurance Company ( 13935 ) A+ XV Rating" at bounding box center [716, 163] width 209 height 13
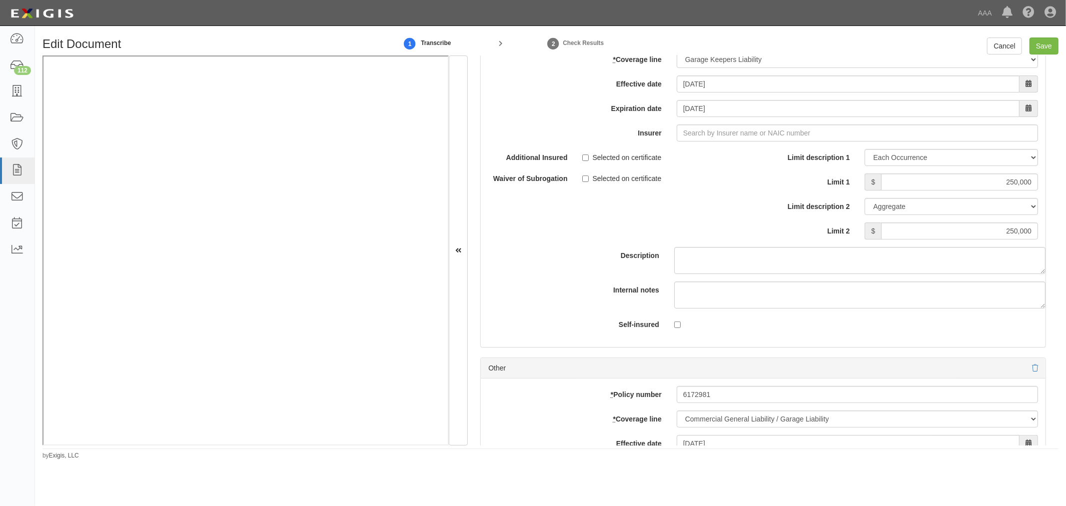
scroll to position [3146, 0]
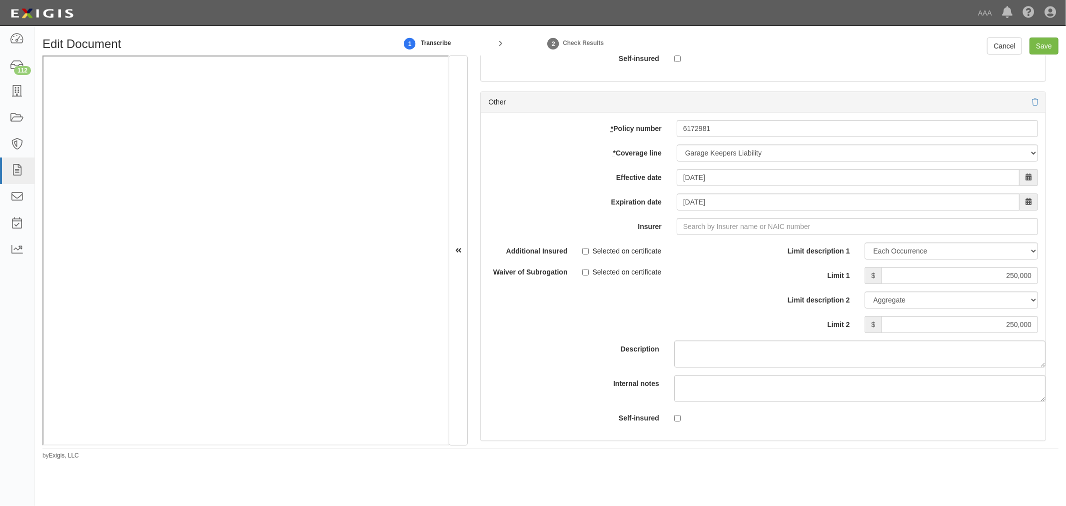
type input "Federated Mutual Insurance Company (13935) A+ XV Rating"
click at [691, 241] on div "* Policy number 6172981 * Coverage line -- Select coverage line -- Asbestos Aba…" at bounding box center [763, 276] width 565 height 328
click at [691, 231] on input "Insurer" at bounding box center [857, 226] width 361 height 17
type input "180 Seguros S.A. (0) NR Rating"
type input "1"
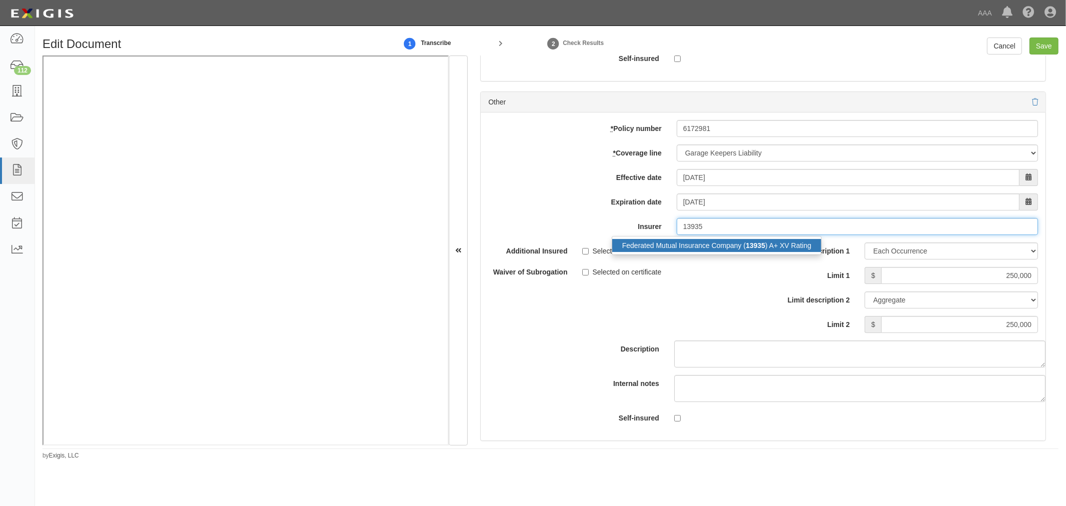
click at [662, 244] on div "Federated Mutual Insurance Company ( 13935 ) A+ XV Rating" at bounding box center [716, 245] width 209 height 13
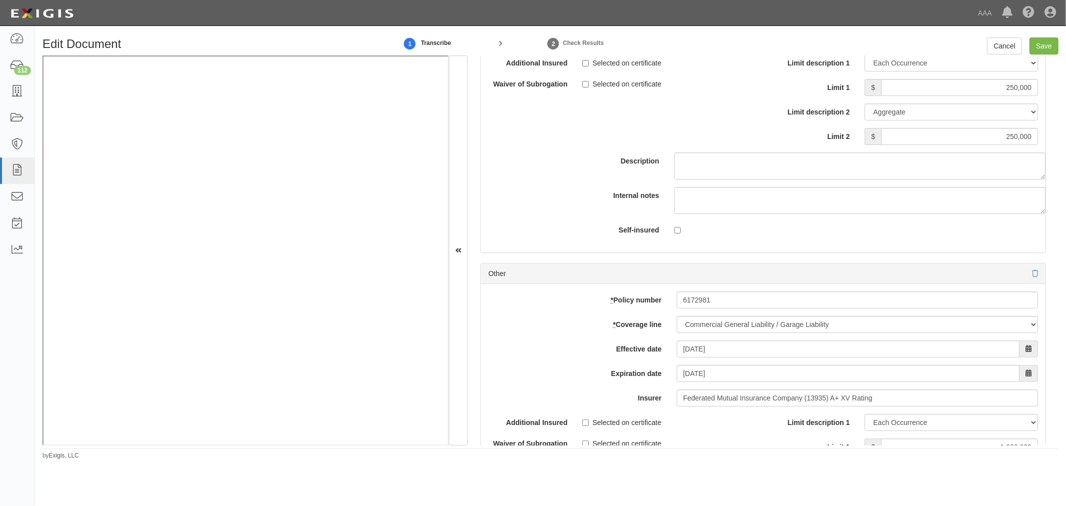
scroll to position [3516, 0]
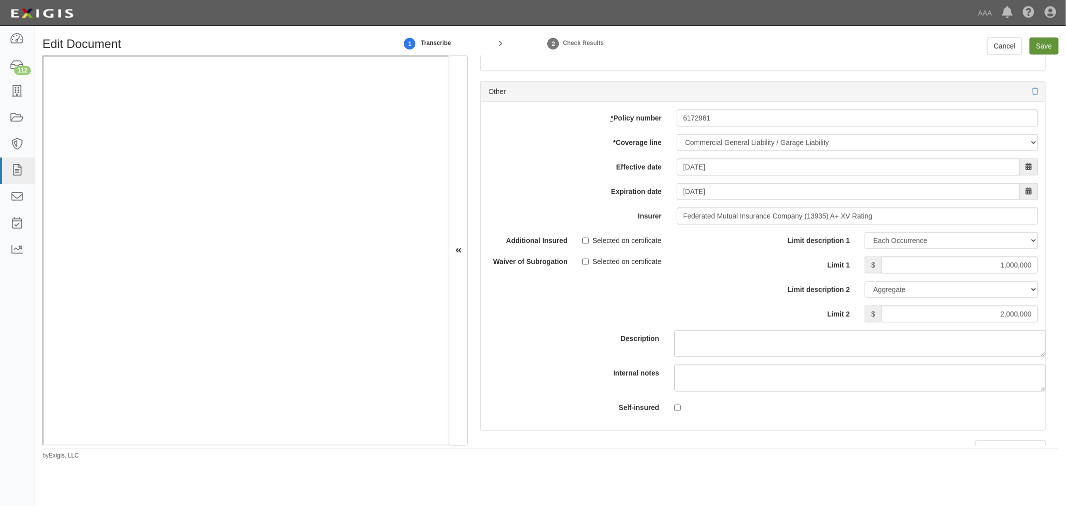
type input "Federated Mutual Insurance Company (13935) A+ XV Rating"
click at [1038, 51] on input "Save" at bounding box center [1043, 45] width 29 height 17
type input "1000000"
type input "250000"
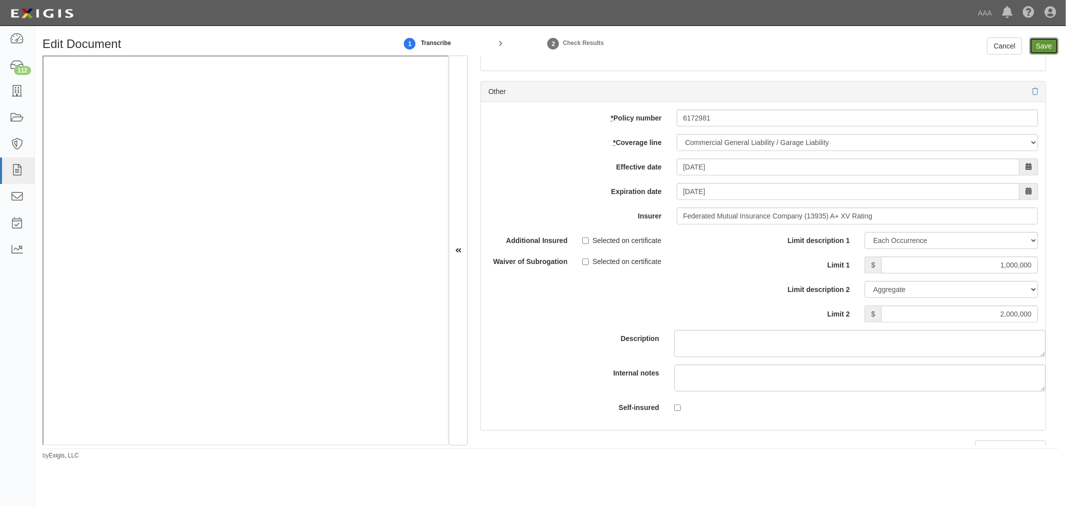
type input "250000"
type input "1000000"
type input "2000000"
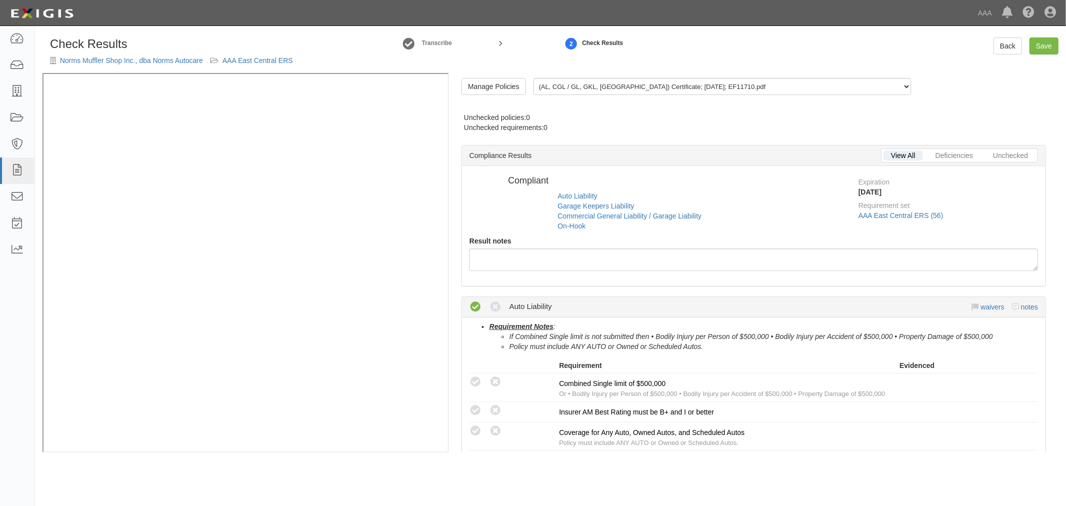
radio input "true"
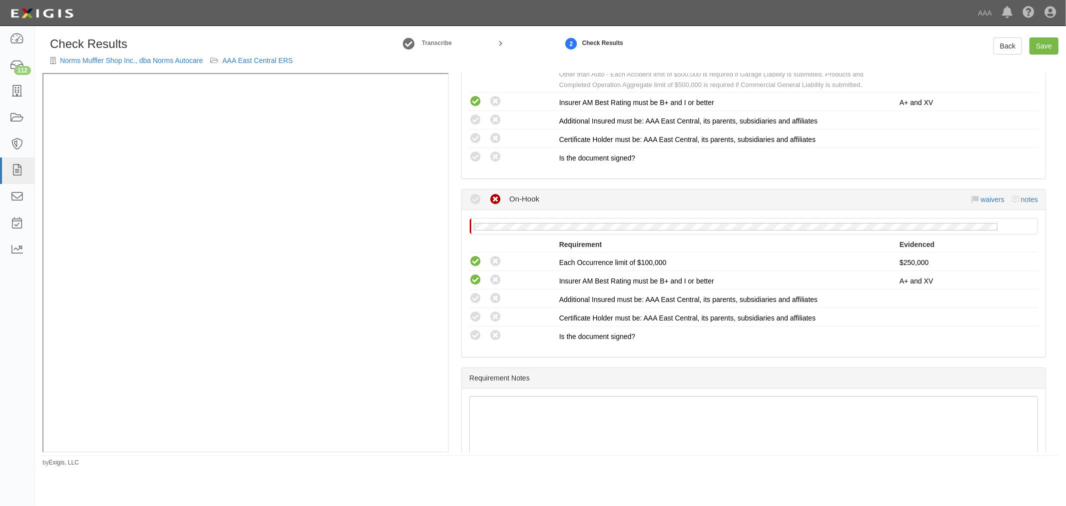
scroll to position [785, 0]
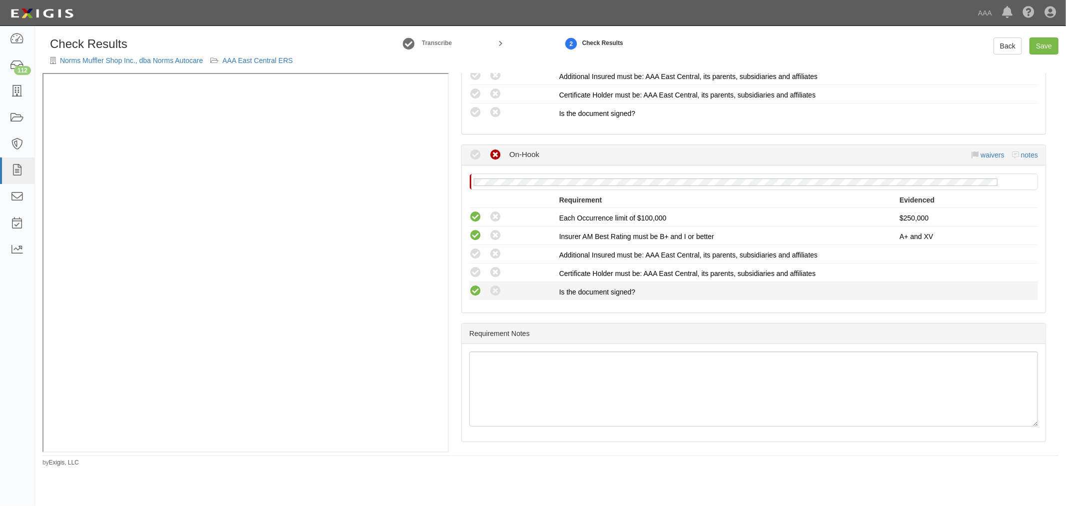
click at [477, 290] on icon at bounding box center [475, 291] width 12 height 12
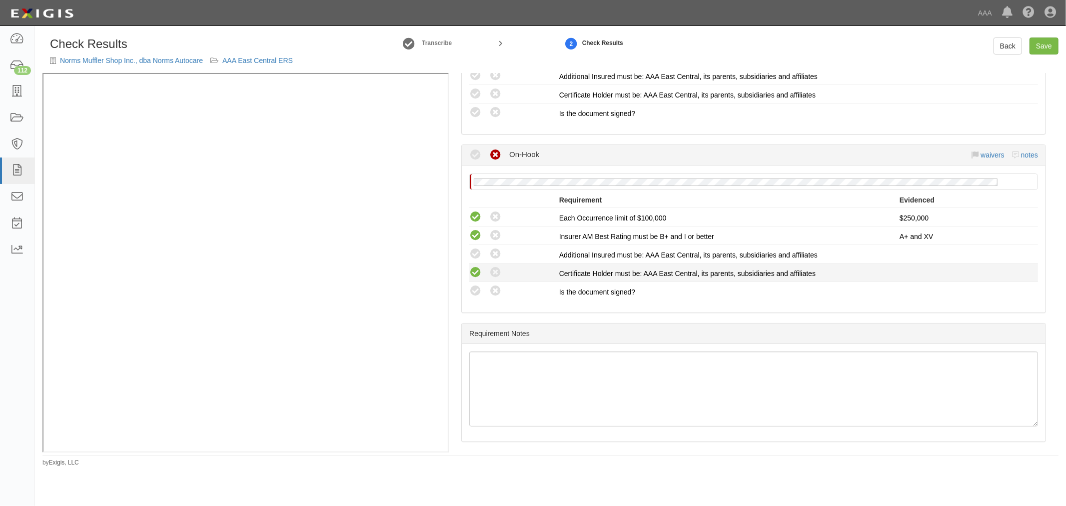
radio input "true"
click at [473, 266] on icon at bounding box center [475, 272] width 12 height 12
radio input "true"
click at [473, 251] on icon at bounding box center [475, 254] width 12 height 12
radio input "true"
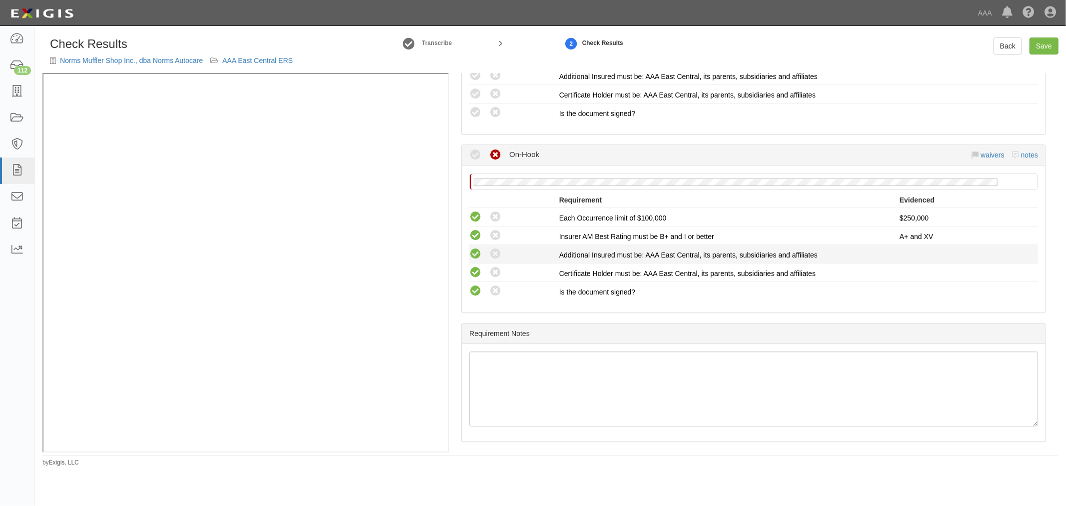
radio input "true"
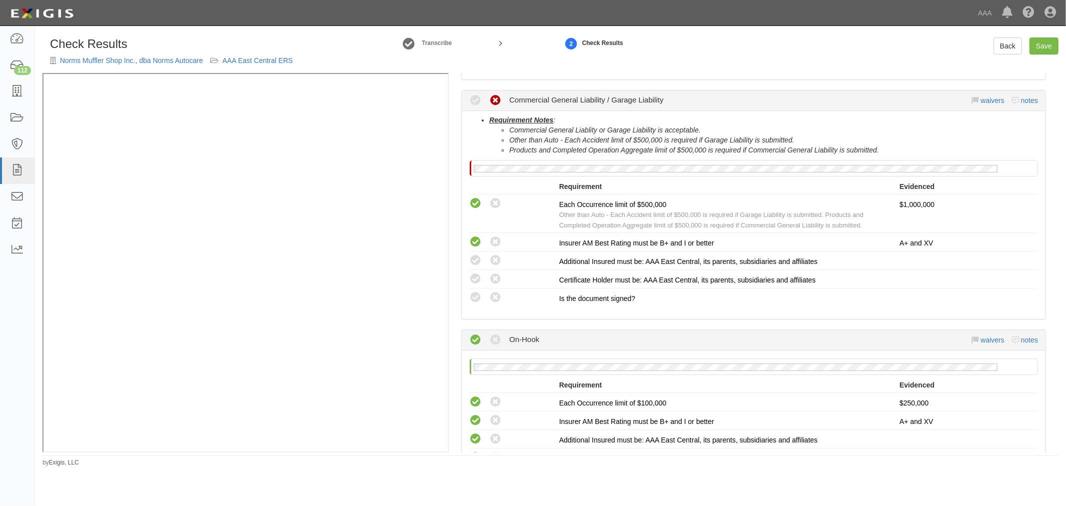
scroll to position [507, 0]
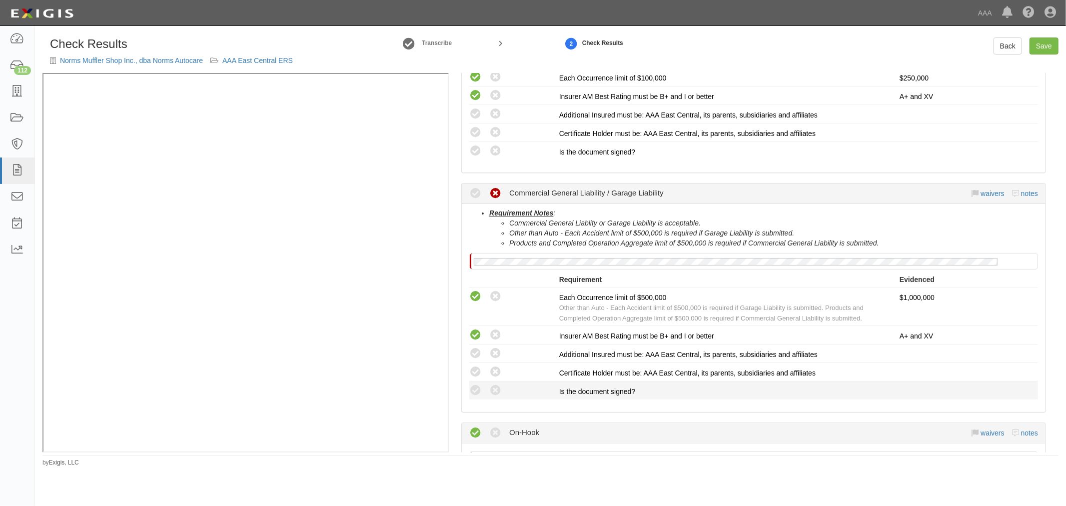
click at [472, 393] on li "Compliant Waived: Non-Compliant Is the document signed?" at bounding box center [753, 390] width 569 height 18
click at [472, 384] on icon at bounding box center [475, 390] width 12 height 12
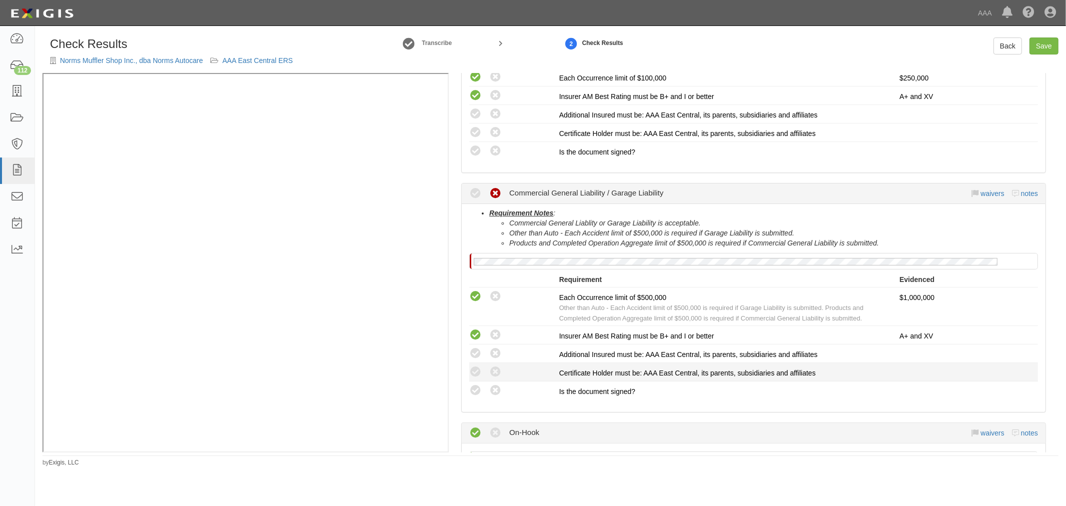
radio input "true"
drag, startPoint x: 475, startPoint y: 361, endPoint x: 475, endPoint y: 356, distance: 5.5
click at [475, 363] on li "Compliant Waived: Non-Compliant Certificate Holder must be: AAA East Central, i…" at bounding box center [753, 372] width 569 height 18
click at [475, 348] on icon at bounding box center [475, 353] width 12 height 12
radio input "true"
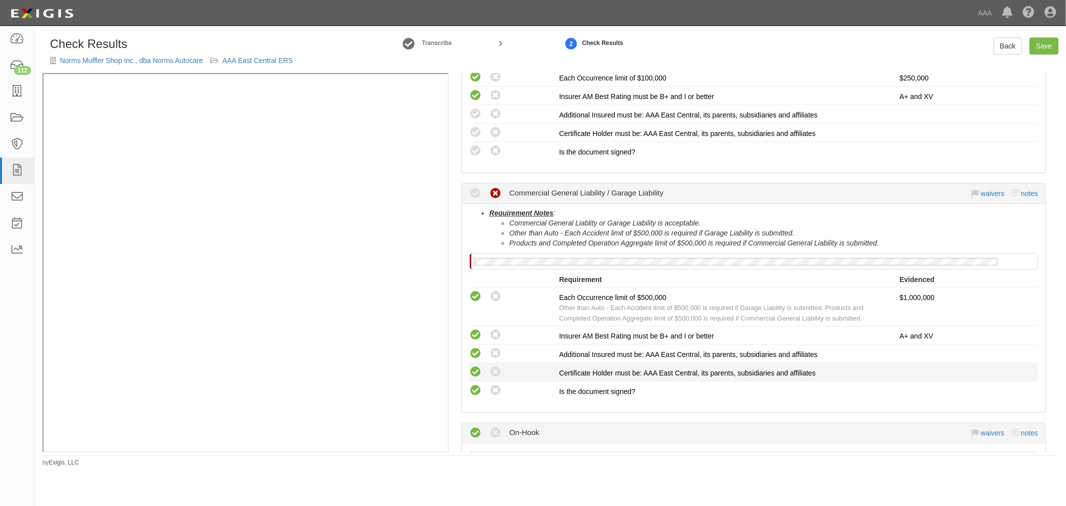
click at [474, 366] on icon at bounding box center [475, 372] width 12 height 12
radio input "true"
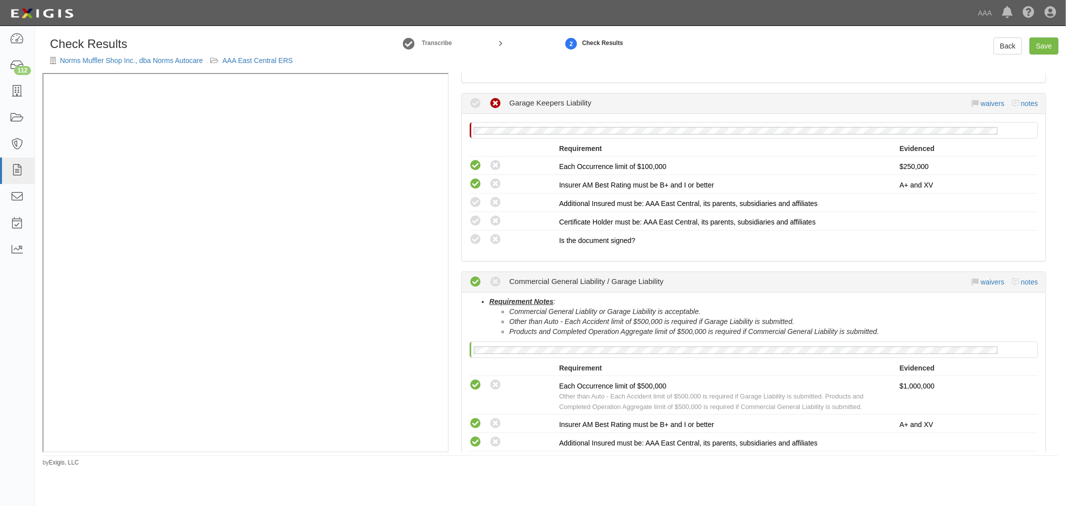
scroll to position [322, 0]
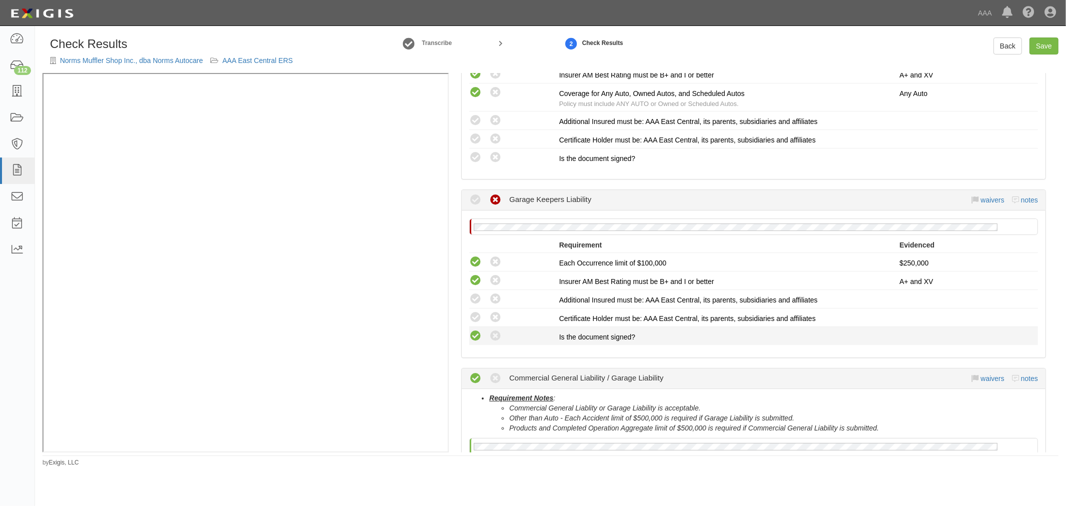
click at [472, 334] on icon at bounding box center [475, 336] width 12 height 12
radio input "true"
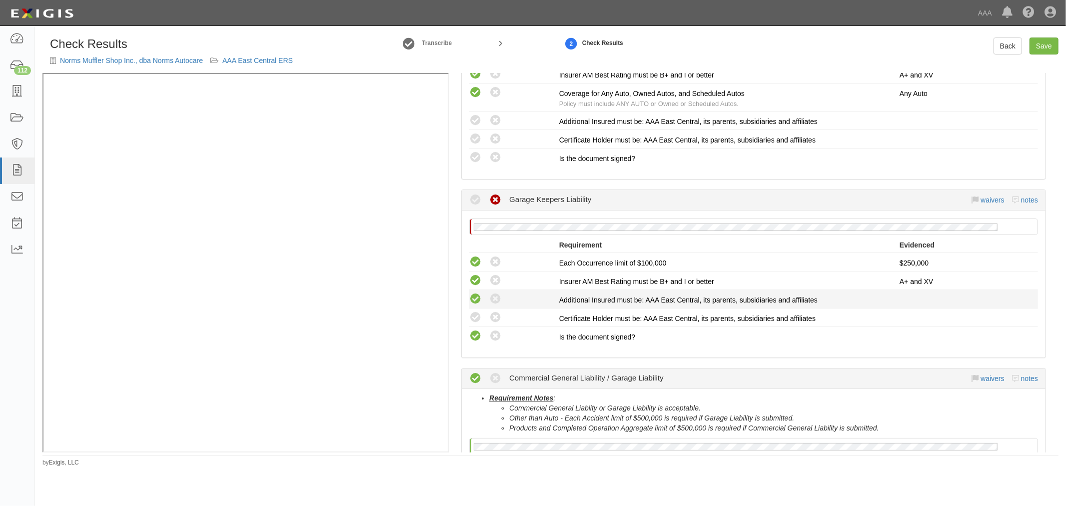
drag, startPoint x: 472, startPoint y: 313, endPoint x: 474, endPoint y: 296, distance: 16.6
click at [472, 311] on icon at bounding box center [475, 317] width 12 height 12
radio input "true"
click at [474, 296] on icon at bounding box center [475, 299] width 12 height 12
radio input "true"
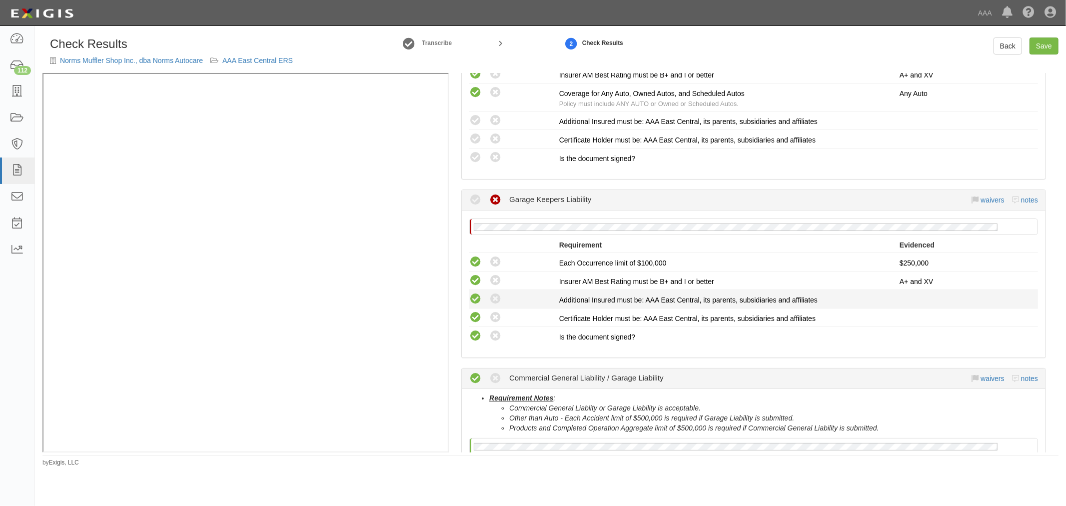
radio input "true"
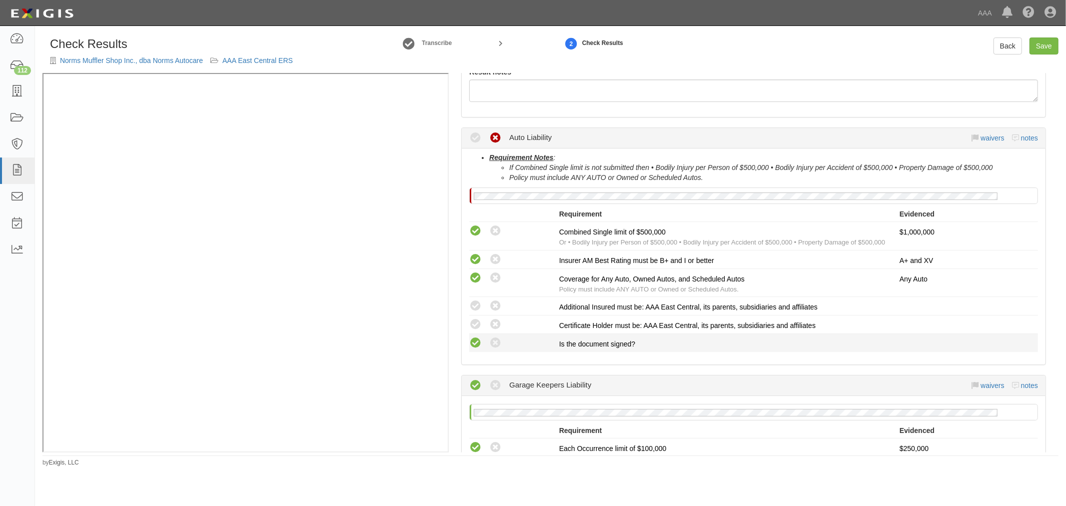
click at [478, 337] on icon at bounding box center [475, 343] width 12 height 12
radio input "true"
click at [478, 322] on icon at bounding box center [475, 324] width 12 height 12
radio input "true"
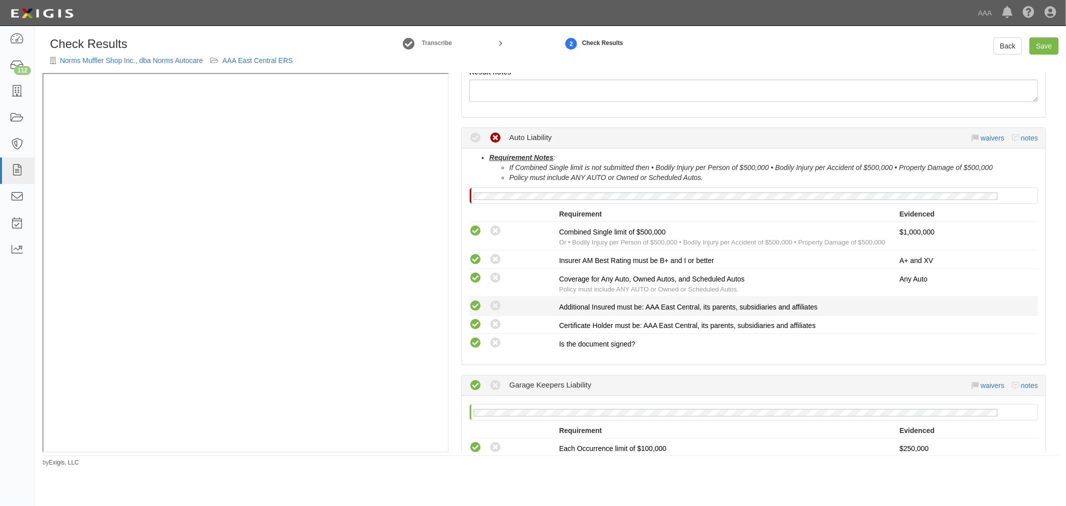
click at [475, 303] on icon at bounding box center [475, 306] width 12 height 12
radio input "true"
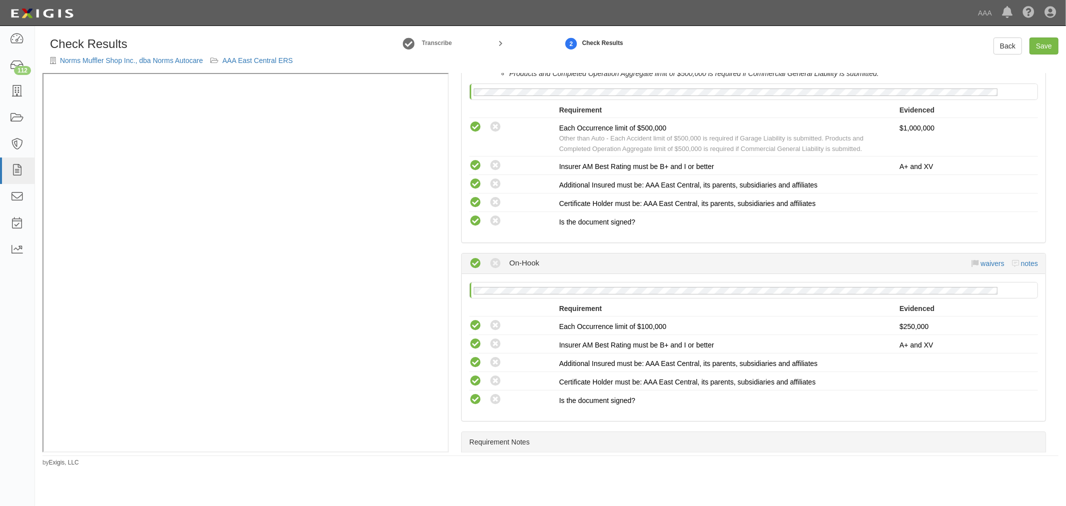
scroll to position [785, 0]
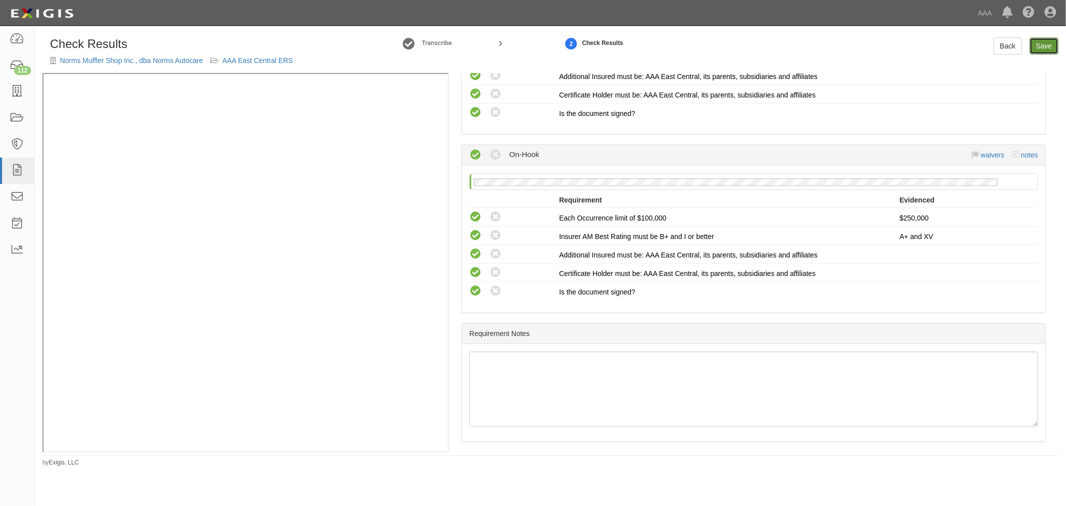
click at [1053, 42] on link "Save" at bounding box center [1043, 45] width 29 height 17
radio input "true"
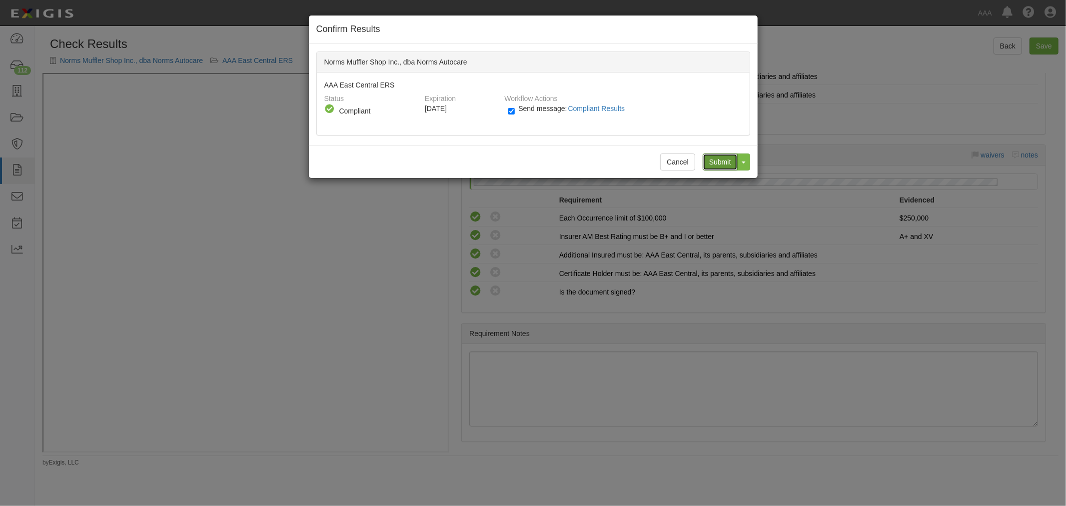
click at [718, 157] on input "Submit" at bounding box center [720, 161] width 35 height 17
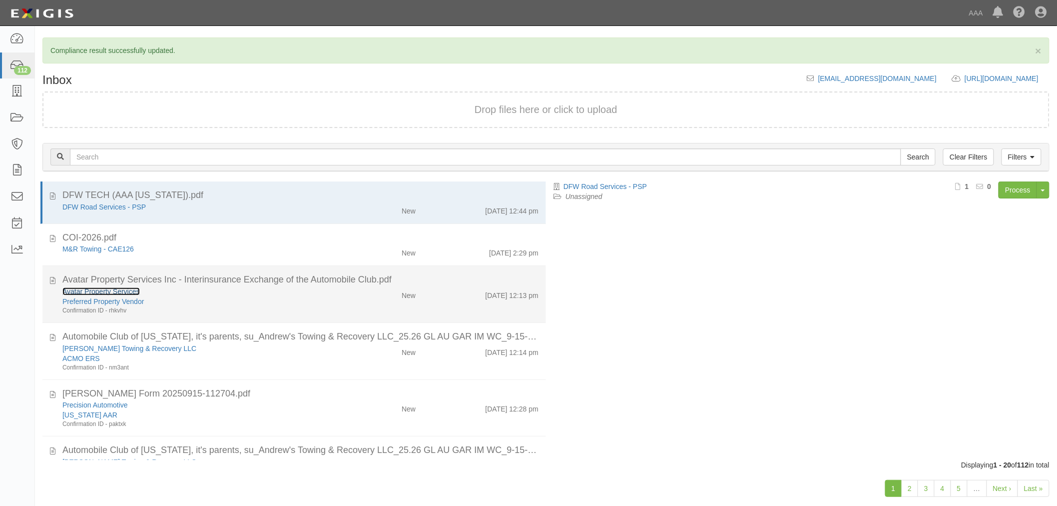
click at [86, 291] on link "Avatar Property Services" at bounding box center [100, 291] width 77 height 8
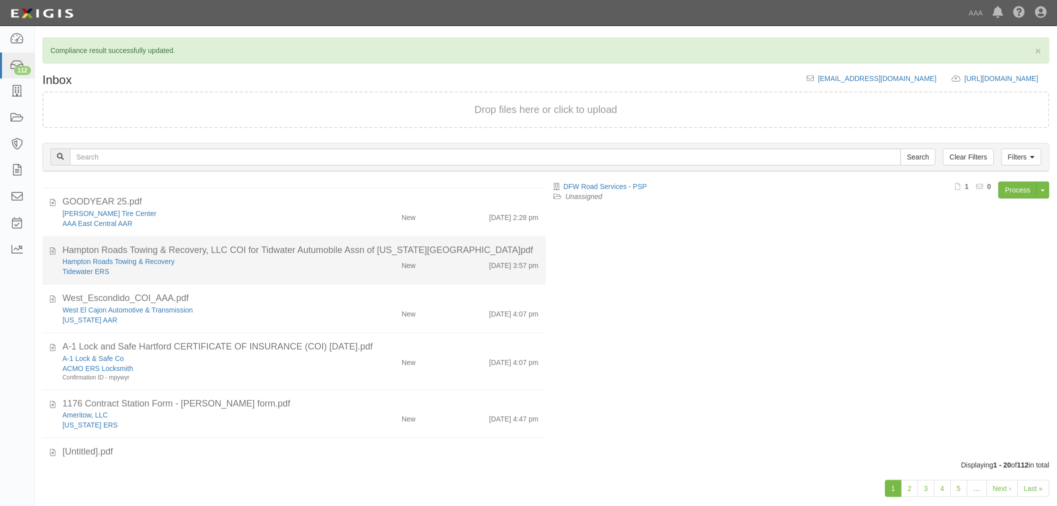
scroll to position [769, 0]
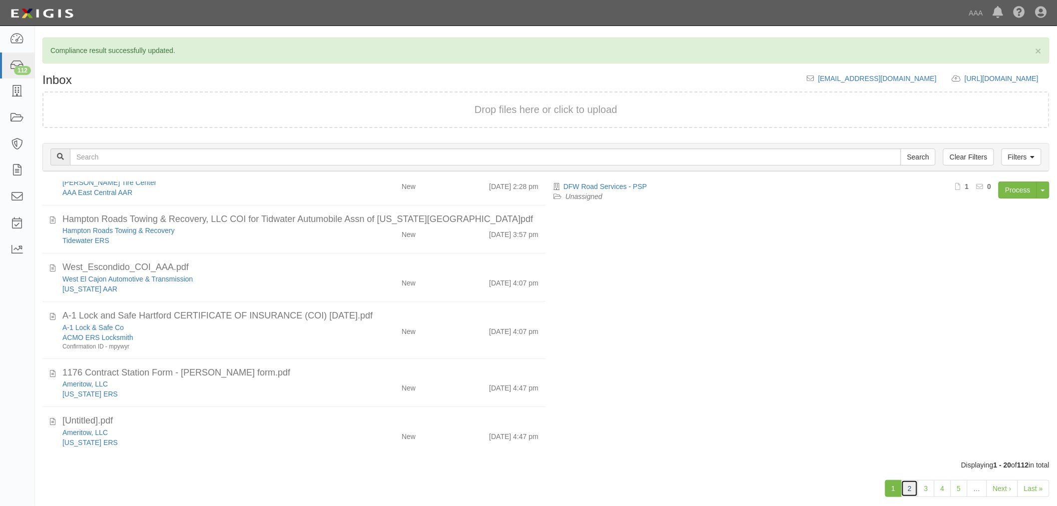
click at [910, 490] on link "2" at bounding box center [909, 488] width 17 height 17
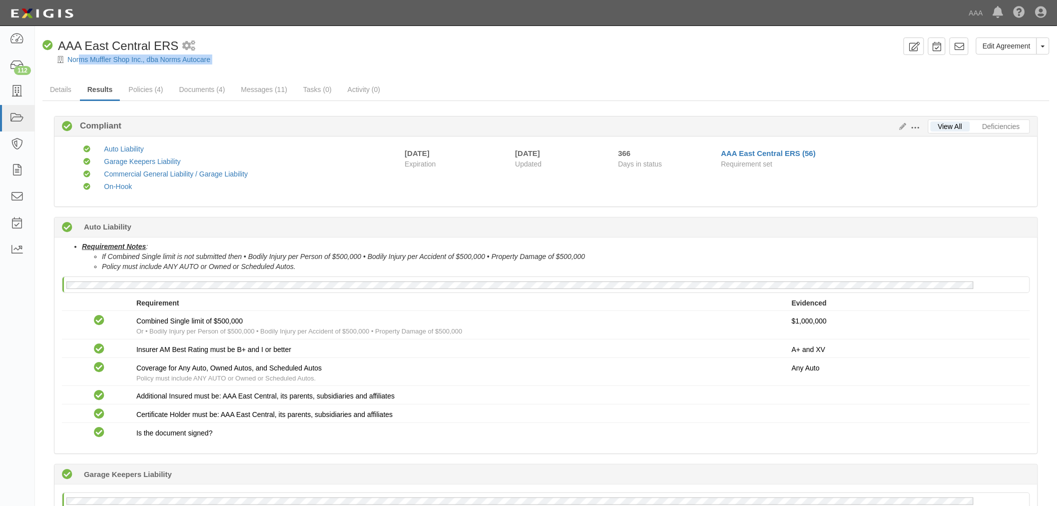
drag, startPoint x: 78, startPoint y: 63, endPoint x: 92, endPoint y: 70, distance: 15.4
click at [92, 86] on link "Results" at bounding box center [100, 89] width 40 height 21
click at [150, 85] on link "Policies (4)" at bounding box center [145, 89] width 49 height 21
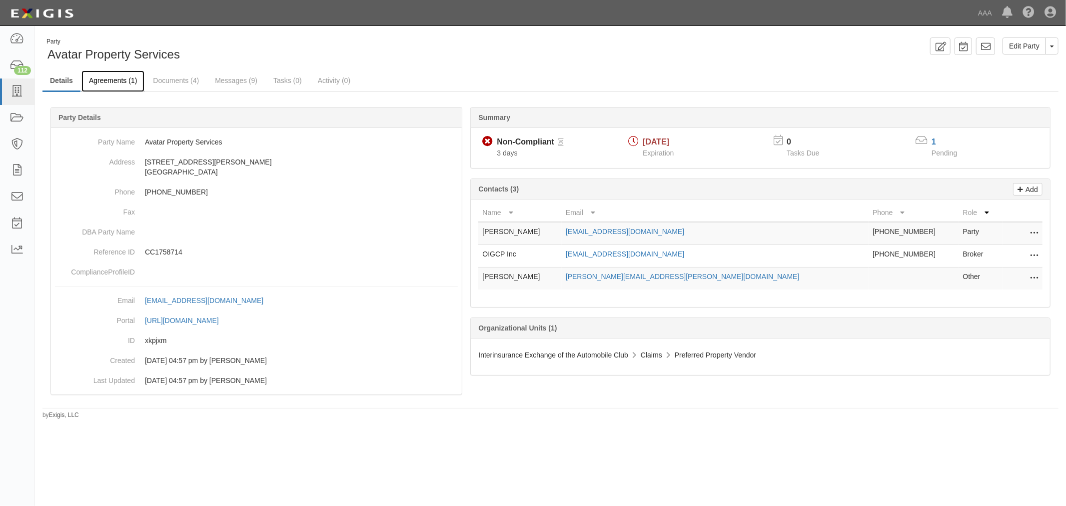
click at [116, 85] on link "Agreements (1)" at bounding box center [112, 80] width 63 height 21
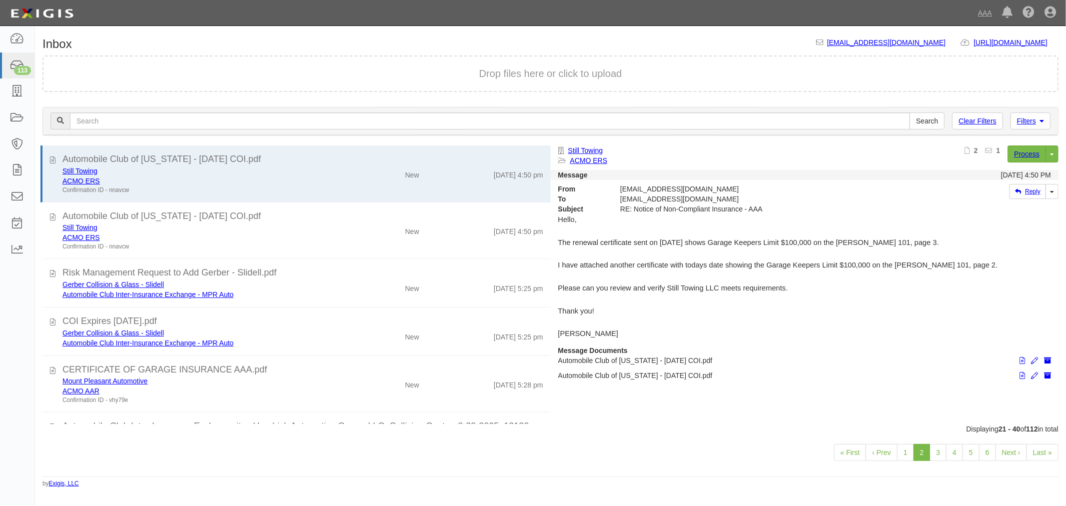
scroll to position [730, 0]
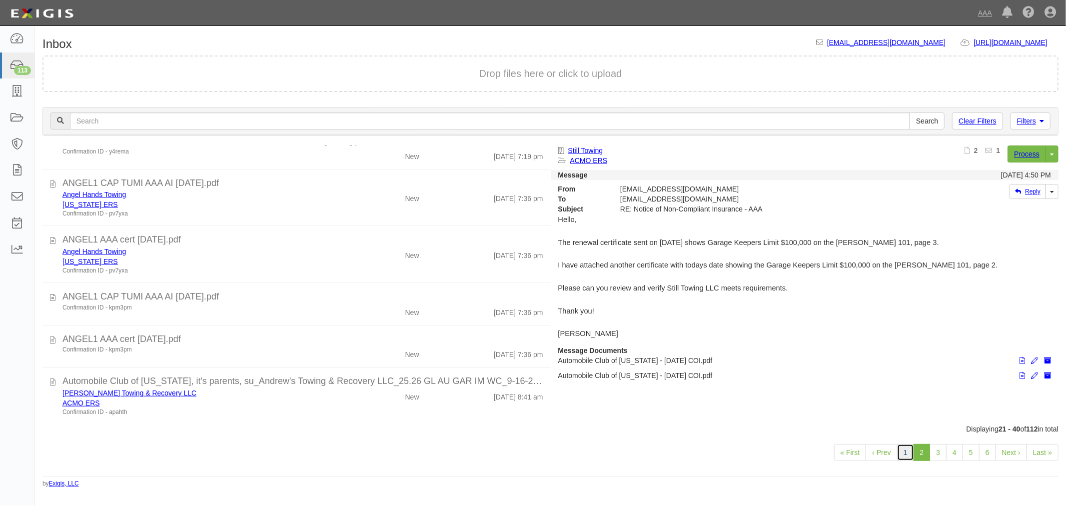
click at [907, 450] on link "1" at bounding box center [905, 452] width 17 height 17
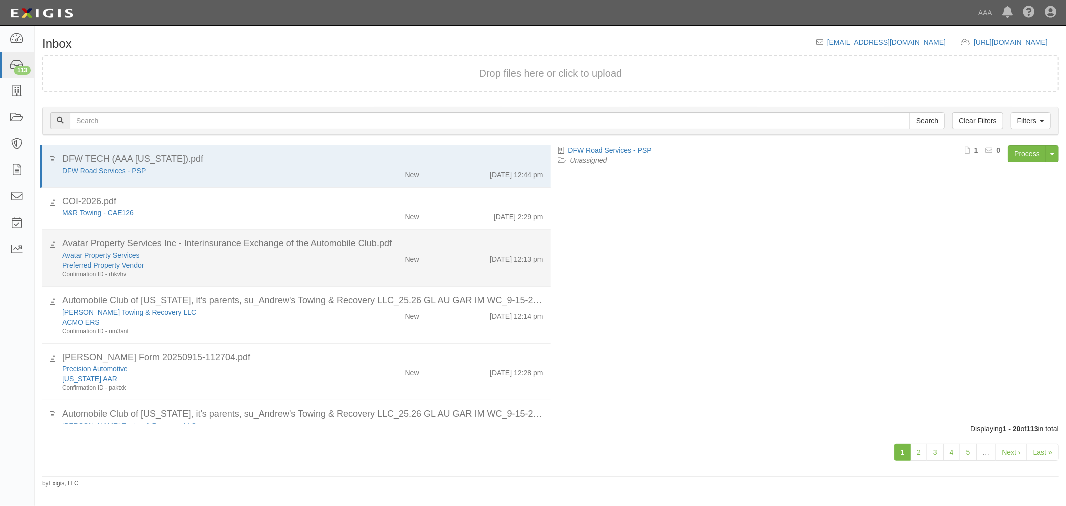
click at [297, 250] on div "Avatar Property Services" at bounding box center [199, 255] width 274 height 10
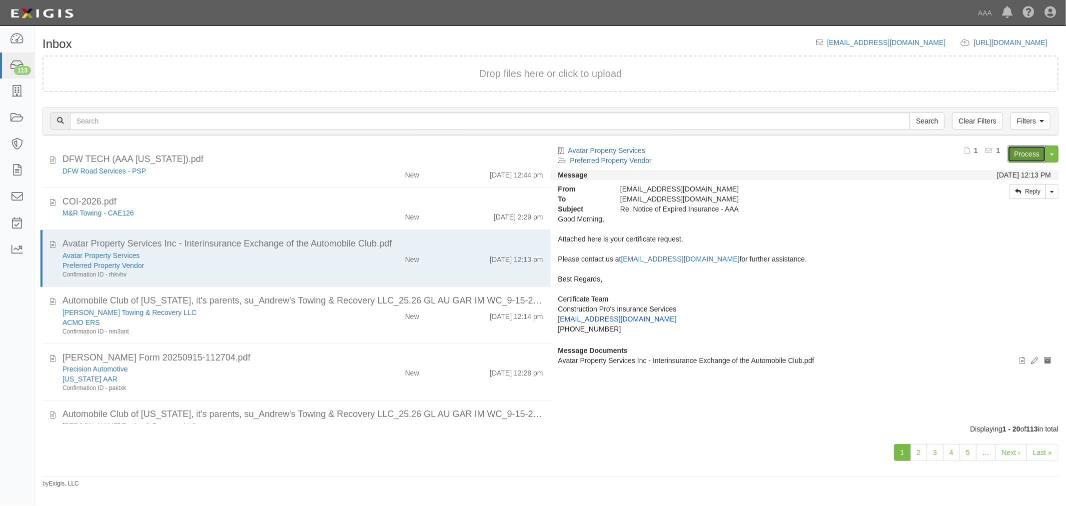
click at [1021, 152] on link "Process" at bounding box center [1026, 153] width 38 height 17
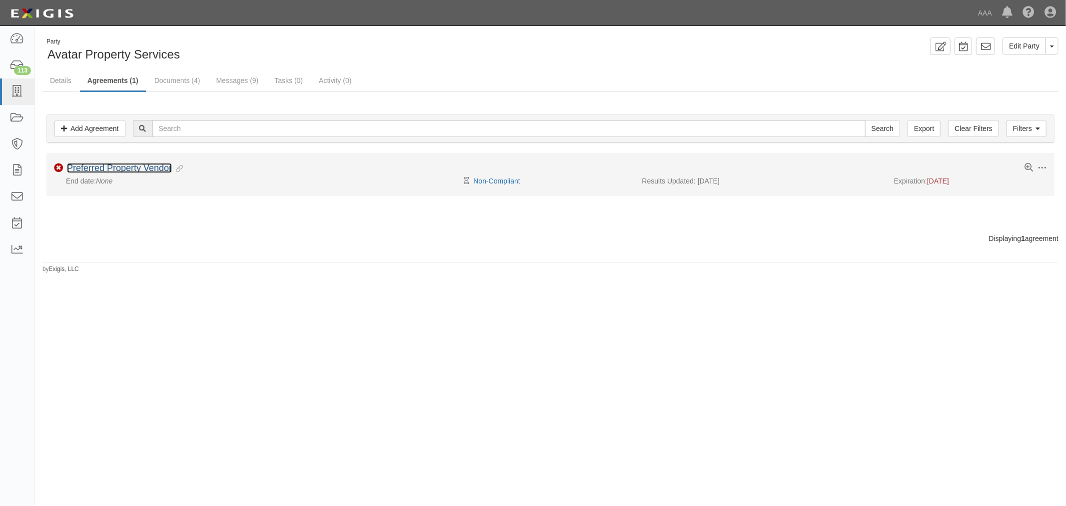
click at [95, 164] on link "Preferred Property Vendor" at bounding box center [119, 168] width 105 height 10
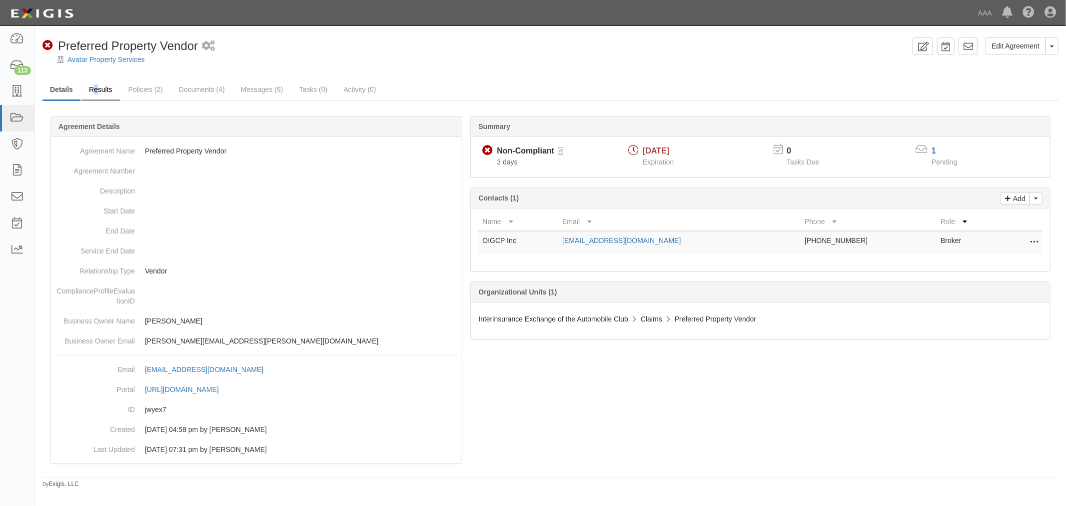
drag, startPoint x: 94, startPoint y: 77, endPoint x: 100, endPoint y: 84, distance: 9.5
click at [100, 82] on div "Edit Agreement Toggle Agreement Dropdown View Audit Trail Archive Agreement Pla…" at bounding box center [550, 262] width 1031 height 451
click at [106, 95] on link "Results" at bounding box center [100, 89] width 38 height 21
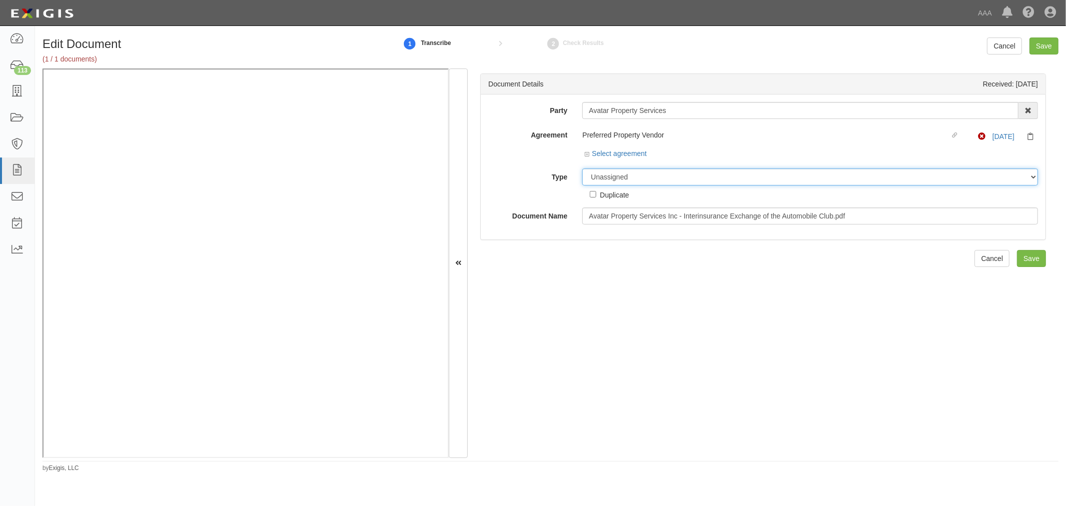
click at [622, 180] on select "Unassigned Binder Cancellation Notice Certificate Contract Endorsement Insuranc…" at bounding box center [810, 176] width 456 height 17
select select "CertificateDetail"
click at [582, 169] on select "Unassigned Binder Cancellation Notice Certificate Contract Endorsement Insuranc…" at bounding box center [810, 176] width 456 height 17
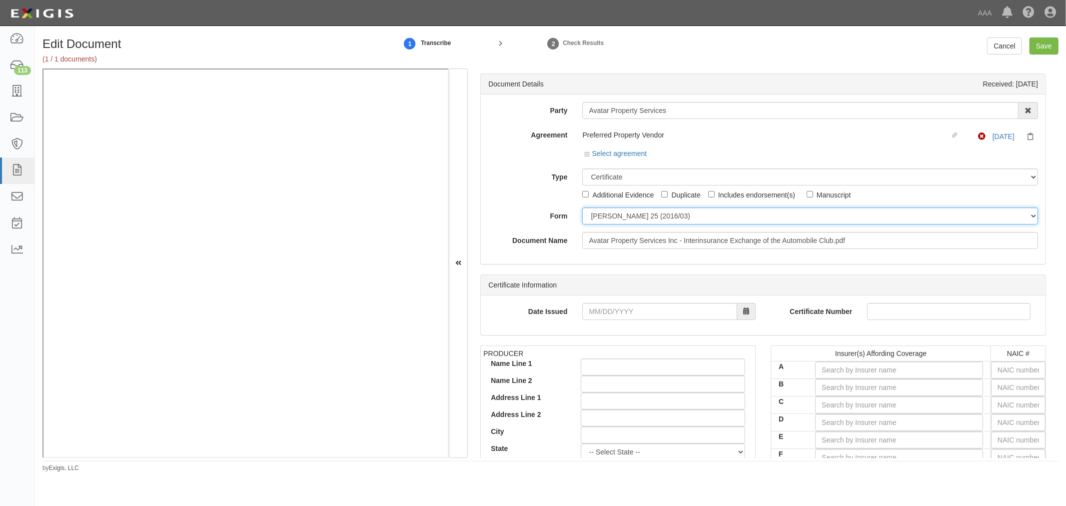
click at [620, 215] on select "ACORD 25 (2016/03) ACORD 101 ACORD 855 NY (2014/05) General" at bounding box center [810, 215] width 456 height 17
select select "GeneralFormDetail"
click at [582, 208] on select "ACORD 25 (2016/03) ACORD 101 ACORD 855 NY (2014/05) General" at bounding box center [810, 215] width 456 height 17
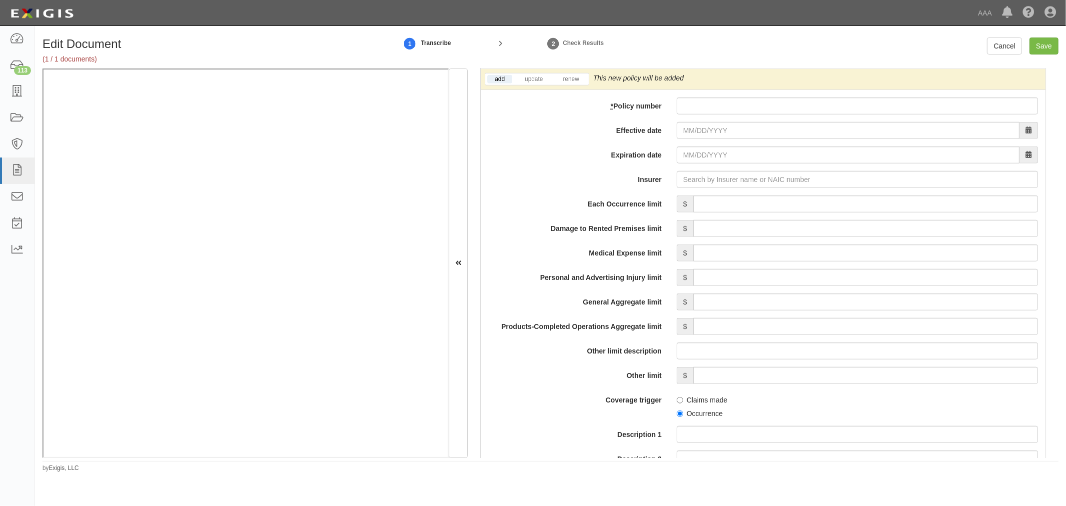
scroll to position [555, 0]
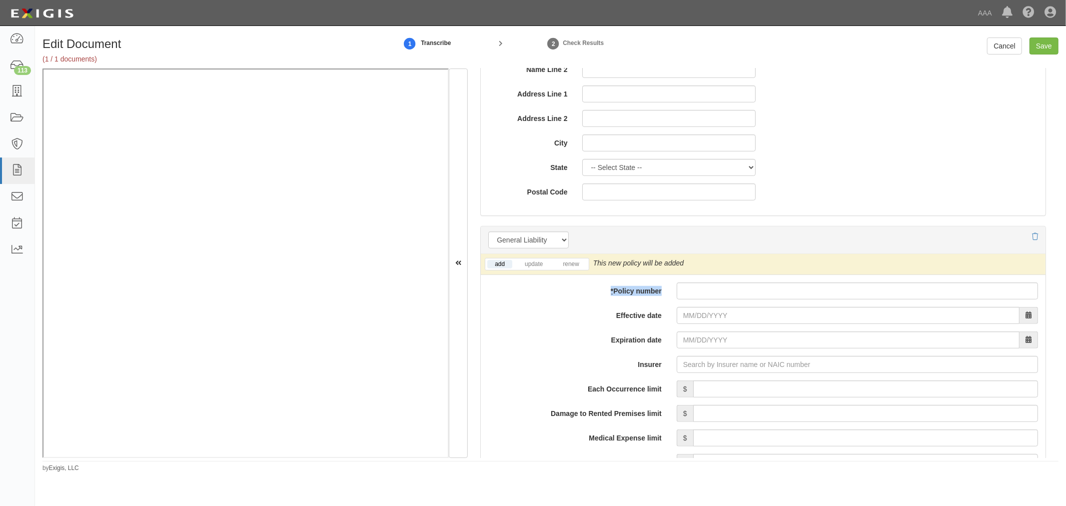
drag, startPoint x: 696, startPoint y: 270, endPoint x: 697, endPoint y: 290, distance: 20.0
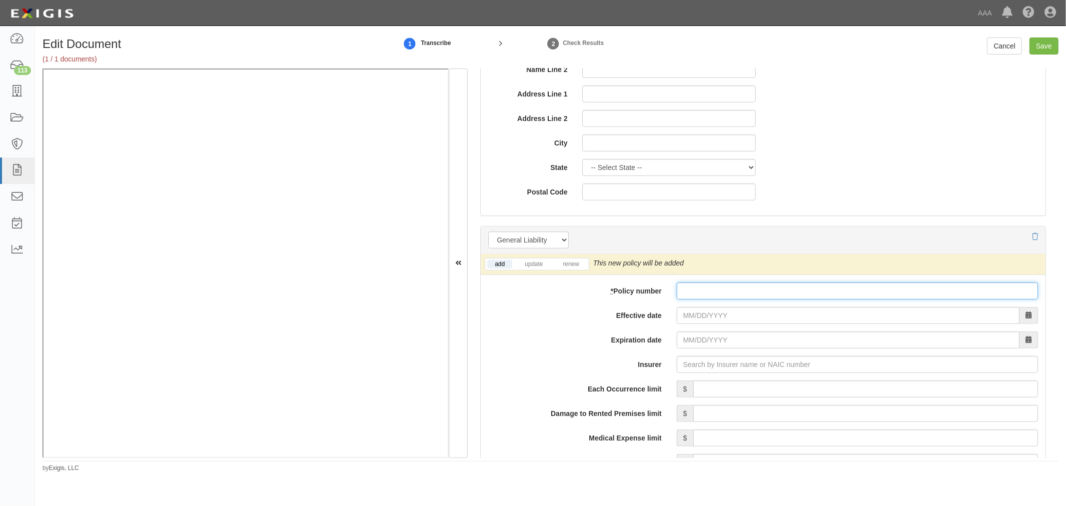
click at [697, 294] on input "* Policy number" at bounding box center [857, 290] width 361 height 17
paste input "SCB-GL-000100179"
type input "SCB-GL-000100179"
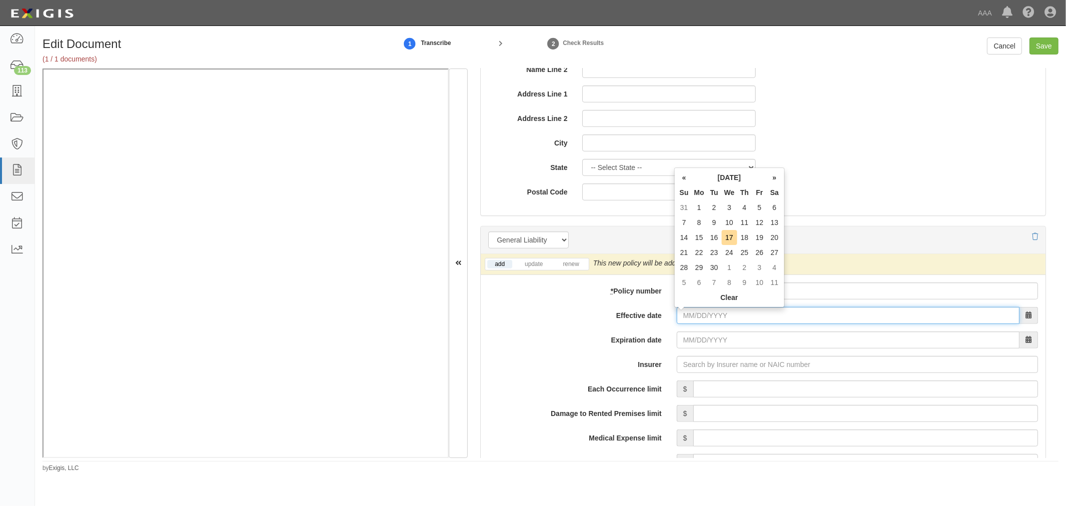
drag, startPoint x: 710, startPoint y: 317, endPoint x: 692, endPoint y: 331, distance: 23.1
click at [706, 321] on input "Effective date" at bounding box center [848, 315] width 343 height 17
type input "09/14/2025"
type input "09/14/2026"
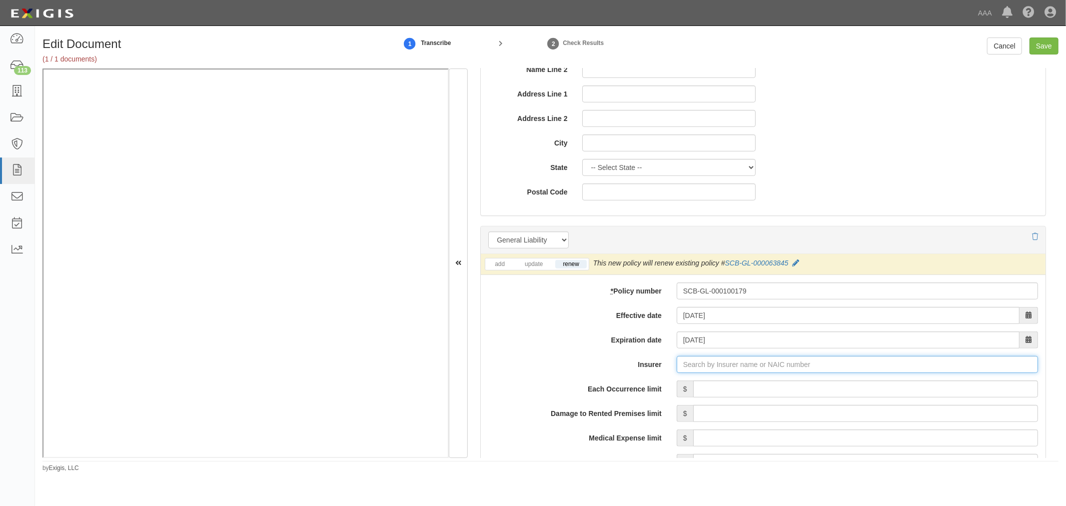
type input "1"
type input "180 Seguros S.A. (0) NR Rating"
drag, startPoint x: 711, startPoint y: 383, endPoint x: 720, endPoint y: 384, distance: 9.0
click at [712, 383] on div "Obsidian Specialty Insurance Company ( 16871 ) A- VII Rating" at bounding box center [717, 383] width 210 height 13
type input "Obsidian Specialty Insurance Company (16871) A- VII Rating"
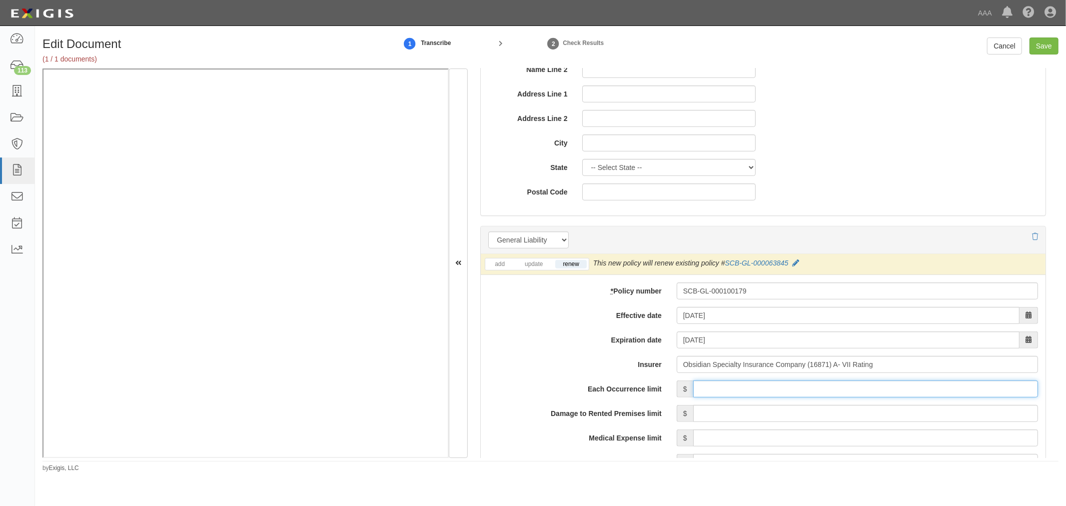
click at [721, 386] on input "Each Occurrence limit" at bounding box center [865, 388] width 345 height 17
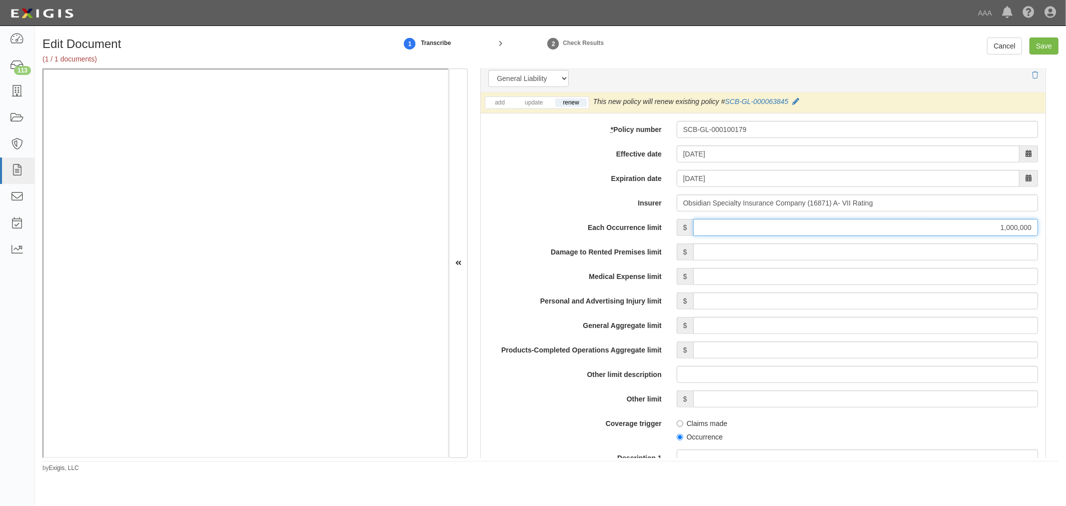
scroll to position [740, 0]
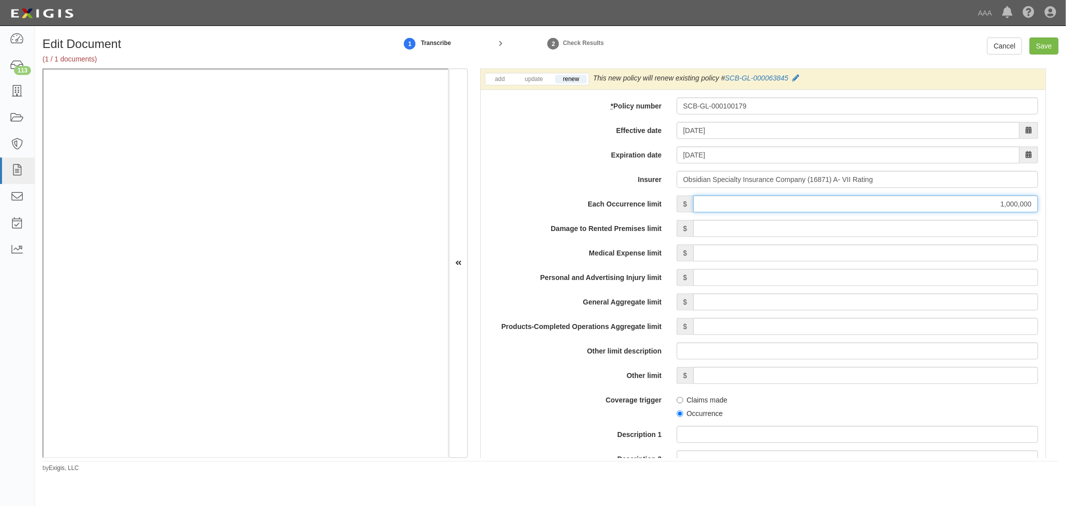
type input "1,000,000"
click at [774, 225] on input "Damage to Rented Premises limit" at bounding box center [865, 228] width 345 height 17
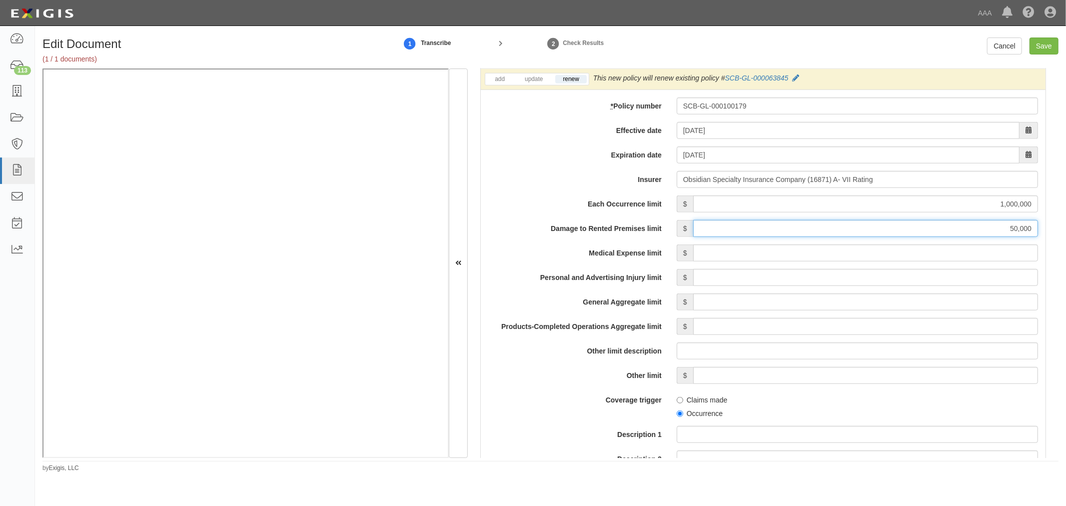
type input "50,000"
click at [775, 254] on input "Medical Expense limit" at bounding box center [865, 252] width 345 height 17
type input "5,000"
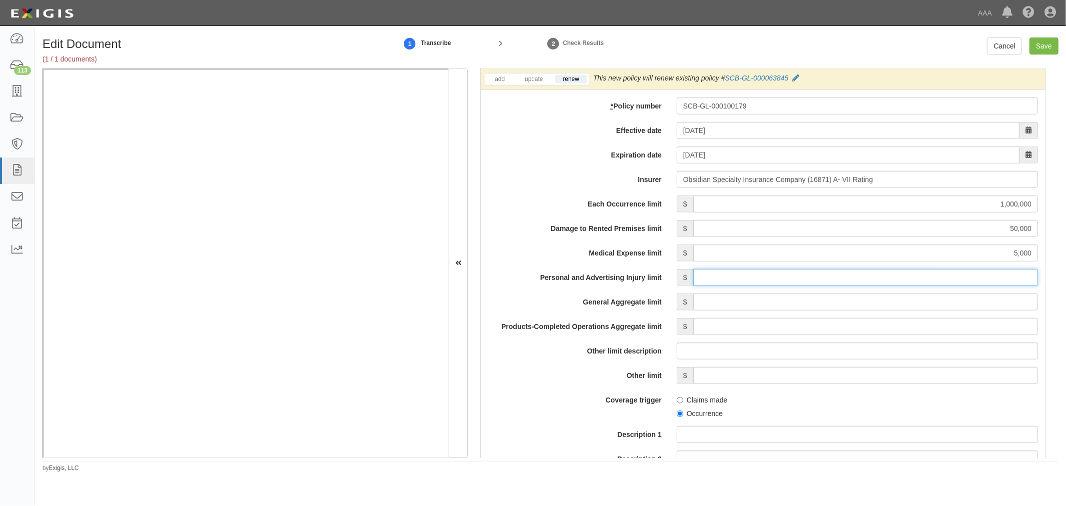
click at [820, 281] on input "Personal and Advertising Injury limit" at bounding box center [865, 277] width 345 height 17
type input "1,000,000"
click at [805, 310] on input "General Aggregate limit" at bounding box center [865, 301] width 345 height 17
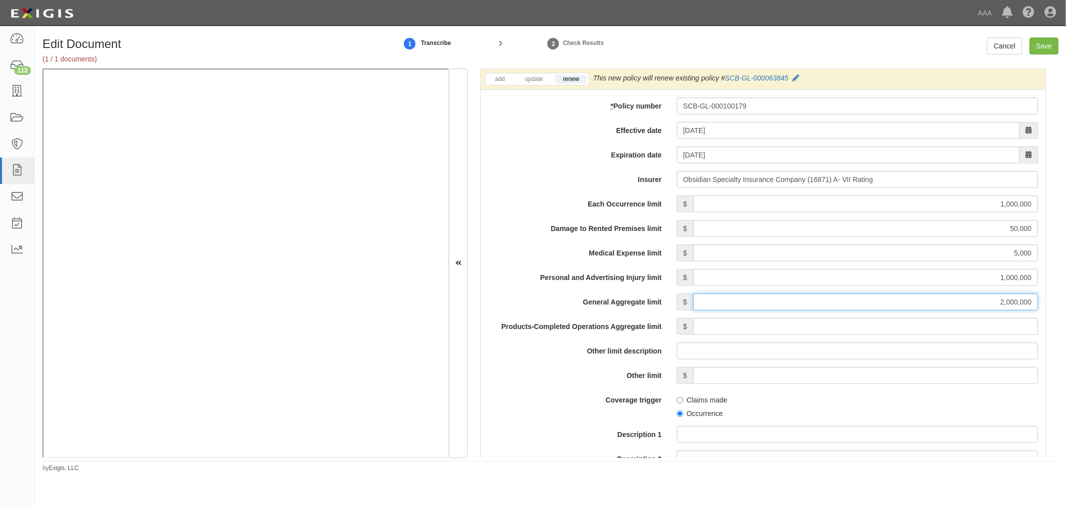
type input "2,000,000"
click at [799, 332] on input "Products-Completed Operations Aggregate limit" at bounding box center [865, 326] width 345 height 17
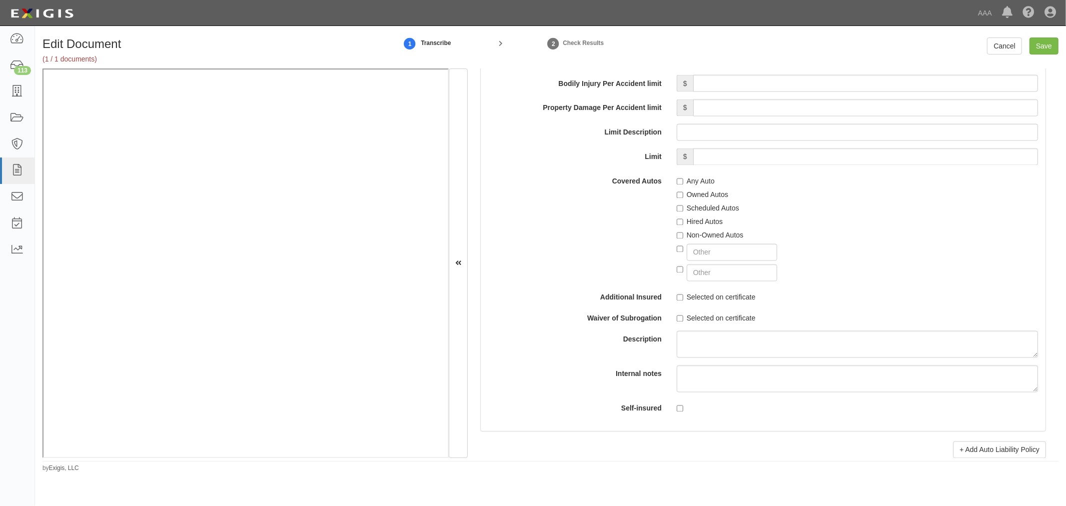
scroll to position [1573, 0]
type input "2,000,000"
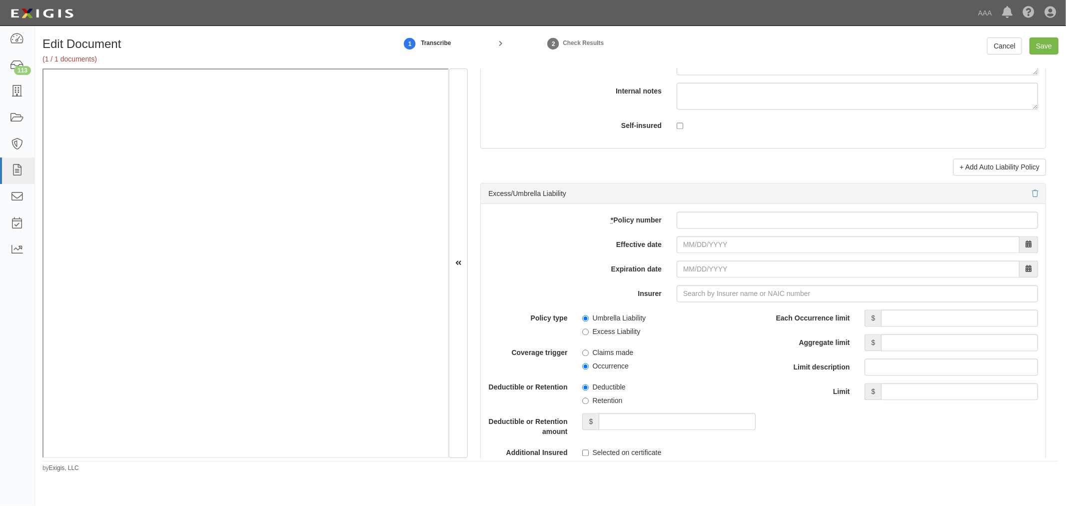
scroll to position [2314, 0]
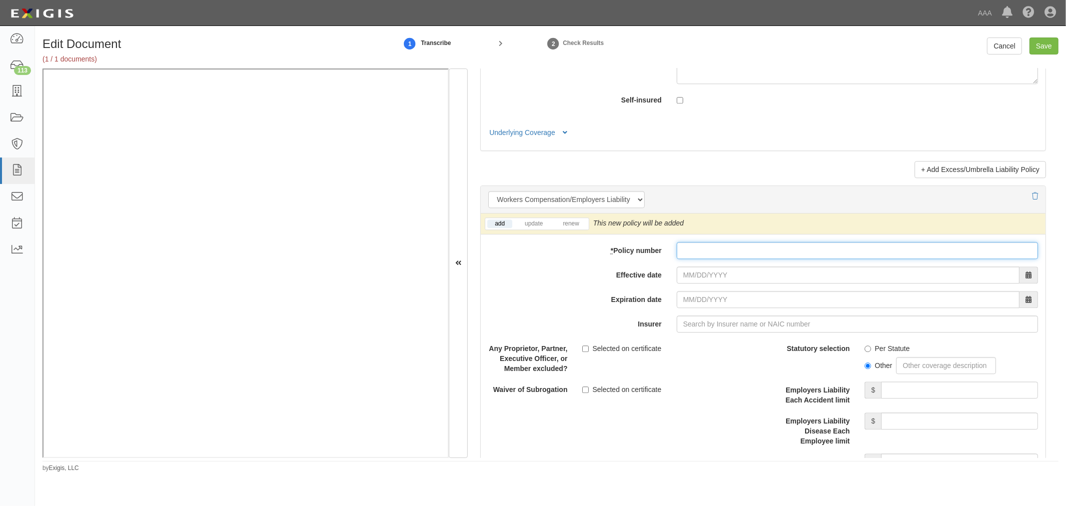
click at [696, 258] on input "* Policy number" at bounding box center [857, 250] width 361 height 17
paste input "WC PI 2848611-000"
type input "WC PI 2848611-000"
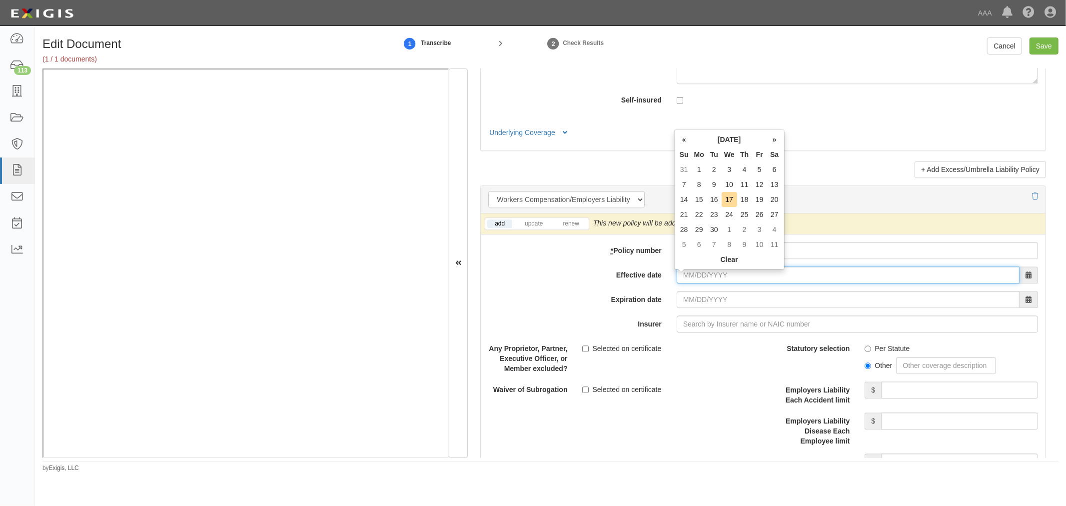
click at [697, 280] on input "Effective date" at bounding box center [848, 274] width 343 height 17
type input "08/06/2025"
type input "08/06/2026"
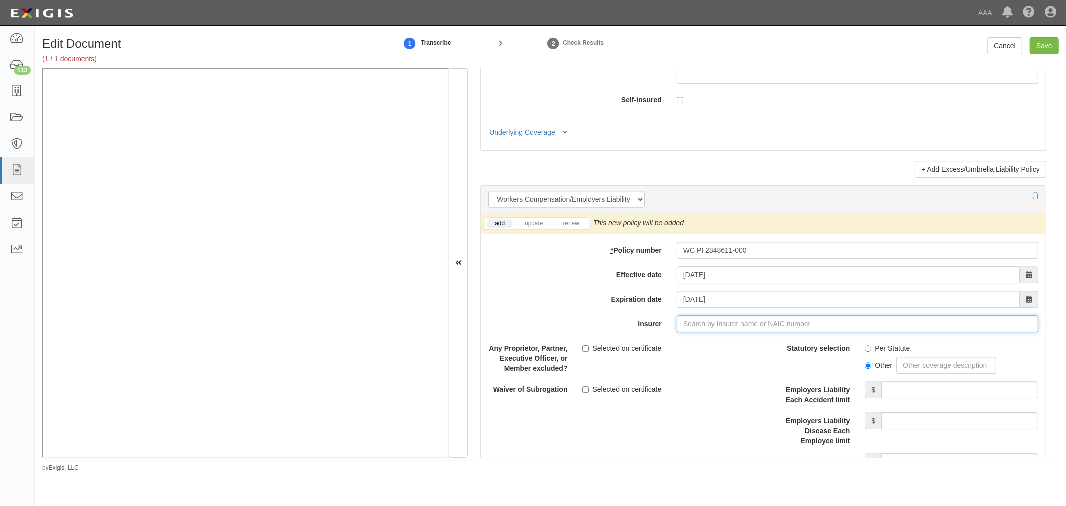
type input "21st Century Advantage Insurance Company (25232) NR Rating"
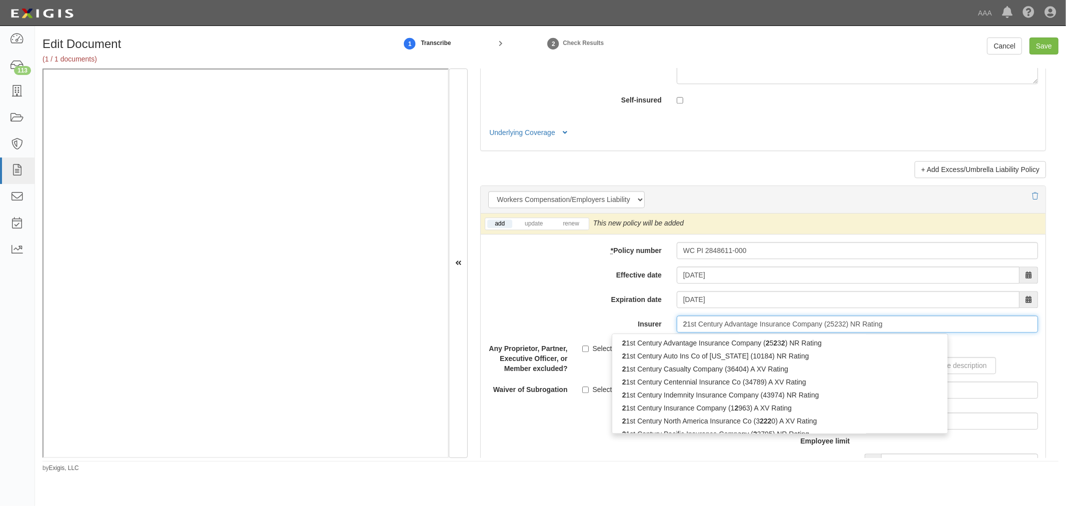
type input "21"
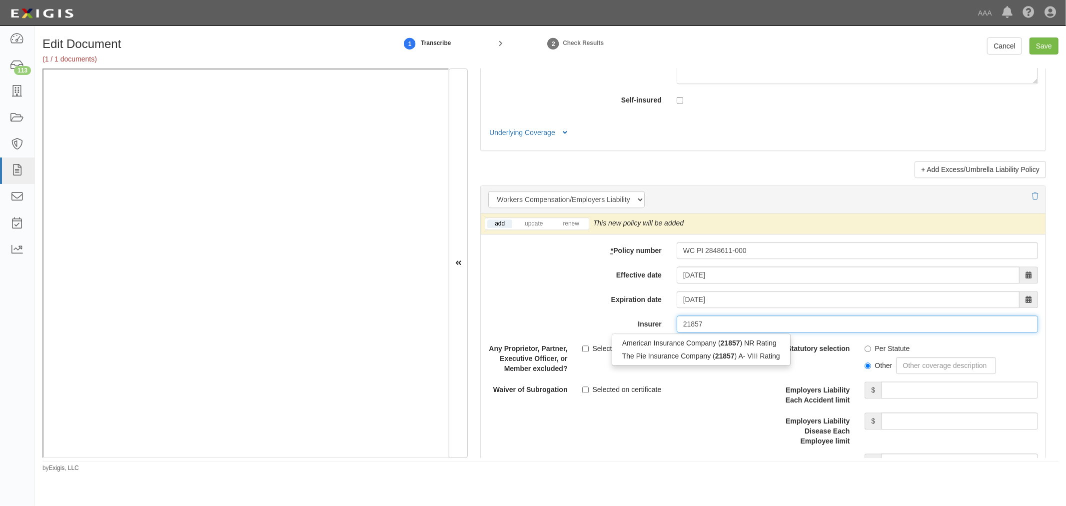
click at [738, 337] on div "American Insurance Company ( 21857 ) NR Rating The Pie Insurance Company ( 2185…" at bounding box center [701, 349] width 179 height 32
click at [738, 344] on div "American Insurance Company ( 21857 ) NR Rating" at bounding box center [701, 342] width 178 height 13
type input "American Insurance Company (21857) NR Rating"
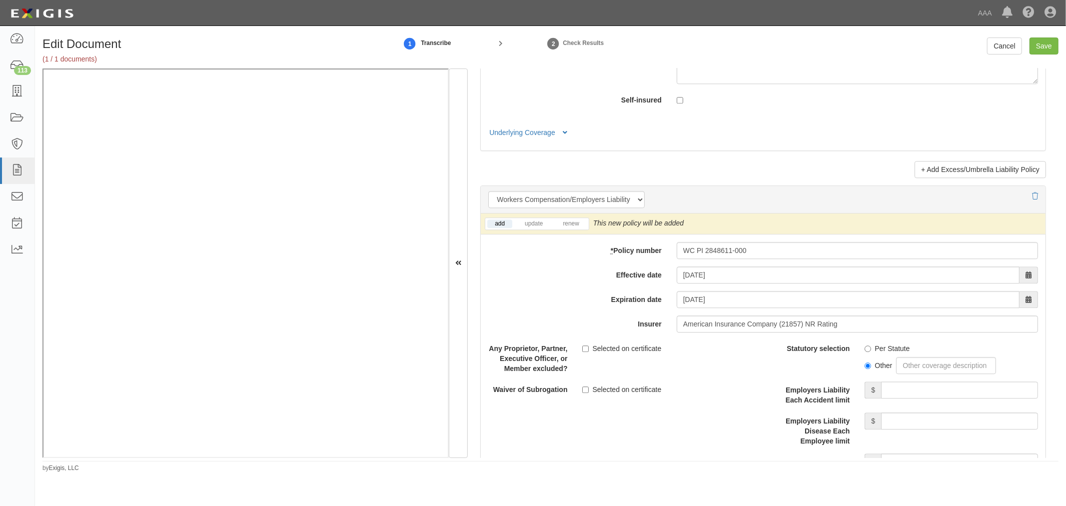
click at [577, 234] on div "add update renew This new policy will be added This new policy will update exis…" at bounding box center [763, 223] width 565 height 21
click at [575, 226] on link "renew" at bounding box center [570, 223] width 31 height 8
click at [878, 353] on label "Per Statute" at bounding box center [886, 348] width 45 height 10
click at [871, 352] on input "Per Statute" at bounding box center [867, 348] width 6 height 6
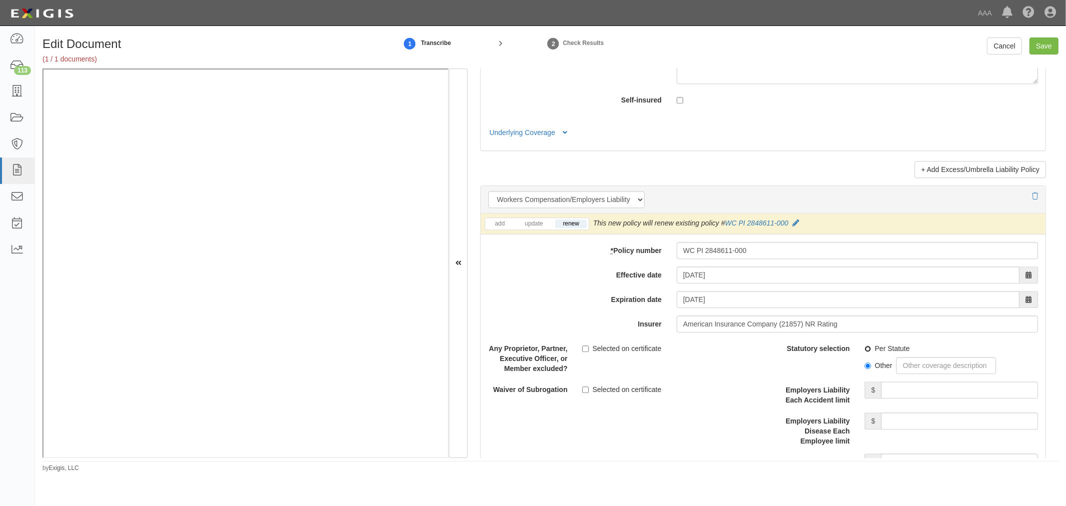
radio input "true"
click at [895, 389] on input "Employers Liability Each Accident limit" at bounding box center [959, 389] width 157 height 17
drag, startPoint x: 990, startPoint y: 399, endPoint x: 1065, endPoint y: 402, distance: 75.0
click at [1065, 401] on div "Edit Document (1 / 1 documents) 1 Transcribe 2 Check Results Cancel Save Docume…" at bounding box center [550, 254] width 1031 height 435
type input "1,000,000"
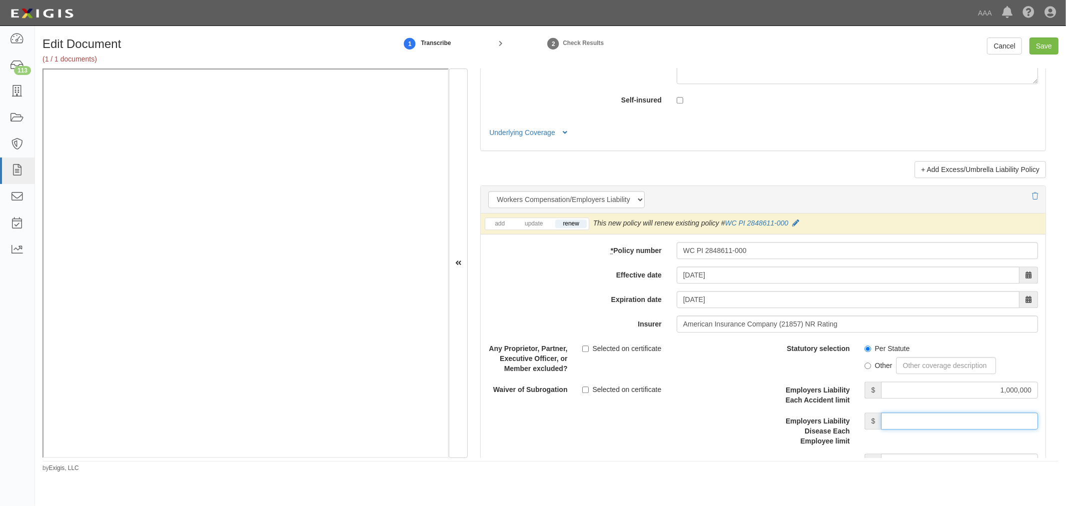
click at [1028, 427] on input "Employers Liability Disease Each Employee limit" at bounding box center [959, 420] width 157 height 17
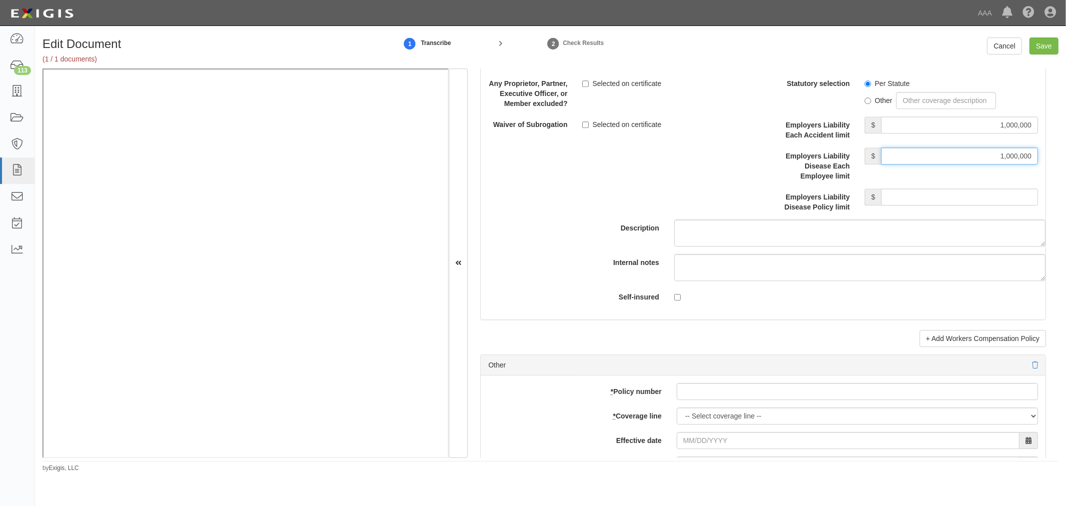
scroll to position [2591, 0]
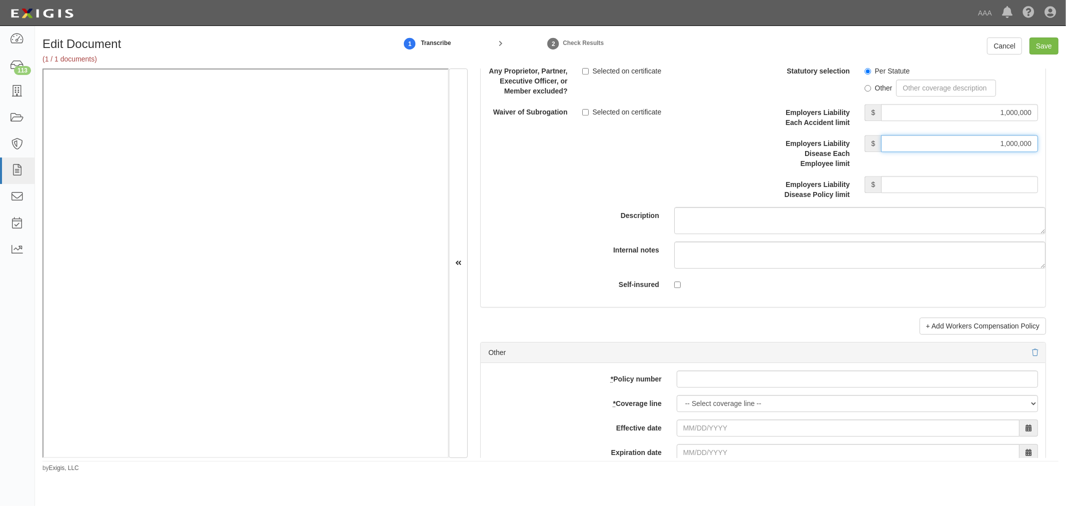
type input "1,000,000"
drag, startPoint x: 998, startPoint y: 171, endPoint x: 992, endPoint y: 189, distance: 19.0
click at [993, 187] on div "Statutory selection Per Statute Other Employers Liability Each Accident limit $…" at bounding box center [904, 130] width 267 height 137
click at [992, 189] on input "Employers Liability Disease Policy limit" at bounding box center [959, 184] width 157 height 17
type input "1,000,000"
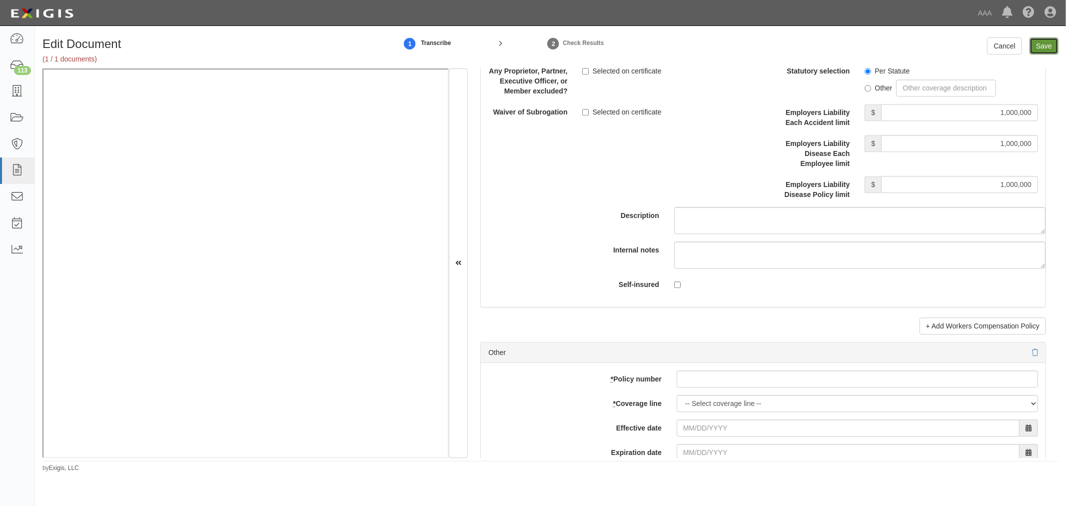
click at [1051, 43] on input "Save" at bounding box center [1043, 45] width 29 height 17
type input "1000000"
type input "50000"
type input "5000"
type input "1000000"
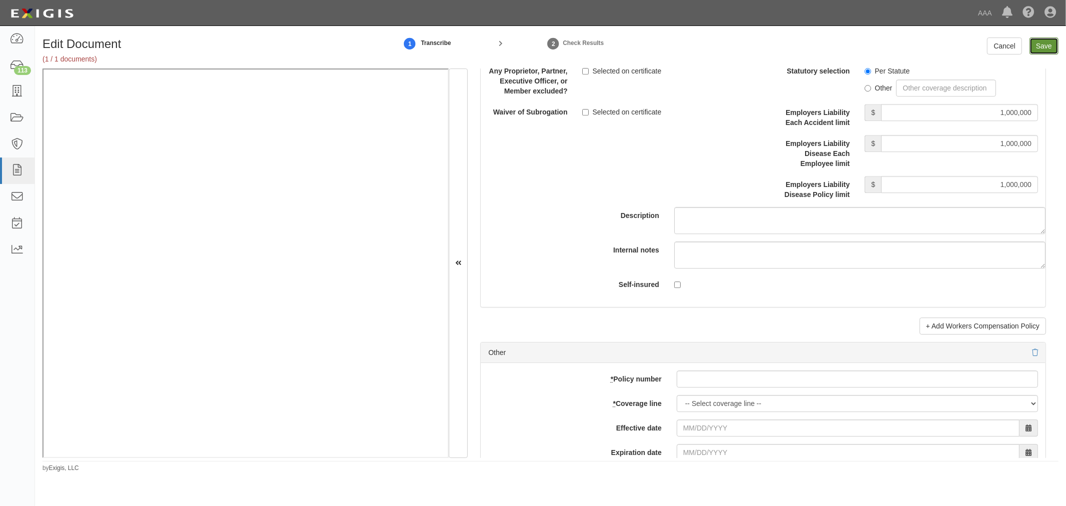
type input "2000000"
type input "1000000"
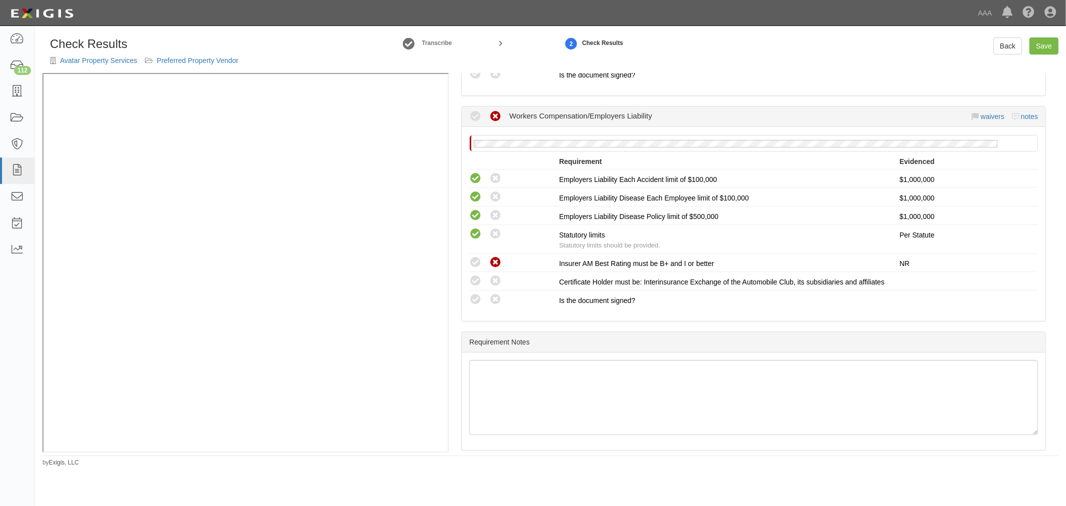
scroll to position [373, 0]
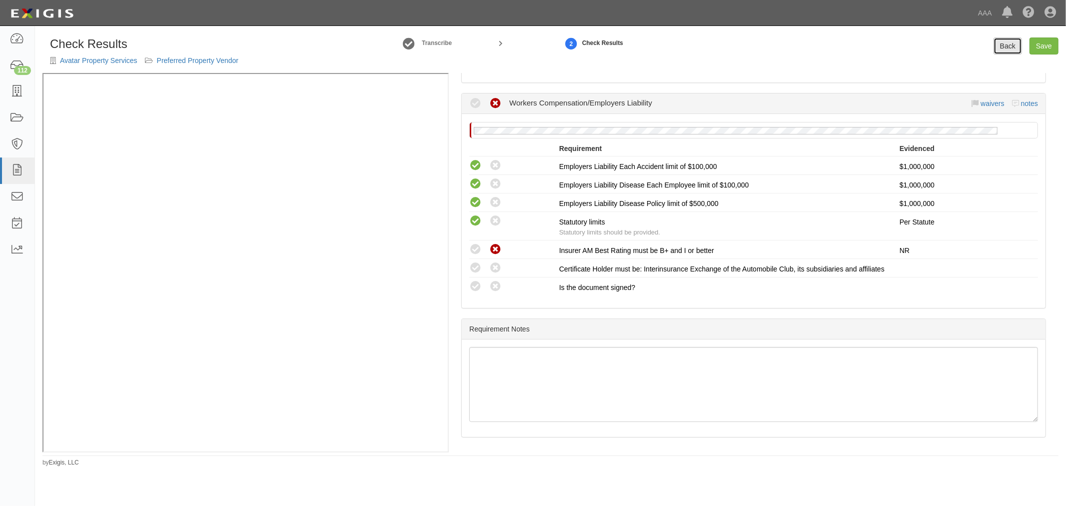
click at [1012, 54] on link "Back" at bounding box center [1007, 45] width 28 height 17
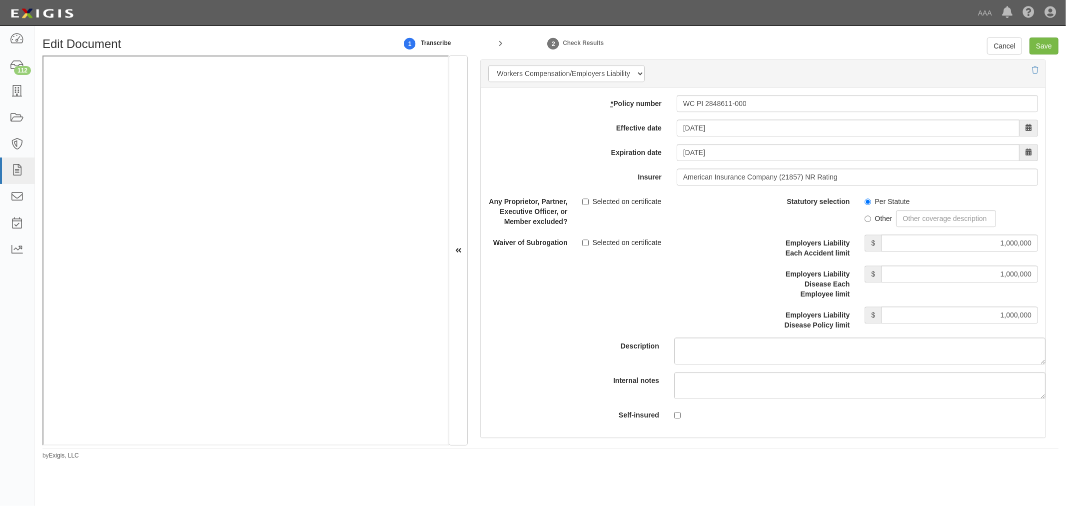
scroll to position [2405, 0]
drag, startPoint x: 845, startPoint y: 184, endPoint x: 645, endPoint y: 216, distance: 203.4
click at [645, 216] on div "* Policy number WC PI 2848611-000 Effective date [DATE] Expiration date [DATE] …" at bounding box center [763, 263] width 565 height 350
type input "21st Century Advantage Insurance Company (25232) NR Rating"
type input "2"
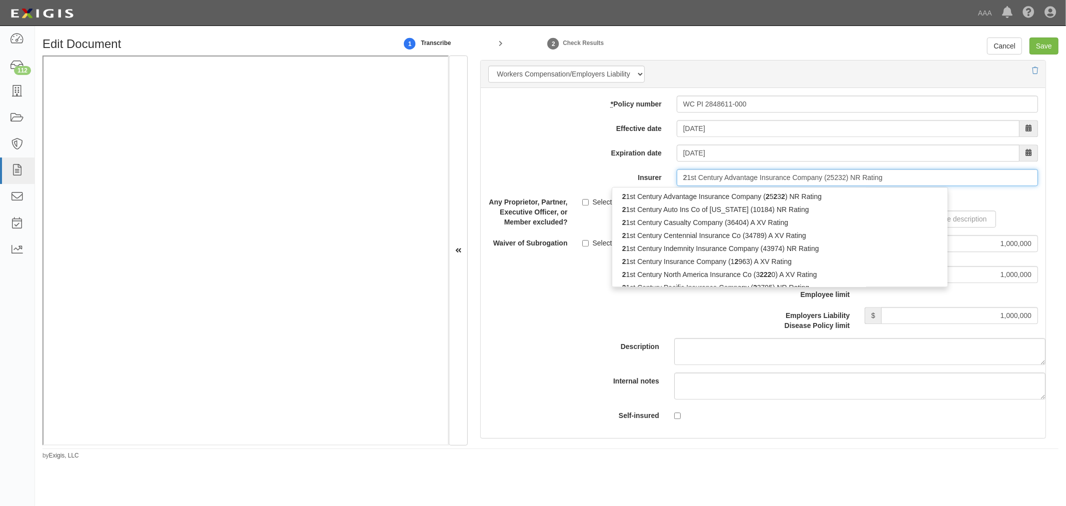
type input "28"
type input "21st Century Advantage Insurance Company (25232) NR Rating"
type input "21"
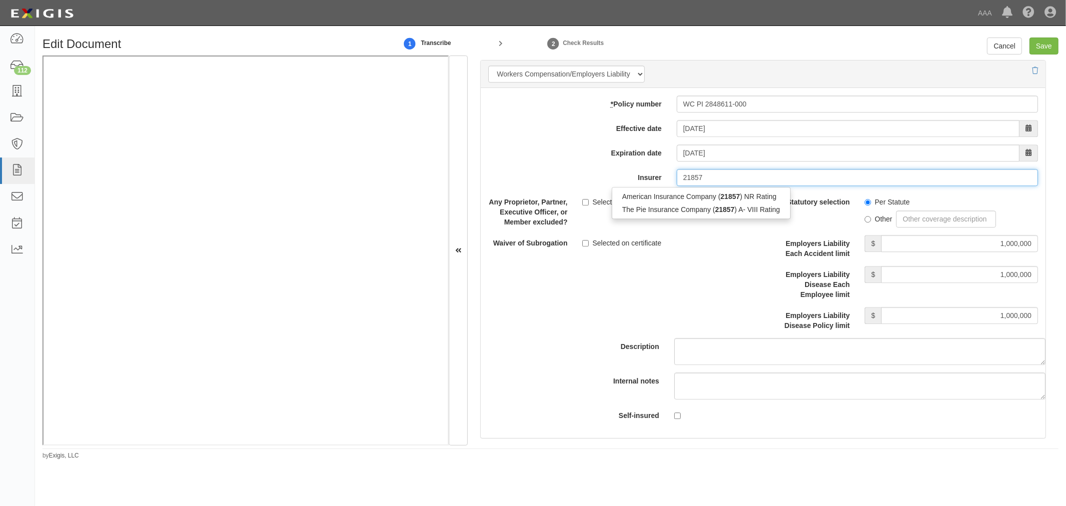
click at [645, 216] on div "The Pie Insurance Company ( 21857 ) A- VIII Rating" at bounding box center [701, 209] width 178 height 13
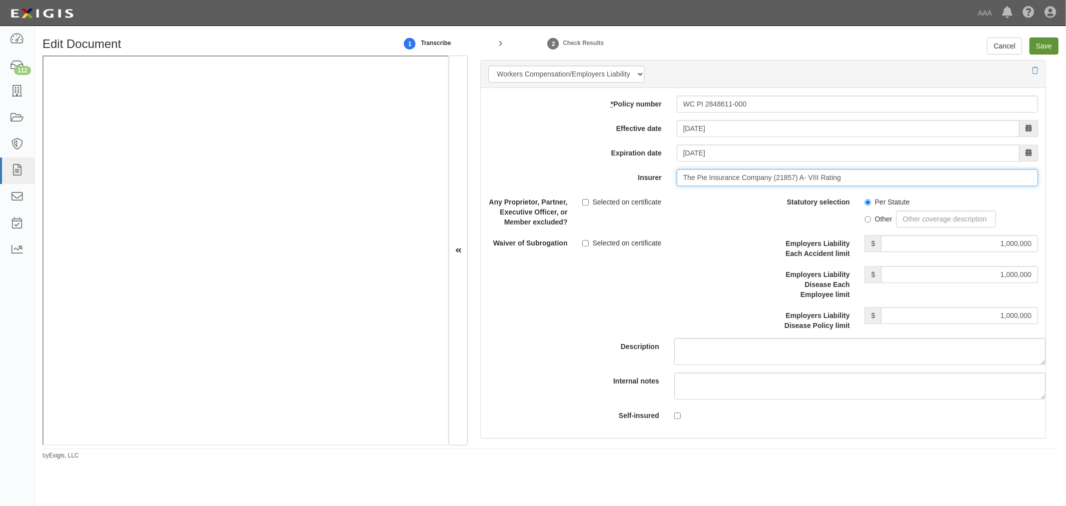
type input "The Pie Insurance Company (21857) A- VIII Rating"
click at [1033, 46] on input "Save" at bounding box center [1043, 45] width 29 height 17
type input "1000000"
type input "50000"
type input "5000"
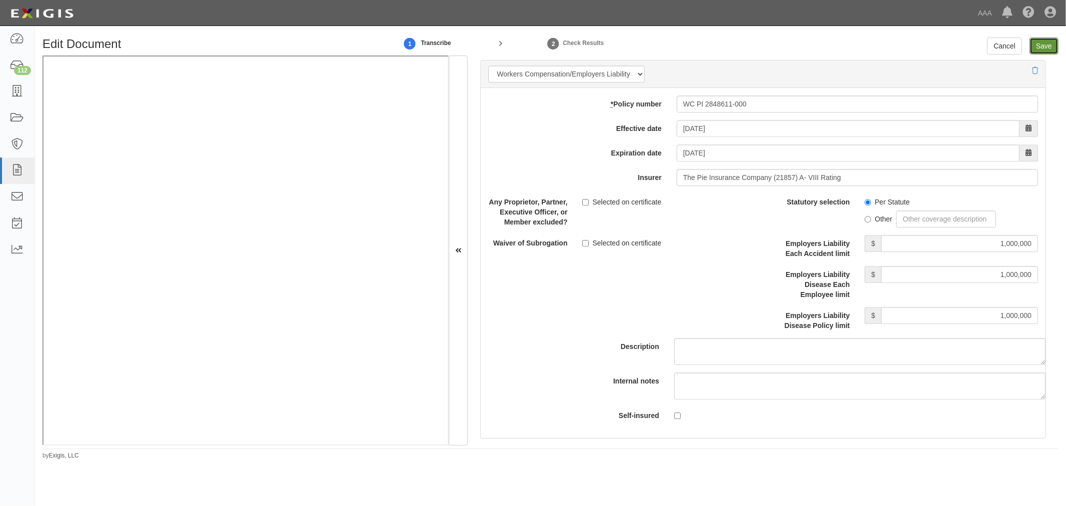
type input "1000000"
type input "2000000"
type input "1000000"
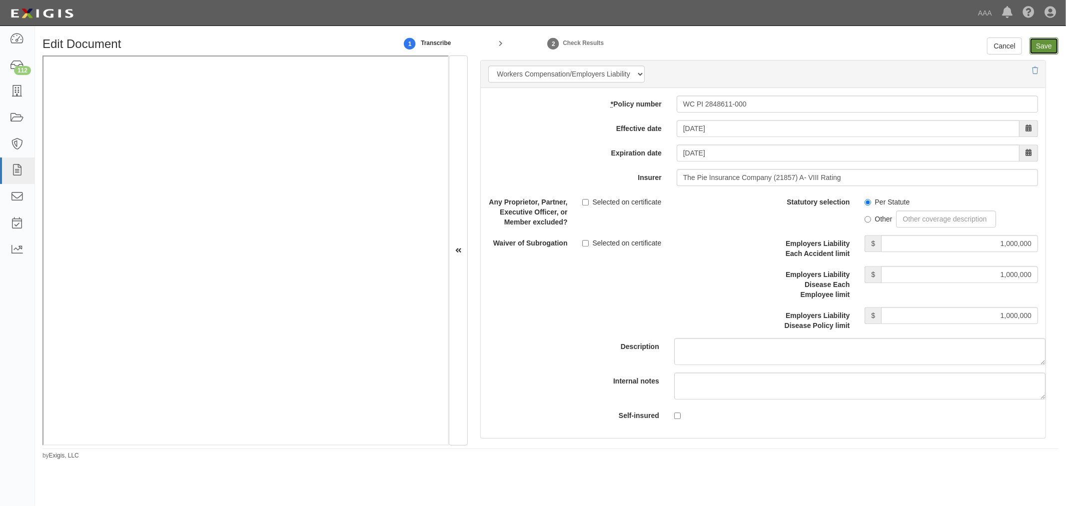
type input "1000000"
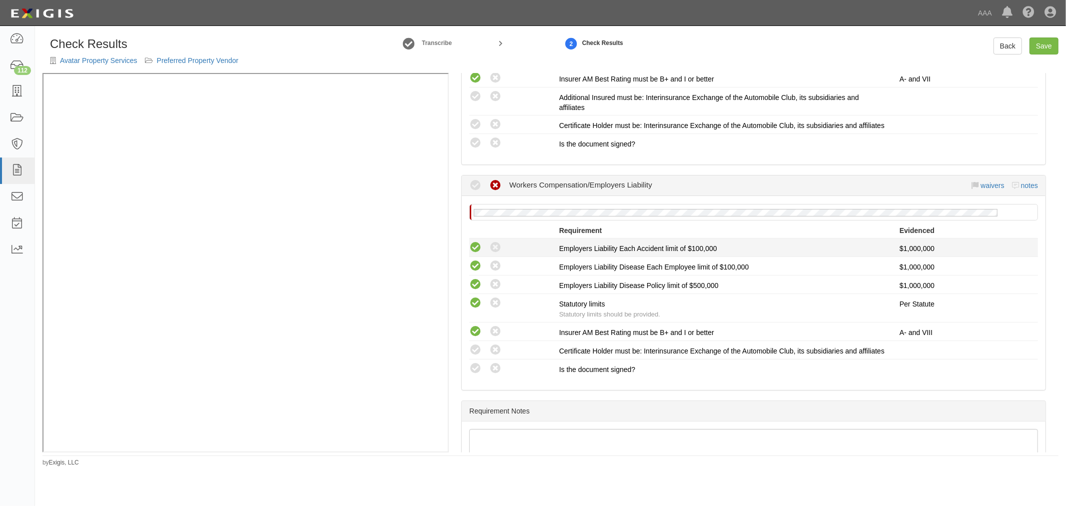
scroll to position [277, 0]
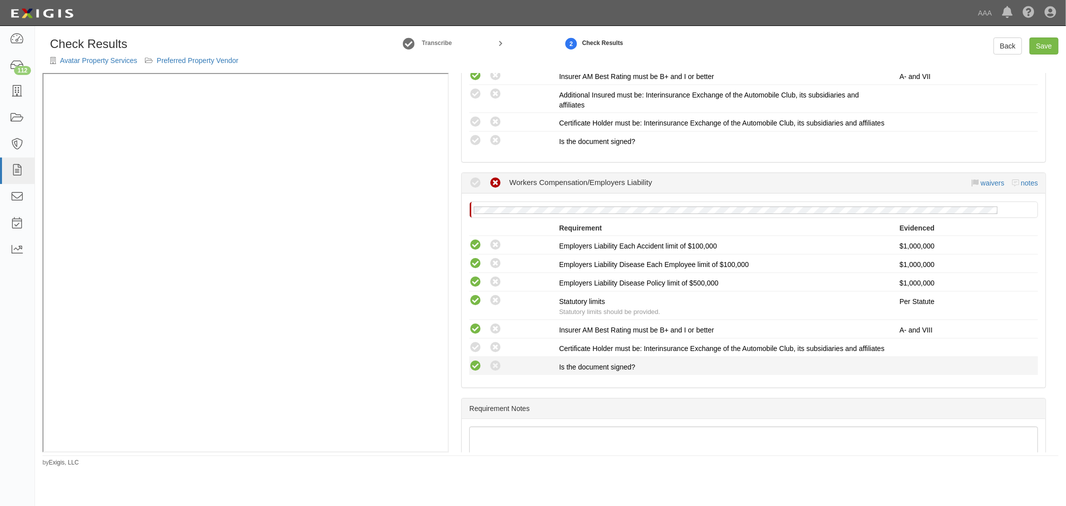
click at [472, 372] on icon at bounding box center [475, 366] width 12 height 12
radio input "true"
click at [477, 354] on icon at bounding box center [475, 347] width 12 height 12
radio input "true"
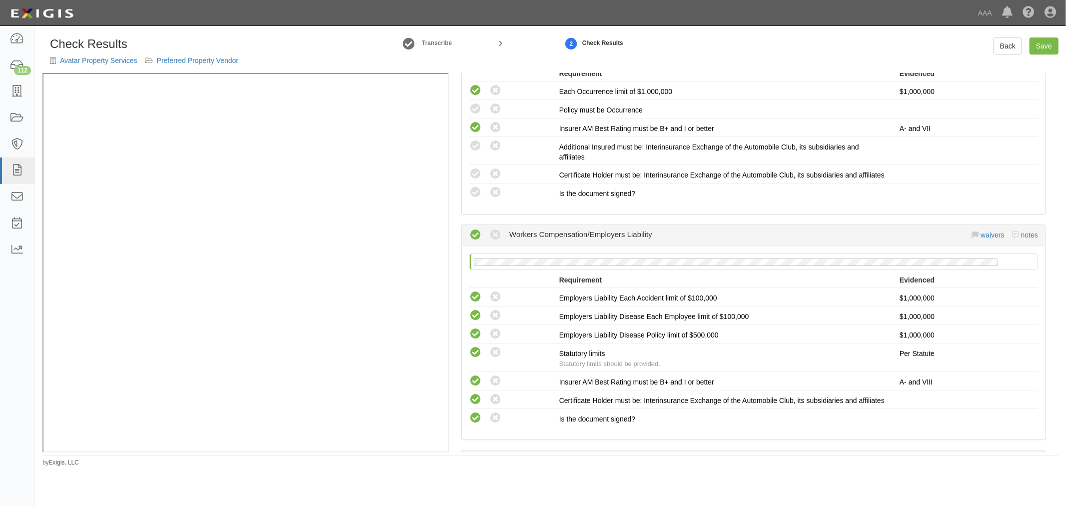
scroll to position [185, 0]
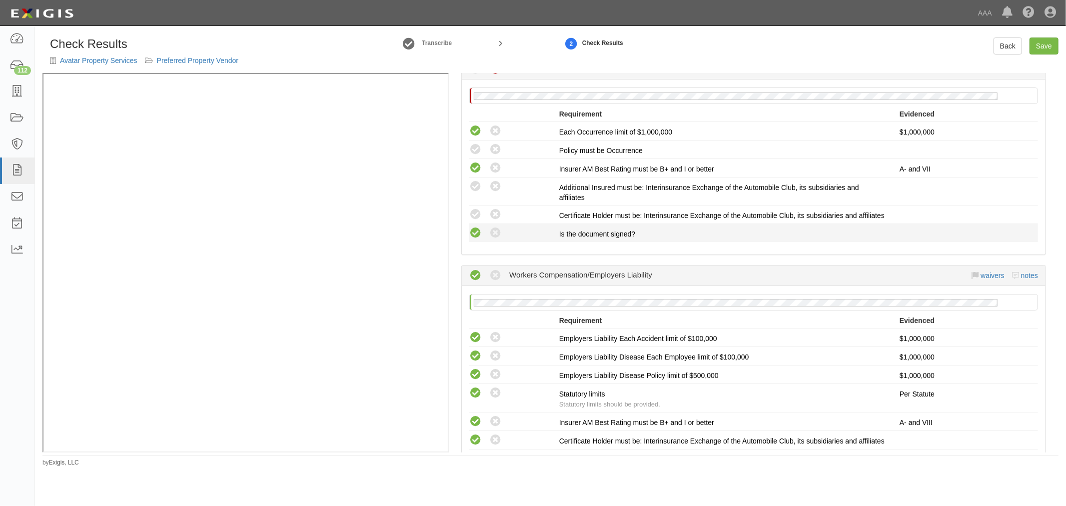
click at [476, 239] on icon at bounding box center [475, 233] width 12 height 12
radio input "true"
drag, startPoint x: 471, startPoint y: 213, endPoint x: 476, endPoint y: 207, distance: 7.9
click at [471, 213] on icon at bounding box center [475, 214] width 12 height 12
radio input "true"
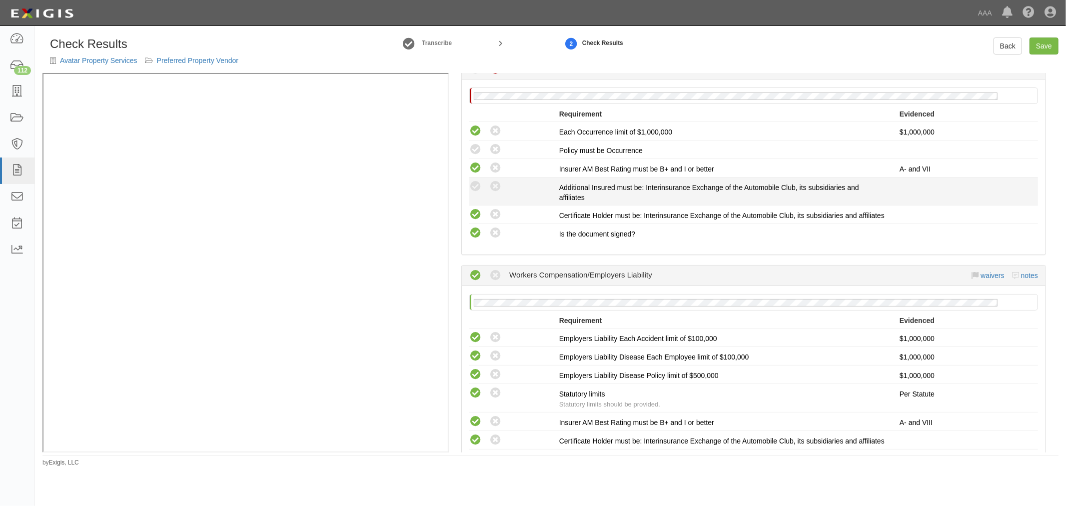
click at [476, 178] on li "Compliant Waived: Non-Compliant Additional Insured must be: Interinsurance Exch…" at bounding box center [753, 191] width 569 height 28
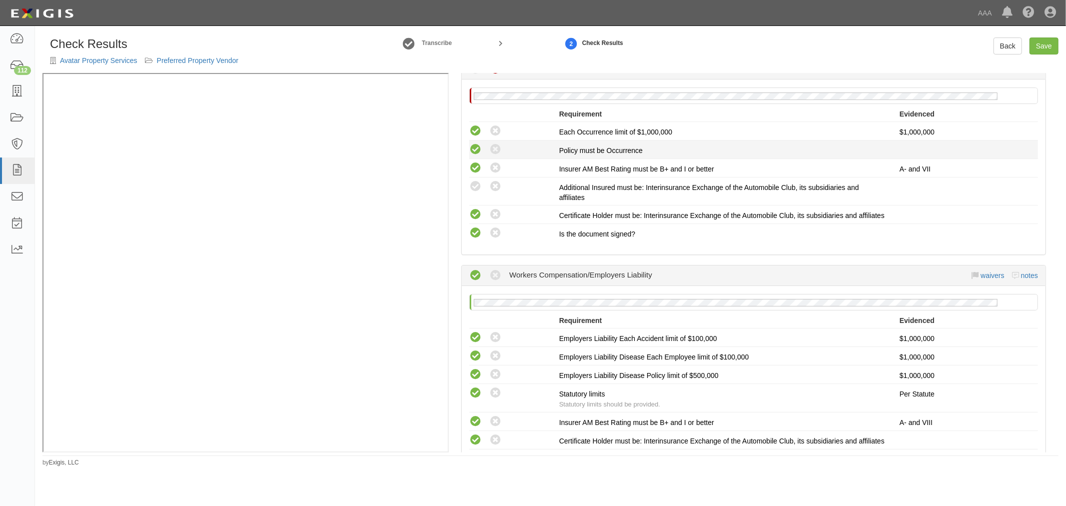
click at [478, 145] on icon at bounding box center [475, 149] width 12 height 12
radio input "true"
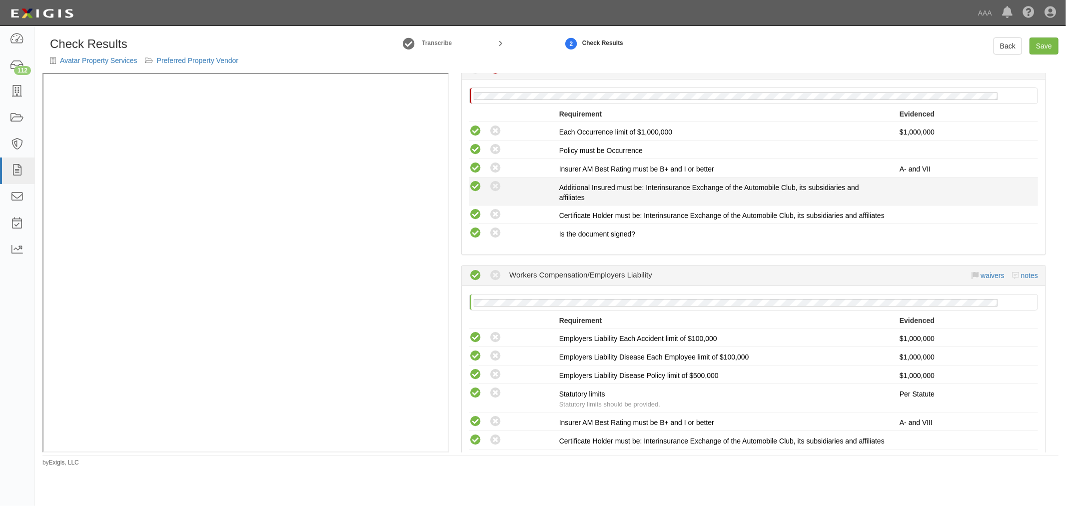
click at [473, 187] on icon at bounding box center [475, 186] width 12 height 12
radio input "true"
click at [1046, 40] on link "Save" at bounding box center [1043, 45] width 29 height 17
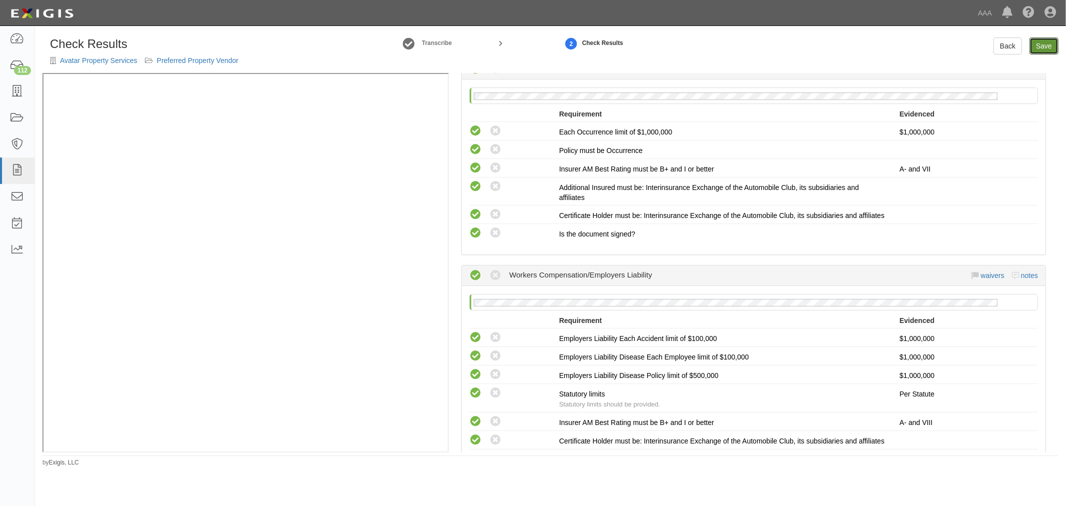
radio input "true"
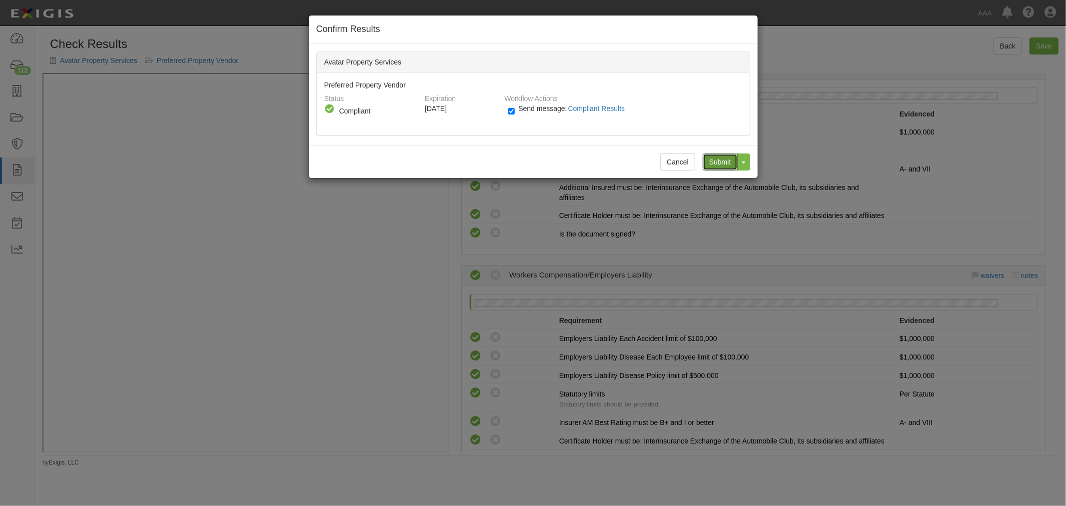
click at [708, 161] on input "Submit" at bounding box center [720, 161] width 35 height 17
